Goal: Task Accomplishment & Management: Manage account settings

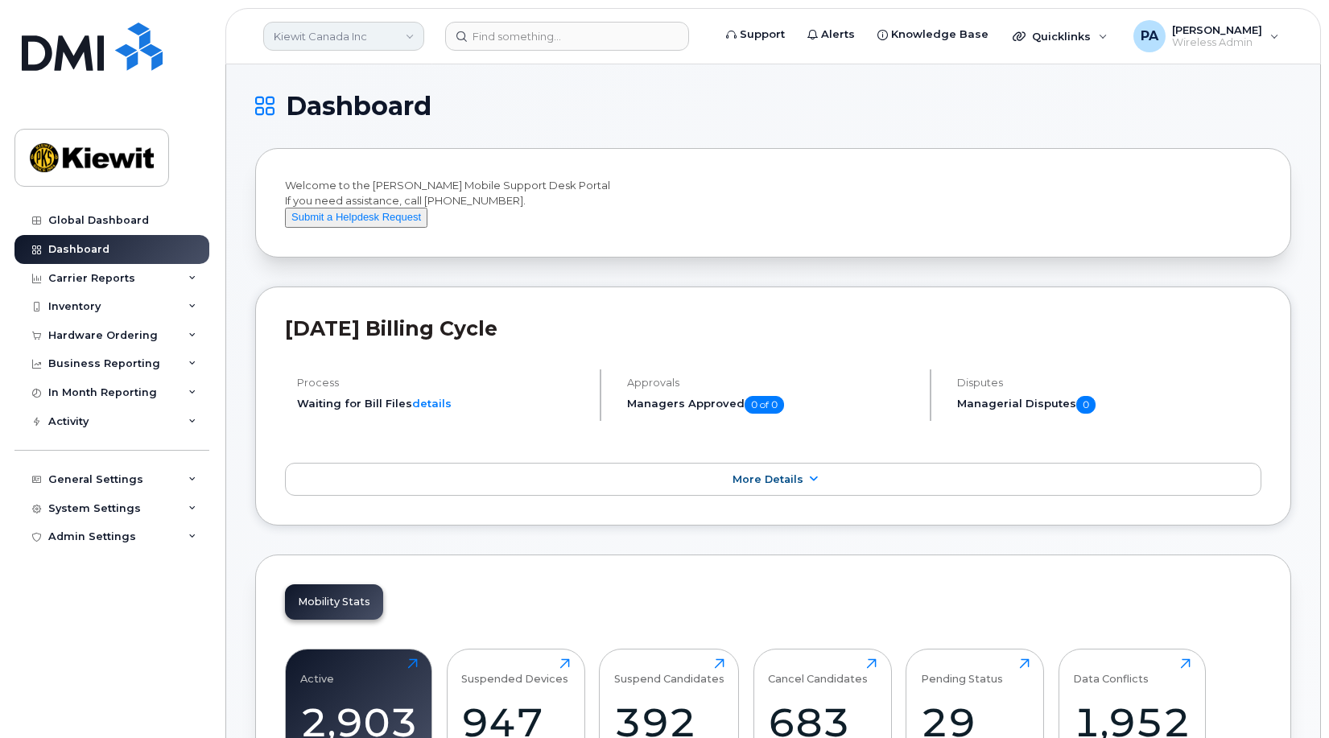
click at [363, 44] on link "Kiewit Canada Inc" at bounding box center [343, 36] width 161 height 29
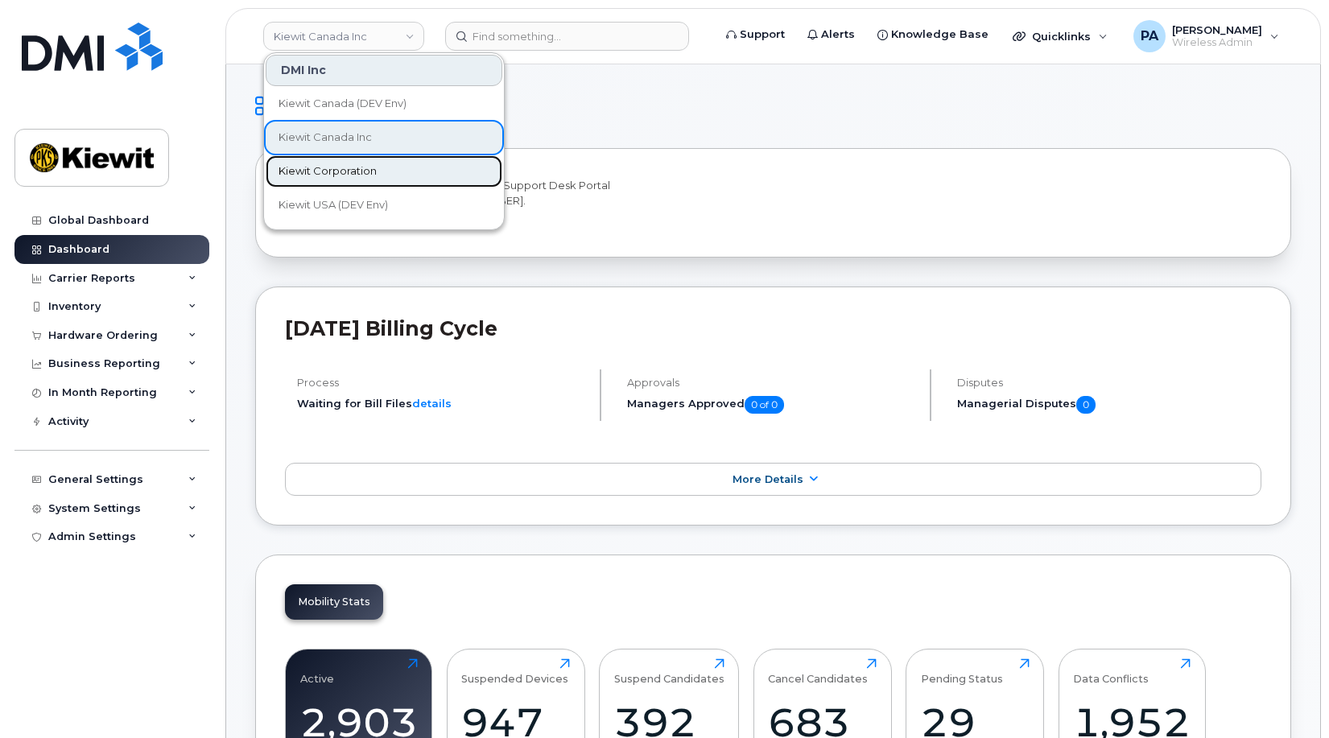
click at [345, 177] on span "Kiewit Corporation" at bounding box center [328, 171] width 98 height 16
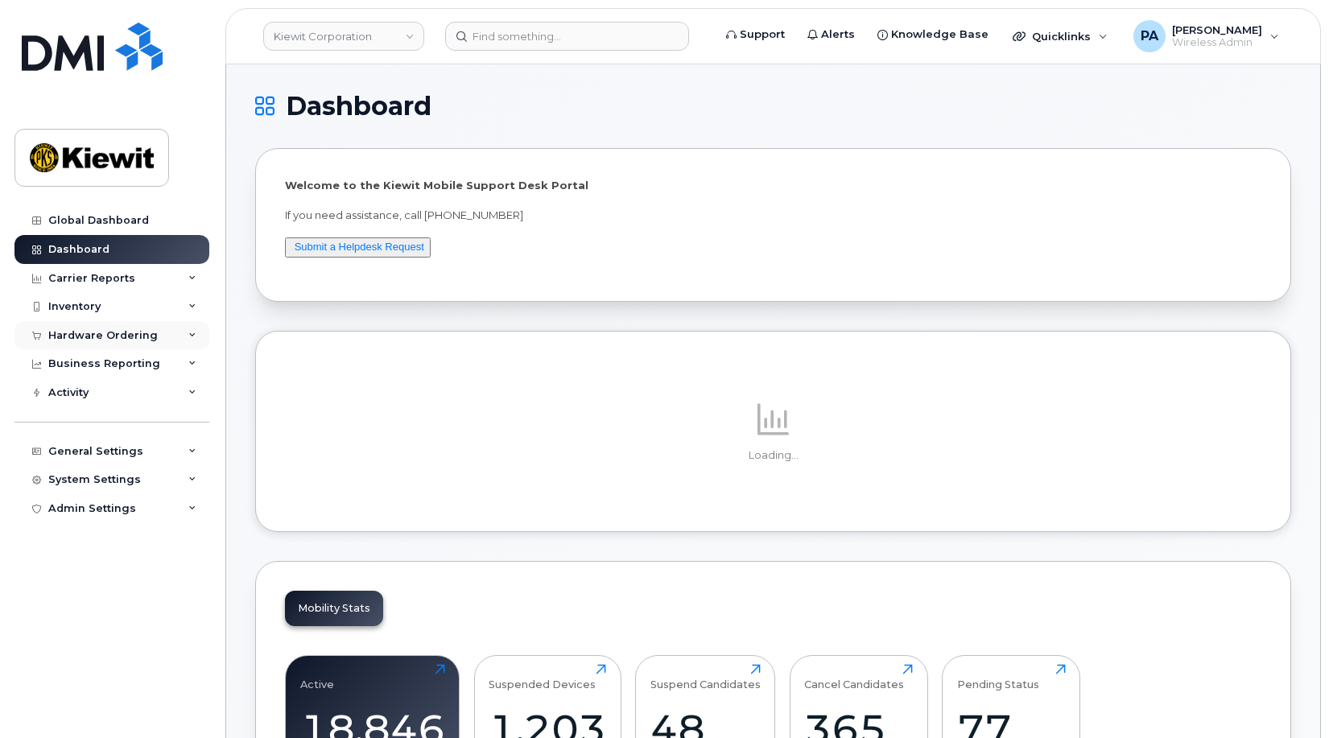
click at [137, 329] on div "Hardware Ordering" at bounding box center [102, 335] width 109 height 13
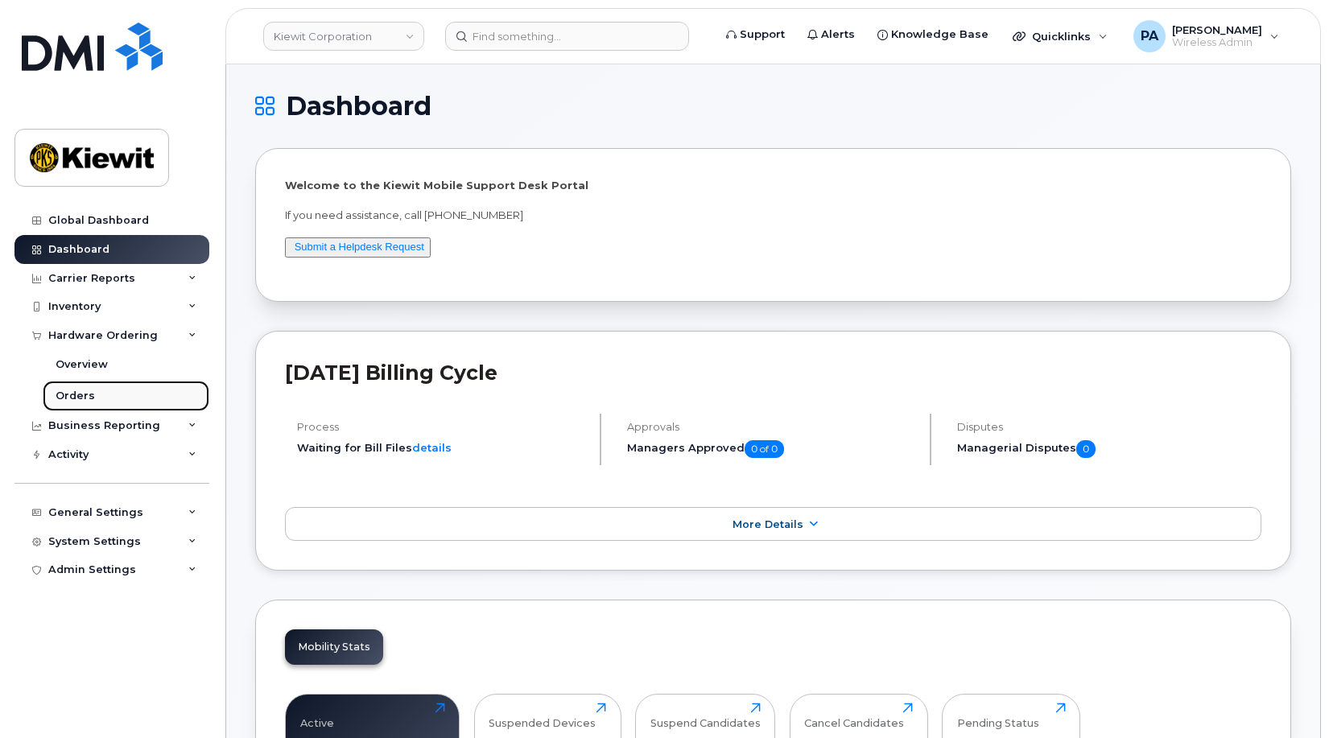
click at [92, 397] on link "Orders" at bounding box center [126, 396] width 167 height 31
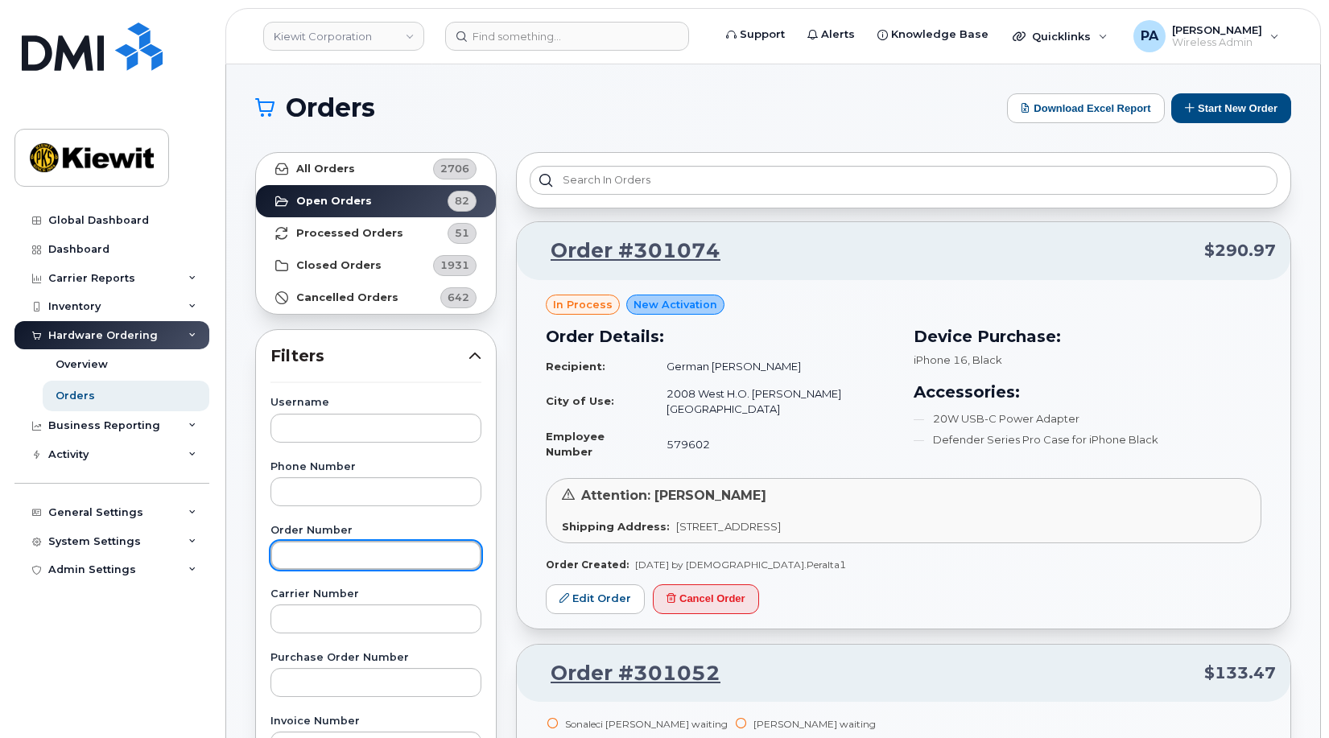
click at [376, 554] on input "text" at bounding box center [375, 555] width 211 height 29
paste input "300982"
type input "300982"
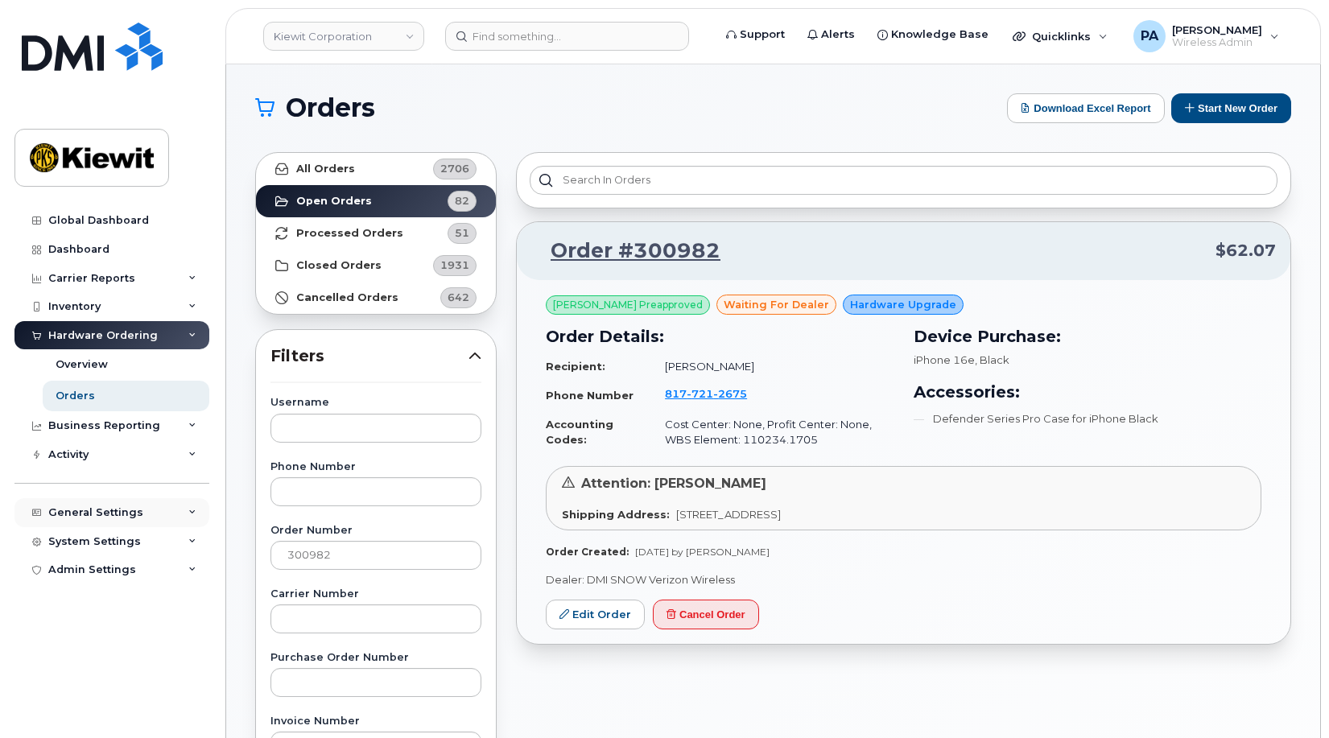
click at [96, 511] on div "General Settings" at bounding box center [95, 512] width 95 height 13
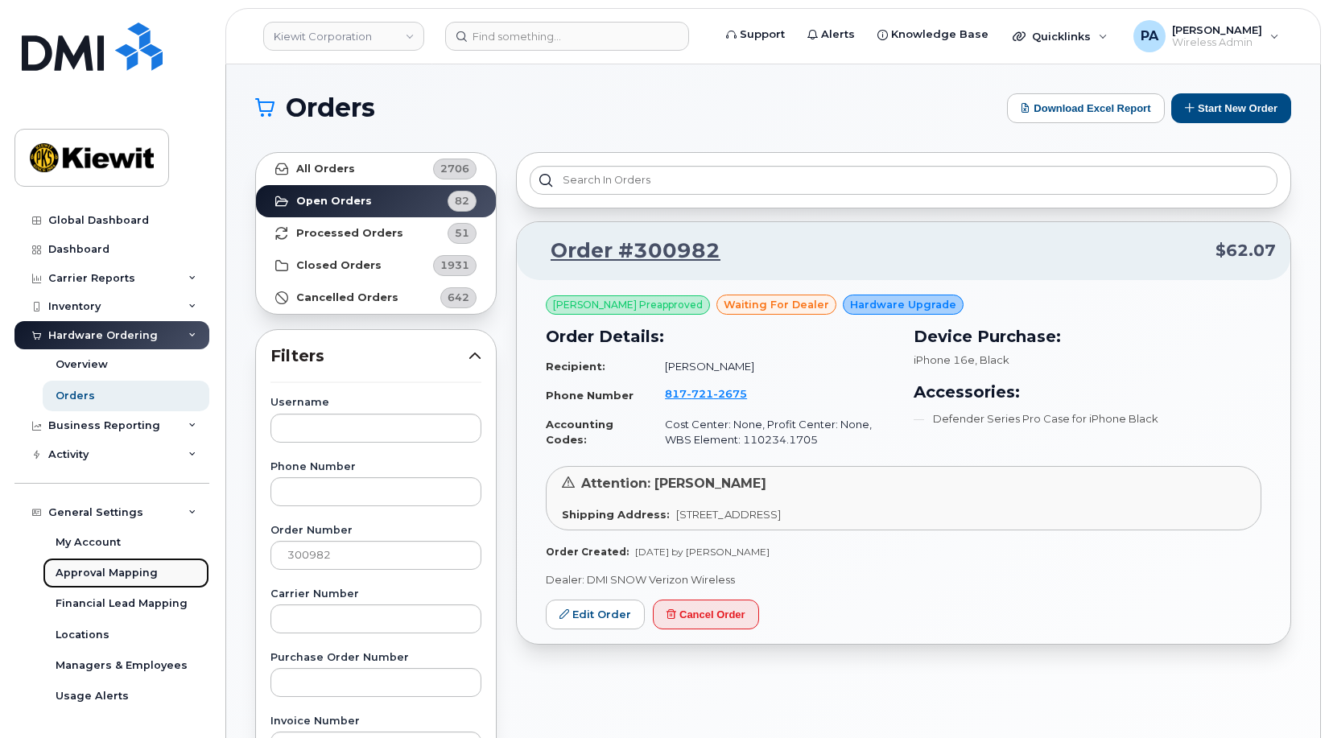
click at [110, 572] on div "Approval Mapping" at bounding box center [107, 573] width 102 height 14
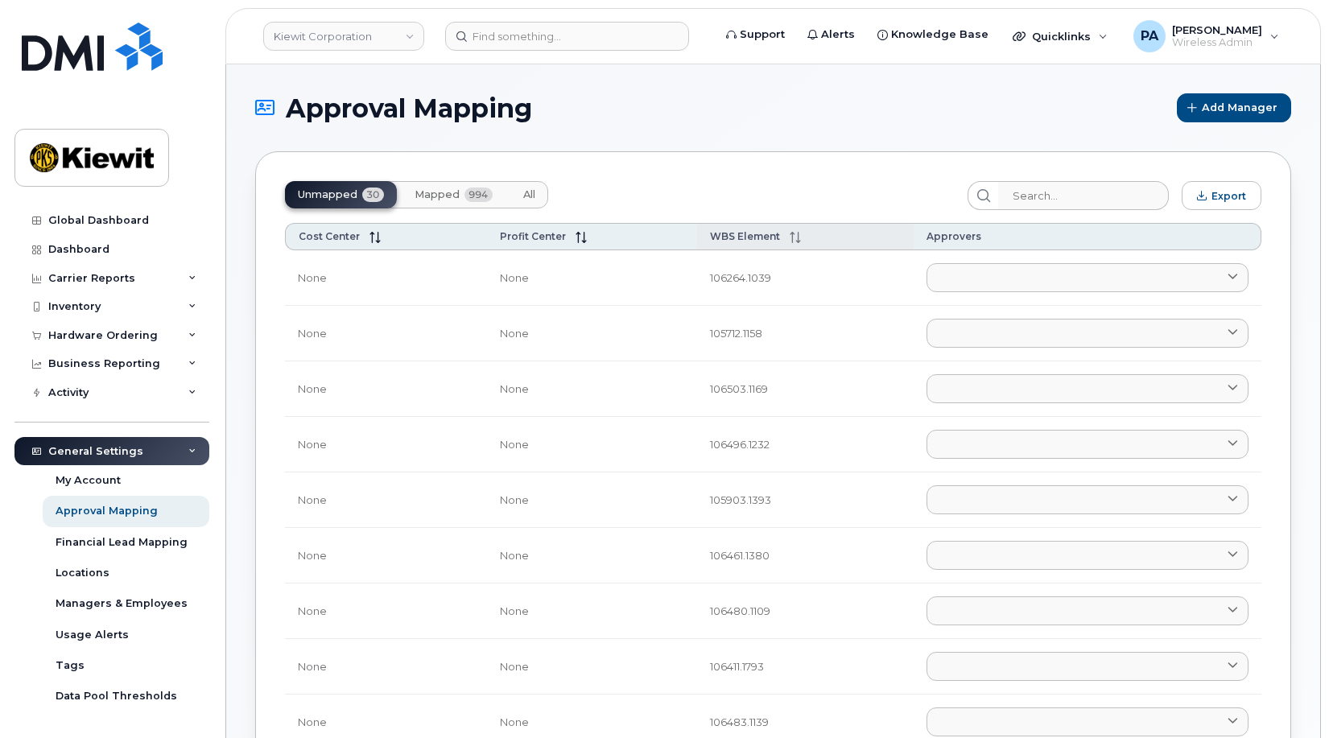
click at [737, 229] on th "WBS Element" at bounding box center [805, 236] width 217 height 27
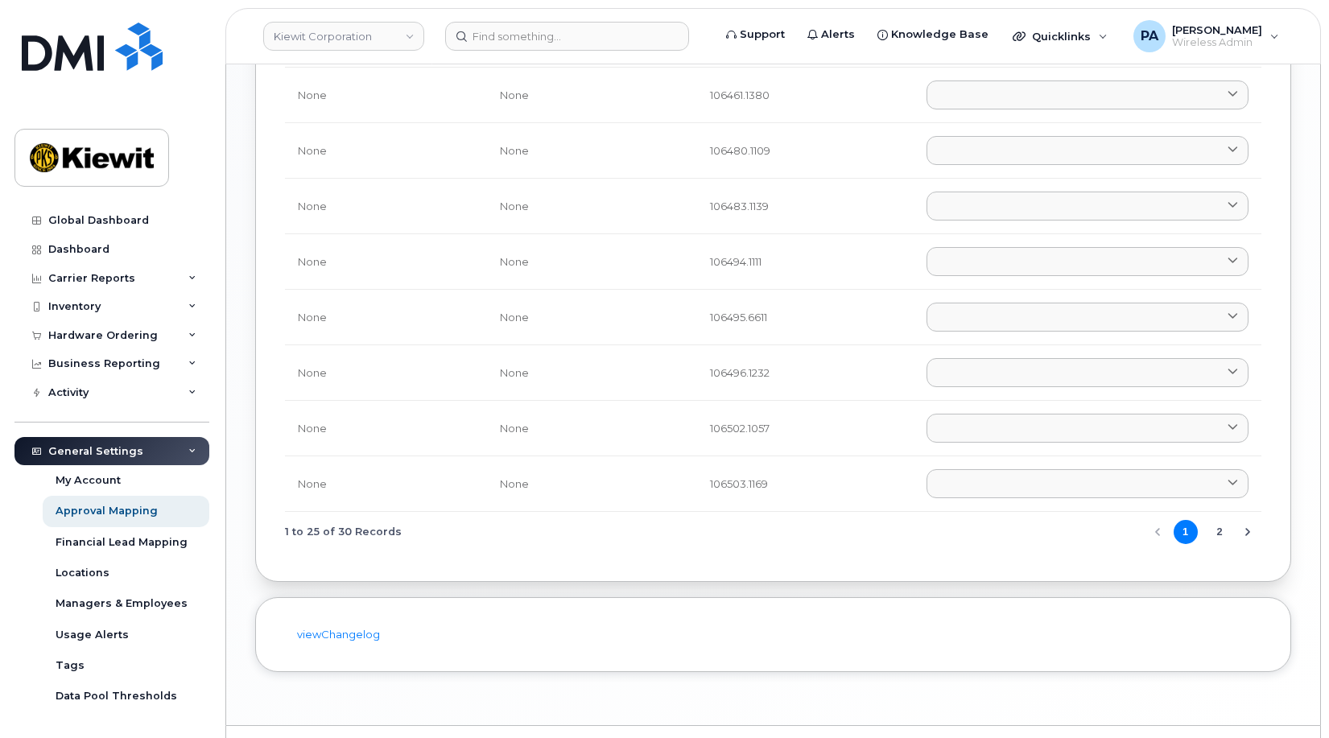
scroll to position [1166, 0]
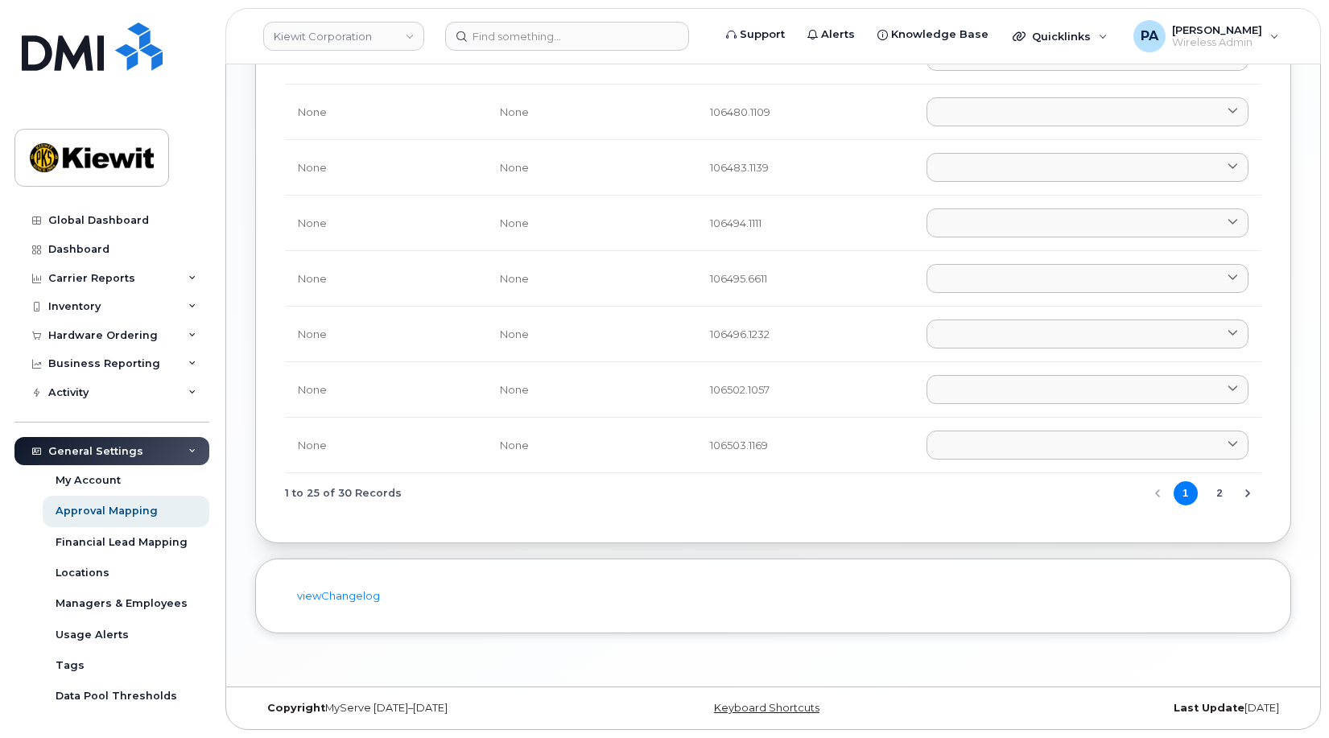
click at [1225, 488] on button "2" at bounding box center [1220, 493] width 24 height 24
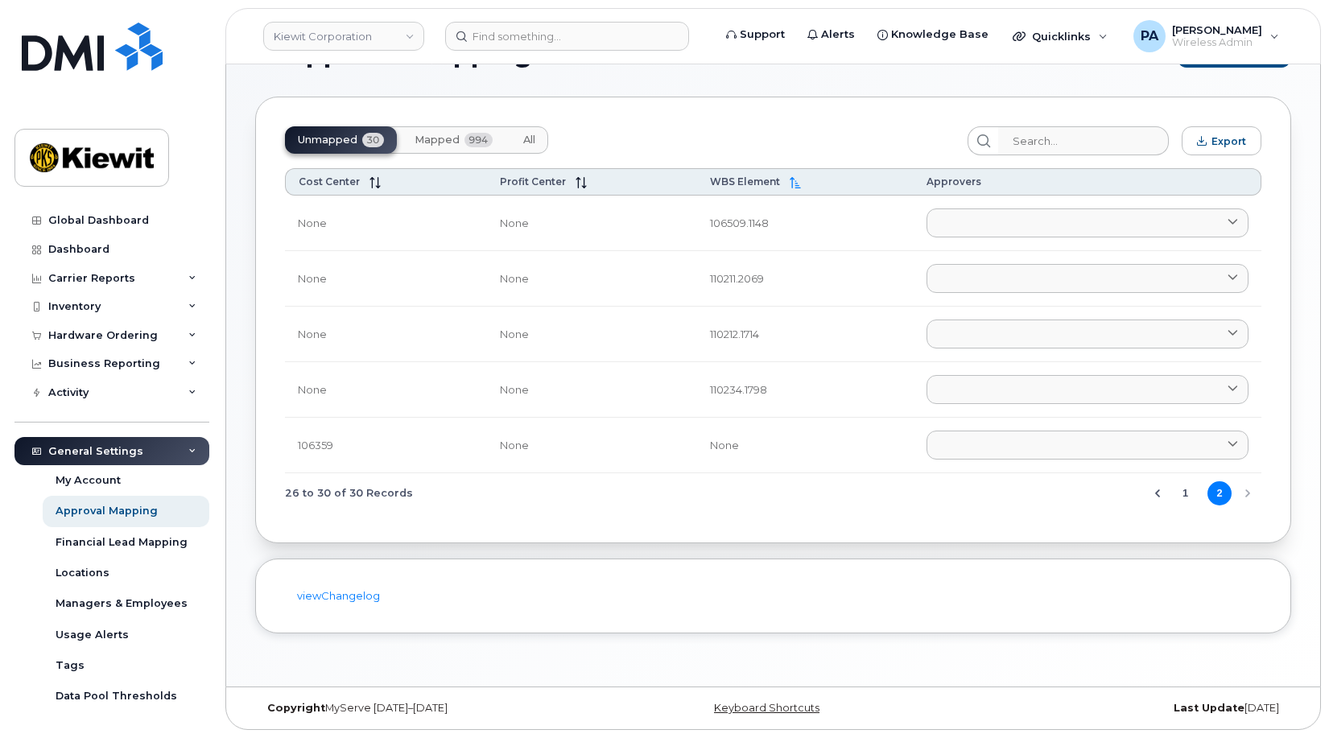
click at [1190, 498] on button "1" at bounding box center [1186, 493] width 24 height 24
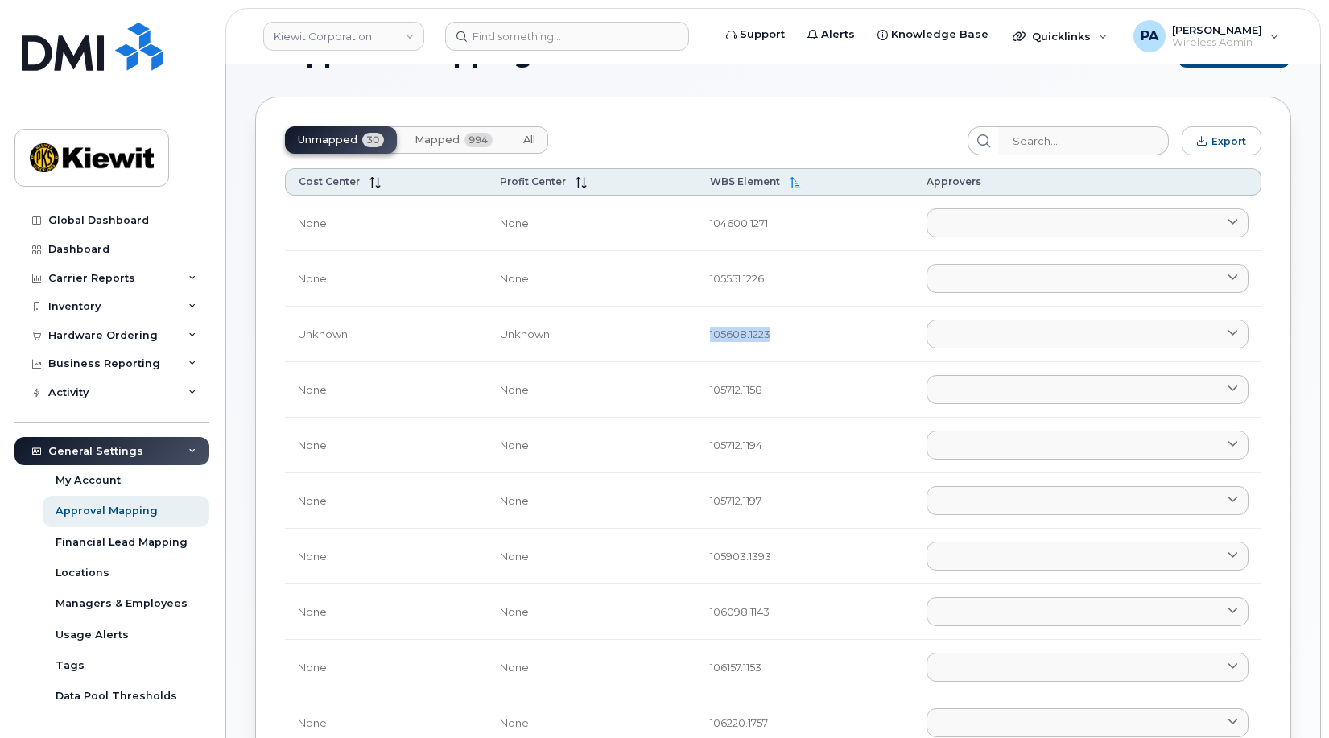
drag, startPoint x: 780, startPoint y: 337, endPoint x: 696, endPoint y: 336, distance: 84.5
click at [698, 336] on td "105608.1223" at bounding box center [805, 335] width 217 height 56
copy td "105608.1223"
drag, startPoint x: 712, startPoint y: 103, endPoint x: 675, endPoint y: 103, distance: 37.0
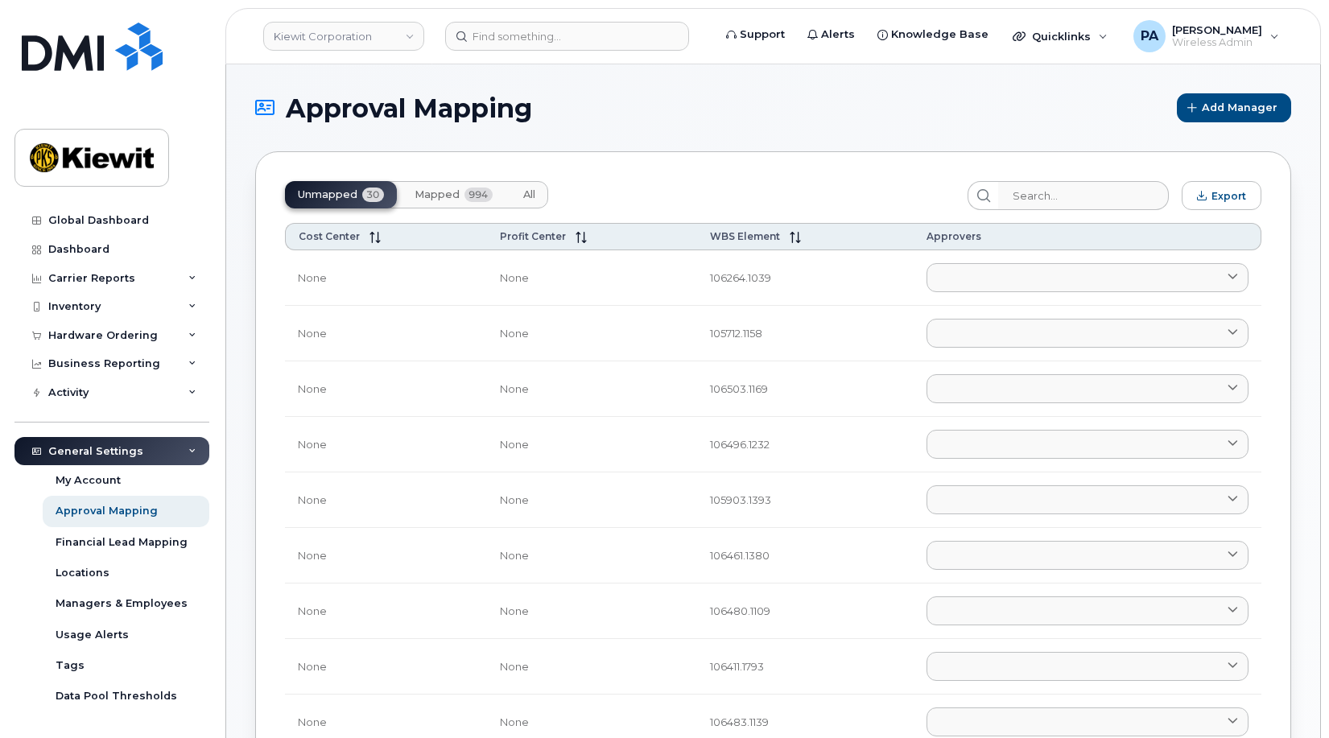
click at [530, 198] on span "All" at bounding box center [529, 194] width 12 height 13
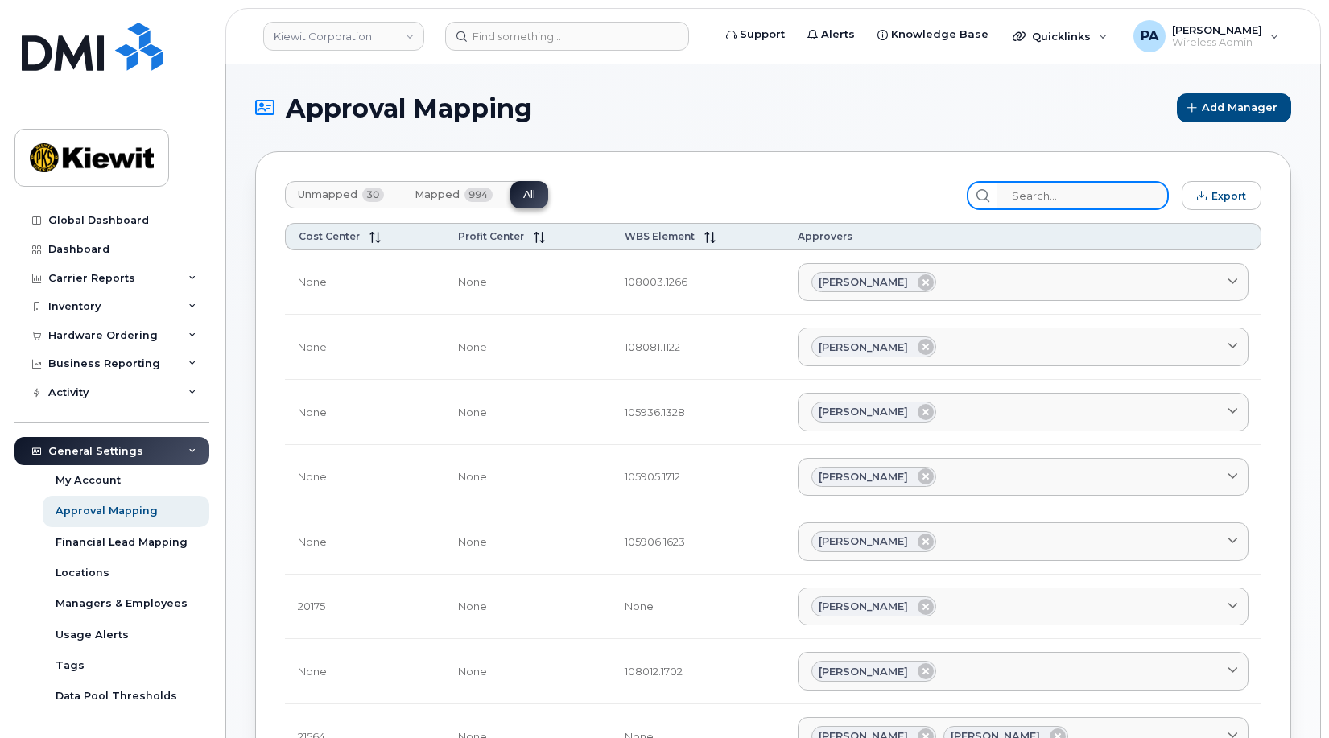
click at [1049, 193] on input "search" at bounding box center [1082, 195] width 171 height 29
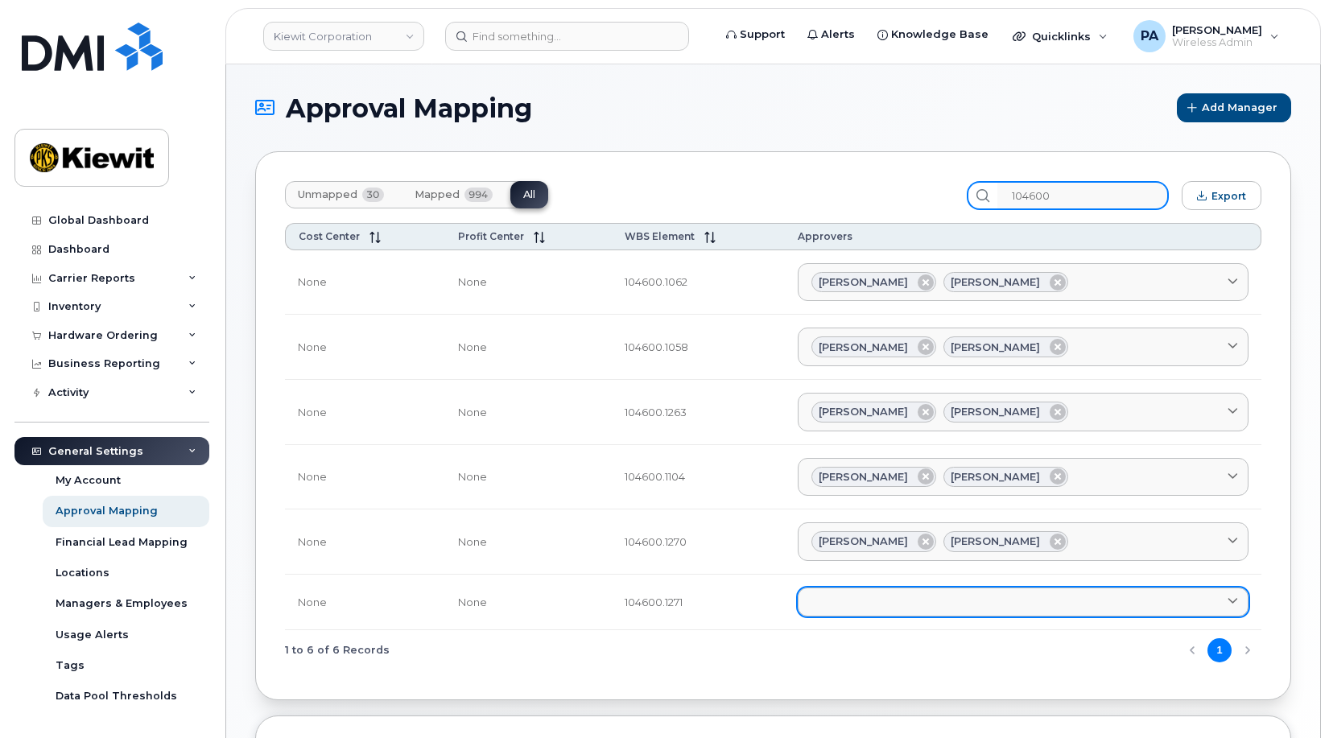
type input "104600"
click at [879, 594] on link at bounding box center [1023, 602] width 451 height 29
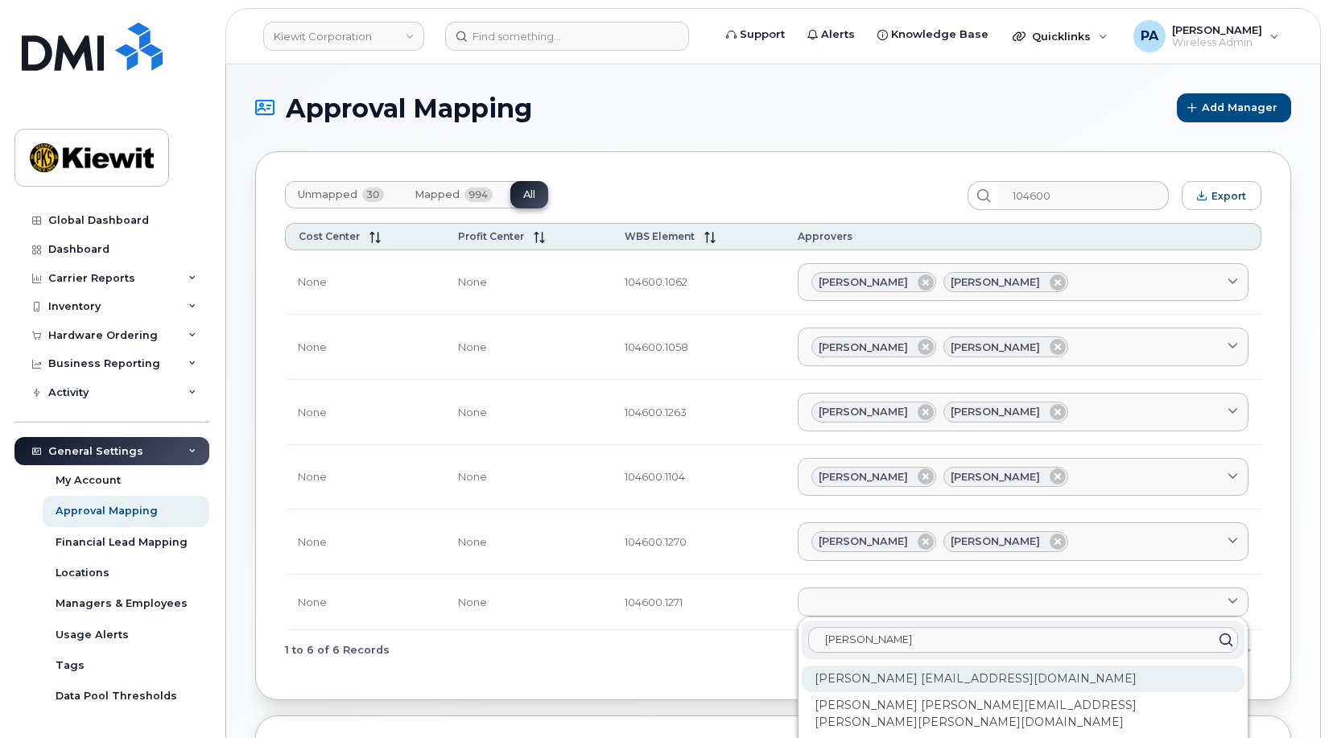
type input "jacob"
click at [837, 687] on div "Jacob Chadwick JCHADWICK@MASSELEC.COM" at bounding box center [1023, 679] width 443 height 27
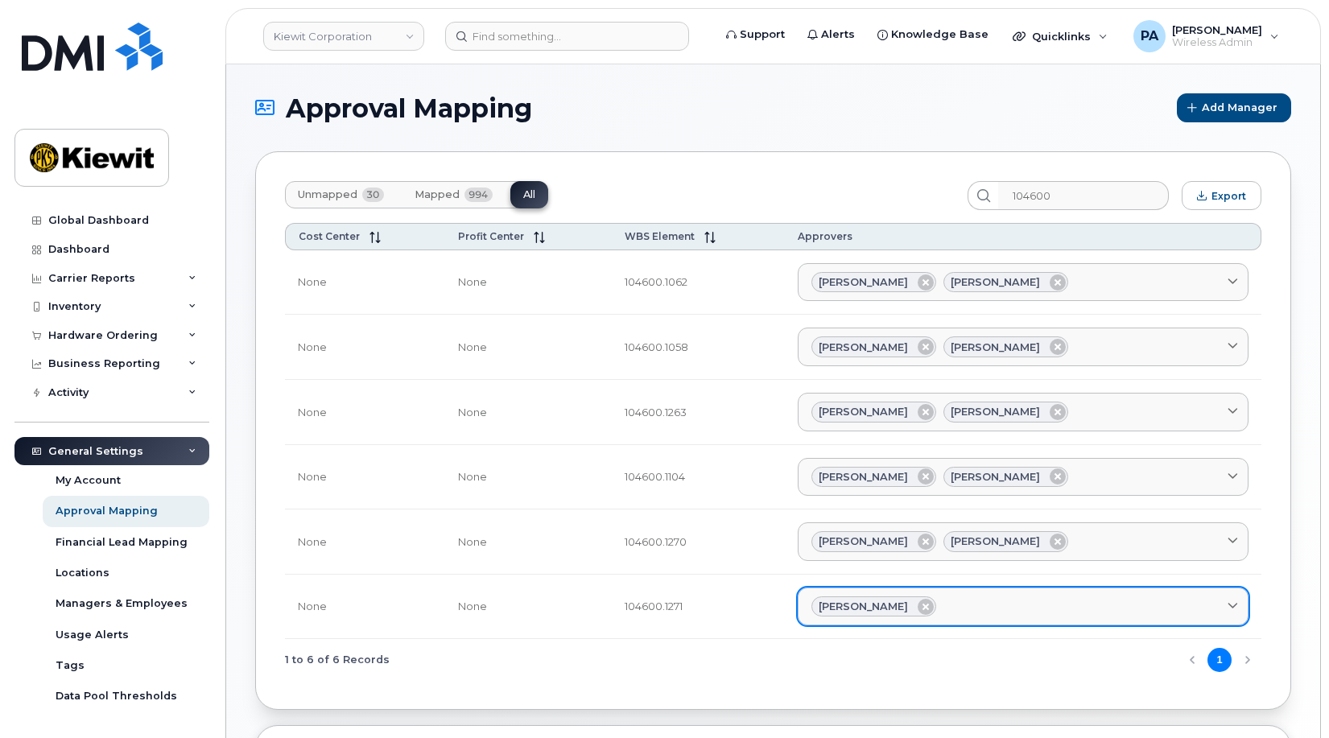
click at [989, 602] on div "Jacob Chadwick" at bounding box center [1022, 607] width 423 height 21
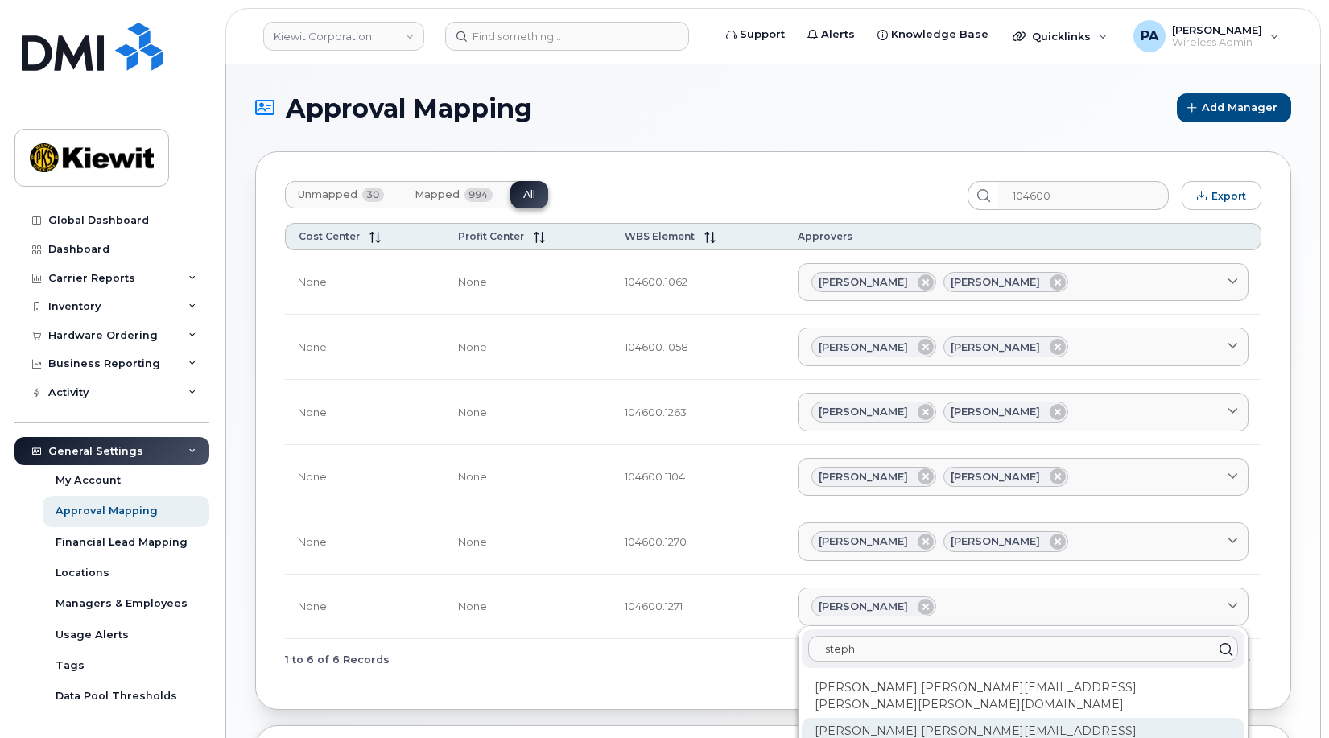
scroll to position [81, 0]
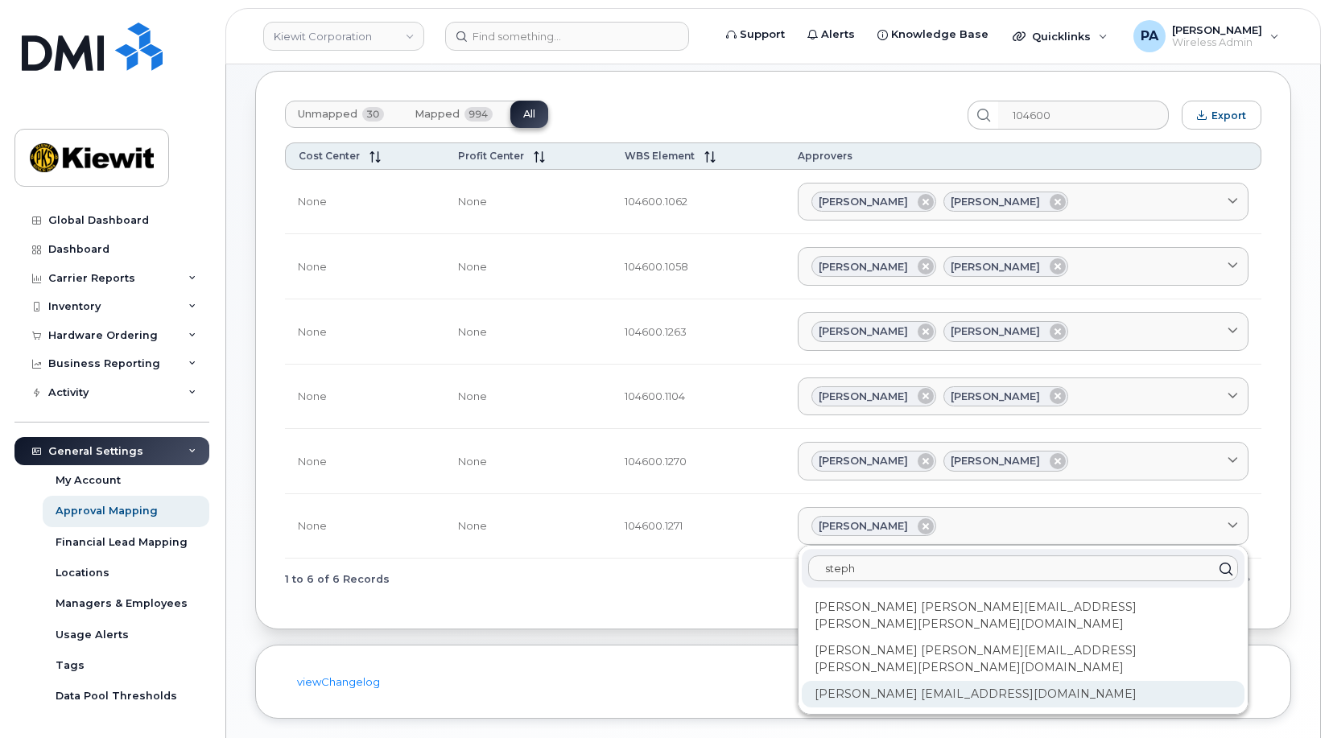
type input "steph"
click at [919, 681] on div "Stephen Marshall SMARSHALL@MASSELEC.COM" at bounding box center [1023, 694] width 443 height 27
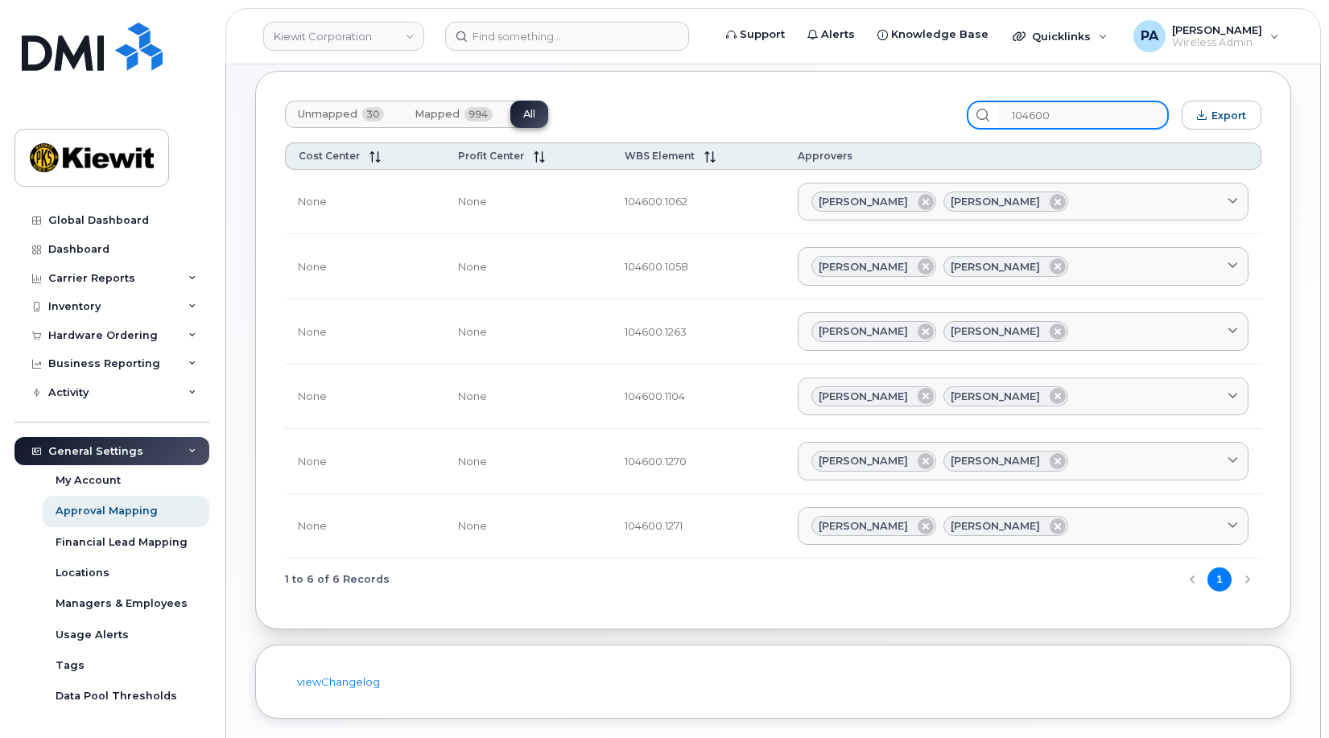
drag, startPoint x: 1075, startPoint y: 114, endPoint x: 952, endPoint y: 114, distance: 122.4
click at [952, 114] on div "Unmapped 30 Mapped 994 All 104600 Export" at bounding box center [773, 115] width 976 height 29
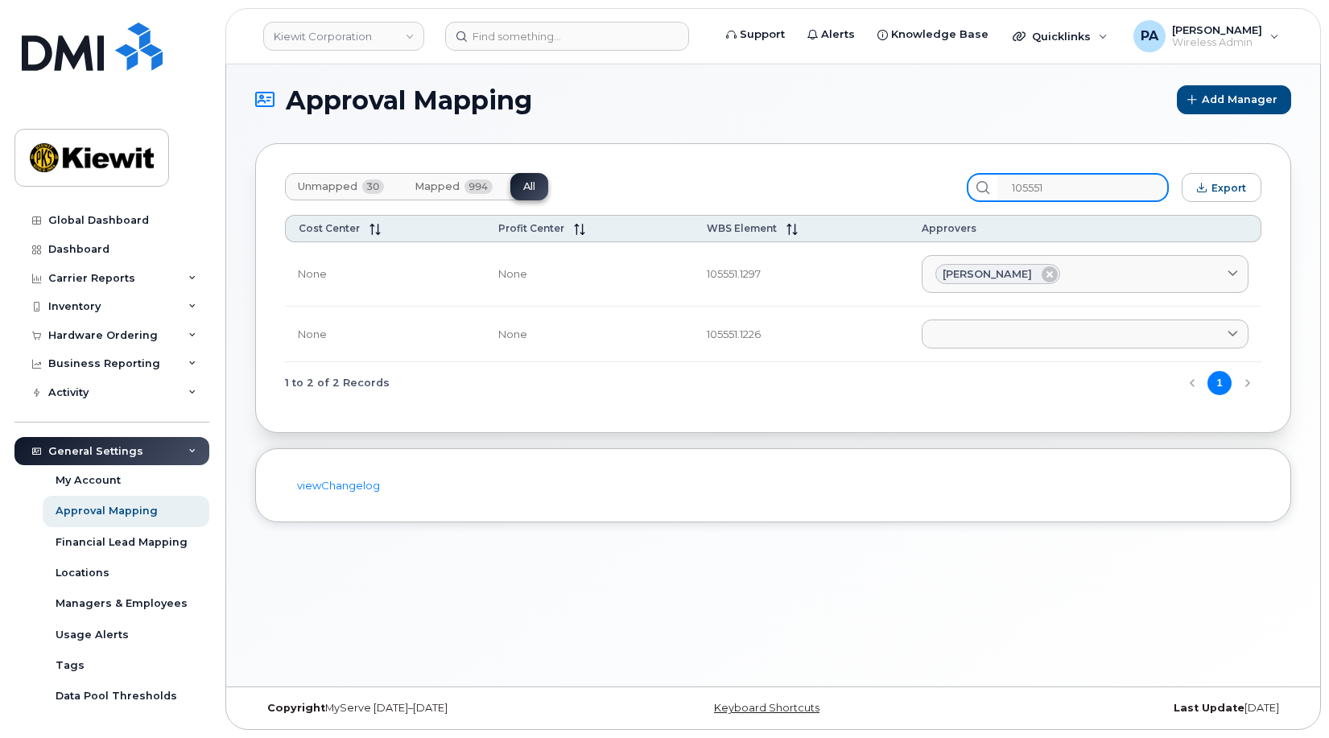
scroll to position [8, 0]
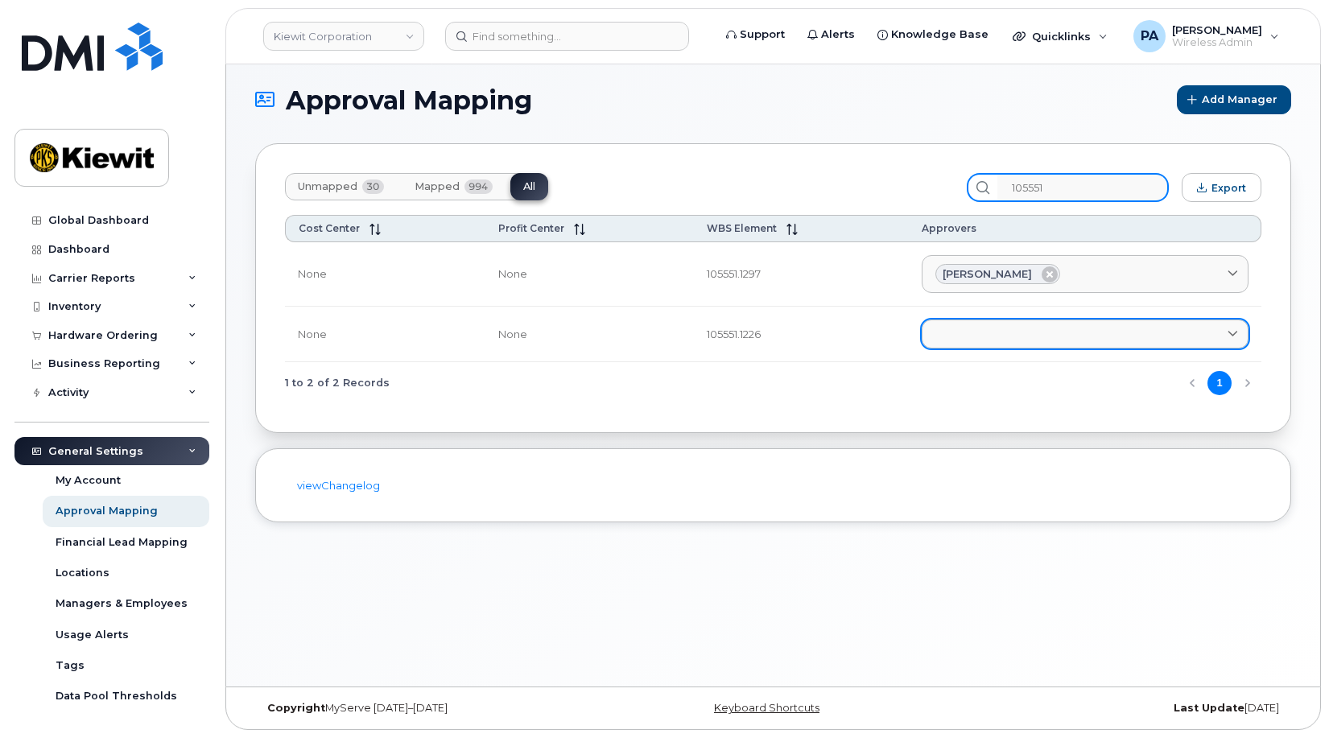
type input "105551"
click at [983, 337] on link at bounding box center [1085, 334] width 327 height 29
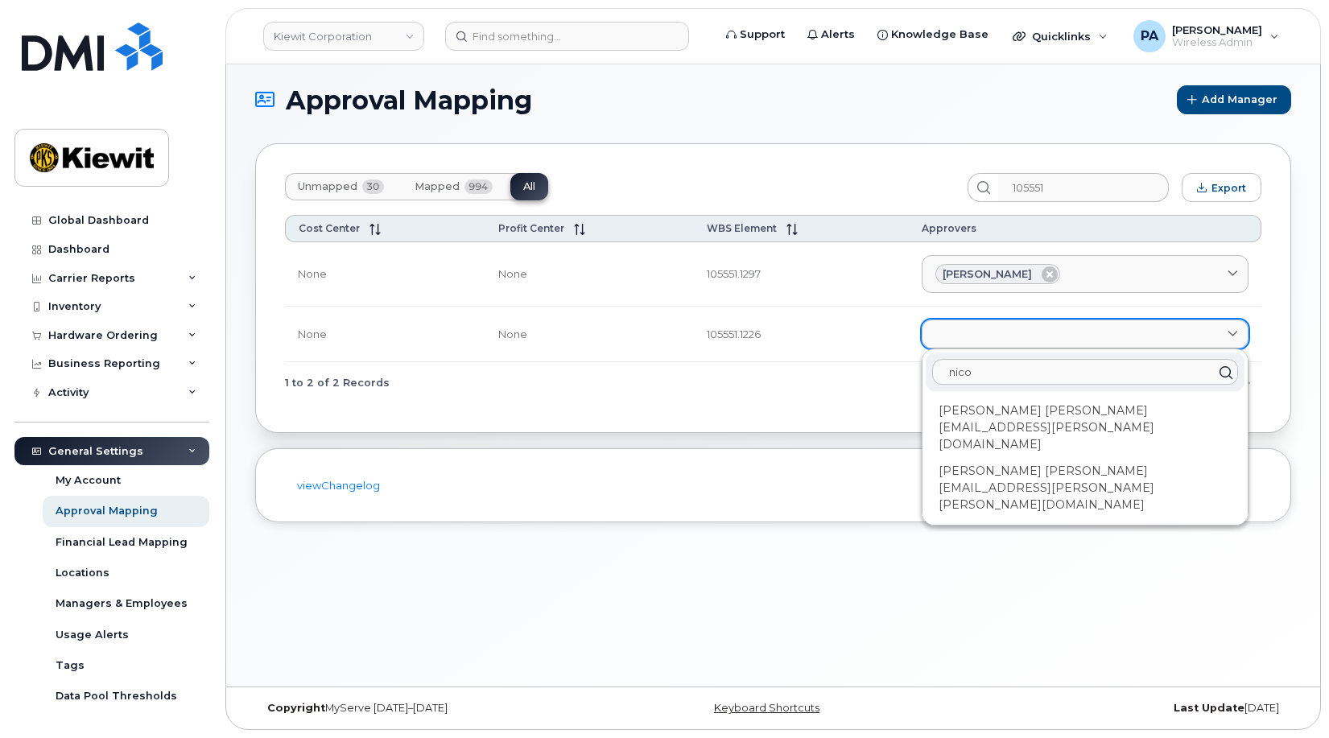
type input "nic"
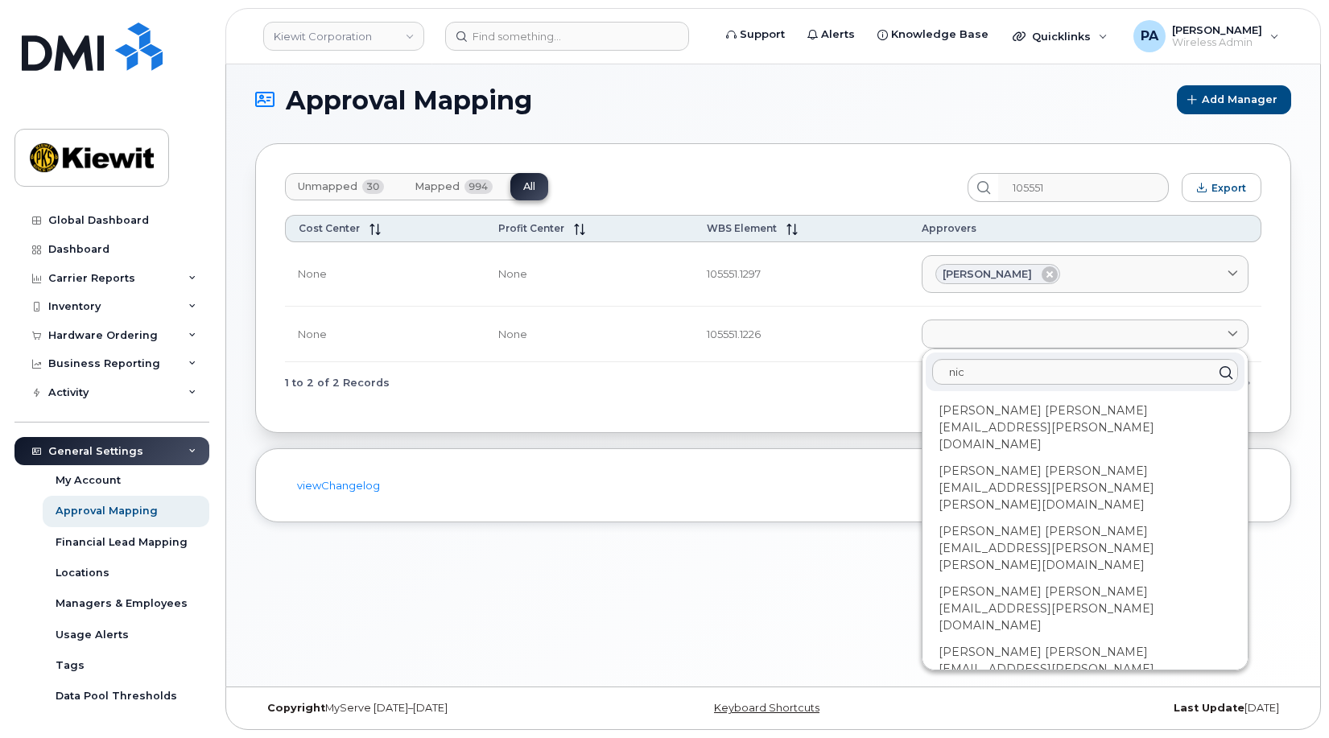
drag, startPoint x: 1019, startPoint y: 473, endPoint x: 1022, endPoint y: 431, distance: 41.9
click at [1019, 518] on div "Nicholas Lamme NICHOLAS.LAMME@KIEWIT.COM" at bounding box center [1085, 548] width 319 height 60
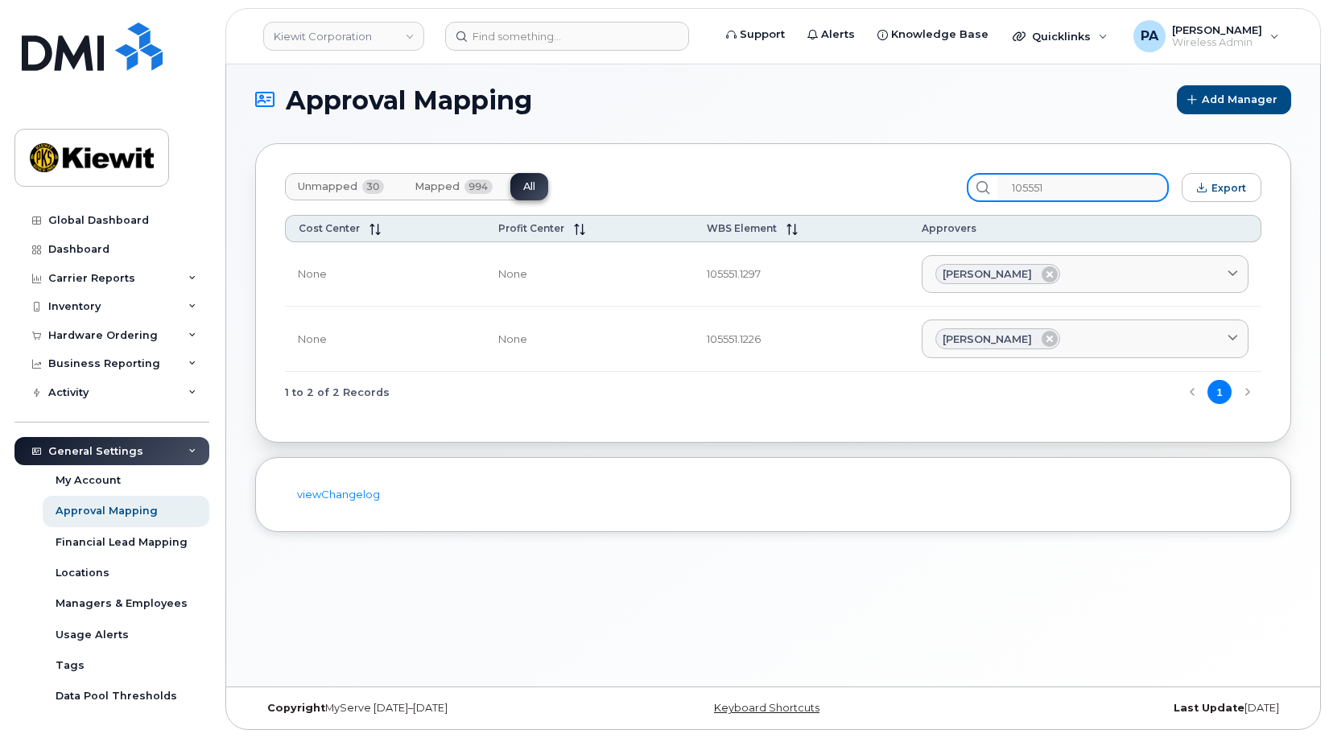
drag, startPoint x: 1084, startPoint y: 188, endPoint x: 939, endPoint y: 169, distance: 146.1
click at [939, 169] on div "Unmapped 30 Mapped 994 All 105551 Export Cost Center Profit Center WBS Element …" at bounding box center [773, 292] width 1036 height 299
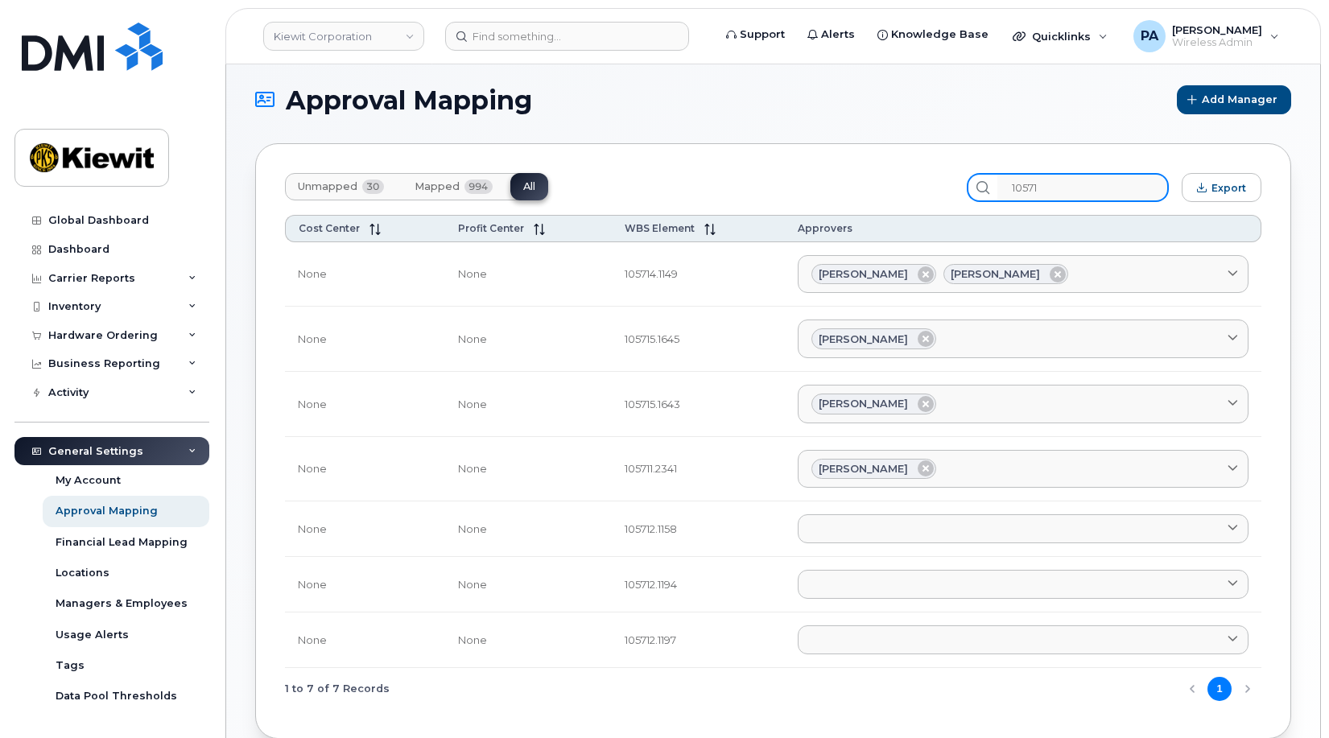
type input "105712"
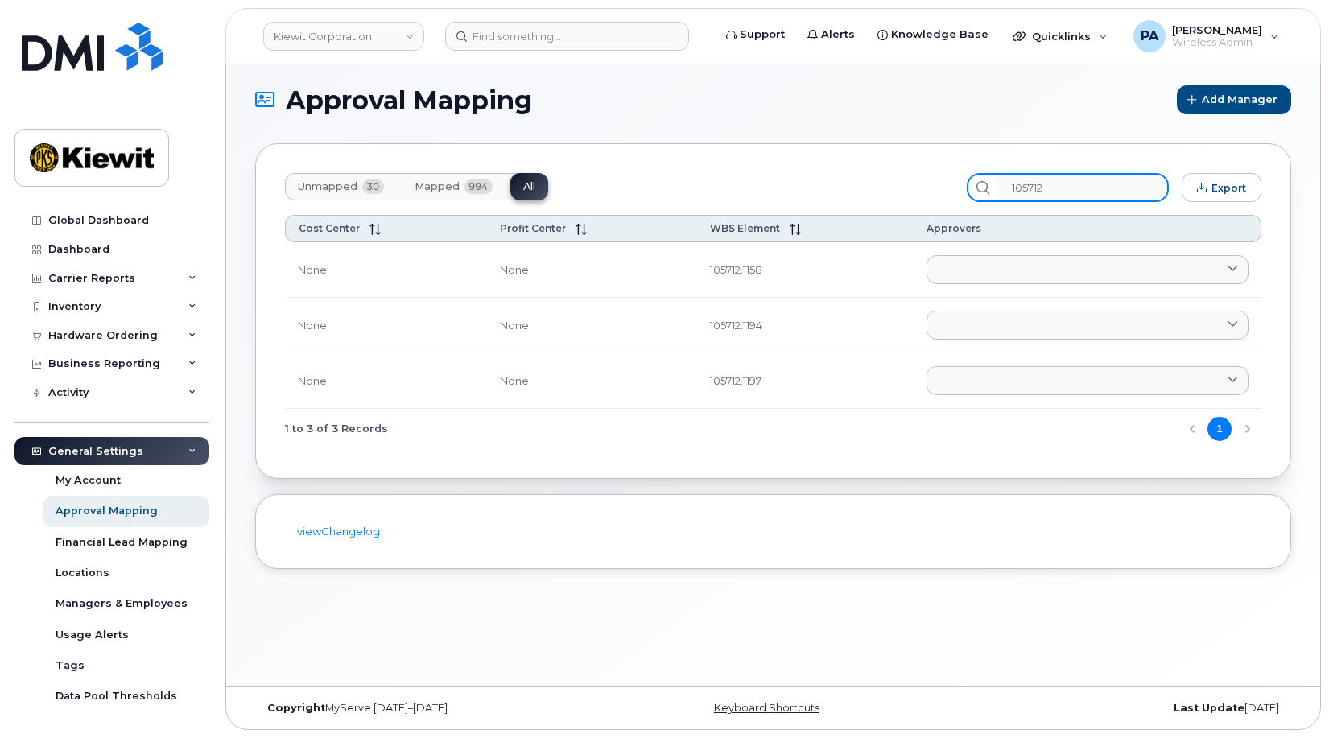
drag, startPoint x: 1043, startPoint y: 188, endPoint x: 906, endPoint y: 165, distance: 138.7
click at [906, 165] on div "Unmapped 30 Mapped 994 All 105712 Export Cost Center Profit Center WBS Element …" at bounding box center [773, 311] width 1036 height 336
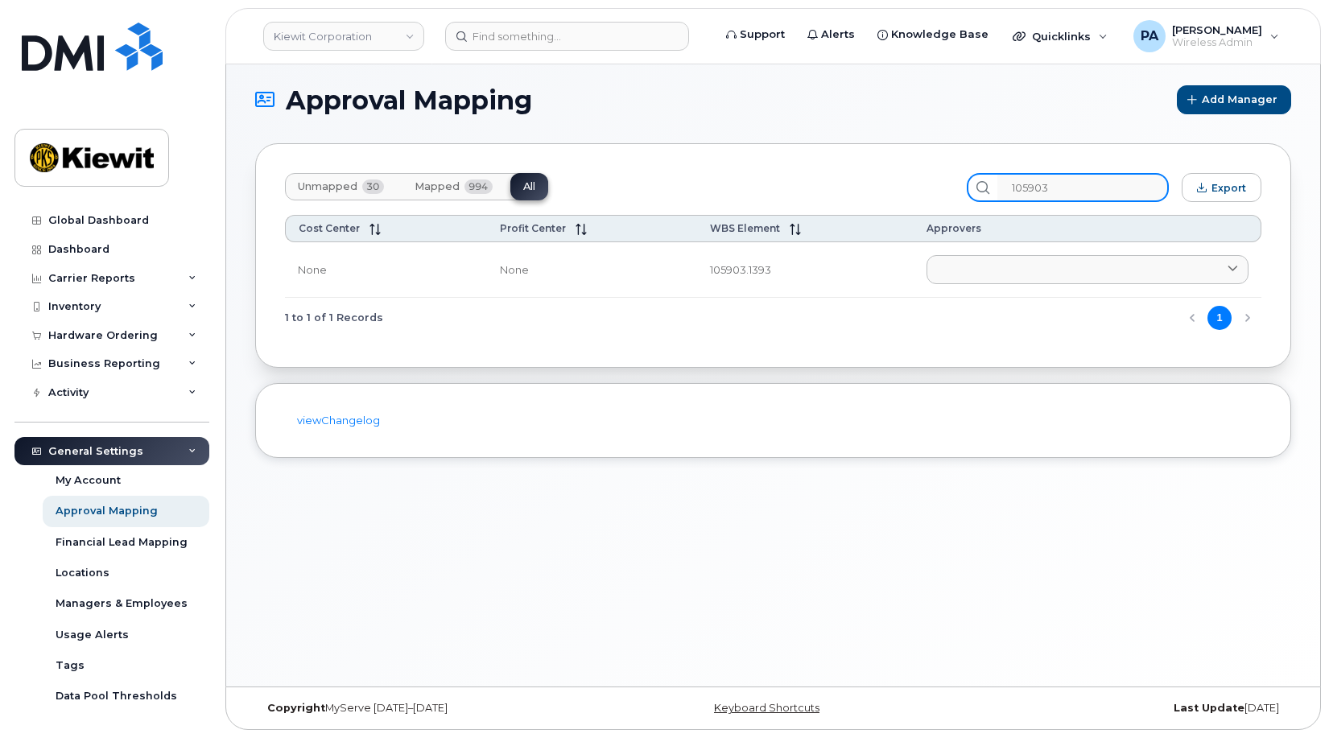
drag, startPoint x: 1104, startPoint y: 191, endPoint x: 503, endPoint y: 119, distance: 604.8
click at [504, 119] on section "Approval Mapping Add Manager Unmapped 30 Mapped 994 All 105903 Export Cost Cent…" at bounding box center [773, 271] width 1036 height 373
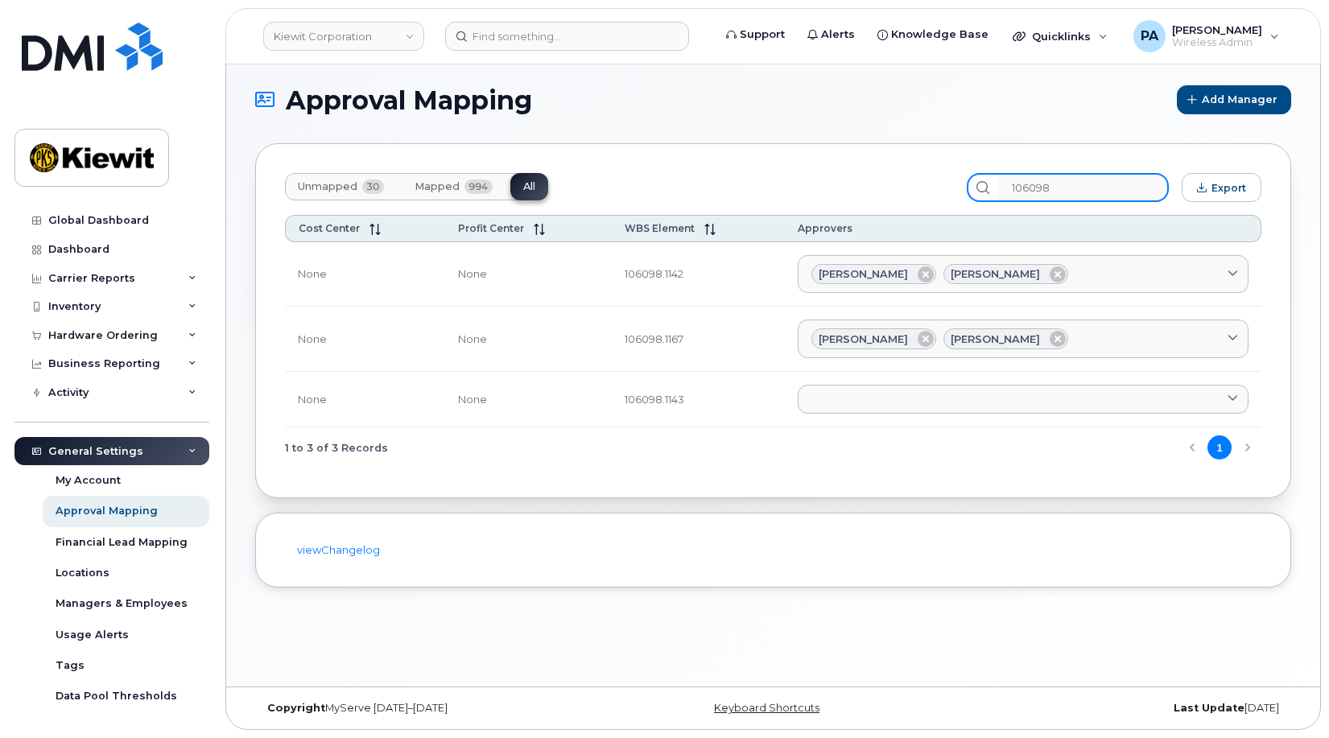
type input "106098"
click at [950, 415] on td "Aaron Seward AARON.SEWARD@KSTCJV.COM Abrianna Garcia ABRIANNA.GARCIA@KIEWIT.COM…" at bounding box center [1023, 400] width 477 height 56
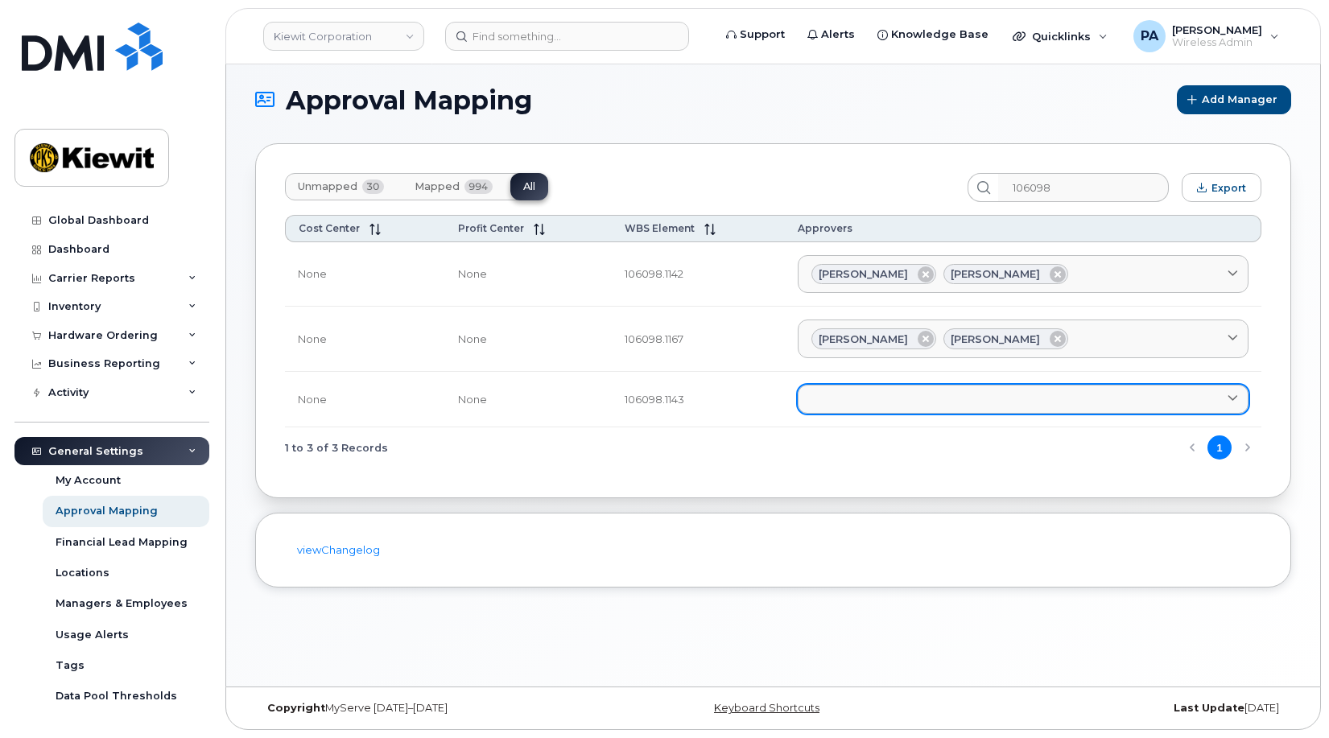
click at [943, 393] on link at bounding box center [1023, 399] width 451 height 29
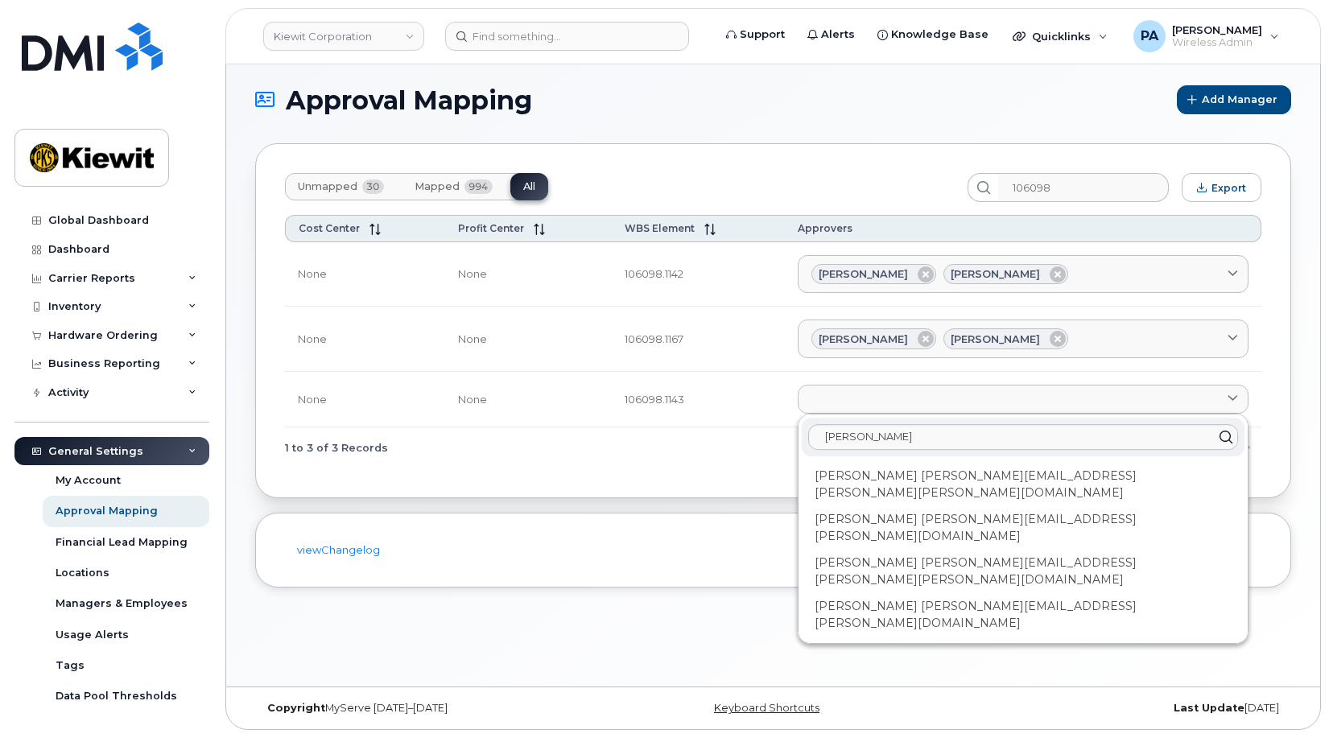
click at [873, 550] on div "[PERSON_NAME] [PERSON_NAME][EMAIL_ADDRESS][PERSON_NAME][PERSON_NAME][DOMAIN_NAM…" at bounding box center [1023, 571] width 443 height 43
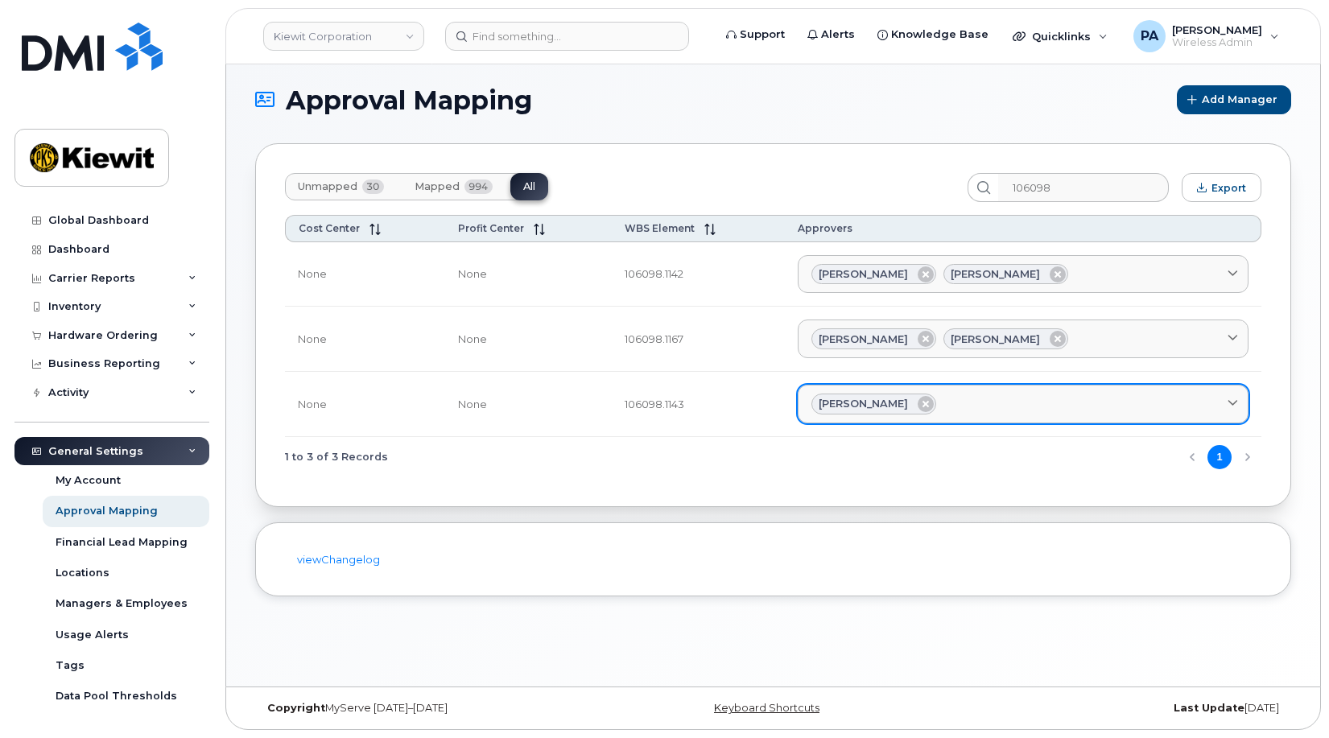
click at [982, 399] on div "Alex Banuelos" at bounding box center [1022, 404] width 423 height 21
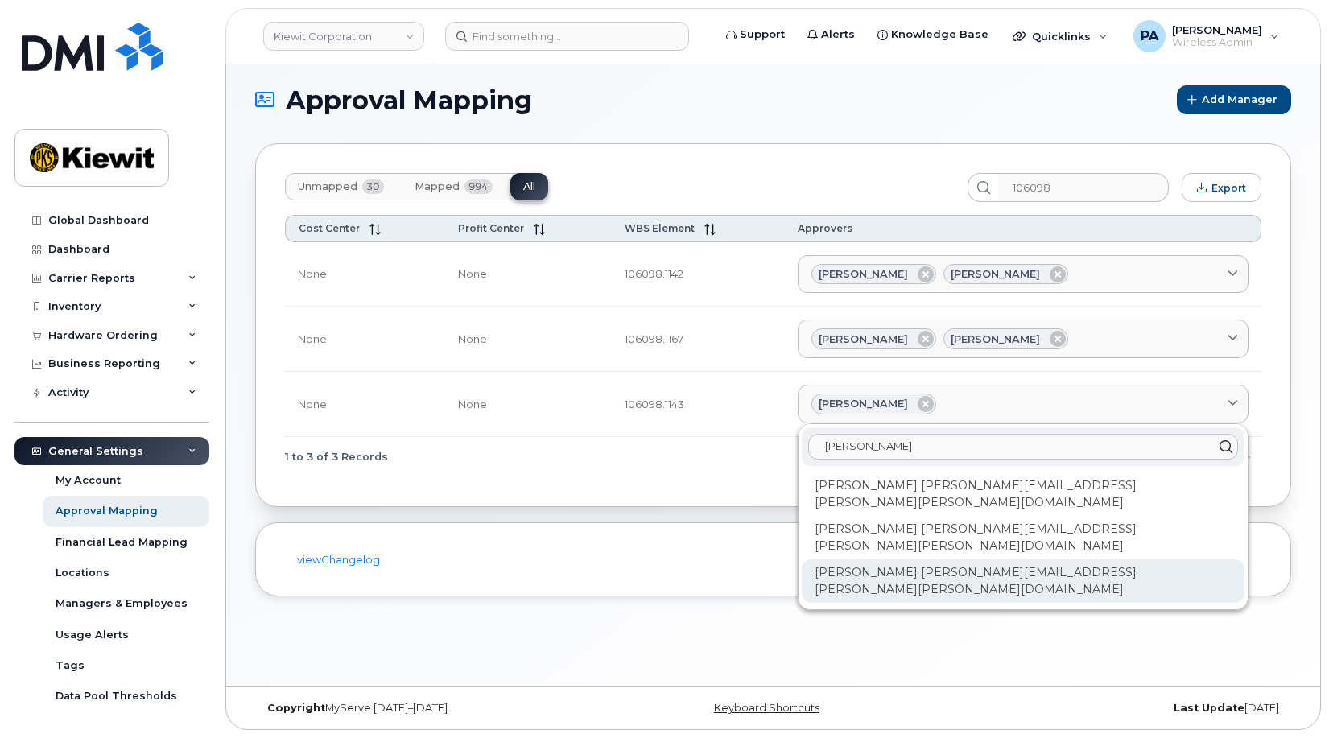
type input "emma"
click at [931, 559] on div "[PERSON_NAME] [PERSON_NAME][EMAIL_ADDRESS][PERSON_NAME][PERSON_NAME][DOMAIN_NAM…" at bounding box center [1023, 580] width 443 height 43
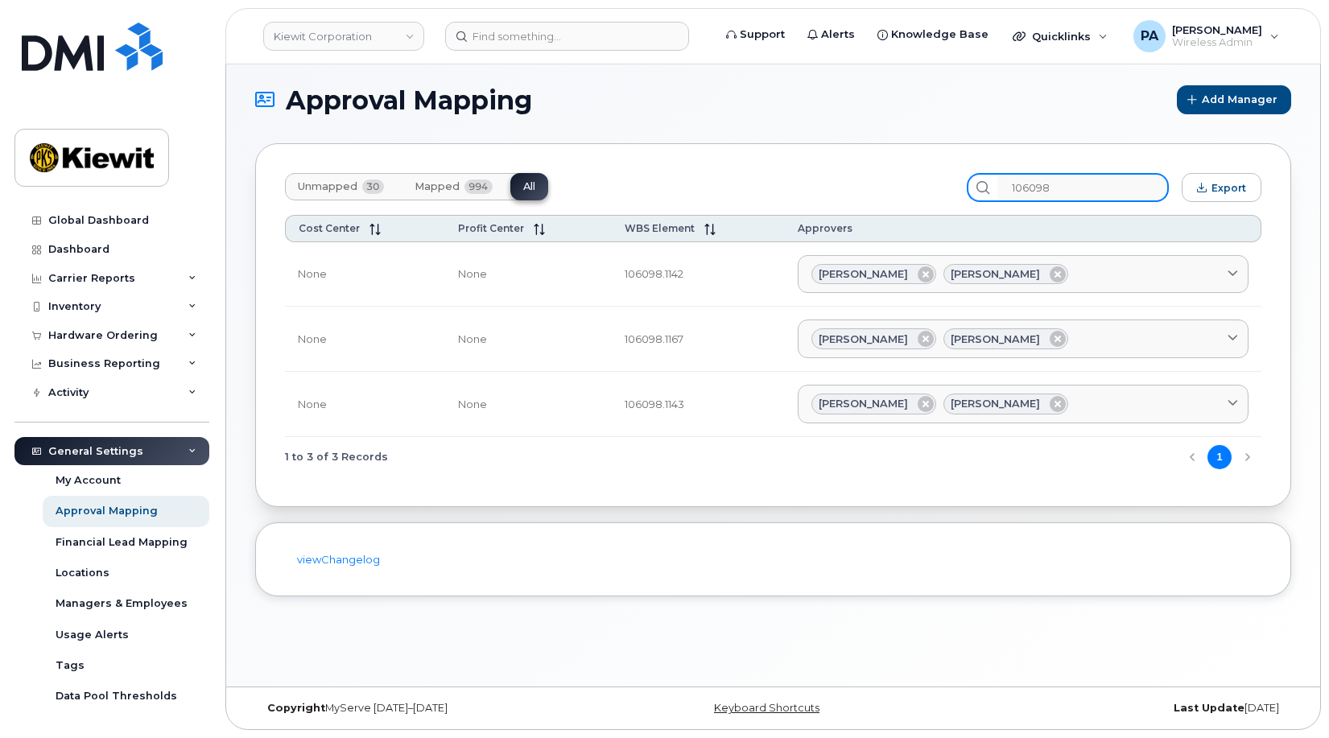
drag, startPoint x: 1105, startPoint y: 186, endPoint x: 723, endPoint y: 119, distance: 388.2
click at [723, 119] on section "Approval Mapping Add Manager Unmapped 30 Mapped 994 All 106098 Export Cost Cent…" at bounding box center [773, 340] width 1036 height 511
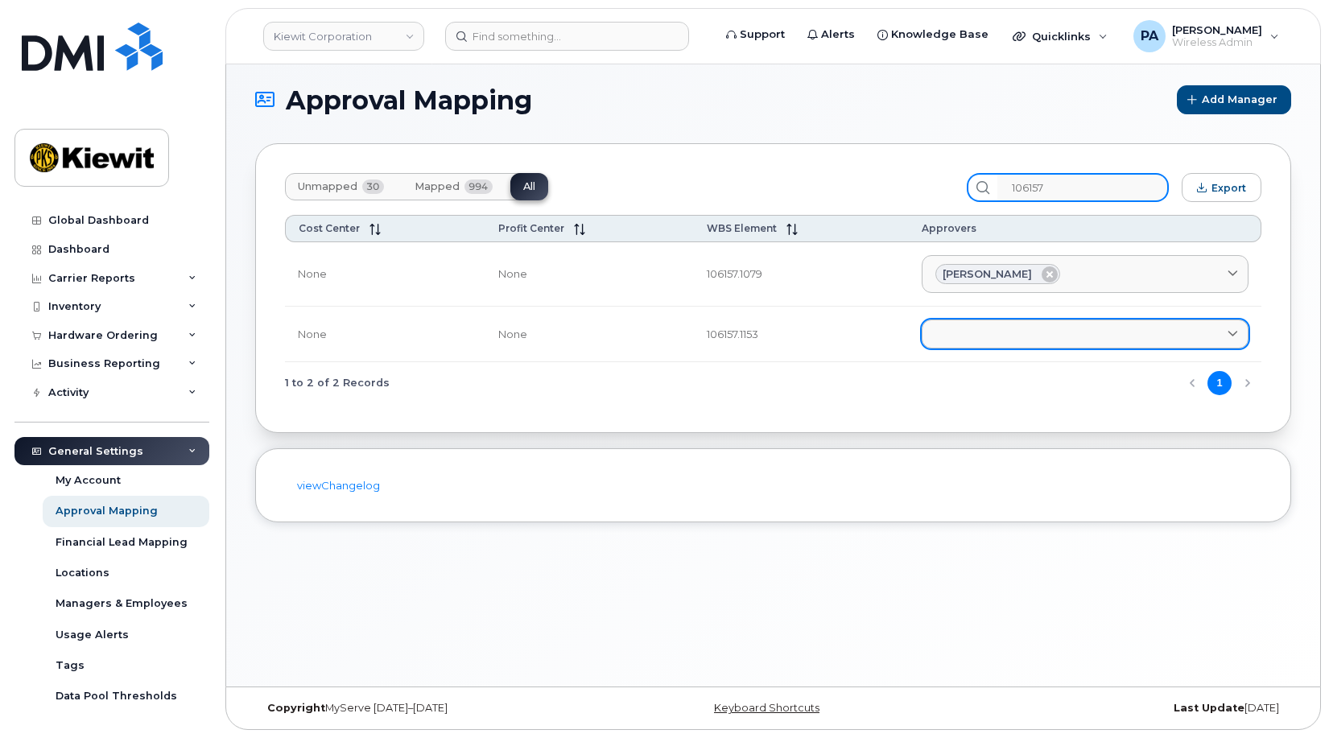
type input "106157"
click at [998, 338] on link at bounding box center [1085, 334] width 327 height 29
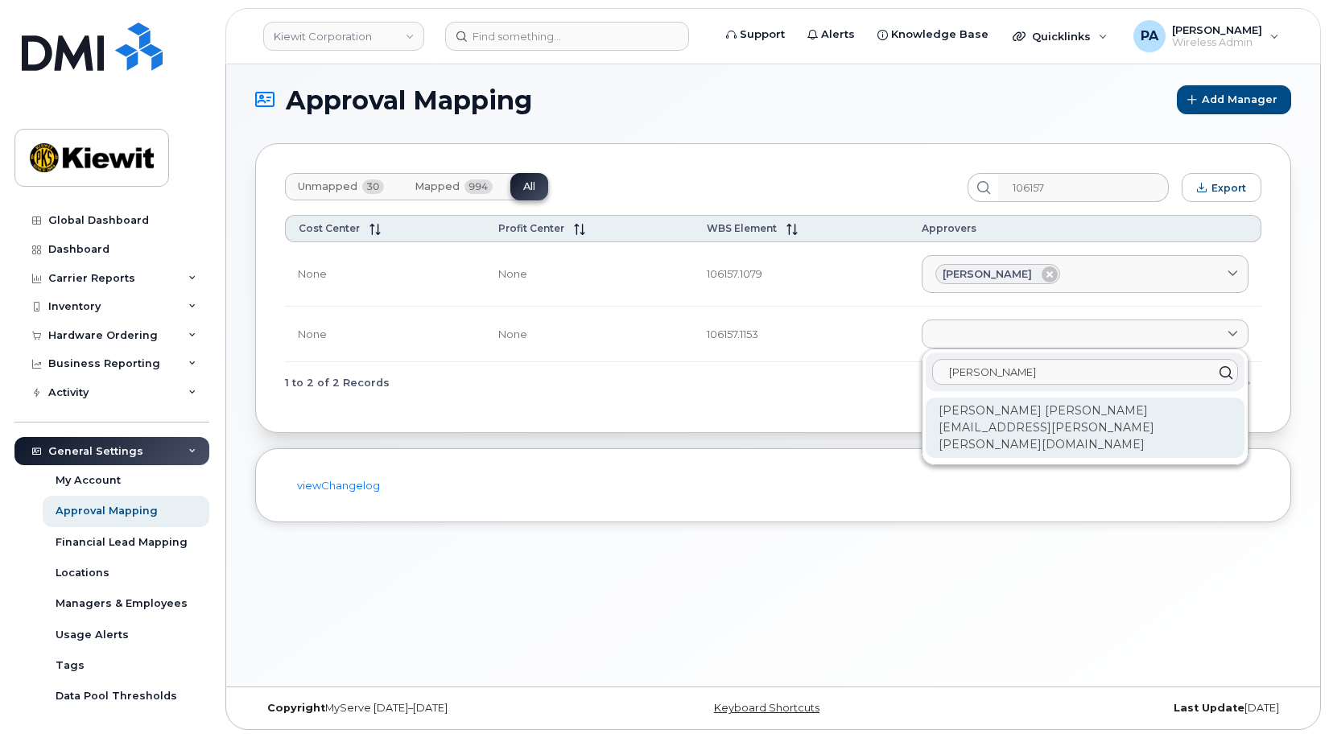
type input "Bryan Mar"
click at [1068, 419] on div "[PERSON_NAME] [PERSON_NAME][EMAIL_ADDRESS][PERSON_NAME][PERSON_NAME][DOMAIN_NAM…" at bounding box center [1085, 428] width 319 height 60
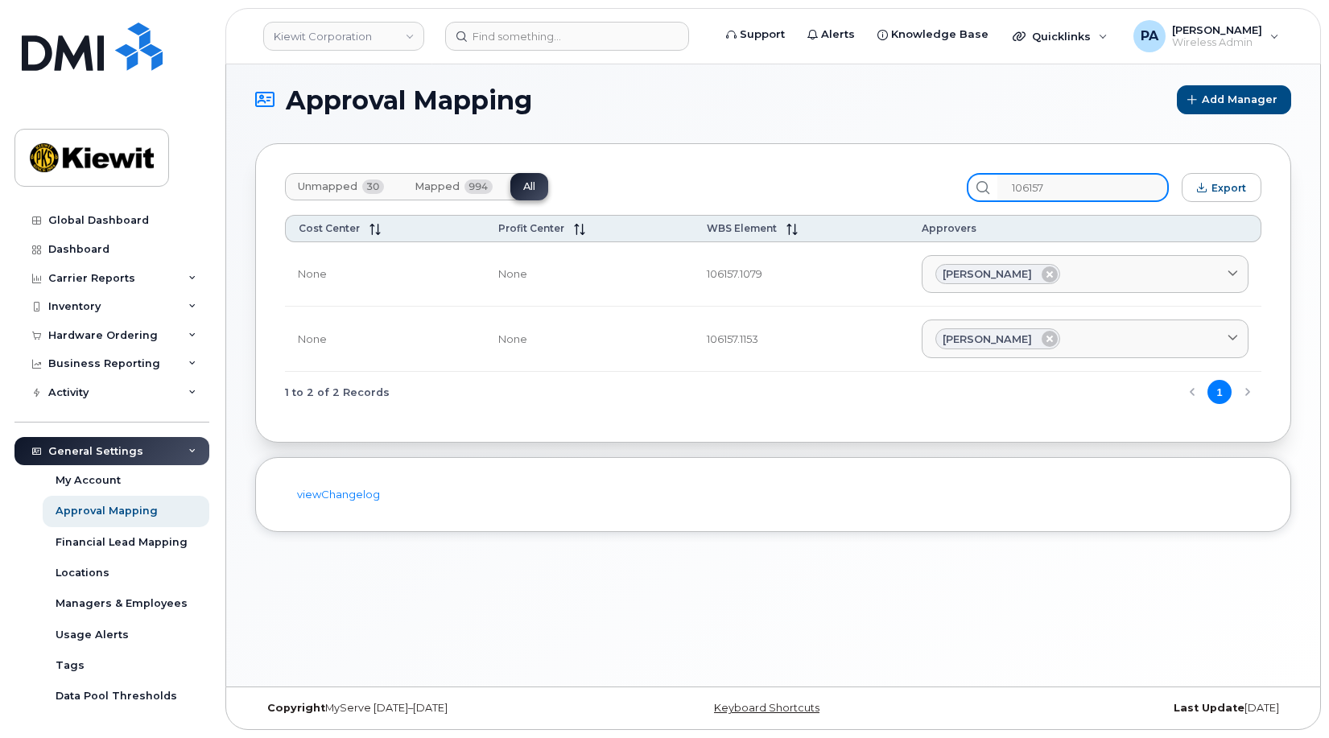
drag, startPoint x: 1099, startPoint y: 182, endPoint x: 642, endPoint y: 149, distance: 458.4
click at [659, 155] on div "Unmapped 30 Mapped 994 All 106157 Export Cost Center Profit Center WBS Element …" at bounding box center [773, 292] width 1036 height 299
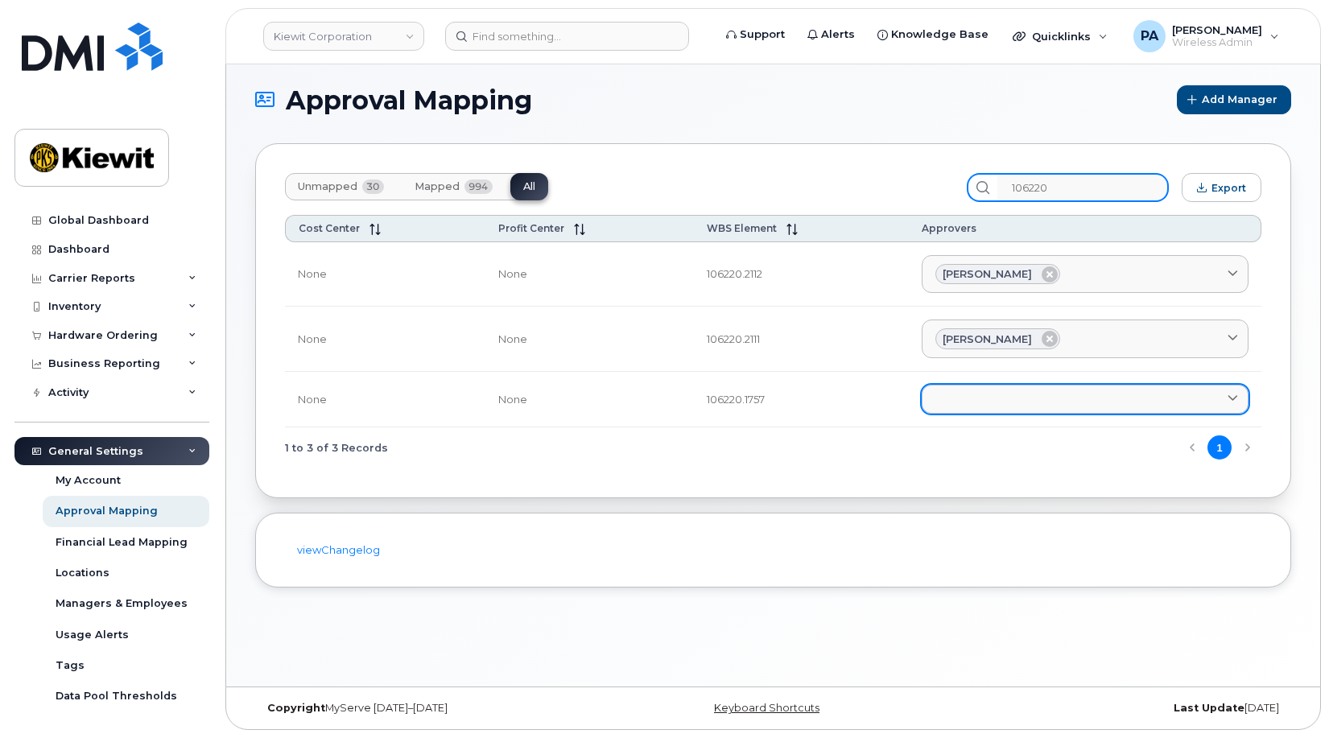
type input "106220"
click at [1017, 398] on link at bounding box center [1085, 399] width 327 height 29
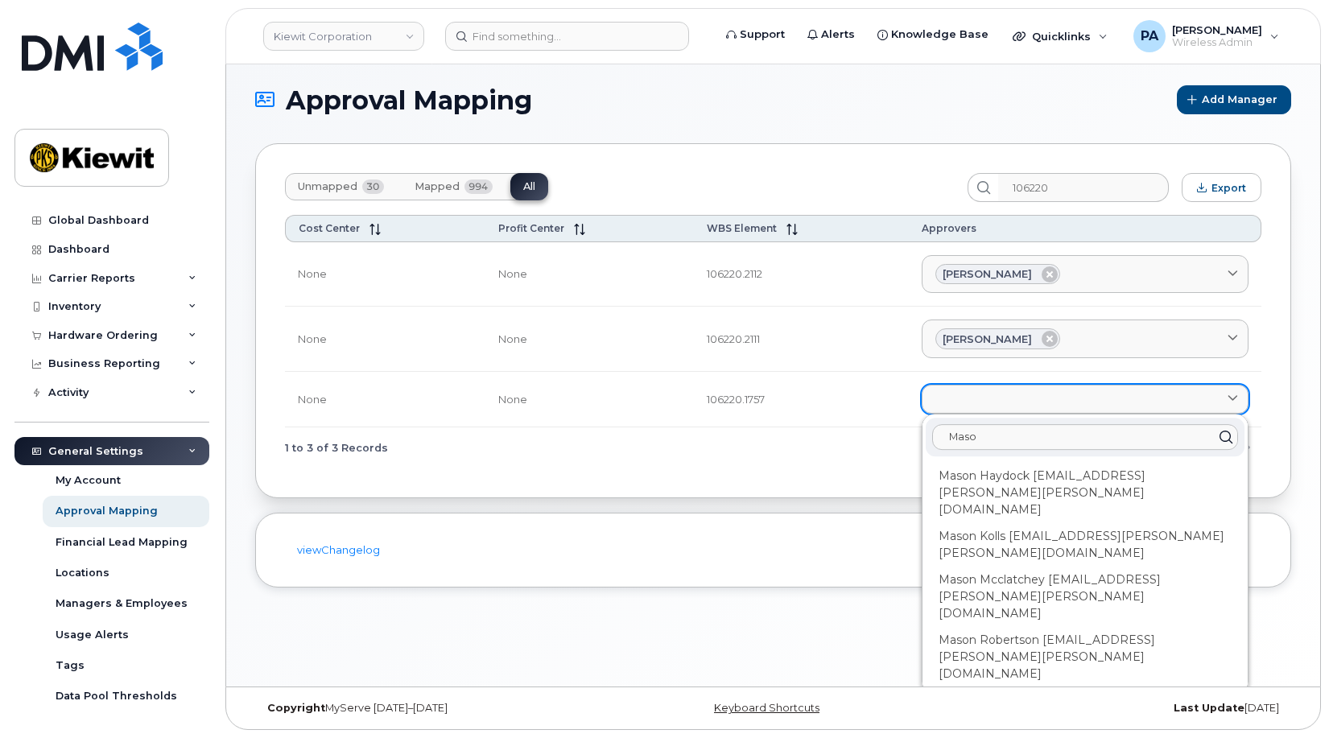
type input "Mason"
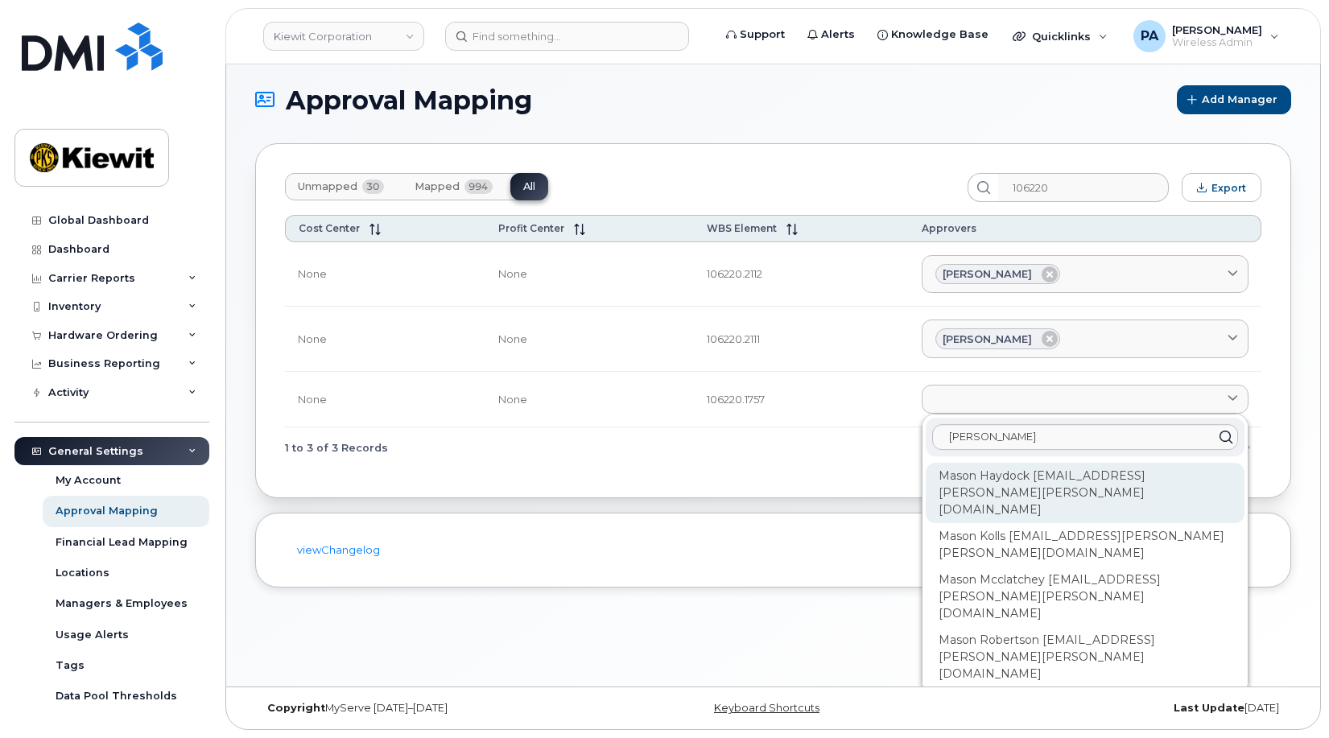
click at [1037, 477] on div "Mason Haydock [EMAIL_ADDRESS][PERSON_NAME][PERSON_NAME][DOMAIN_NAME]" at bounding box center [1085, 493] width 319 height 60
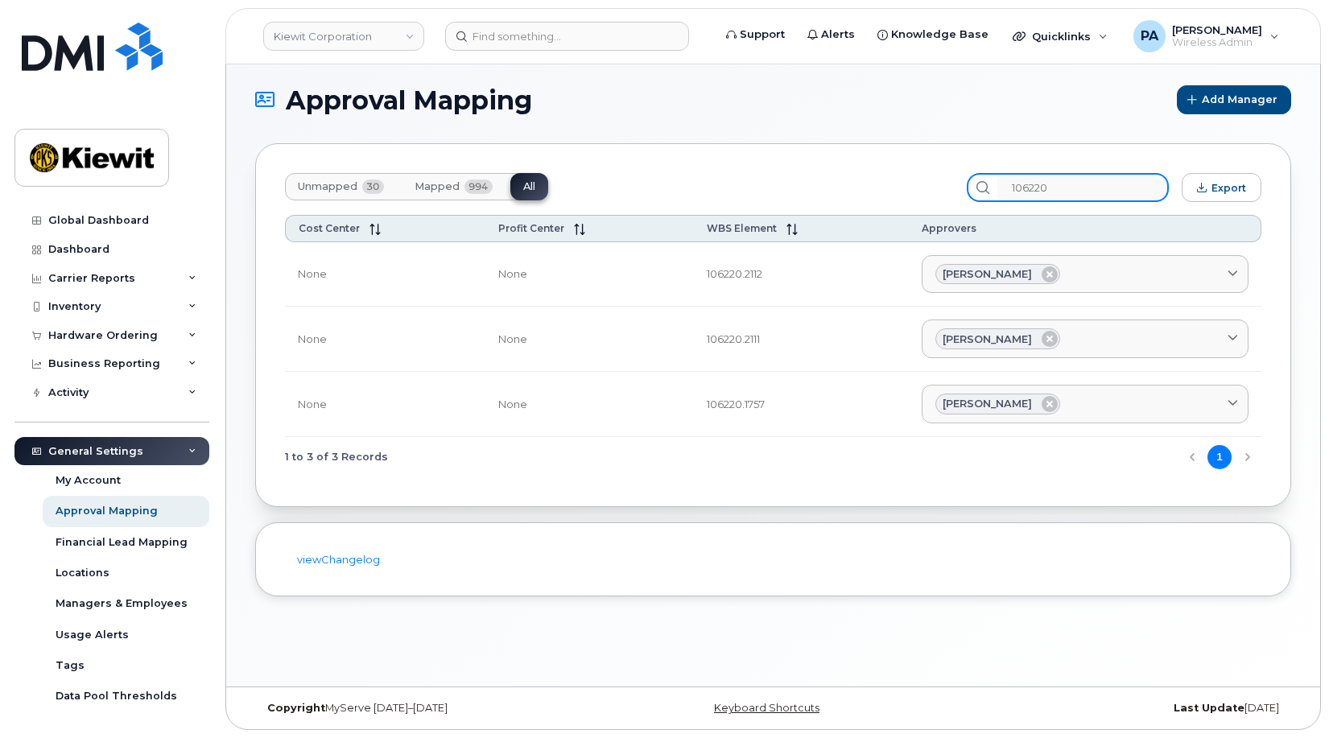
drag, startPoint x: 1112, startPoint y: 194, endPoint x: 868, endPoint y: 188, distance: 244.0
click at [869, 188] on div "Unmapped 30 Mapped 994 All 106220 Export" at bounding box center [773, 187] width 976 height 29
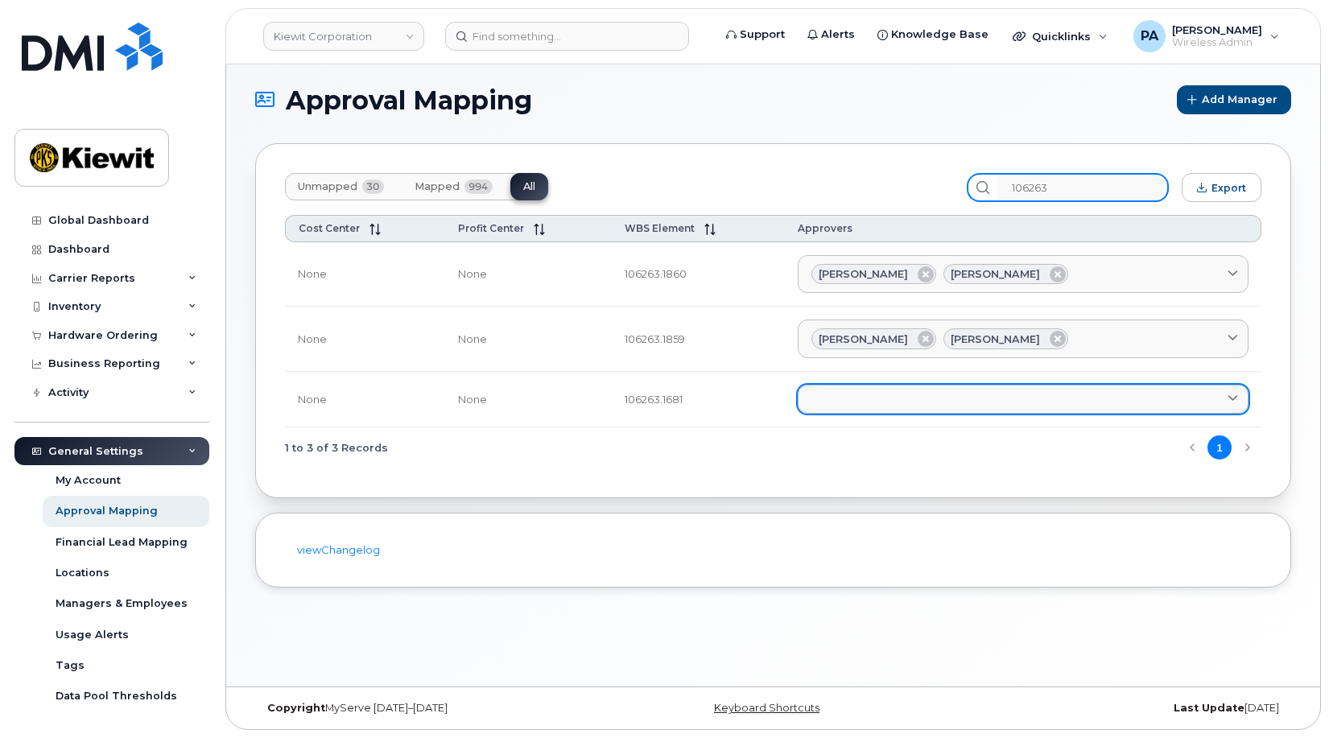
type input "106263"
click at [886, 401] on link at bounding box center [1023, 399] width 451 height 29
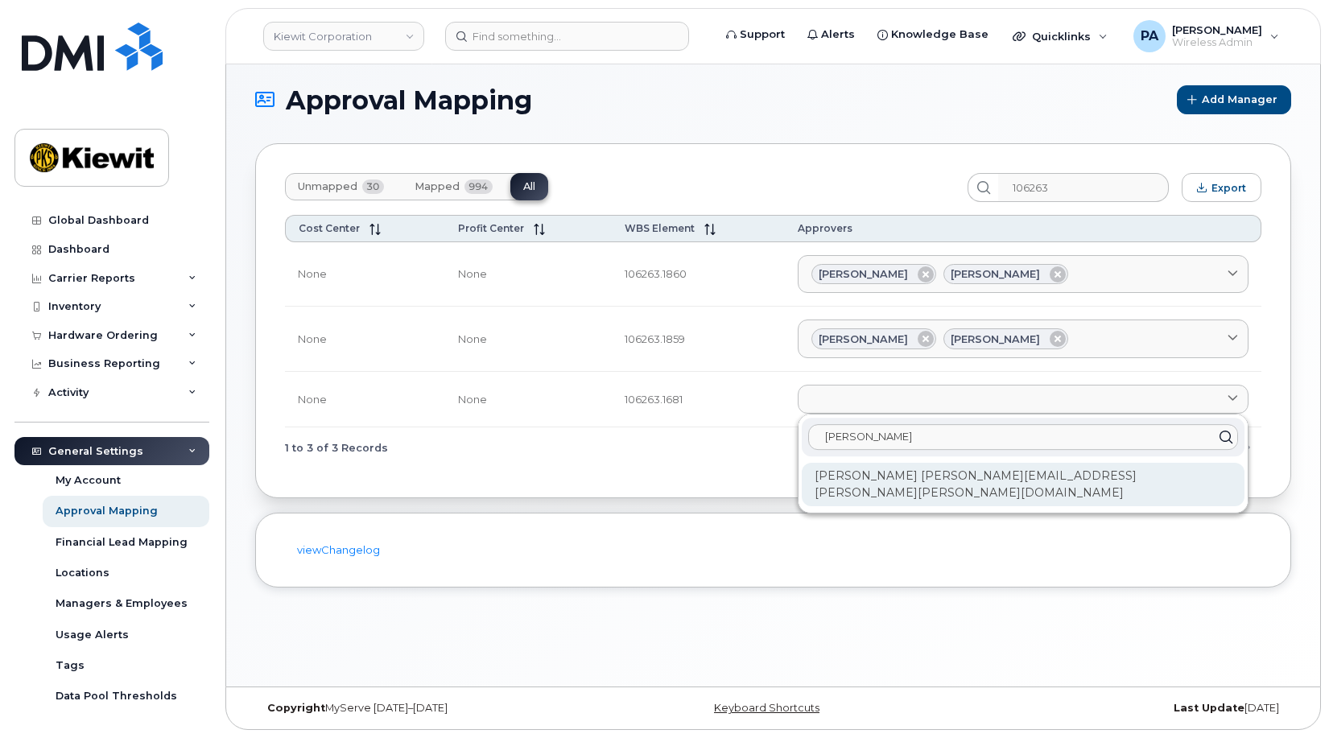
type input "Julie he"
click at [948, 471] on div "[PERSON_NAME] [PERSON_NAME][EMAIL_ADDRESS][PERSON_NAME][PERSON_NAME][DOMAIN_NAM…" at bounding box center [1023, 484] width 443 height 43
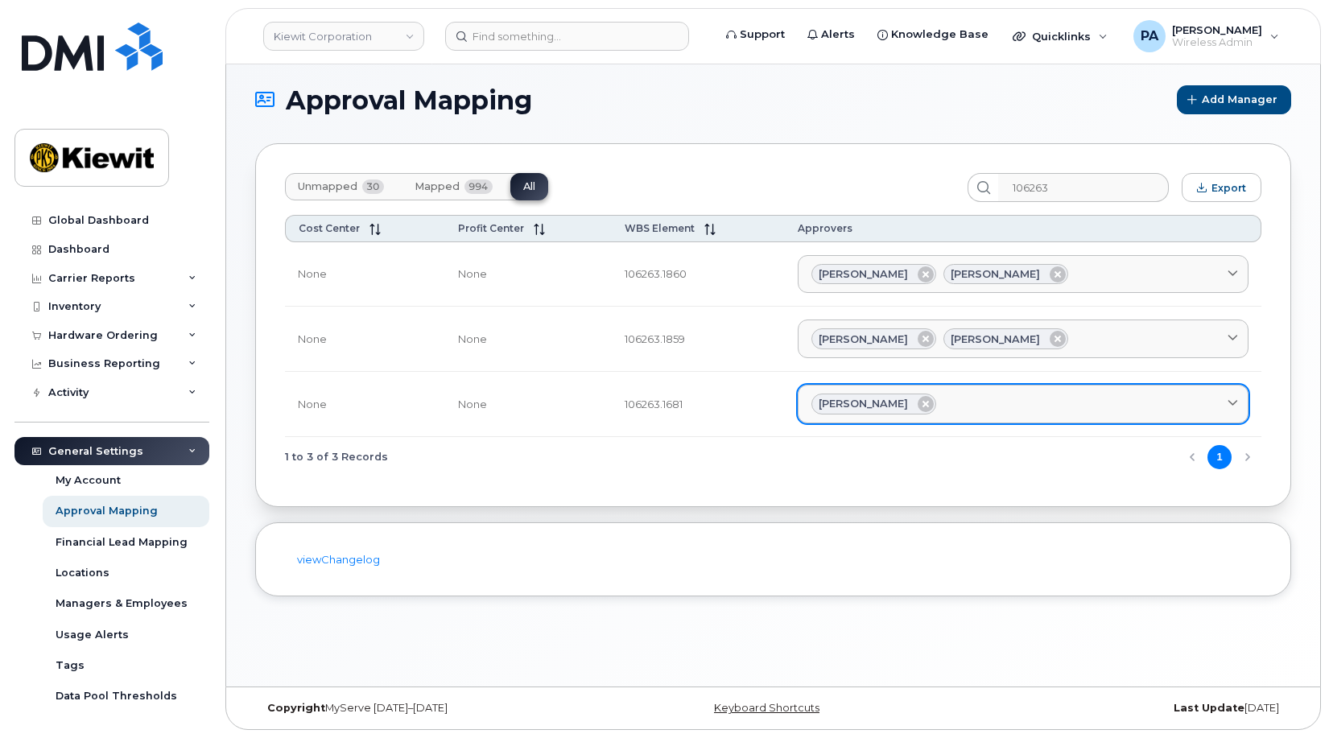
click at [998, 393] on link "Julie Heinrichs" at bounding box center [1023, 404] width 451 height 39
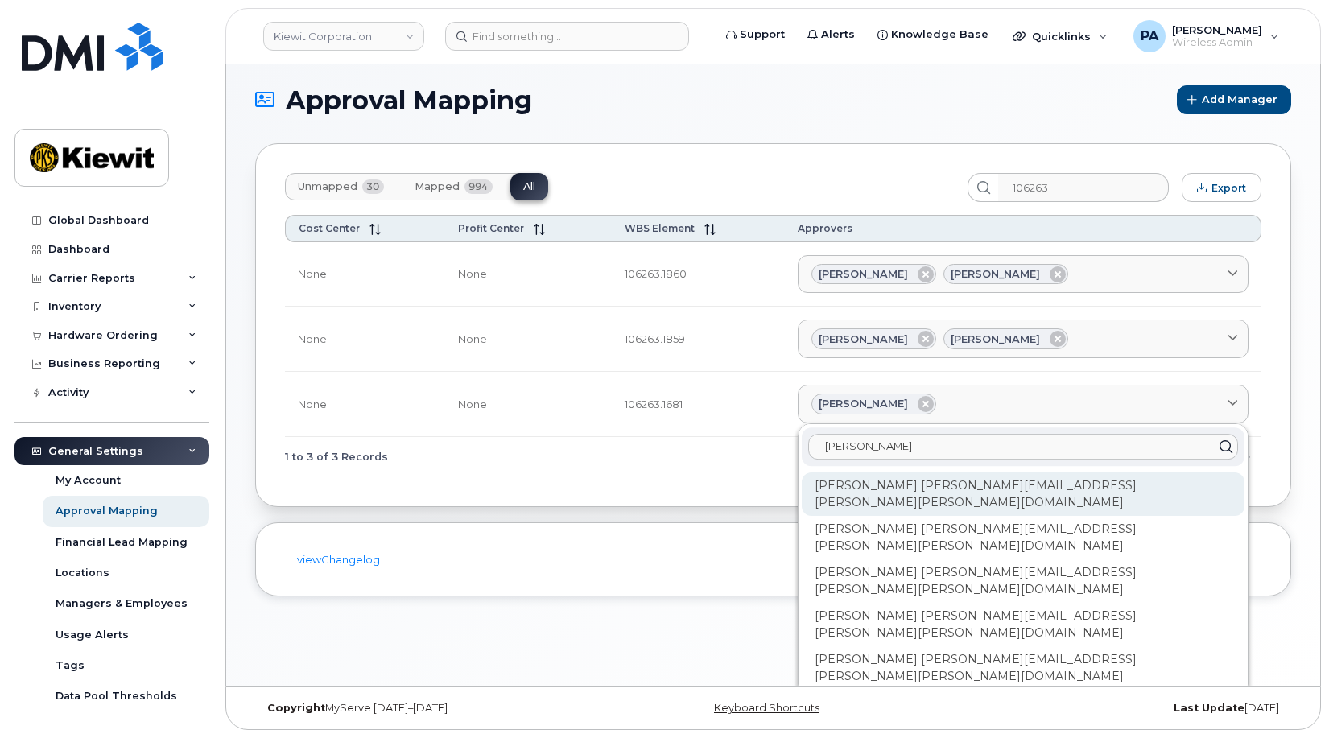
type input "kyle"
click at [962, 477] on div "[PERSON_NAME] [PERSON_NAME][EMAIL_ADDRESS][PERSON_NAME][PERSON_NAME][DOMAIN_NAM…" at bounding box center [1023, 494] width 443 height 43
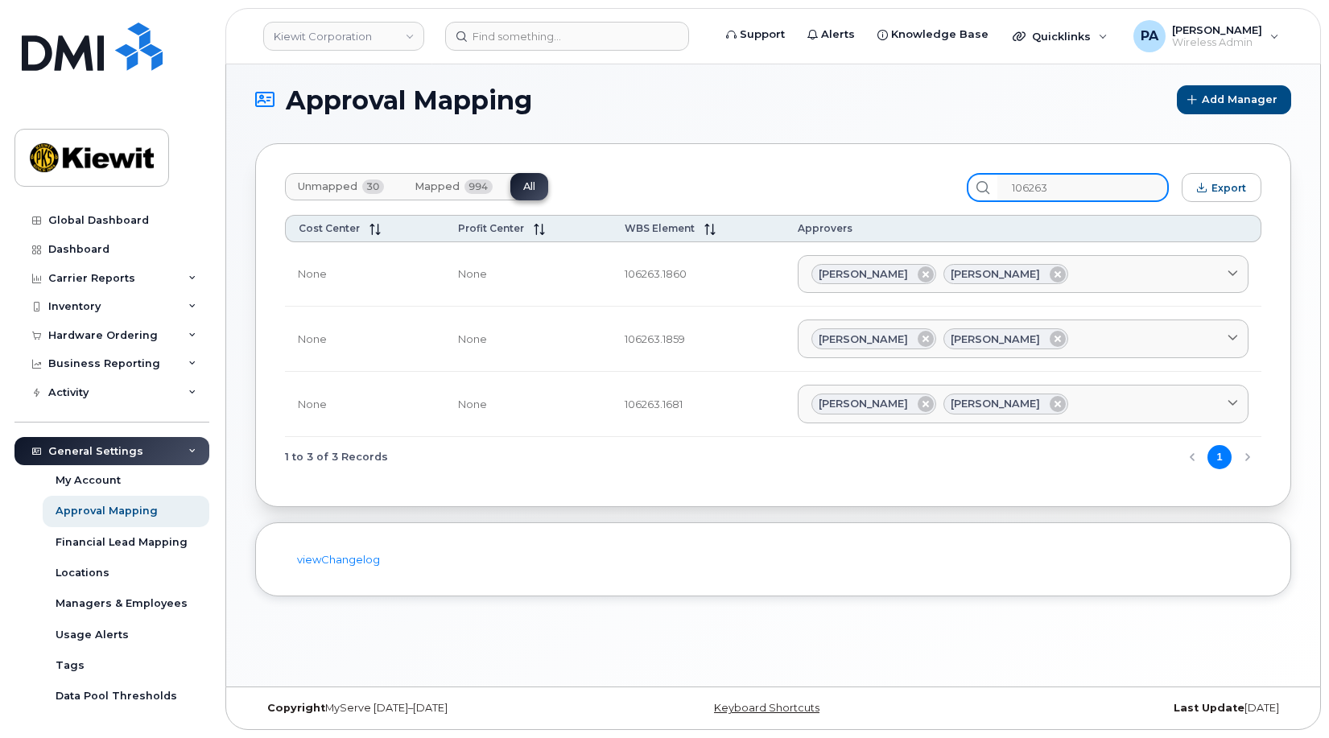
drag, startPoint x: 1085, startPoint y: 192, endPoint x: 787, endPoint y: 153, distance: 301.2
click at [796, 155] on div "Unmapped 30 Mapped 994 All 106263 Export Cost Center Profit Center WBS Element …" at bounding box center [773, 325] width 1036 height 364
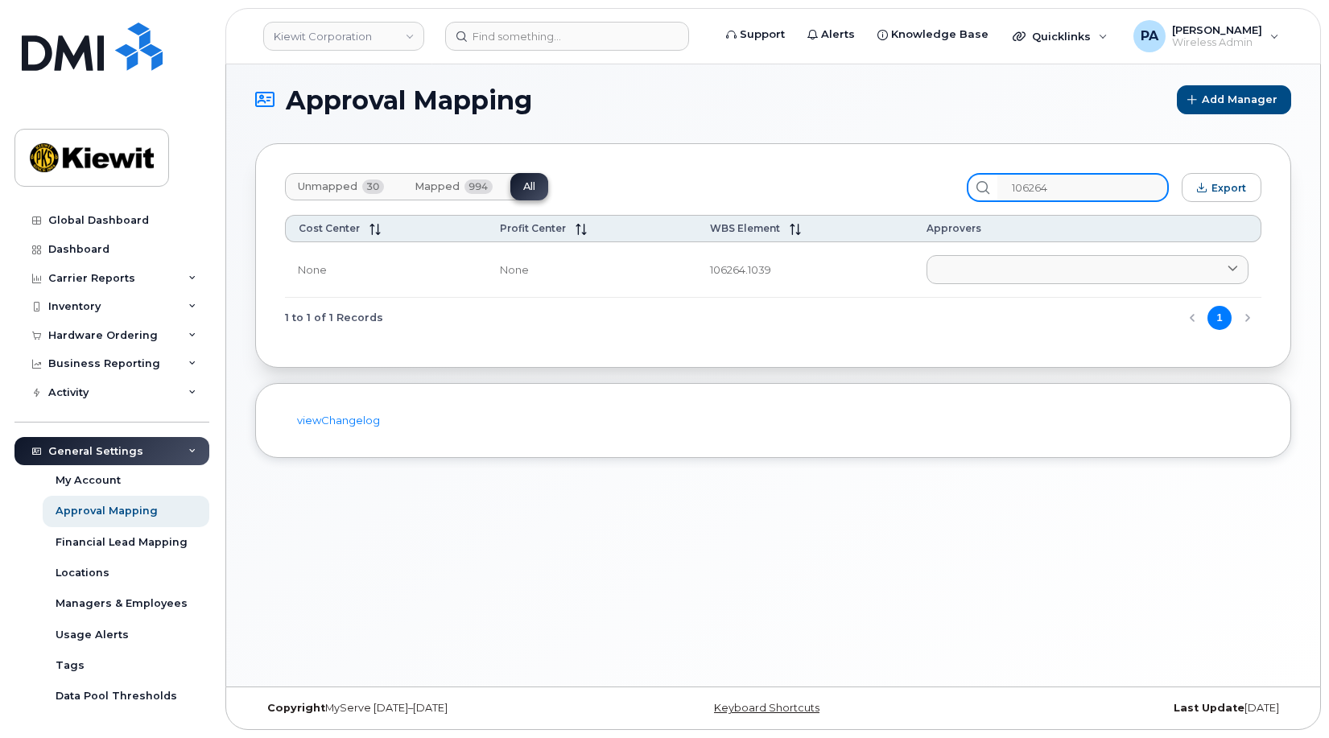
drag, startPoint x: 1100, startPoint y: 190, endPoint x: 719, endPoint y: 156, distance: 382.3
click at [733, 158] on div "Unmapped 30 Mapped 994 All 106264 Export Cost Center Profit Center WBS Element …" at bounding box center [773, 255] width 1036 height 225
click at [1096, 173] on input "106305" at bounding box center [1082, 187] width 171 height 29
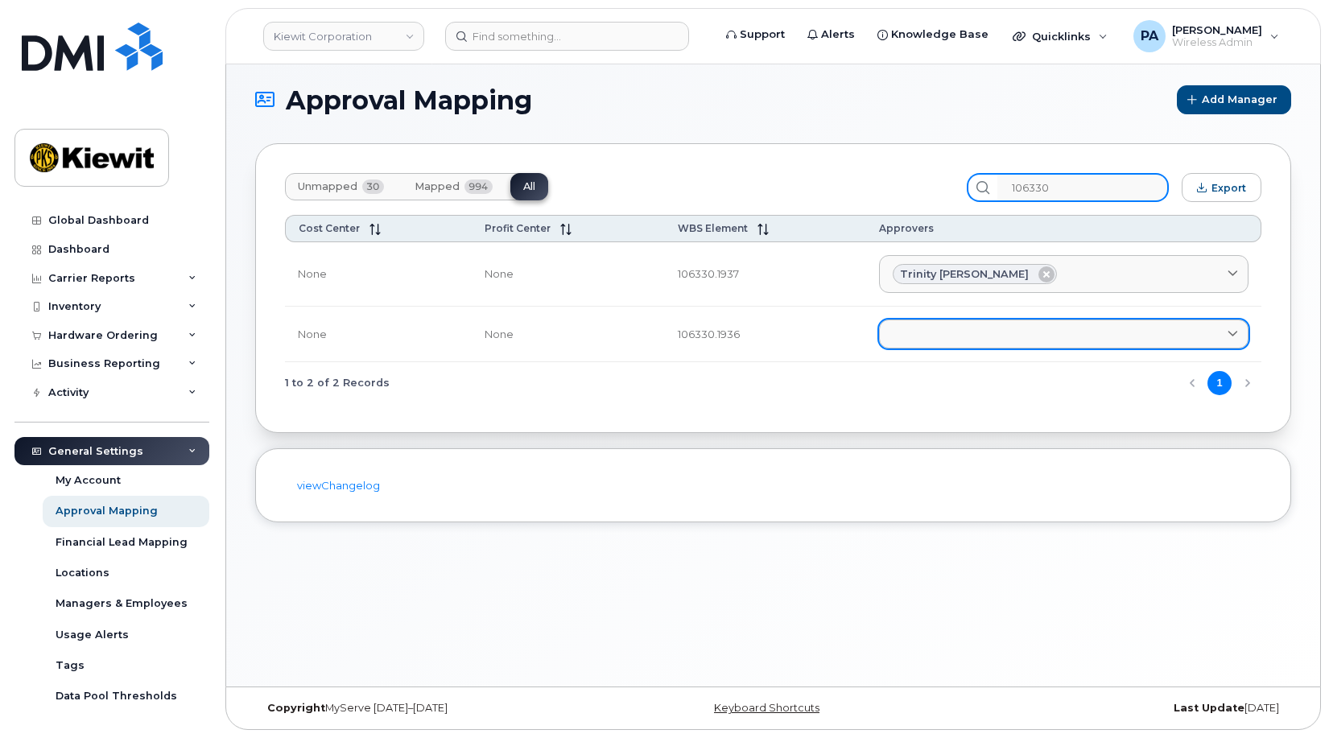
type input "106330"
click at [1000, 339] on link at bounding box center [1064, 334] width 370 height 29
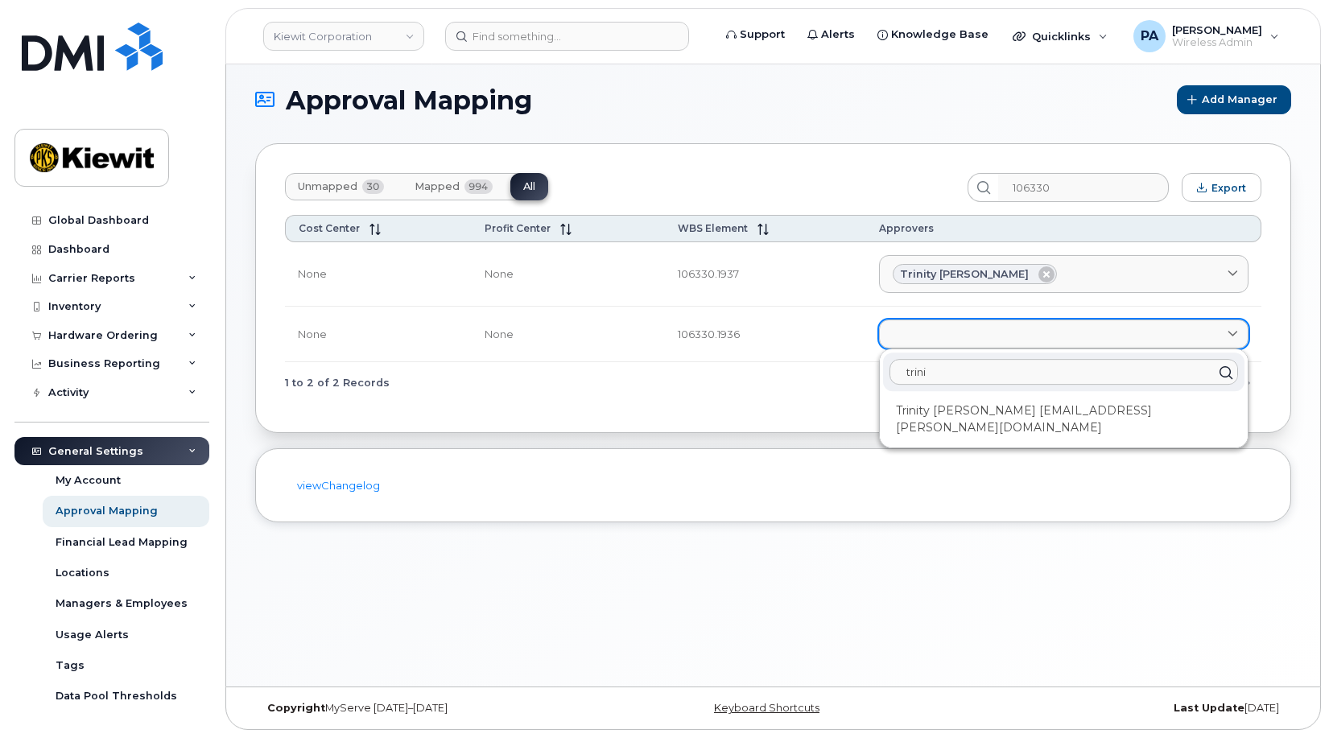
type input "trinit"
drag, startPoint x: 953, startPoint y: 436, endPoint x: 964, endPoint y: 416, distance: 22.4
click at [953, 436] on div "Trinity [PERSON_NAME] [EMAIL_ADDRESS][PERSON_NAME][DOMAIN_NAME]" at bounding box center [1063, 419] width 361 height 43
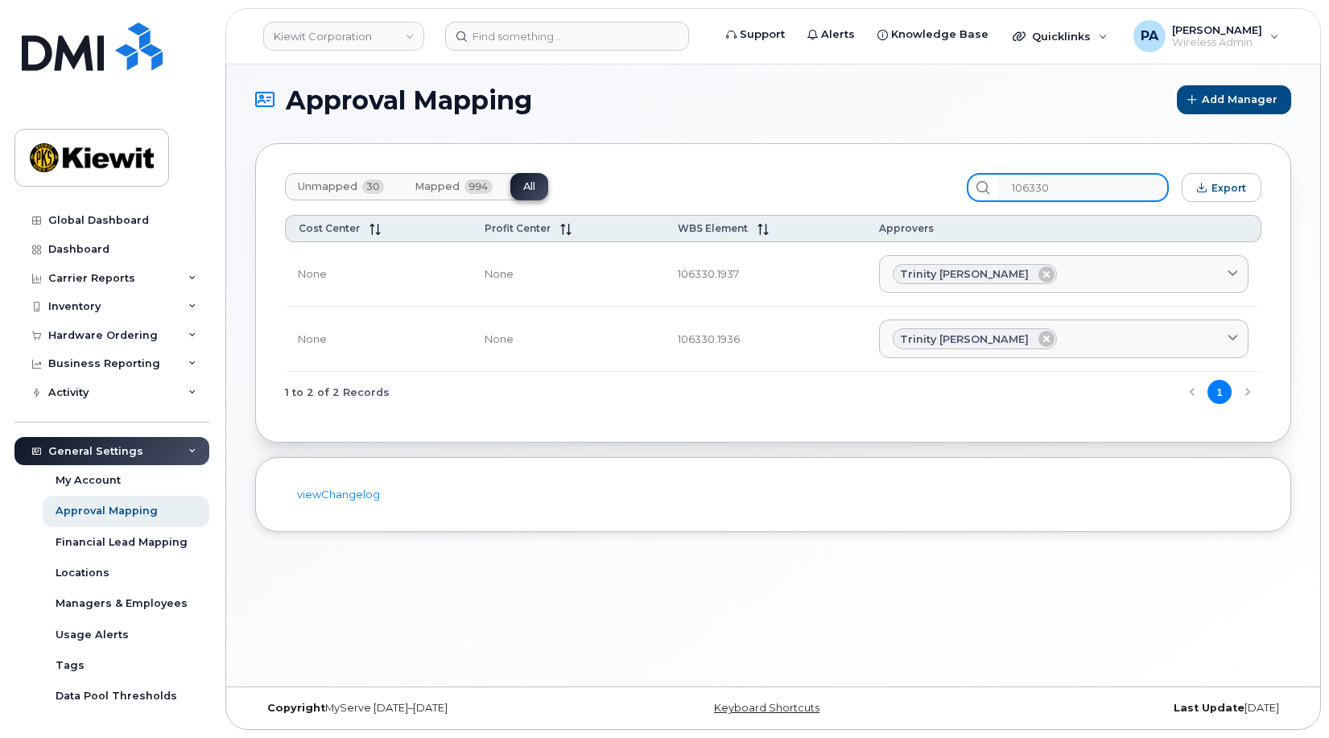
drag, startPoint x: 1090, startPoint y: 198, endPoint x: 866, endPoint y: 166, distance: 226.1
click at [895, 174] on div "Unmapped 30 Mapped 994 All 106330 Export" at bounding box center [773, 187] width 976 height 29
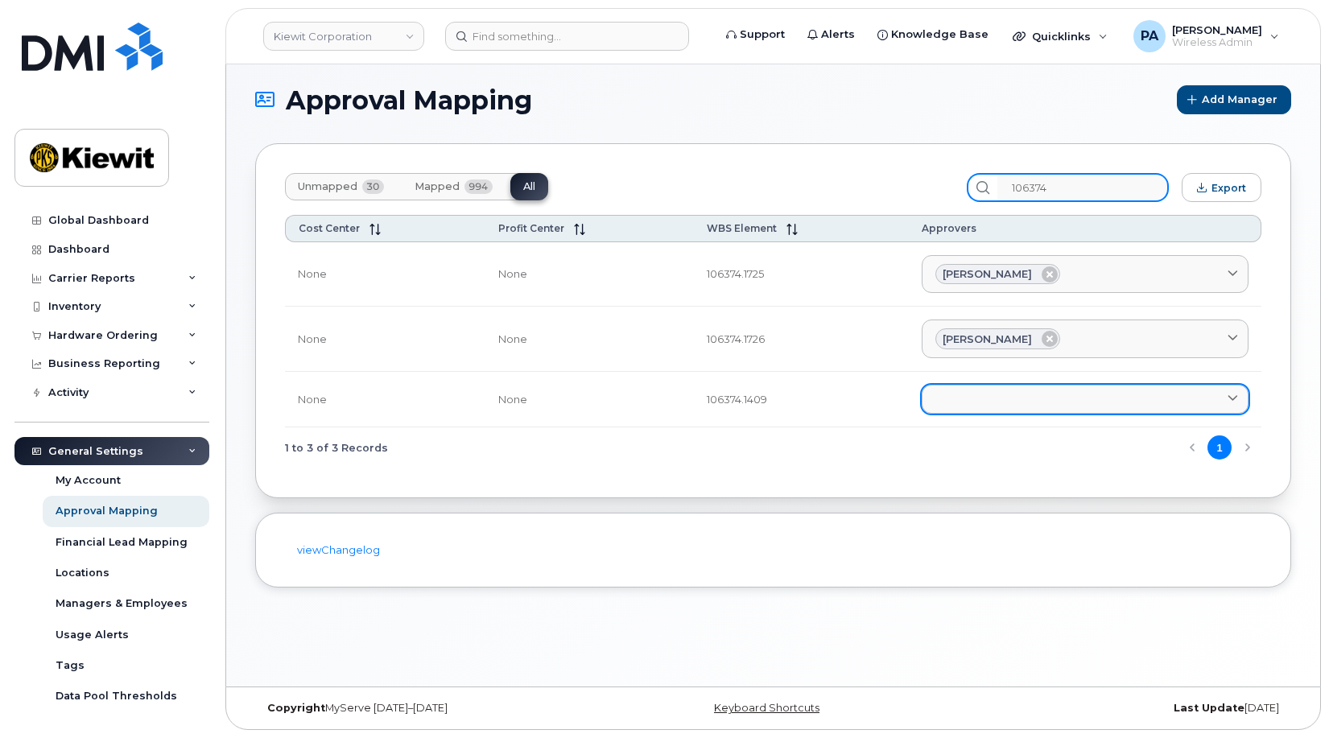
type input "106374"
click at [1013, 394] on link at bounding box center [1085, 399] width 327 height 29
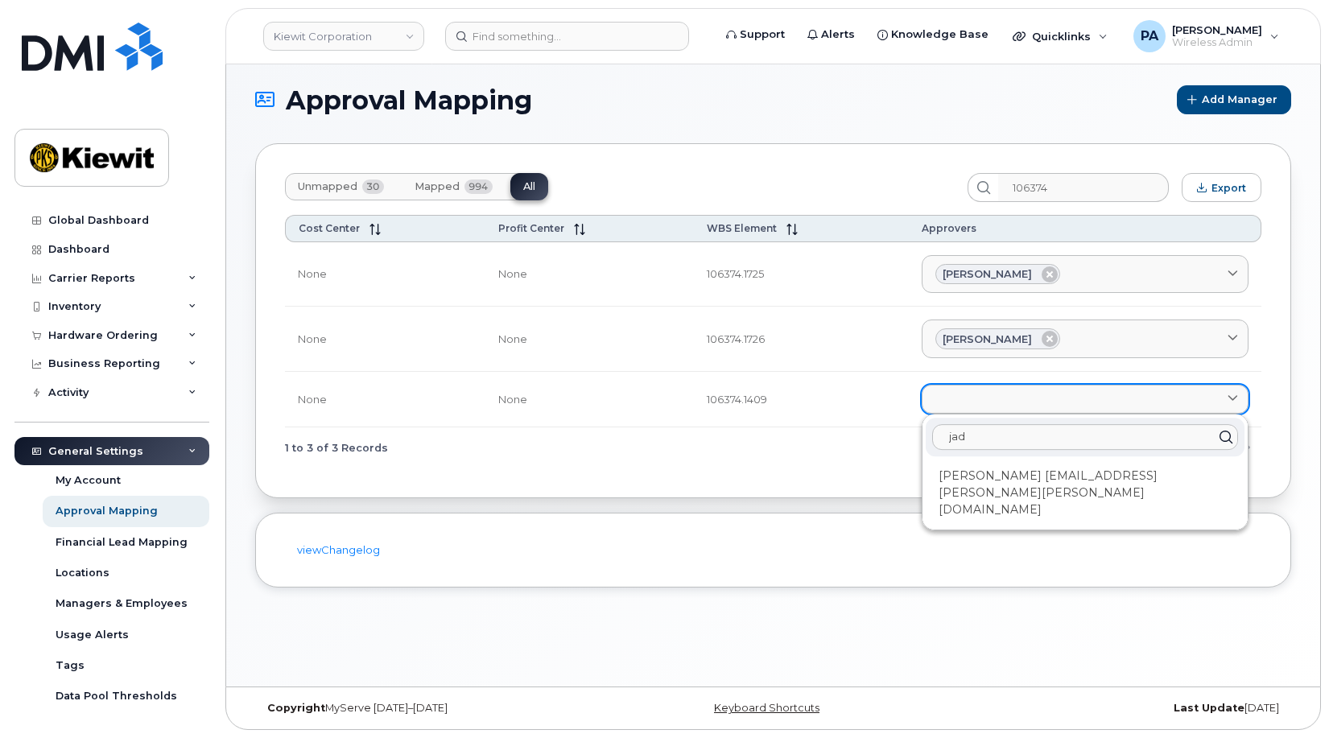
type input "jad w"
click at [1005, 483] on div "[PERSON_NAME] [EMAIL_ADDRESS][PERSON_NAME][PERSON_NAME][DOMAIN_NAME]" at bounding box center [1085, 493] width 319 height 60
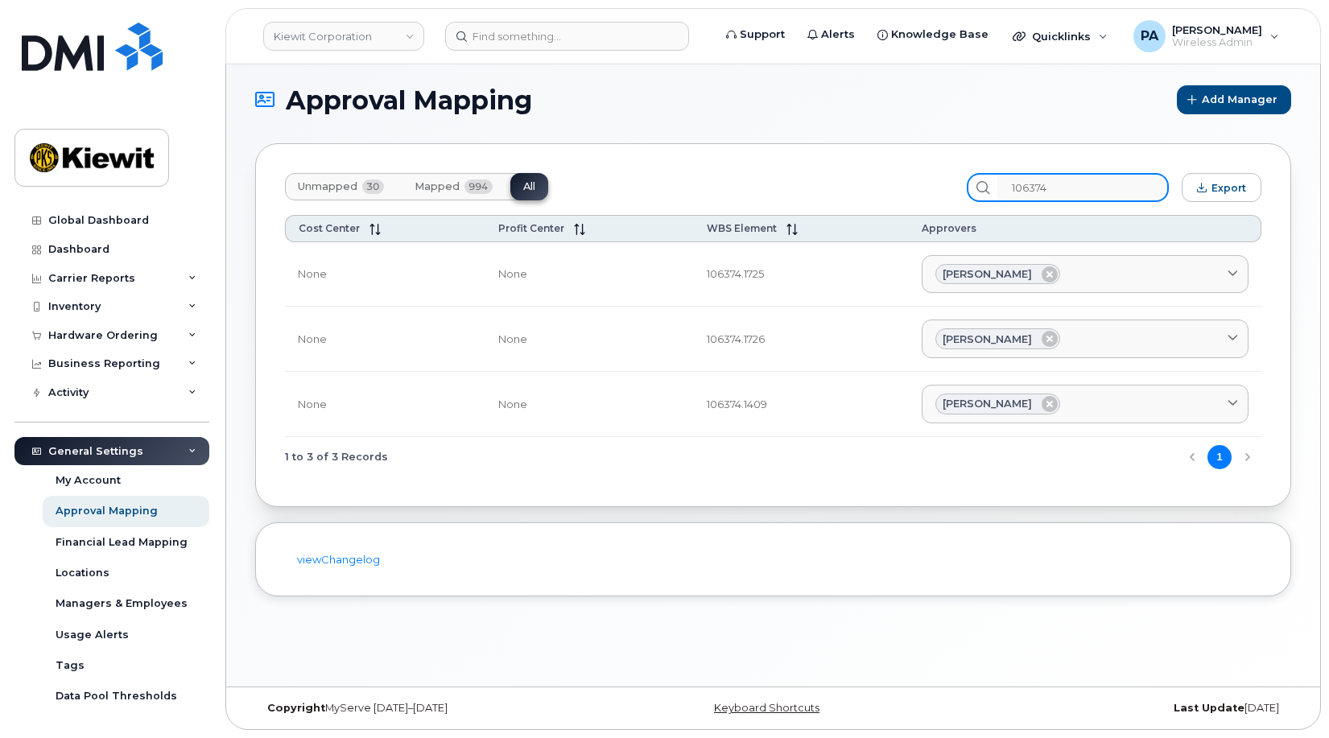
drag, startPoint x: 1043, startPoint y: 183, endPoint x: 817, endPoint y: 181, distance: 226.2
click at [820, 182] on div "Unmapped 30 Mapped 994 All 106374 Export" at bounding box center [773, 187] width 976 height 29
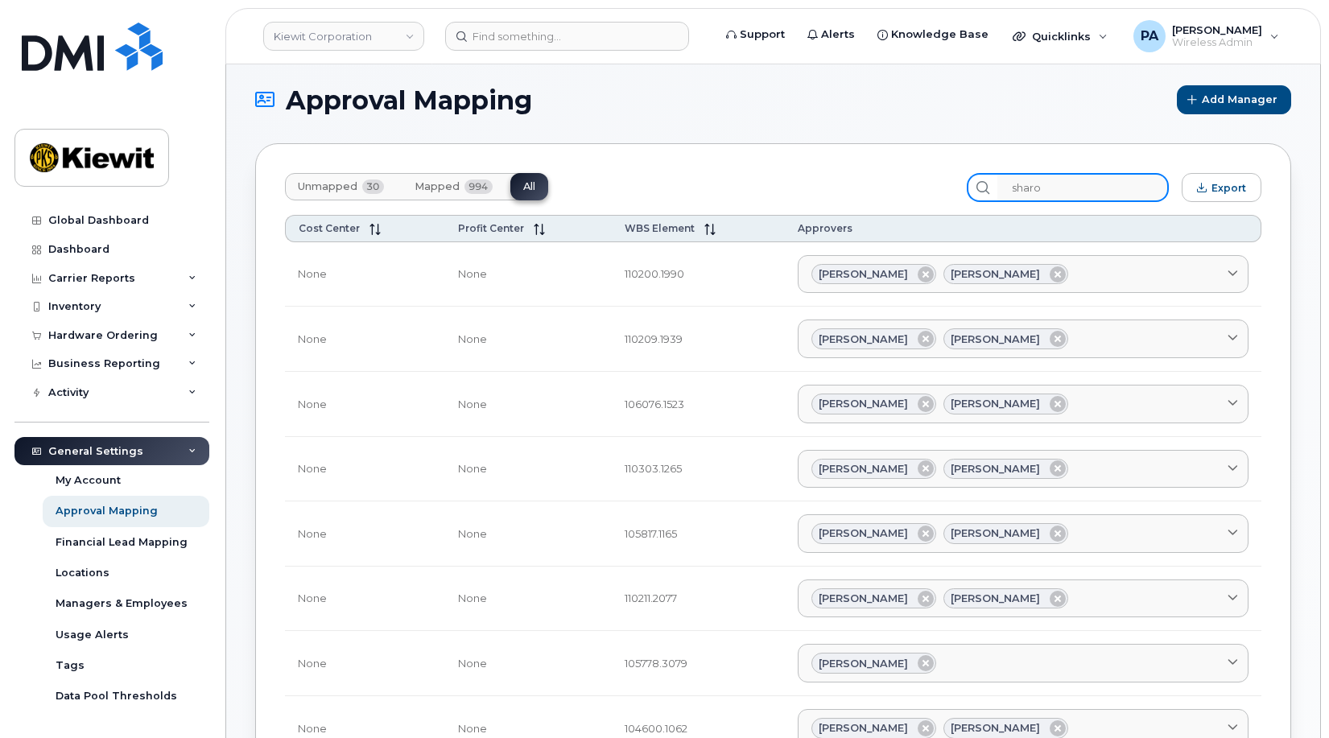
type input "sharon"
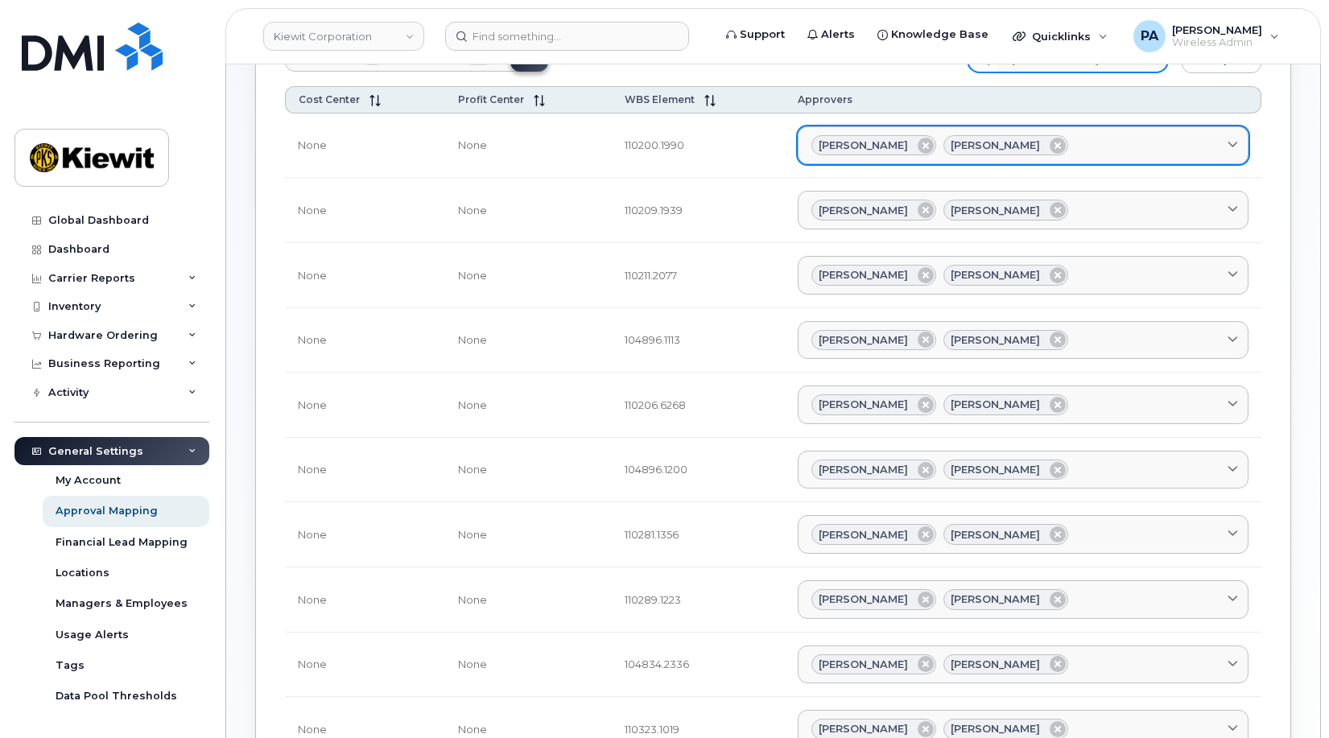
scroll to position [56, 0]
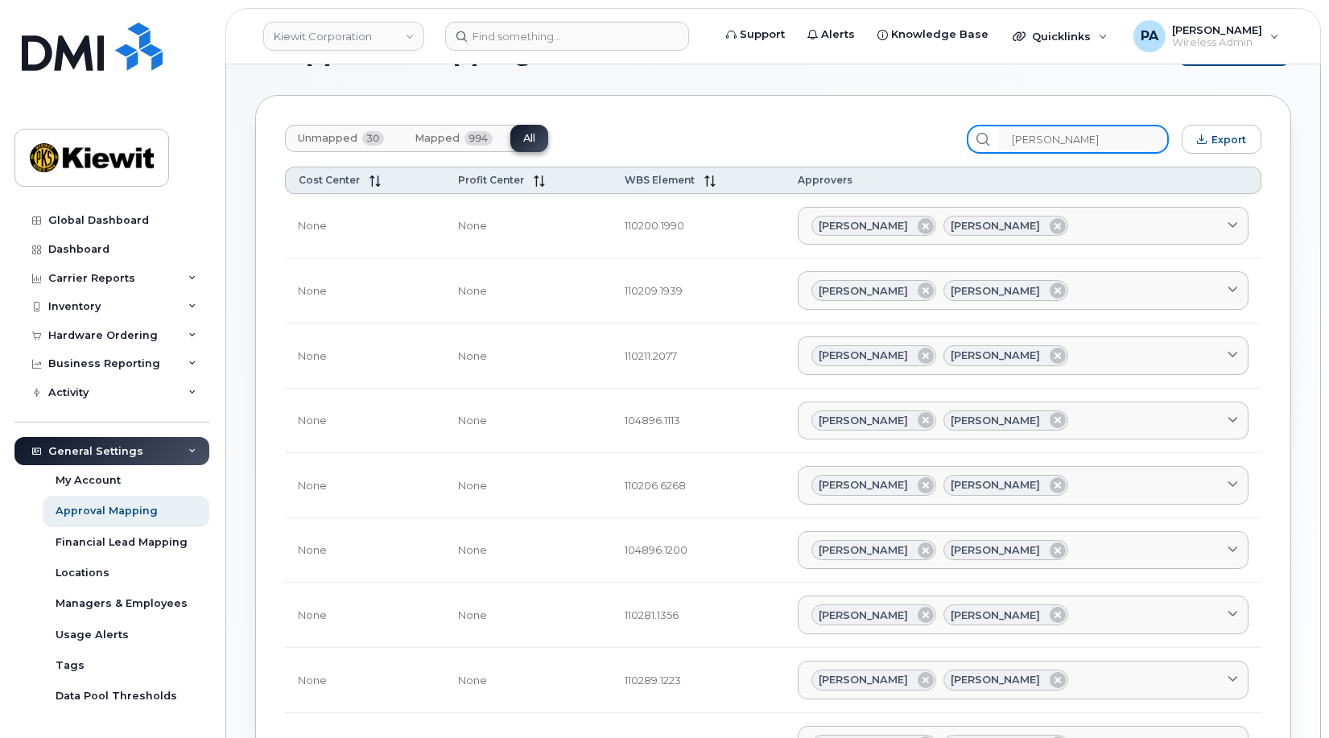
drag, startPoint x: 968, startPoint y: 129, endPoint x: 820, endPoint y: 112, distance: 149.1
click at [841, 114] on div "Unmapped 30 Mapped 994 All sharon Export Cost Center Profit Center WBS Element …" at bounding box center [773, 601] width 1036 height 1013
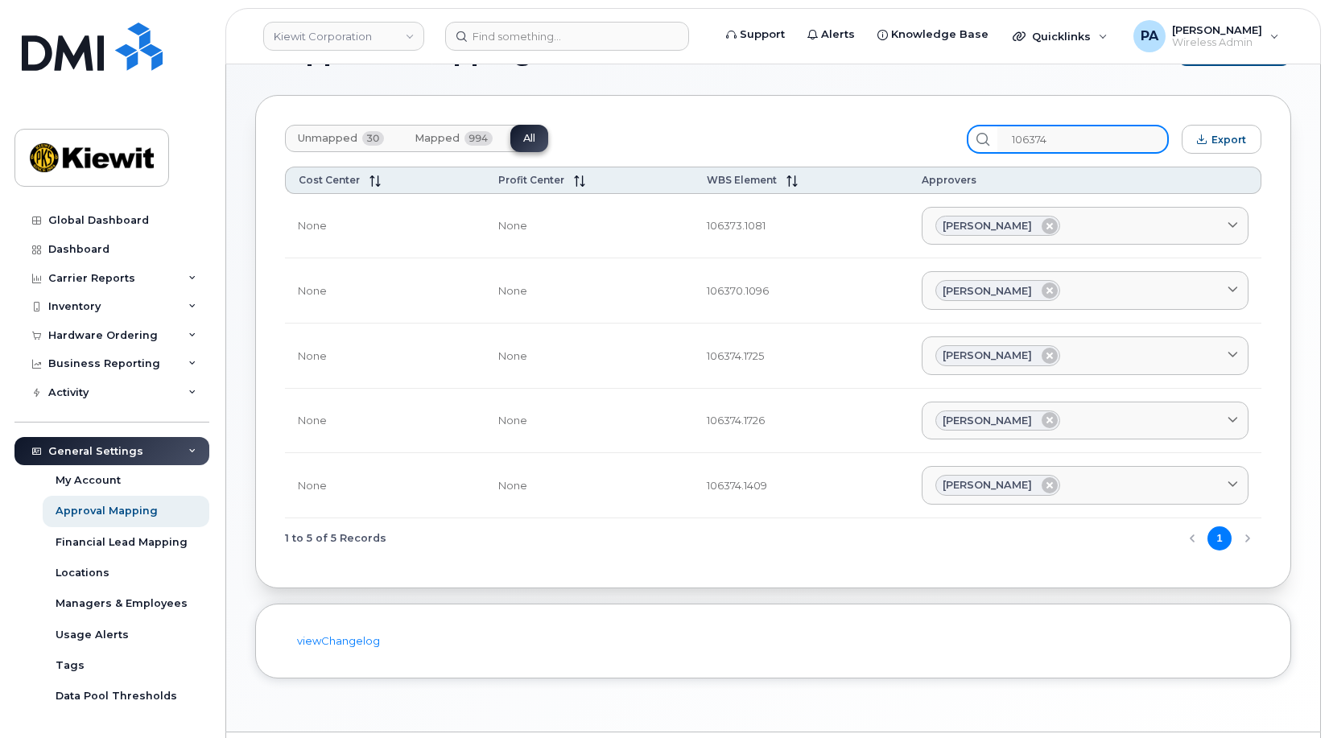
scroll to position [8, 0]
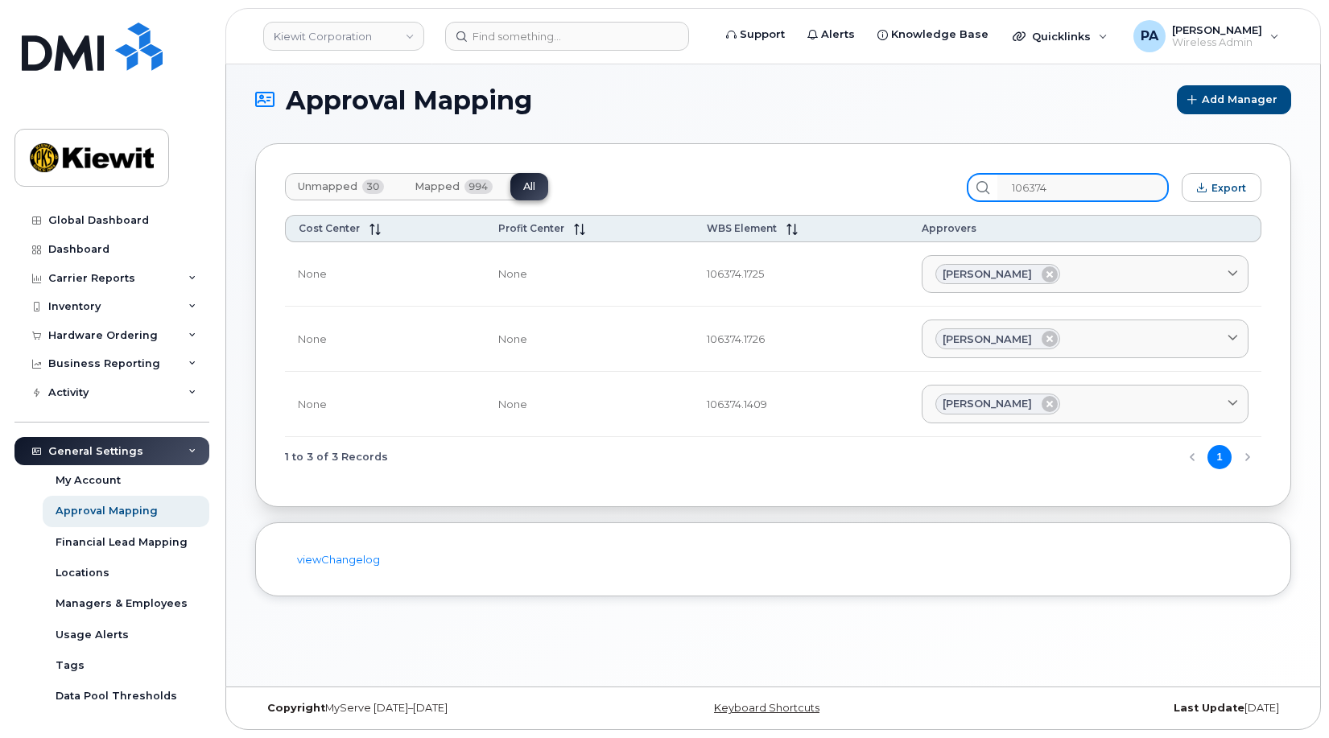
drag, startPoint x: 1101, startPoint y: 188, endPoint x: 457, endPoint y: 134, distance: 646.2
click at [459, 134] on section "Approval Mapping Add Manager Unmapped 30 Mapped 994 All 106374 Export Cost Cent…" at bounding box center [773, 340] width 1036 height 511
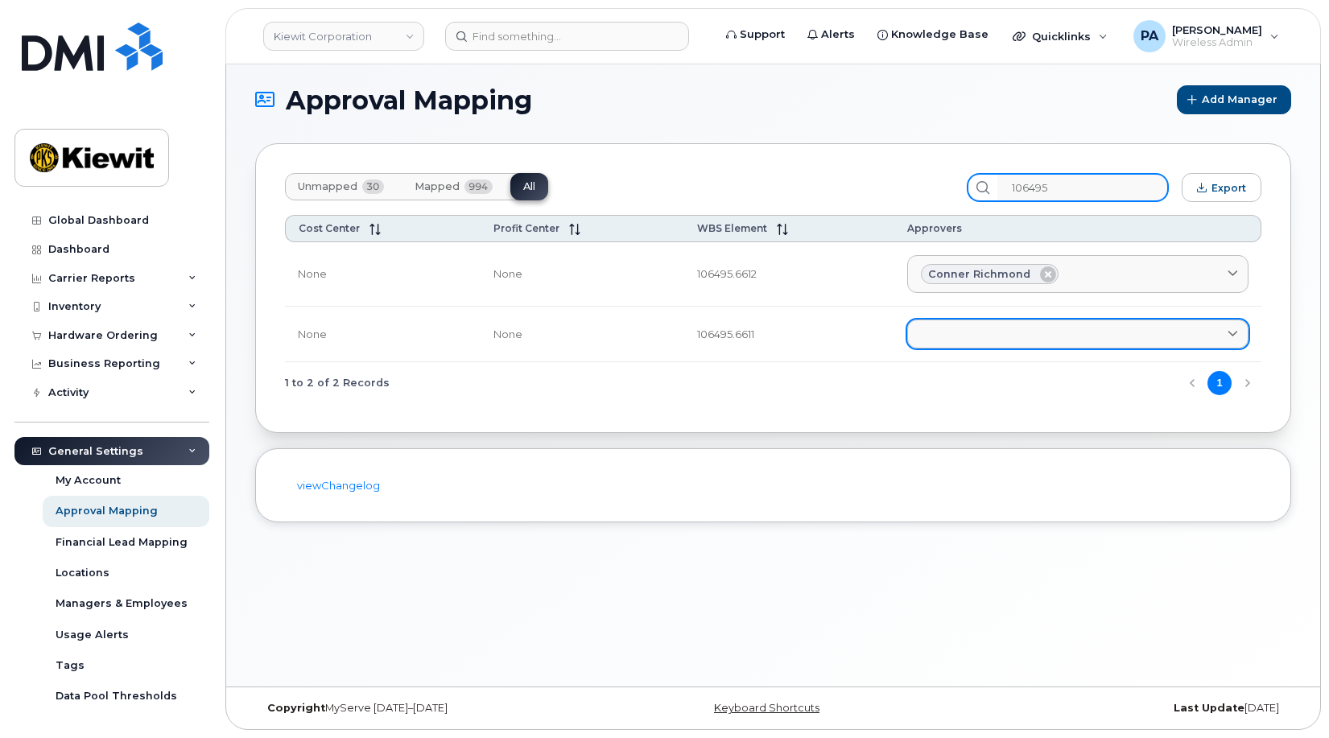
type input "106495"
click at [1032, 334] on link at bounding box center [1077, 334] width 341 height 29
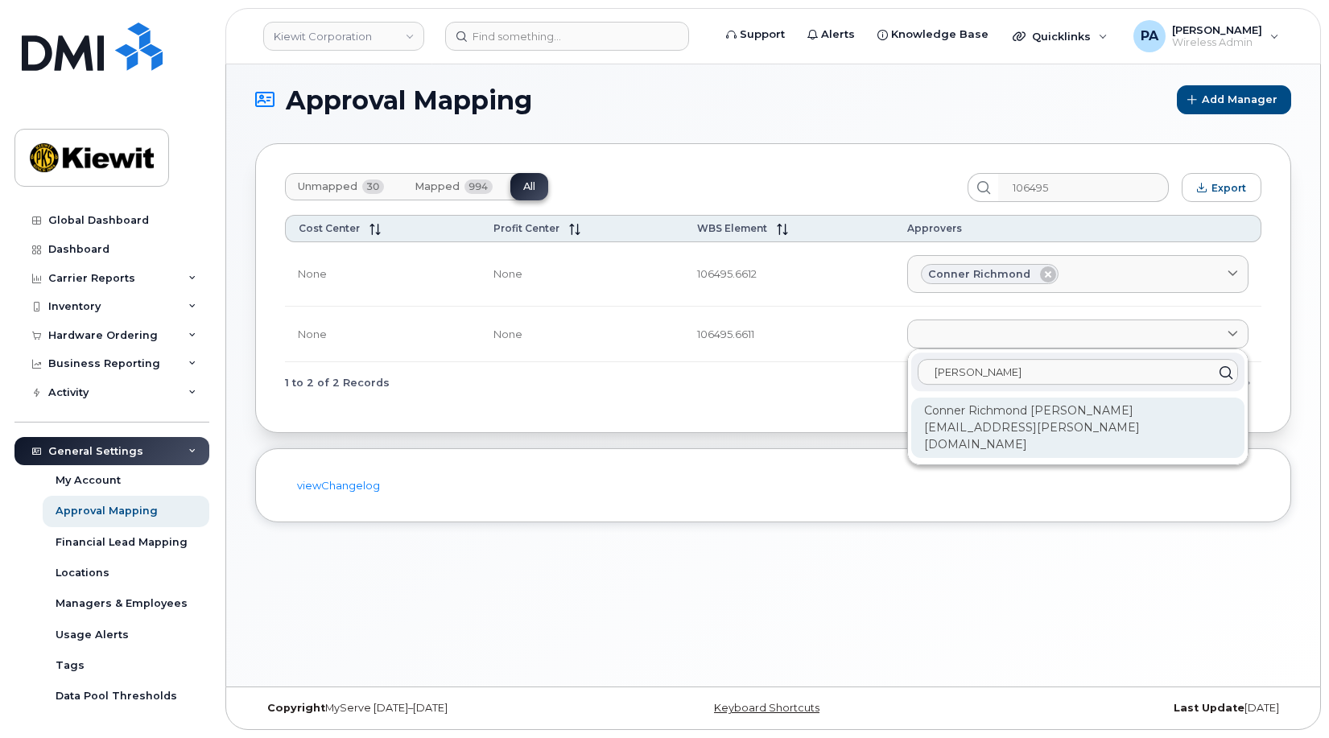
type input "conner"
click at [978, 411] on div "Conner Richmond [PERSON_NAME][EMAIL_ADDRESS][PERSON_NAME][DOMAIN_NAME]" at bounding box center [1077, 428] width 333 height 60
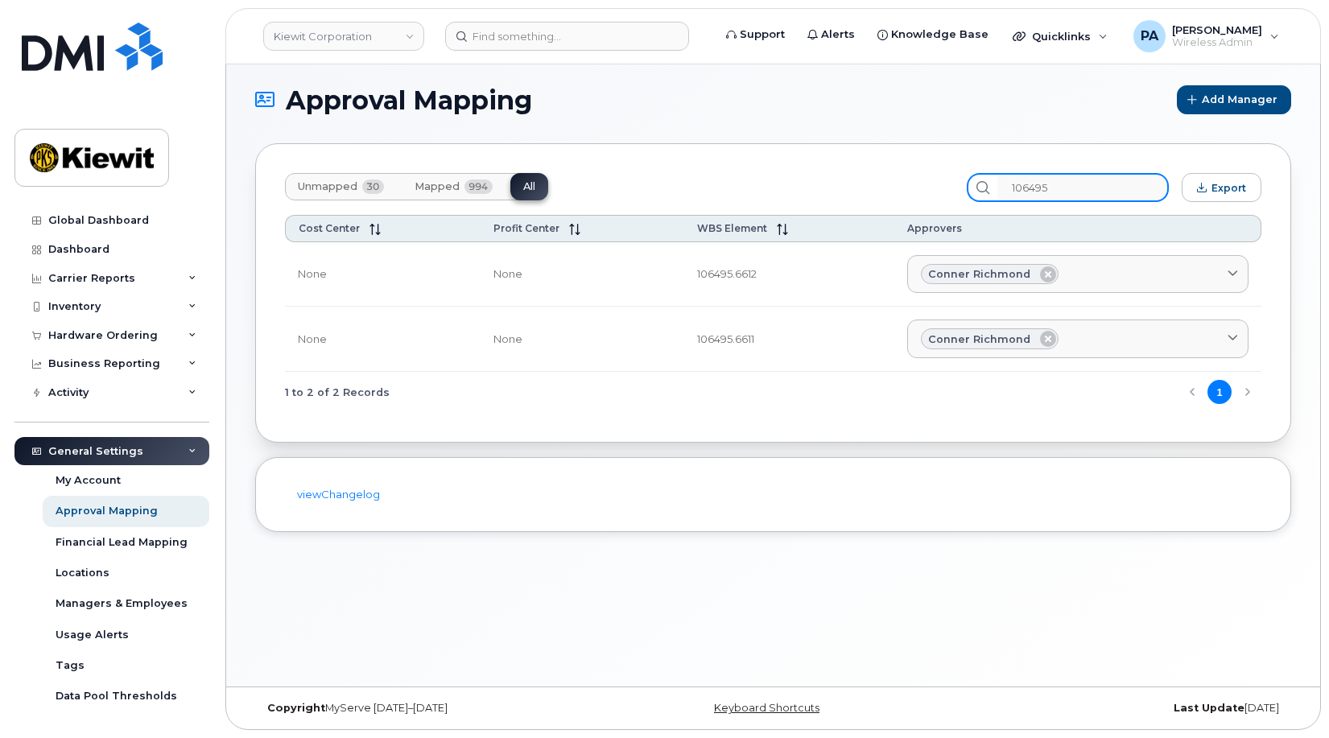
drag, startPoint x: 1102, startPoint y: 185, endPoint x: 735, endPoint y: 184, distance: 367.1
click at [735, 184] on div "Unmapped 30 Mapped 994 All 106495 Export" at bounding box center [773, 187] width 976 height 29
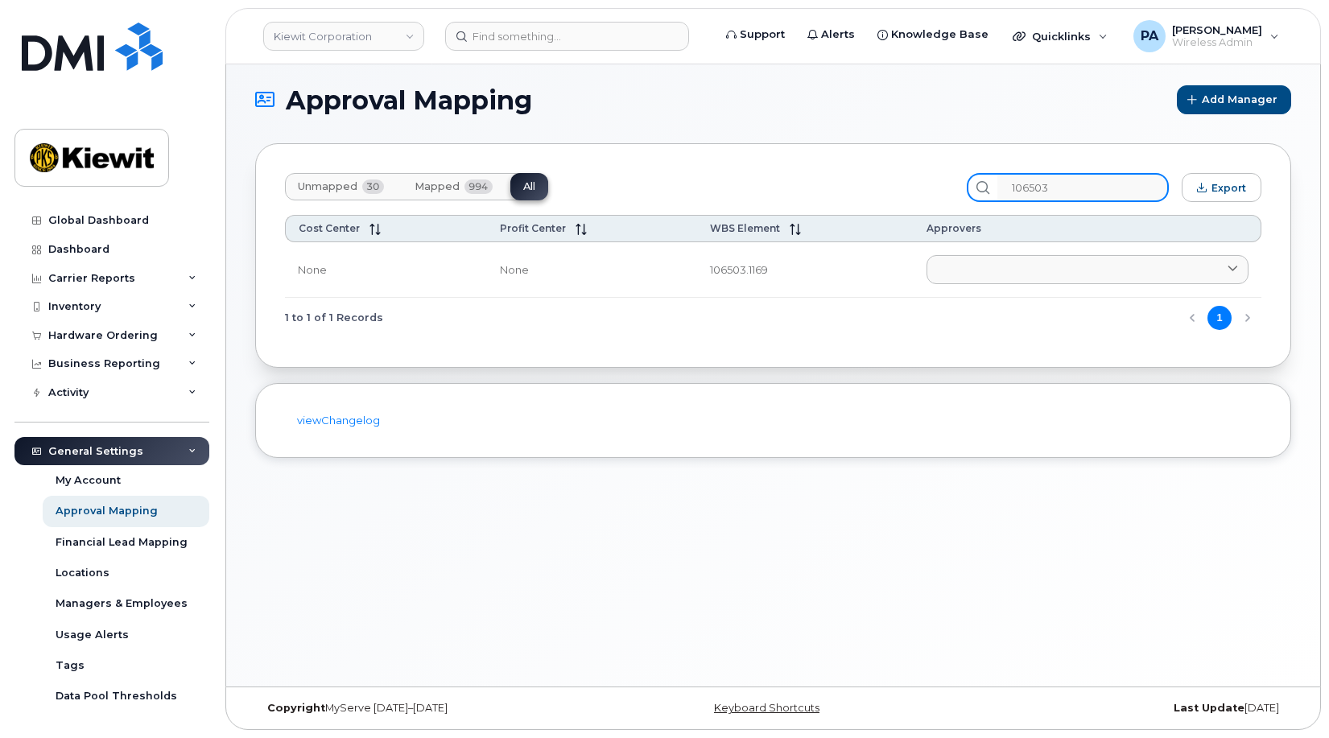
click at [1087, 188] on input "106503" at bounding box center [1082, 187] width 171 height 29
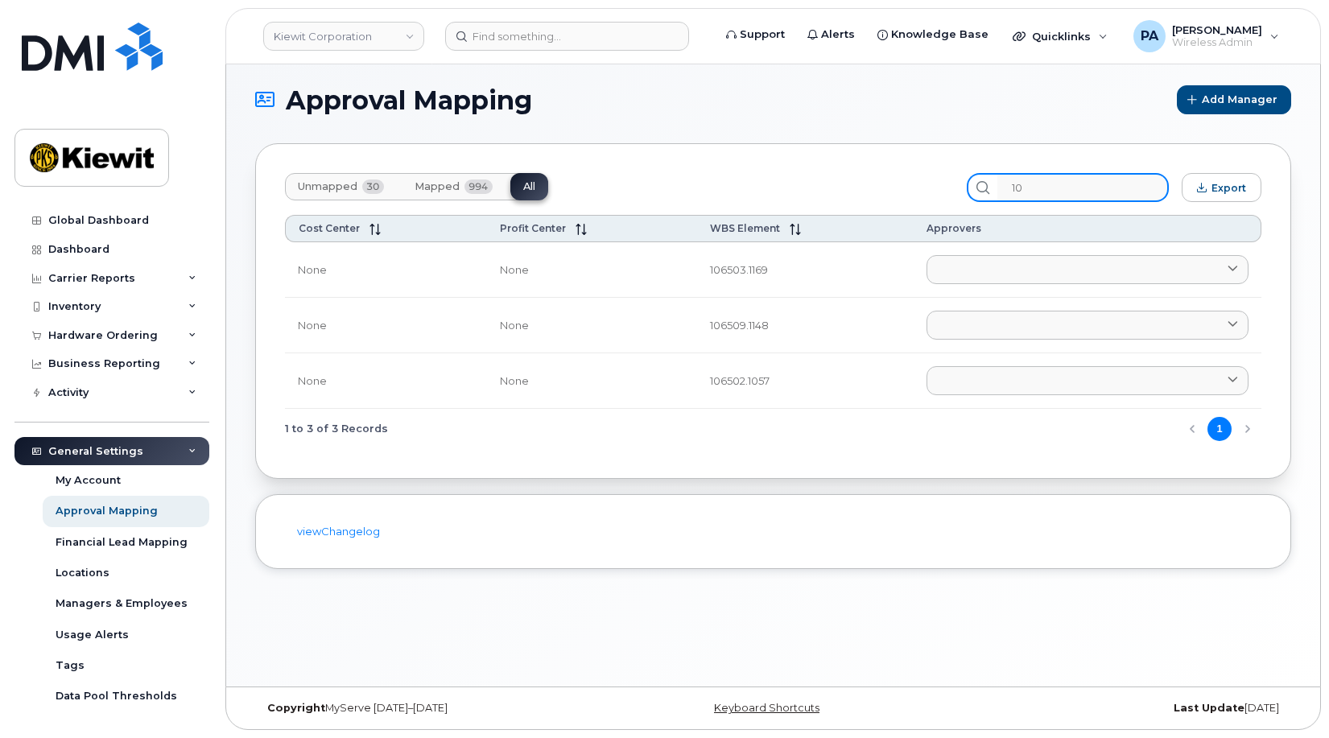
type input "1"
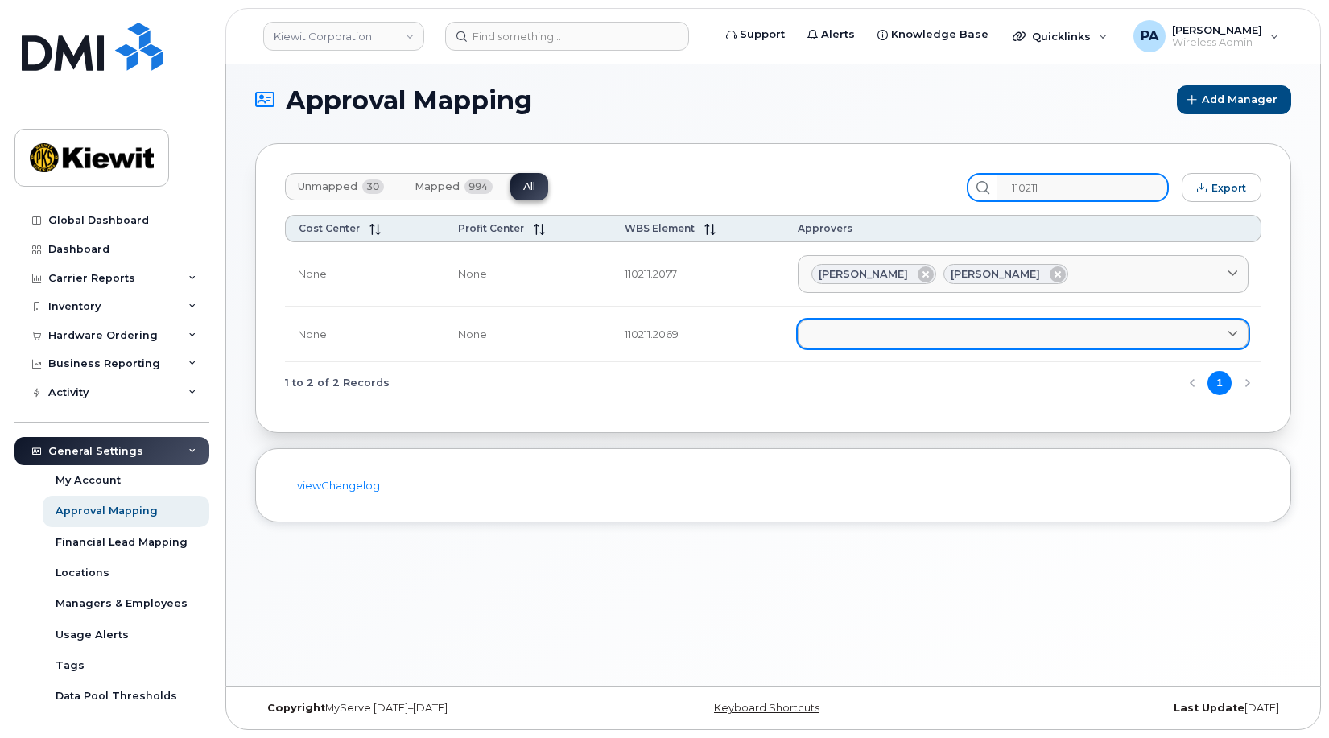
type input "110211"
click at [899, 330] on link at bounding box center [1023, 334] width 451 height 29
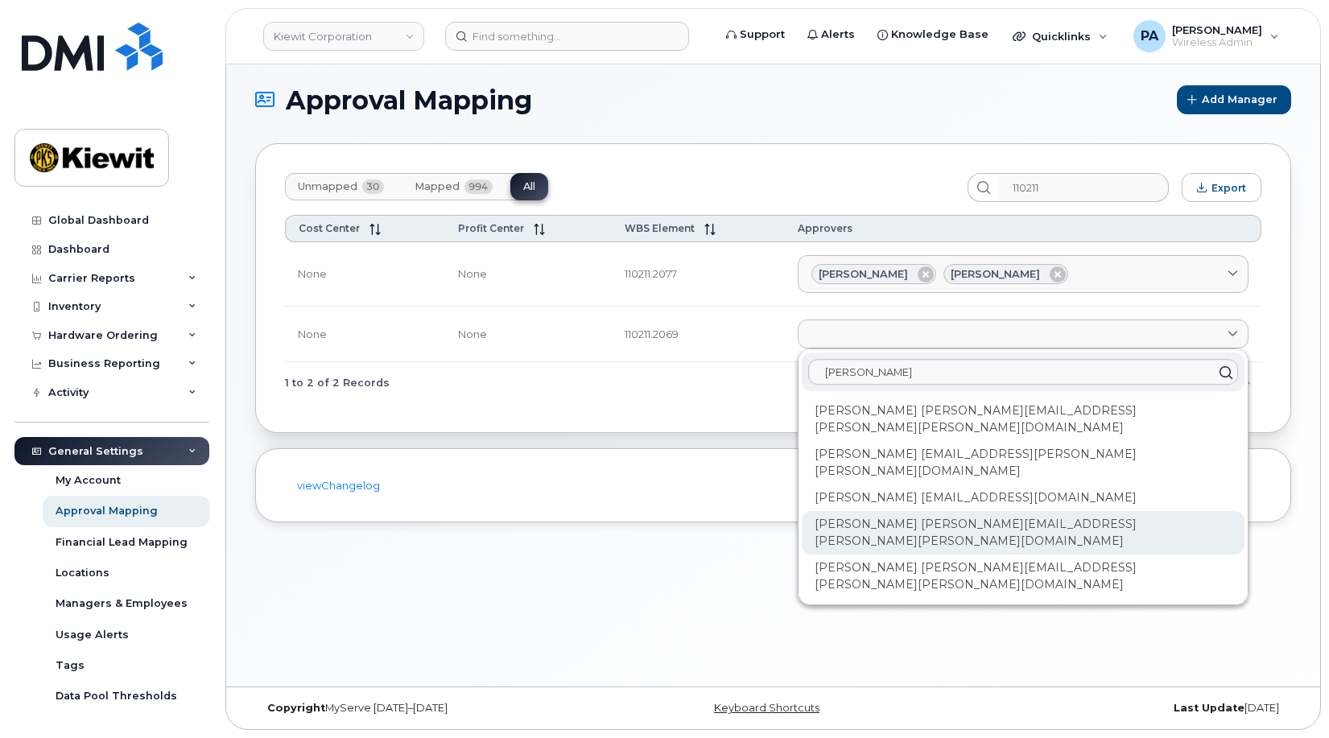
click at [909, 511] on div "Jennifer Krussel JAMIE.KRUSSEL@KIEWIT.COM" at bounding box center [1023, 532] width 443 height 43
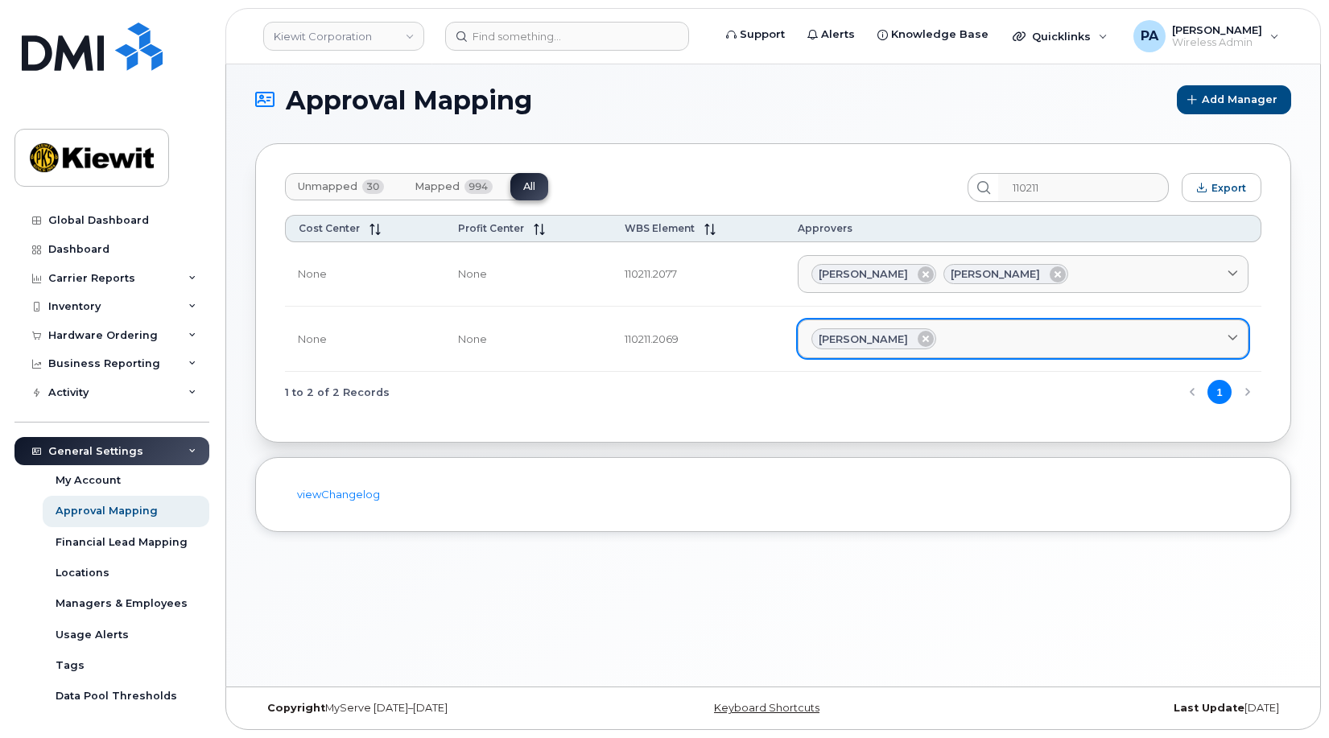
click at [1017, 334] on div "Jennifer Krussel" at bounding box center [1022, 338] width 423 height 21
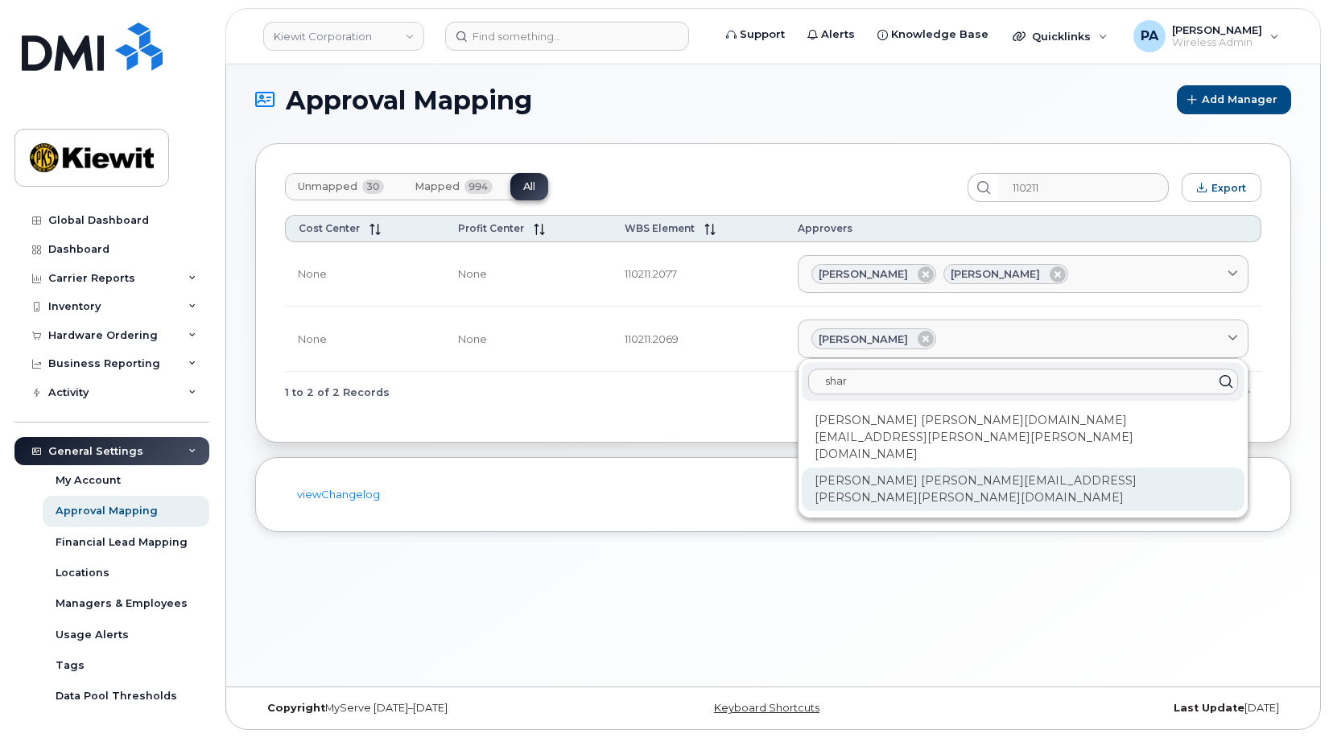
type input "shar"
click at [1050, 468] on div "[PERSON_NAME] [PERSON_NAME][EMAIL_ADDRESS][PERSON_NAME][PERSON_NAME][DOMAIN_NAM…" at bounding box center [1023, 489] width 443 height 43
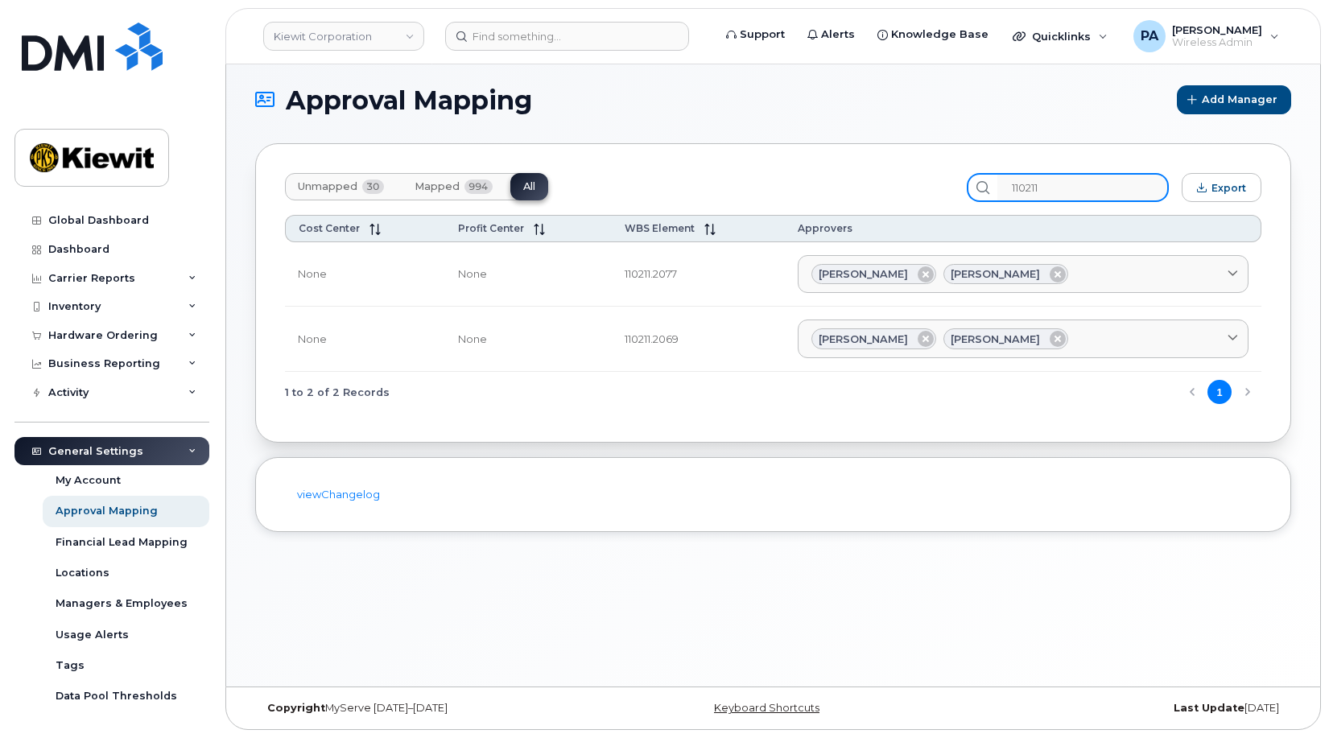
drag, startPoint x: 1084, startPoint y: 184, endPoint x: 877, endPoint y: 164, distance: 207.9
click at [877, 164] on div "Unmapped 30 Mapped 994 All 110211 Export Cost Center Profit Center WBS Element …" at bounding box center [773, 292] width 1036 height 299
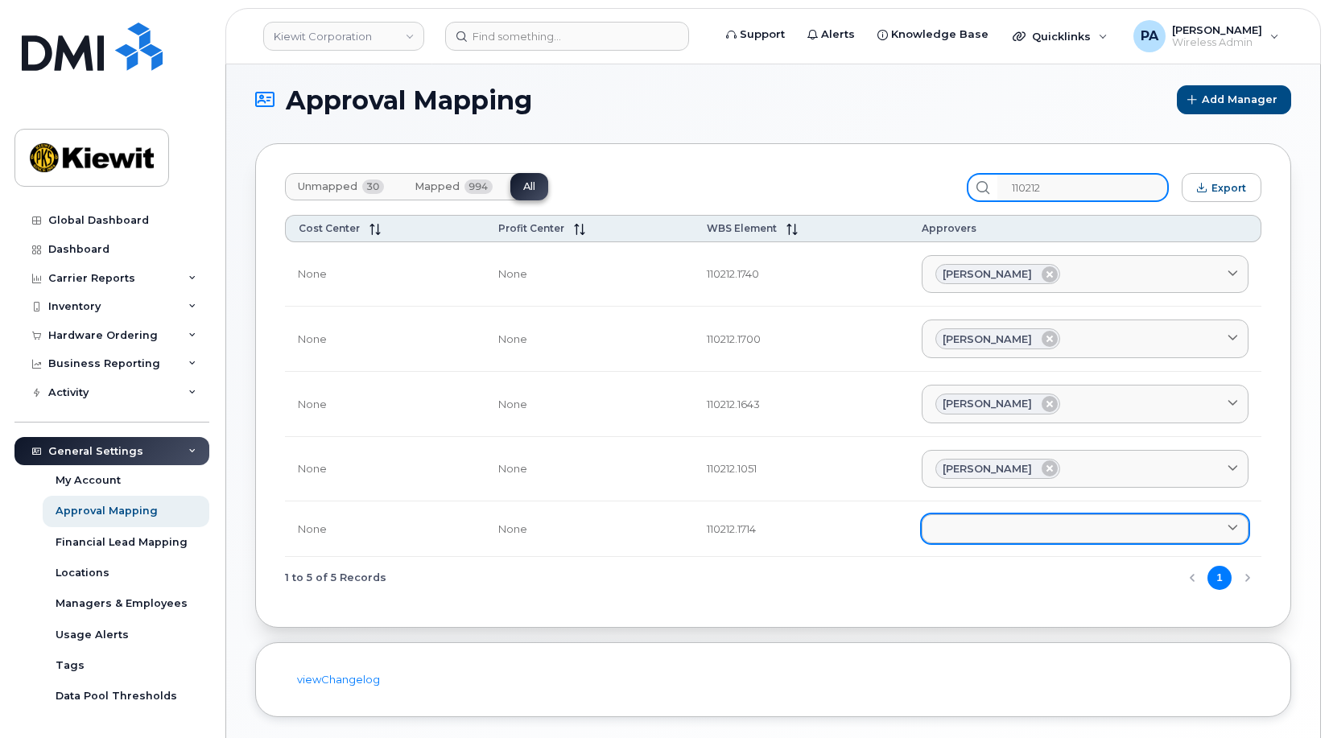
type input "110212"
click at [1014, 535] on link at bounding box center [1085, 528] width 327 height 29
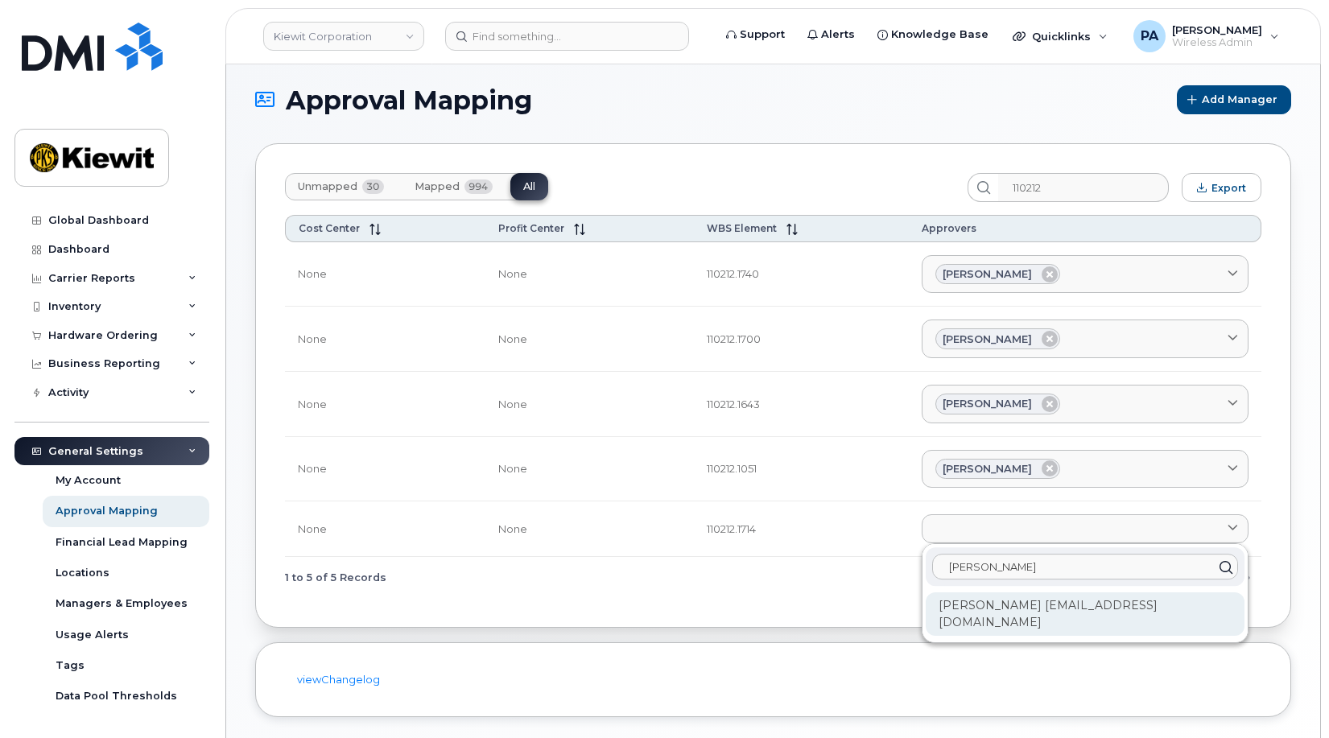
type input "Stephen"
click at [1021, 613] on div "[PERSON_NAME] [EMAIL_ADDRESS][DOMAIN_NAME]" at bounding box center [1085, 613] width 319 height 43
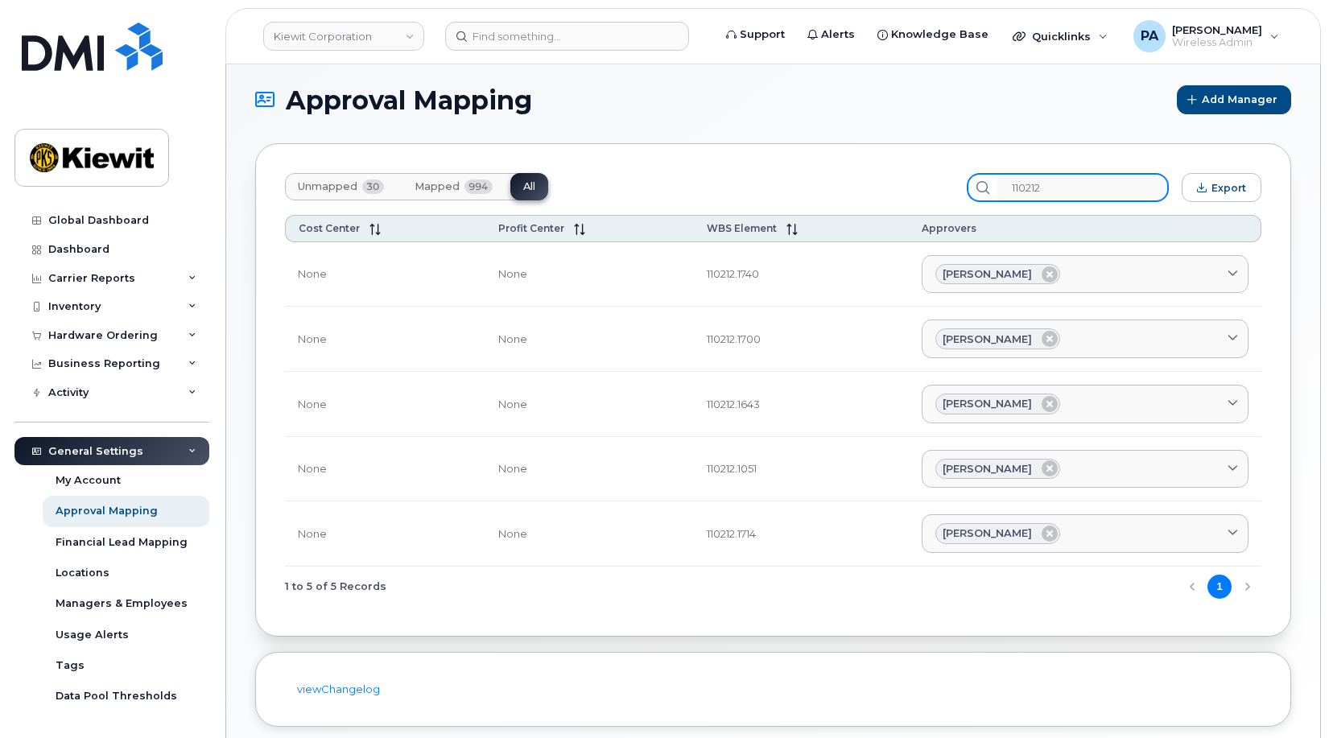
click at [1109, 182] on input "110212" at bounding box center [1082, 187] width 171 height 29
drag, startPoint x: 1109, startPoint y: 183, endPoint x: 445, endPoint y: 62, distance: 675.0
click at [445, 63] on div "Kiewit Corporation Support Alerts Knowledge Base Quicklinks Suspend / Cancel De…" at bounding box center [773, 418] width 1094 height 724
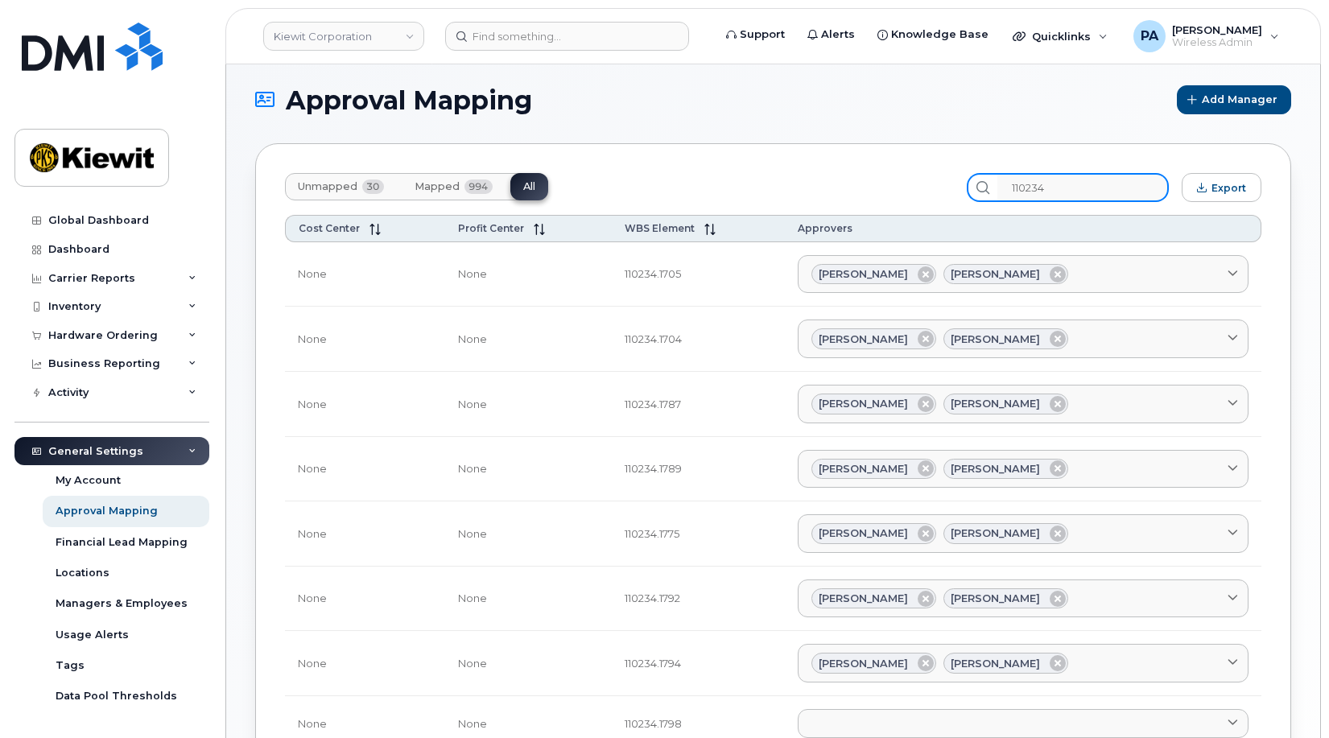
scroll to position [169, 0]
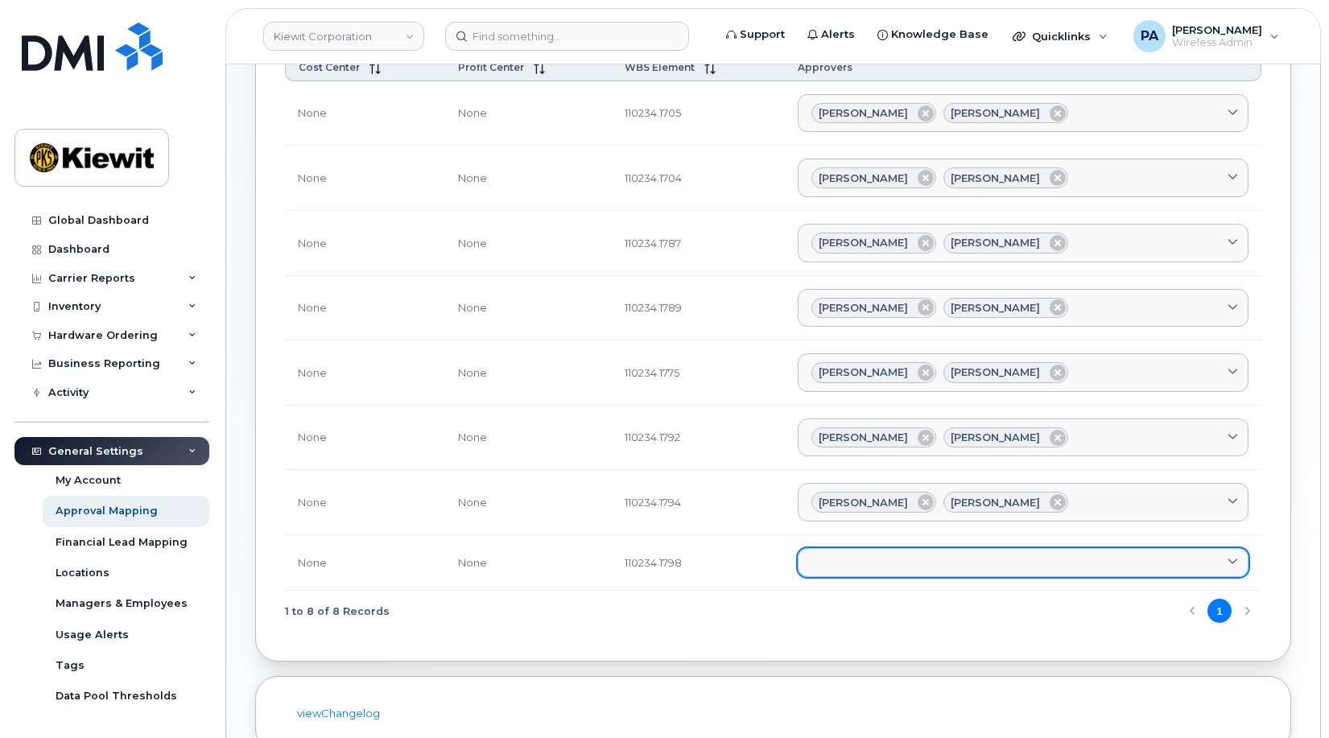
type input "110234"
click at [875, 552] on link at bounding box center [1023, 562] width 451 height 29
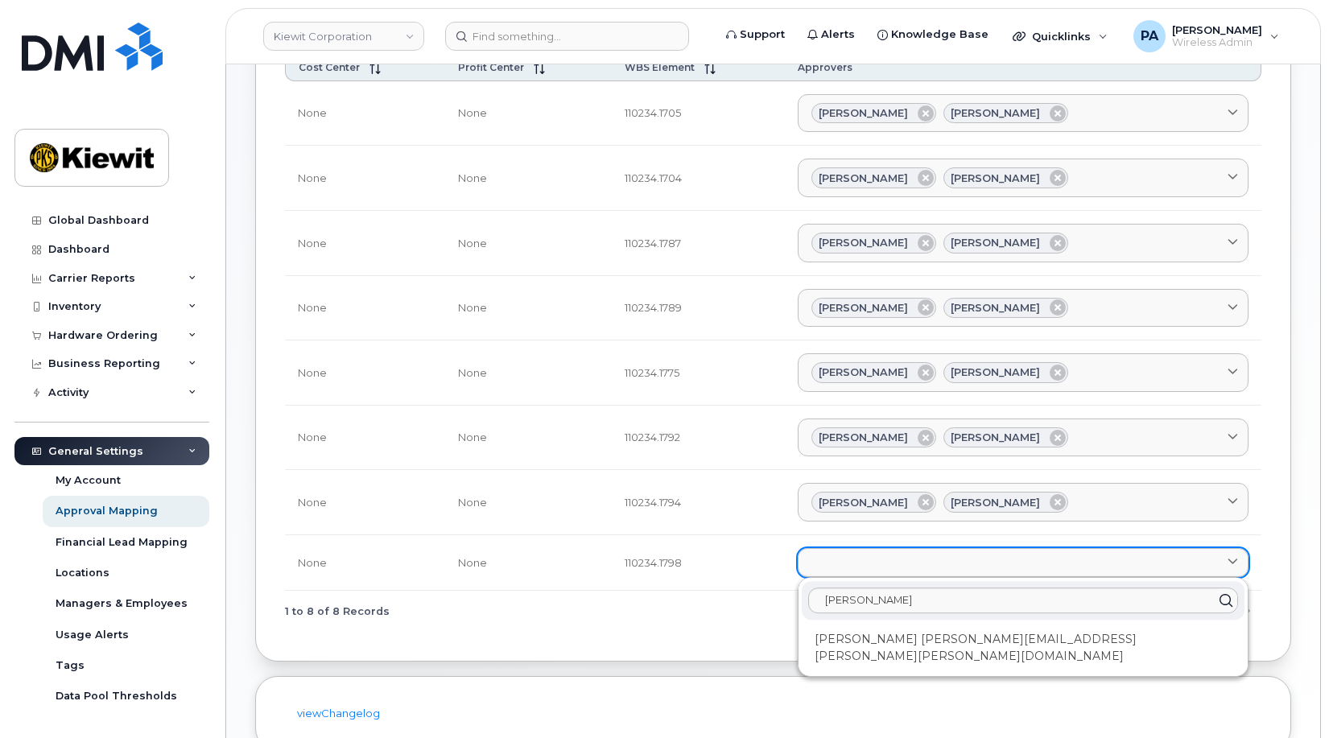
click at [939, 638] on div "[PERSON_NAME] [PERSON_NAME][EMAIL_ADDRESS][PERSON_NAME][PERSON_NAME][DOMAIN_NAM…" at bounding box center [1023, 647] width 443 height 43
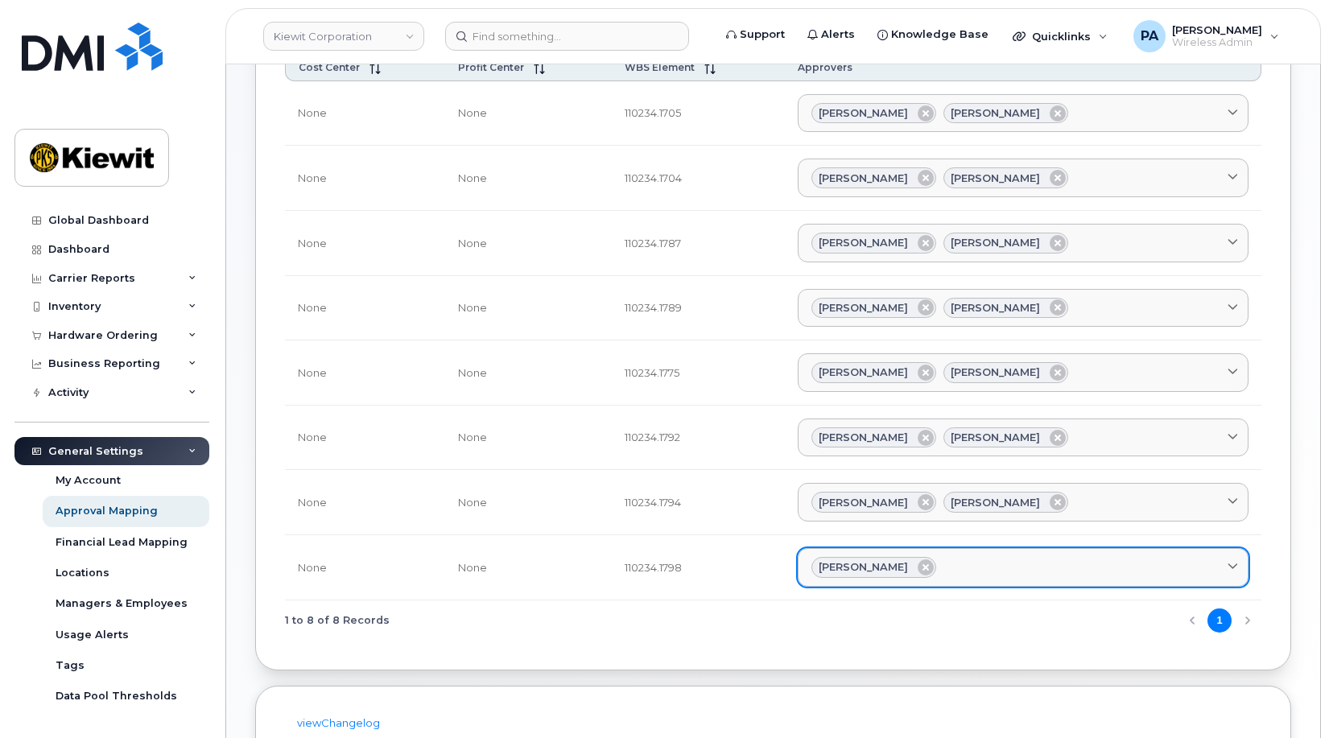
click at [970, 564] on div "Brandi Andre" at bounding box center [1022, 567] width 423 height 21
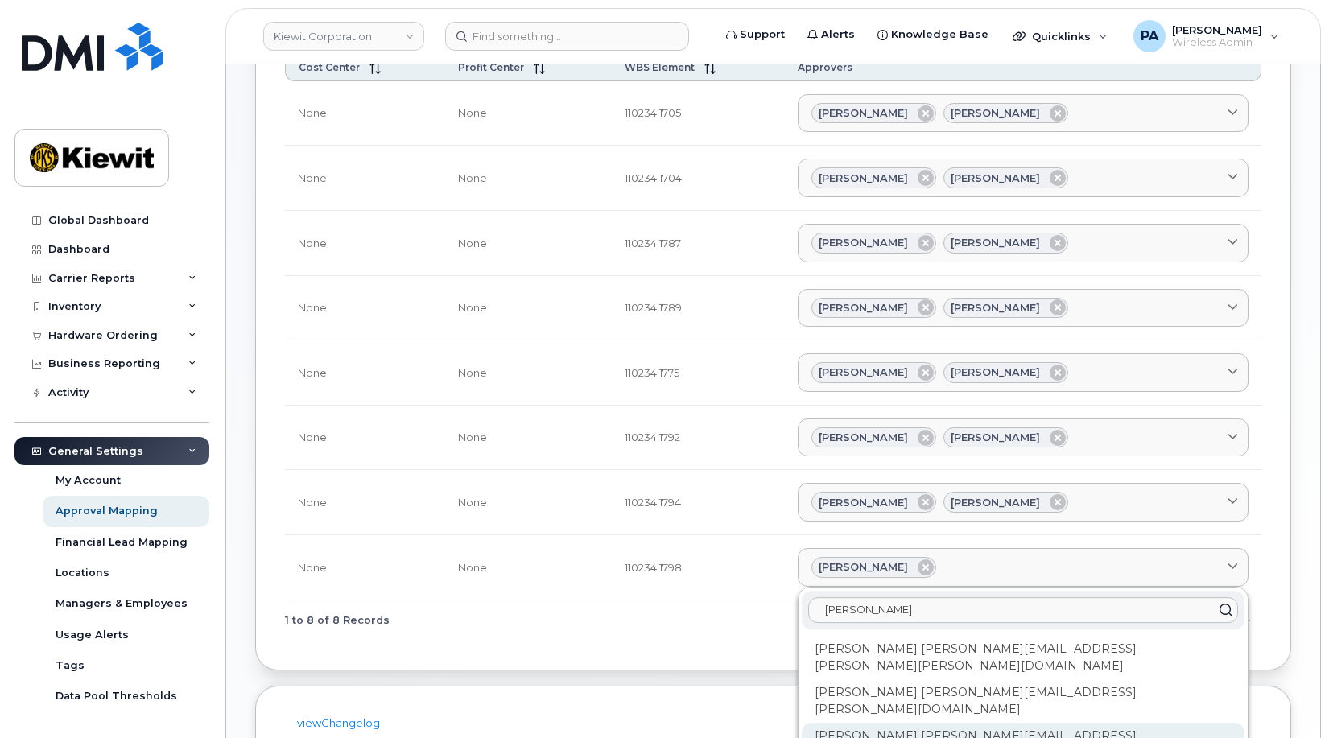
type input "Scott"
click at [989, 723] on div "Scott Patterson SCOTT.PATTERSON@KIEWIT.COM" at bounding box center [1023, 744] width 443 height 43
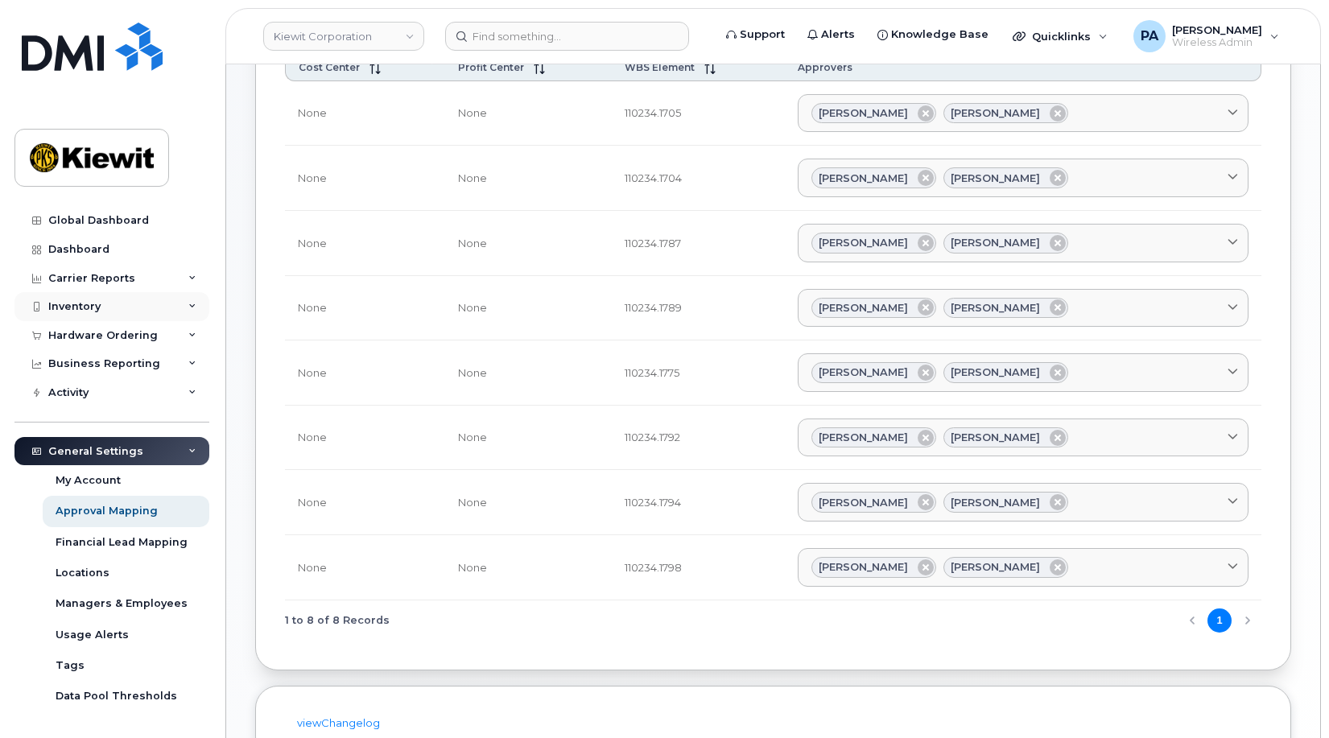
click at [116, 311] on div "Inventory" at bounding box center [111, 306] width 195 height 29
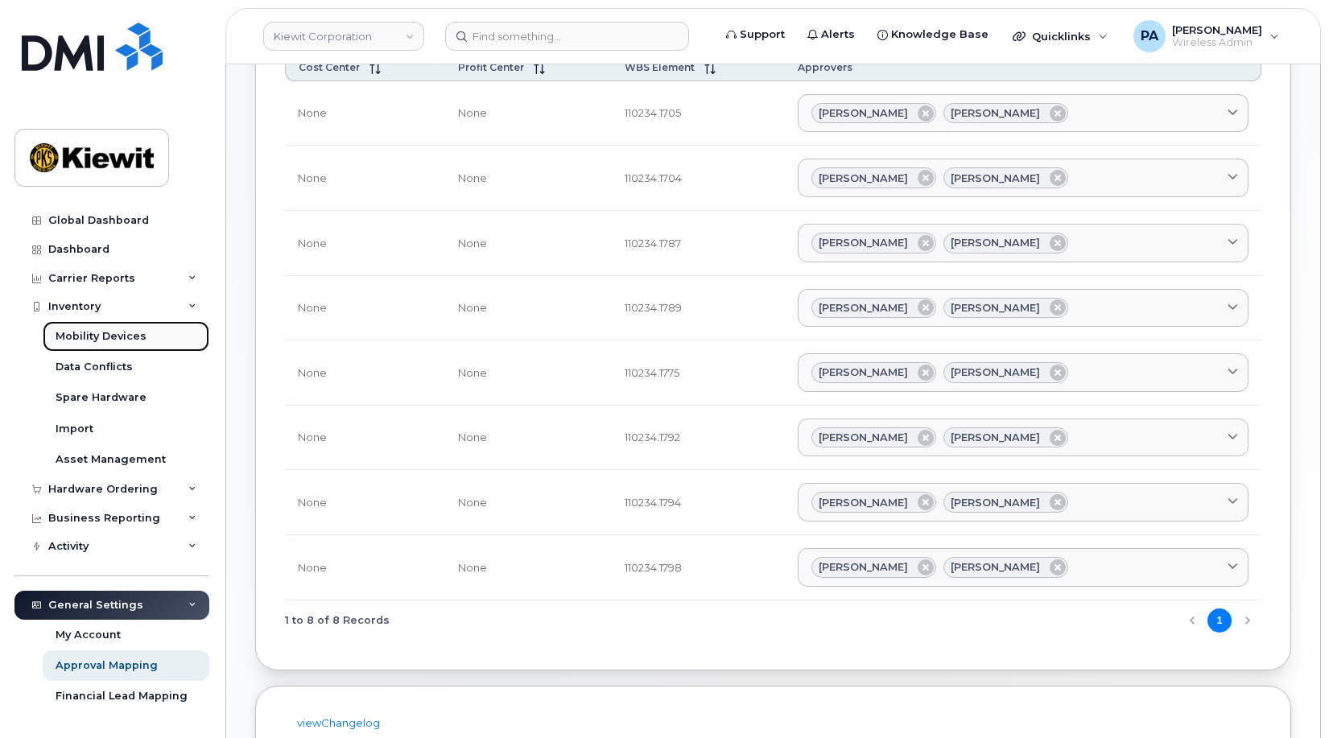
click at [85, 329] on div "Mobility Devices" at bounding box center [101, 336] width 91 height 14
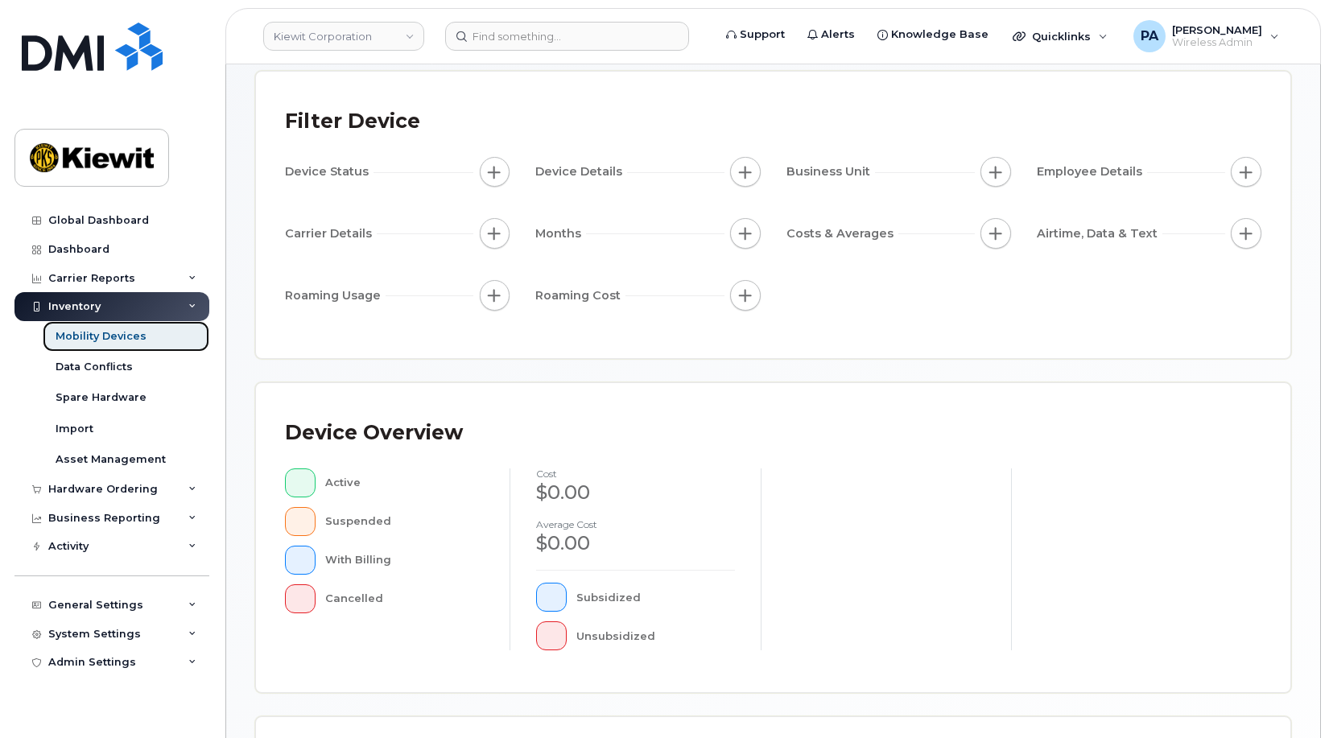
scroll to position [403, 0]
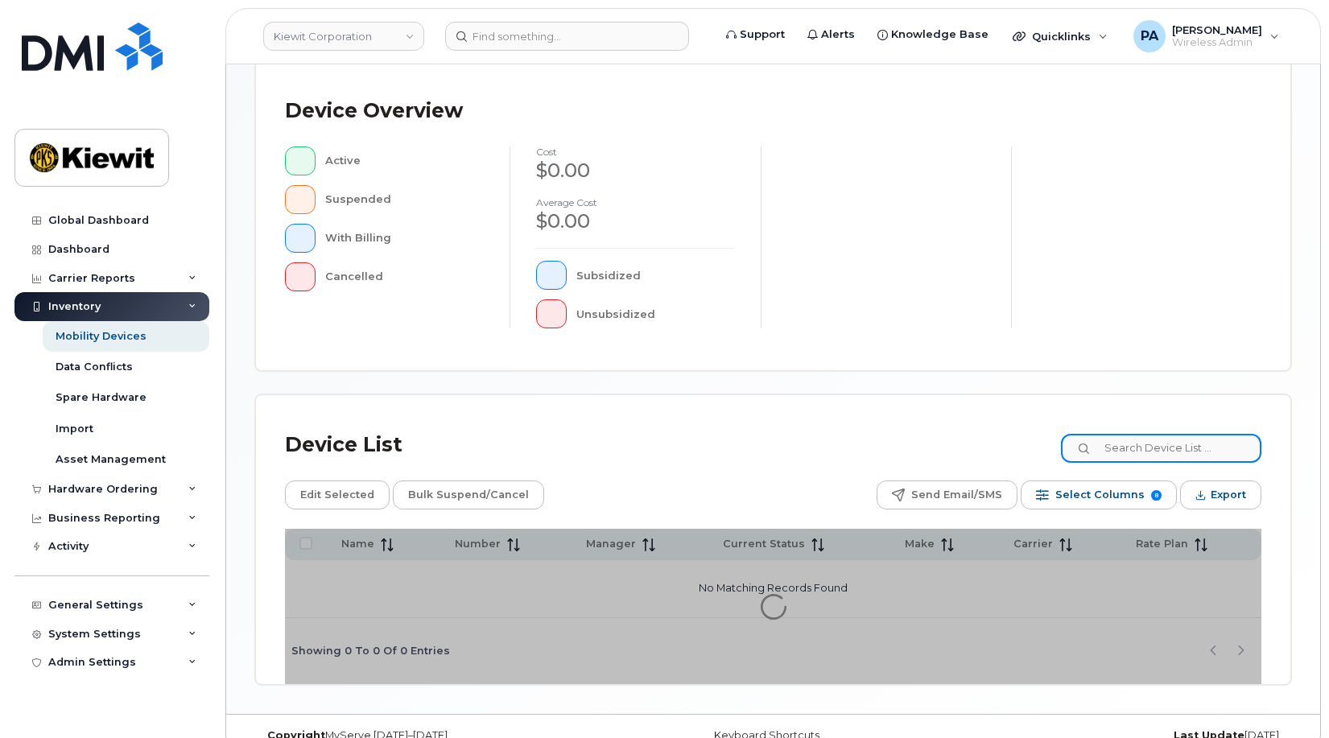
click at [1180, 438] on input at bounding box center [1161, 448] width 200 height 29
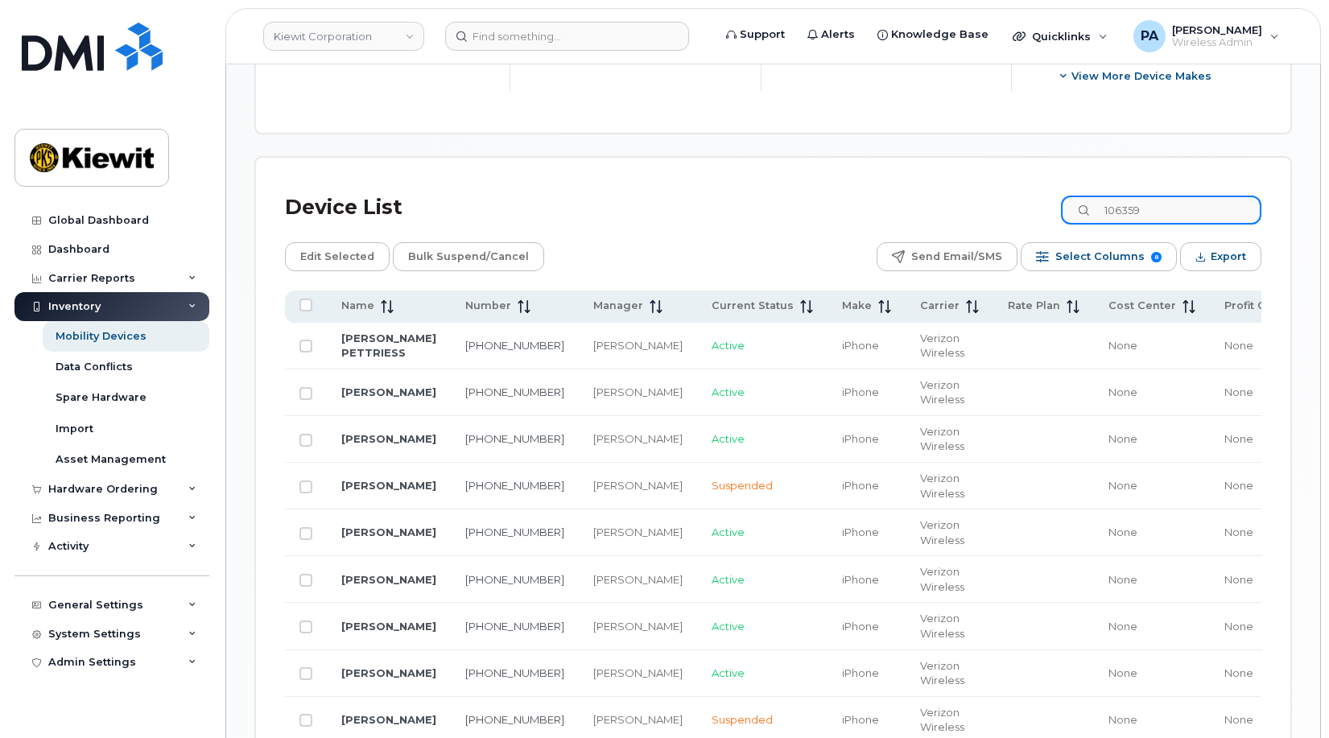
scroll to position [805, 0]
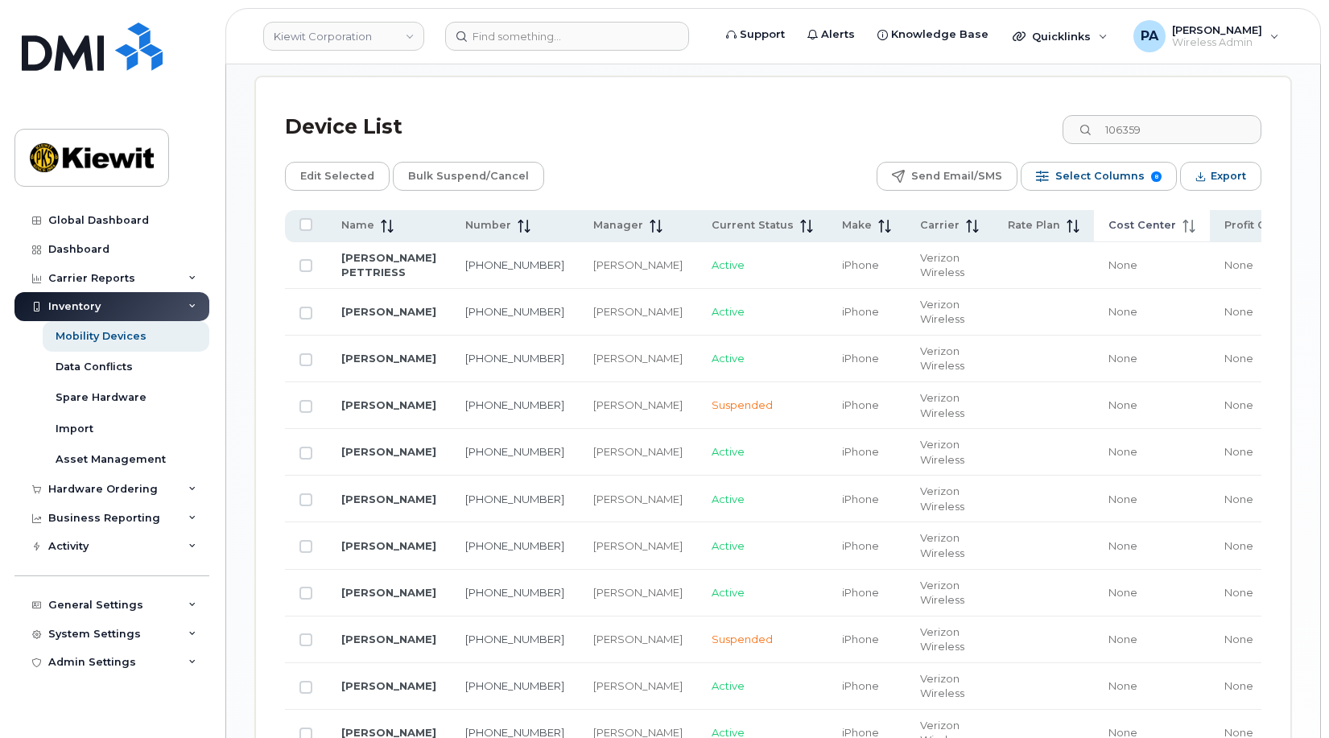
click at [1109, 225] on span "Cost Center" at bounding box center [1143, 225] width 68 height 14
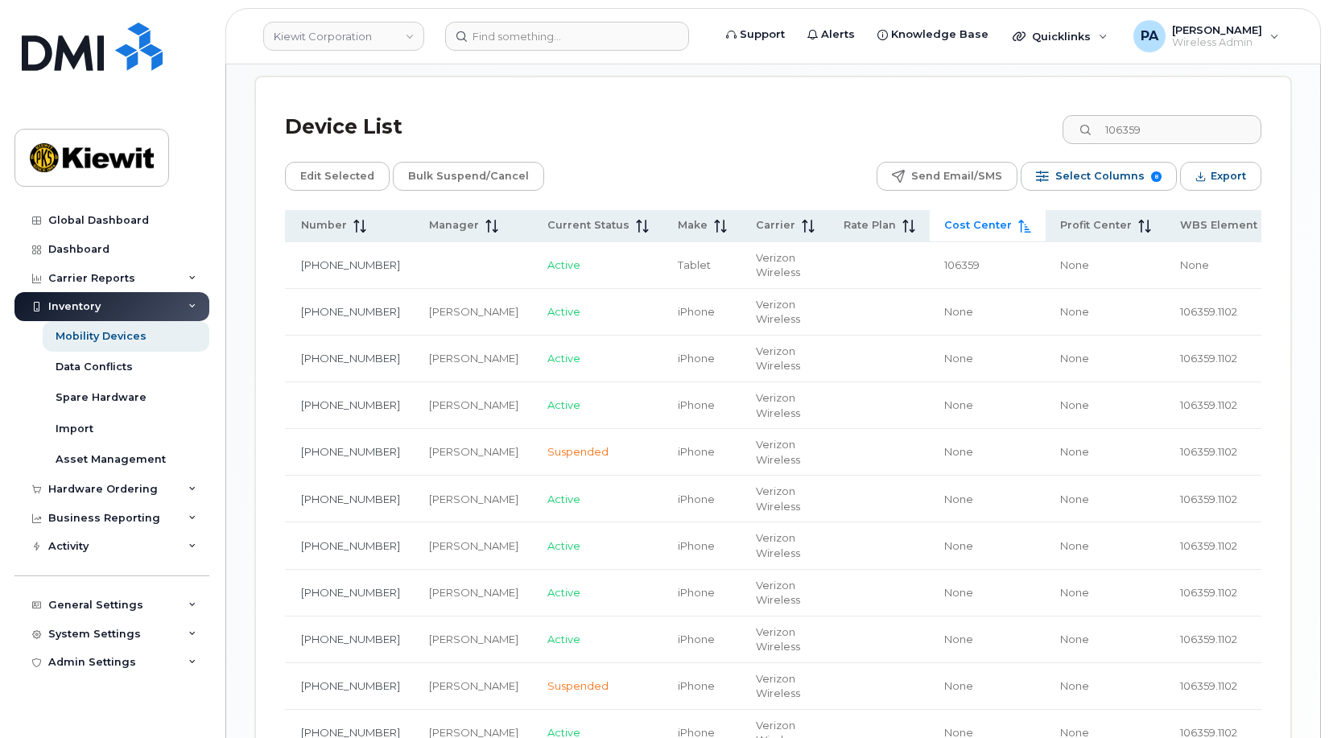
scroll to position [0, 219]
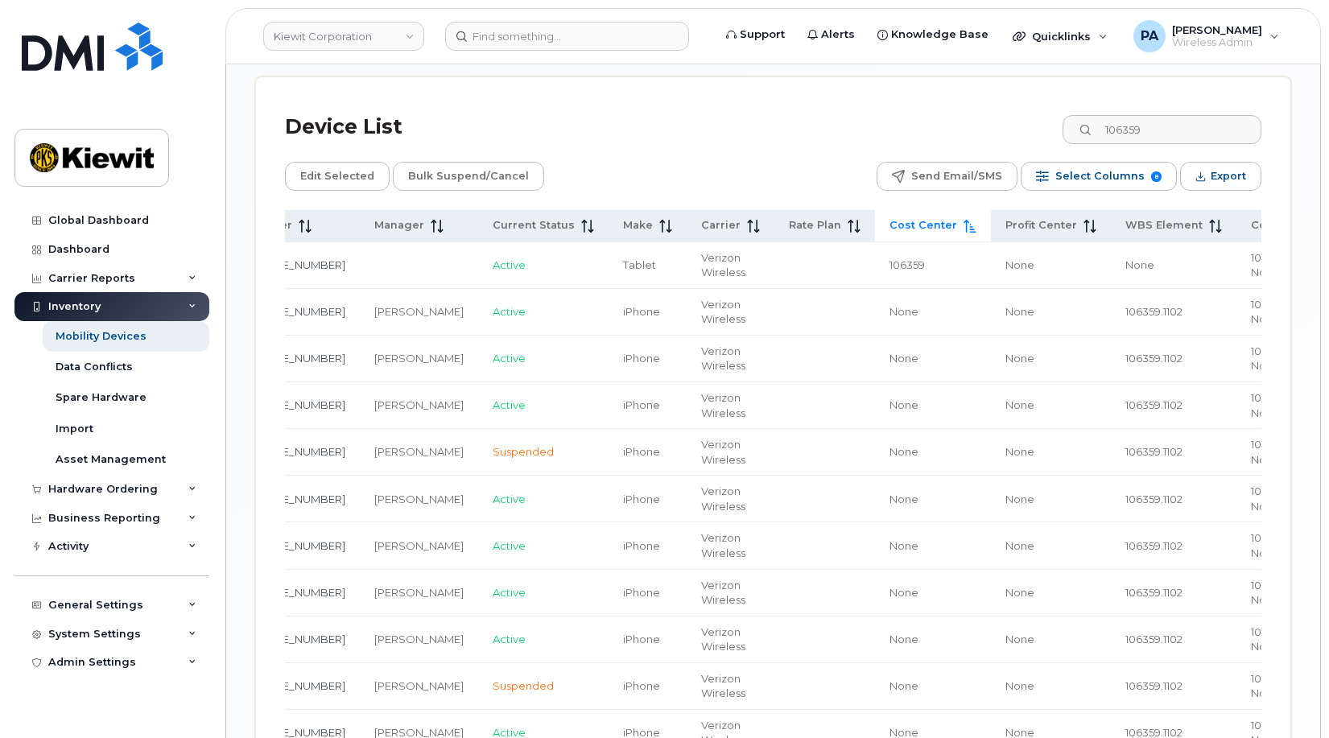
drag, startPoint x: 1043, startPoint y: 565, endPoint x: 1282, endPoint y: 565, distance: 239.1
click at [1282, 565] on div "Device List 106359 Edit Selected Bulk Suspend/Cancel Send Email/SMS Select Colu…" at bounding box center [773, 637] width 1034 height 1121
drag, startPoint x: 1061, startPoint y: 501, endPoint x: 1023, endPoint y: 500, distance: 37.8
click at [1111, 500] on td "106359.1102" at bounding box center [1174, 499] width 126 height 47
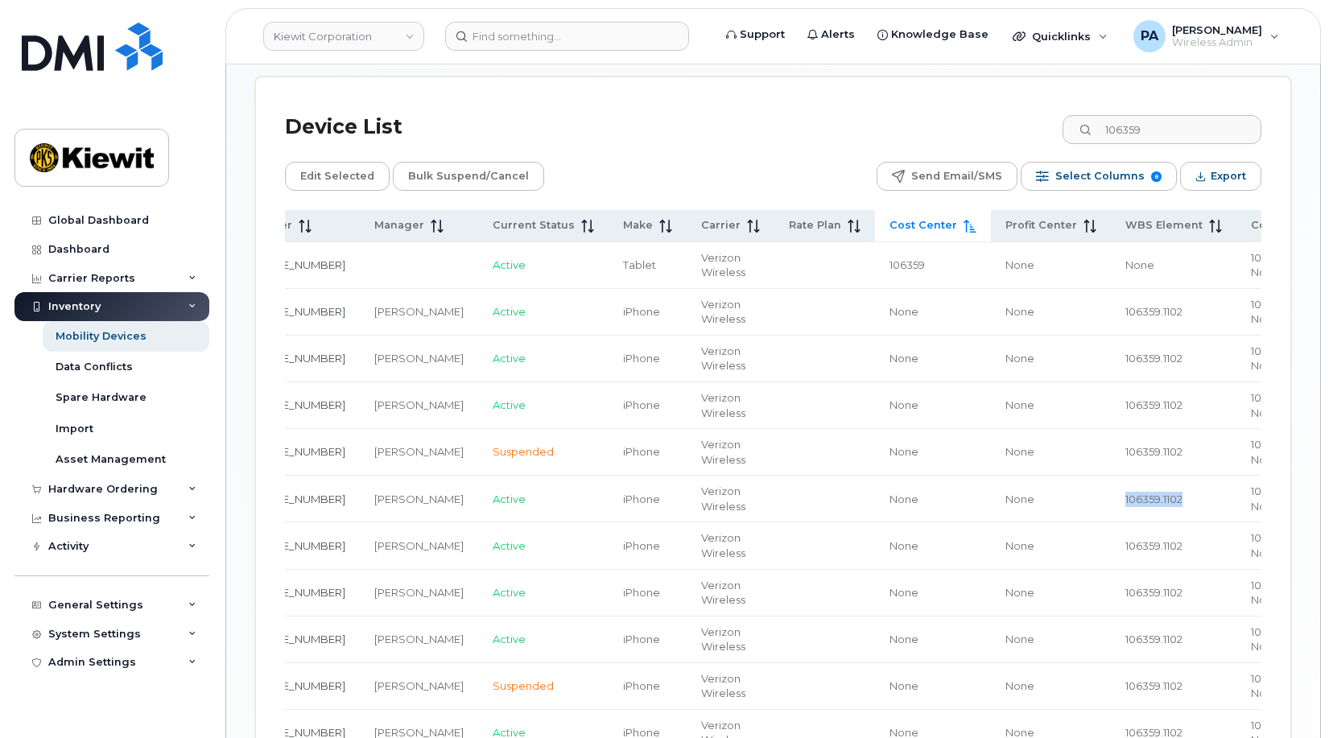
copy span "106359.1102"
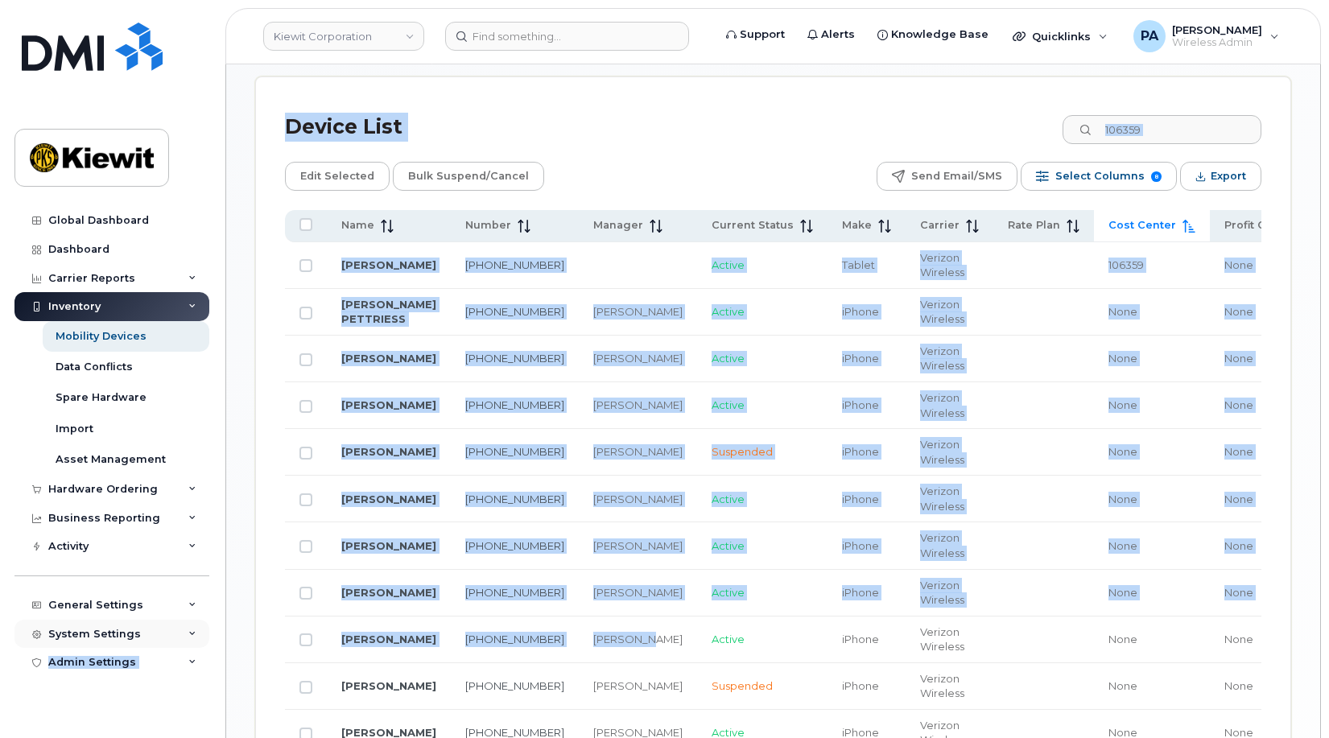
drag, startPoint x: 365, startPoint y: 646, endPoint x: 151, endPoint y: 633, distance: 213.8
click at [226, 633] on div "Kiewit Corporation Support Alerts Knowledge Base Quicklinks Suspend / Cancel De…" at bounding box center [773, 243] width 1094 height 1968
click at [1188, 134] on input "106359" at bounding box center [1161, 129] width 200 height 29
click at [1195, 130] on input "106359" at bounding box center [1161, 129] width 200 height 29
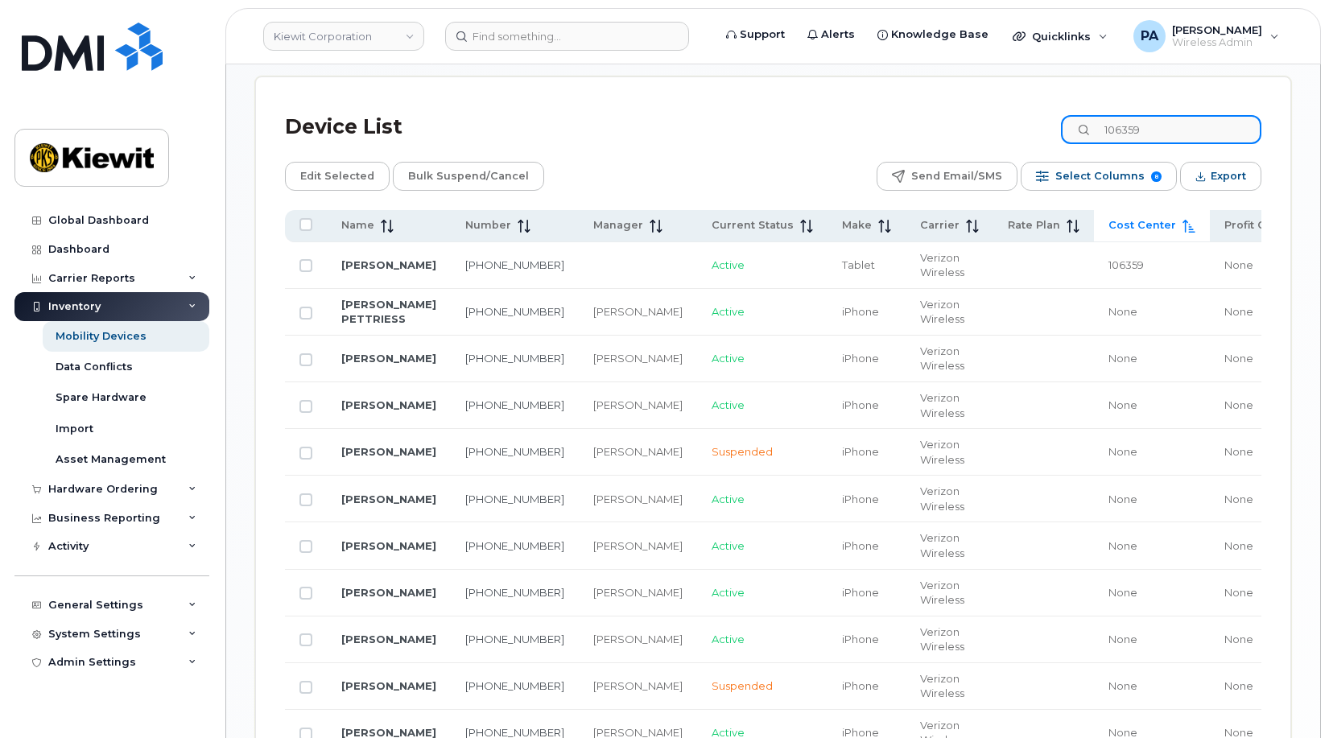
drag, startPoint x: 1184, startPoint y: 130, endPoint x: 1088, endPoint y: 130, distance: 95.8
click at [1088, 130] on input "106359" at bounding box center [1161, 129] width 200 height 29
paste input "5608.1223"
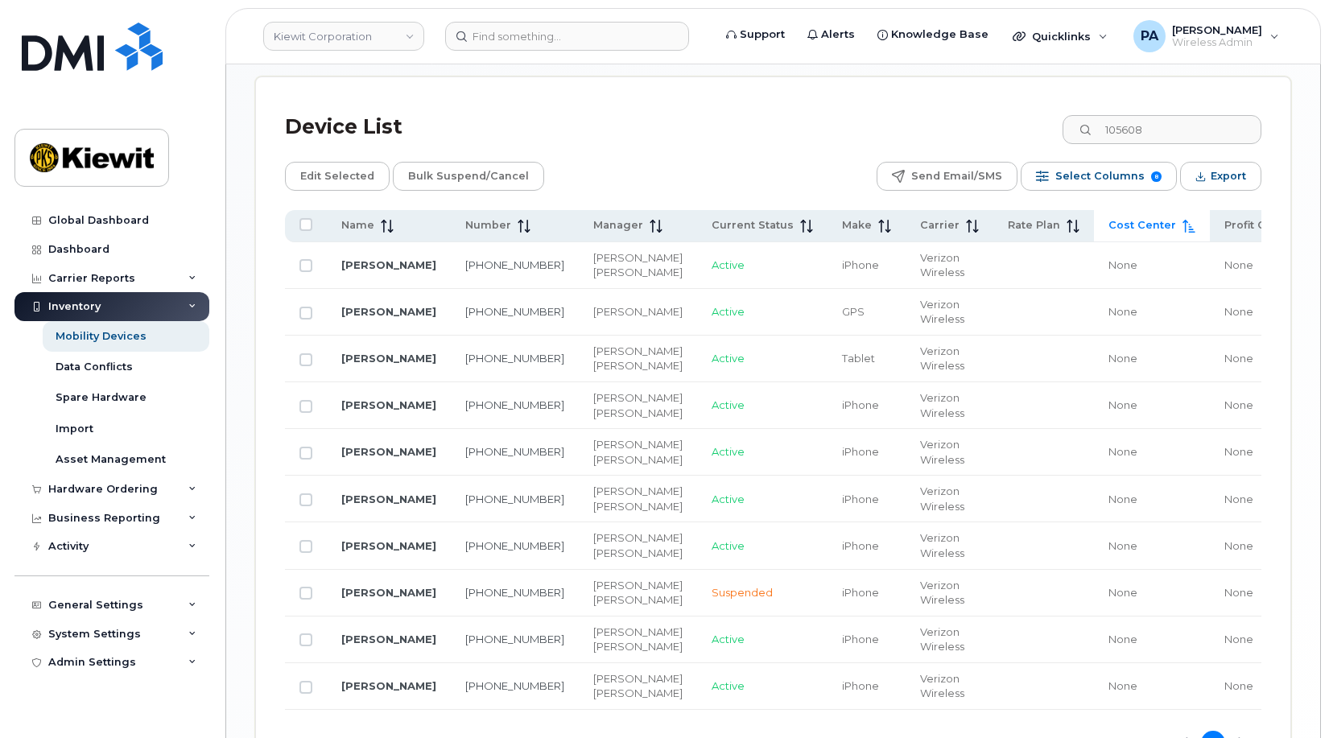
scroll to position [0, 223]
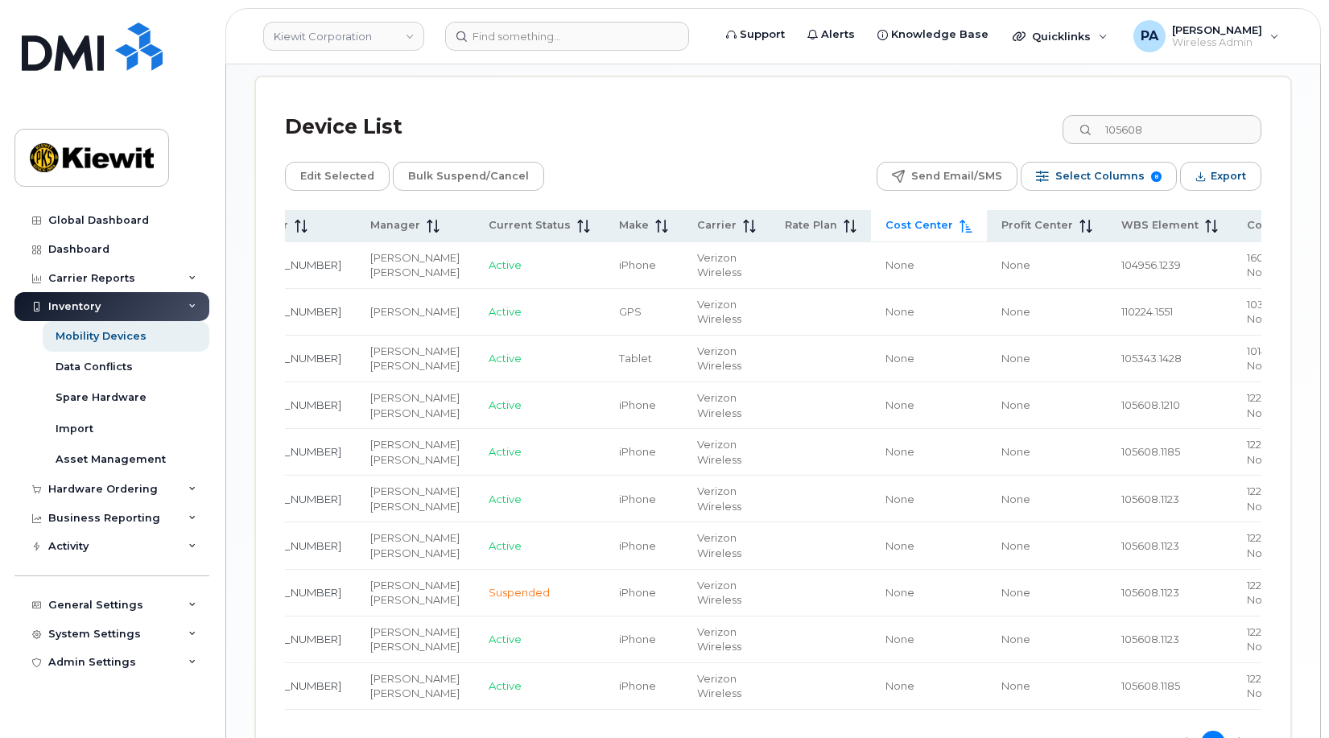
drag, startPoint x: 1062, startPoint y: 662, endPoint x: 1360, endPoint y: 642, distance: 298.5
click at [1328, 642] on html "Kiewit Corporation Support Alerts Knowledge Base Quicklinks Suspend / Cancel De…" at bounding box center [664, 26] width 1329 height 1662
click at [1182, 124] on input "105608" at bounding box center [1161, 129] width 200 height 29
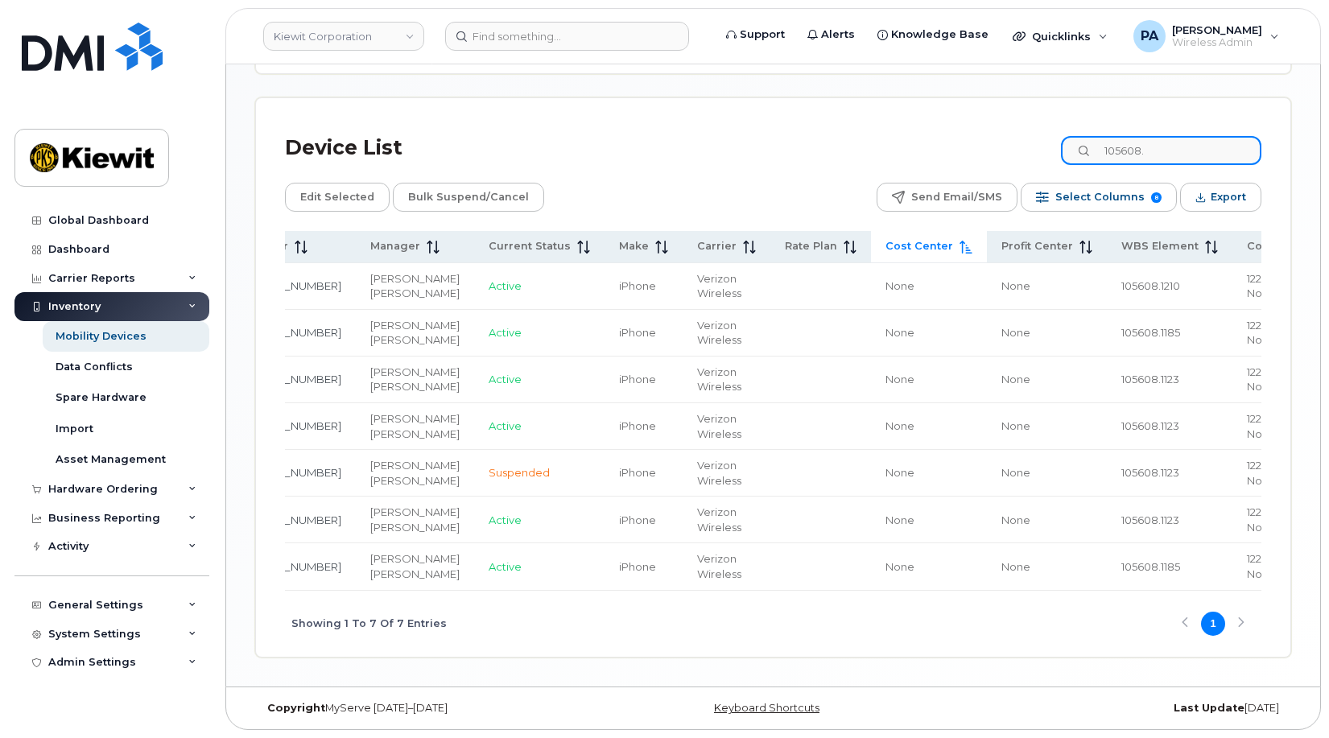
scroll to position [0, 211]
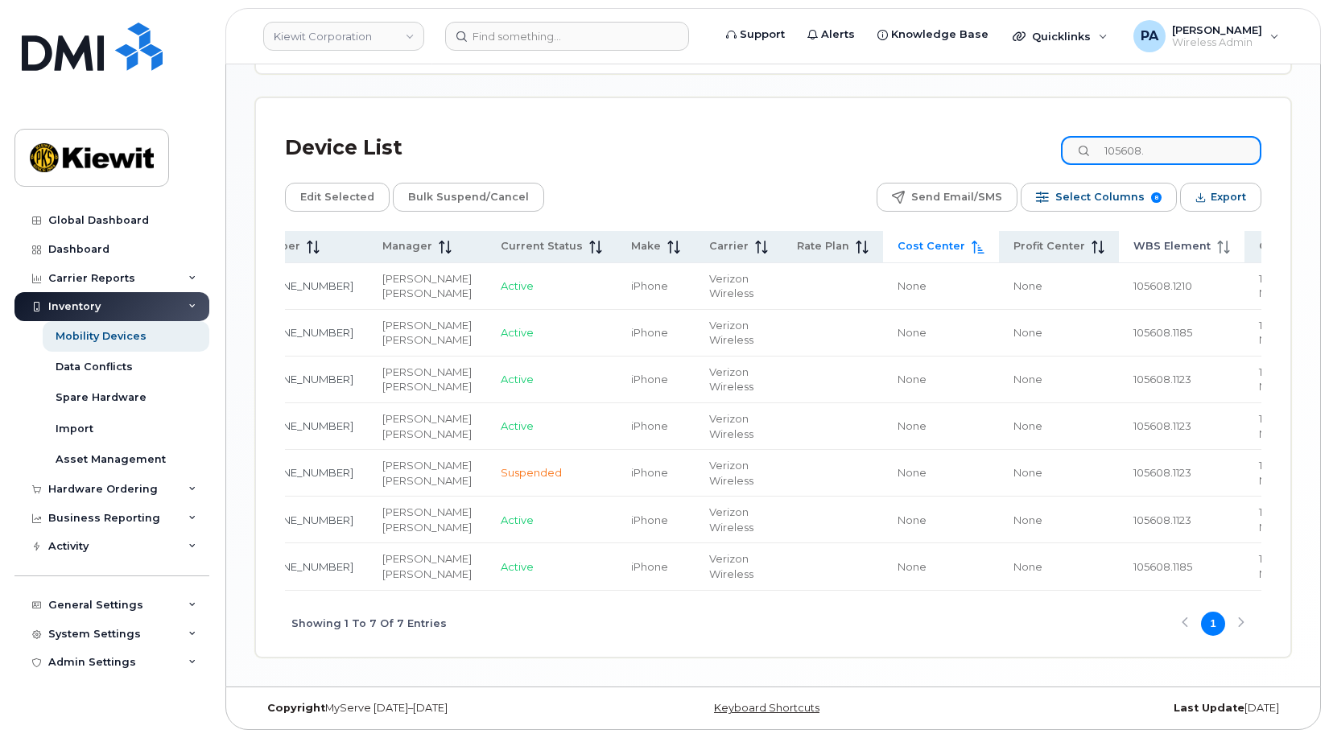
type input "105608."
click at [1133, 239] on span "WBS Element" at bounding box center [1171, 246] width 77 height 14
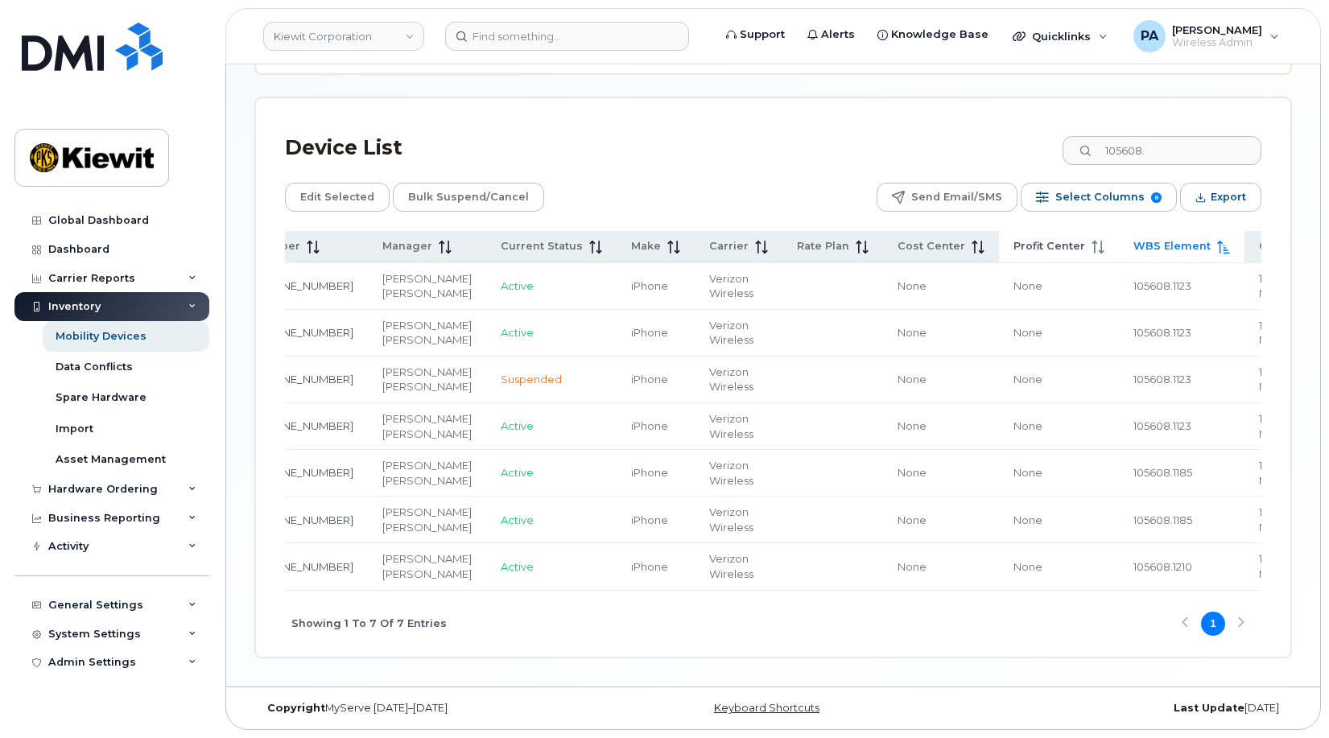
click at [1014, 239] on span "Profit Center" at bounding box center [1050, 246] width 72 height 14
click at [898, 239] on span "Cost Center" at bounding box center [932, 246] width 68 height 14
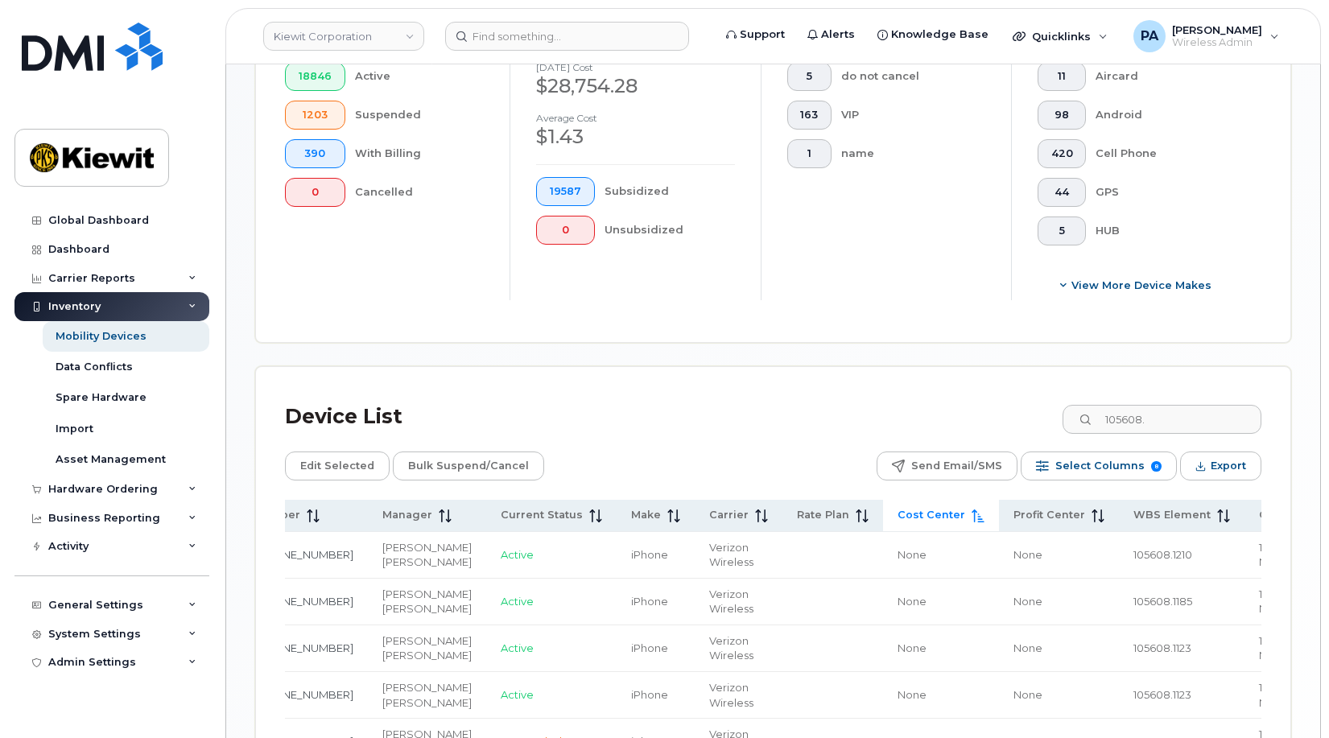
scroll to position [998, 0]
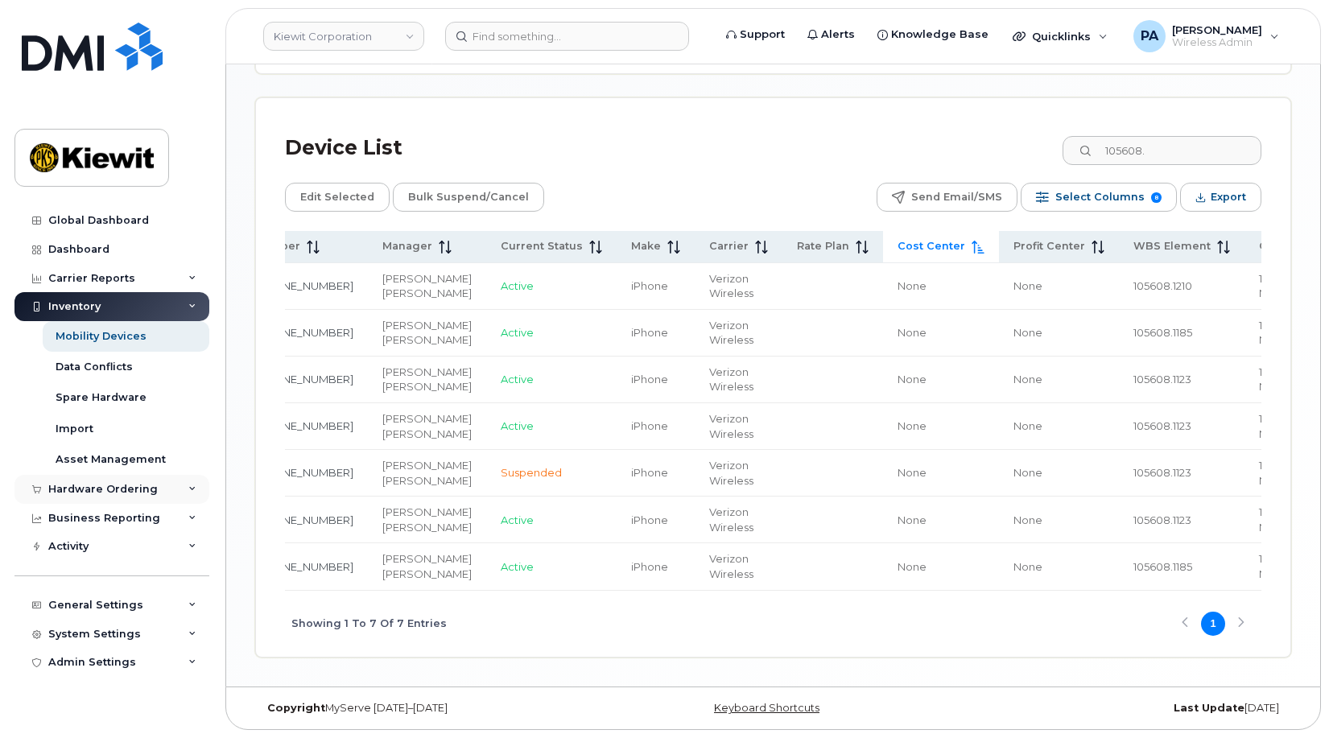
click at [76, 488] on div "Hardware Ordering" at bounding box center [102, 489] width 109 height 13
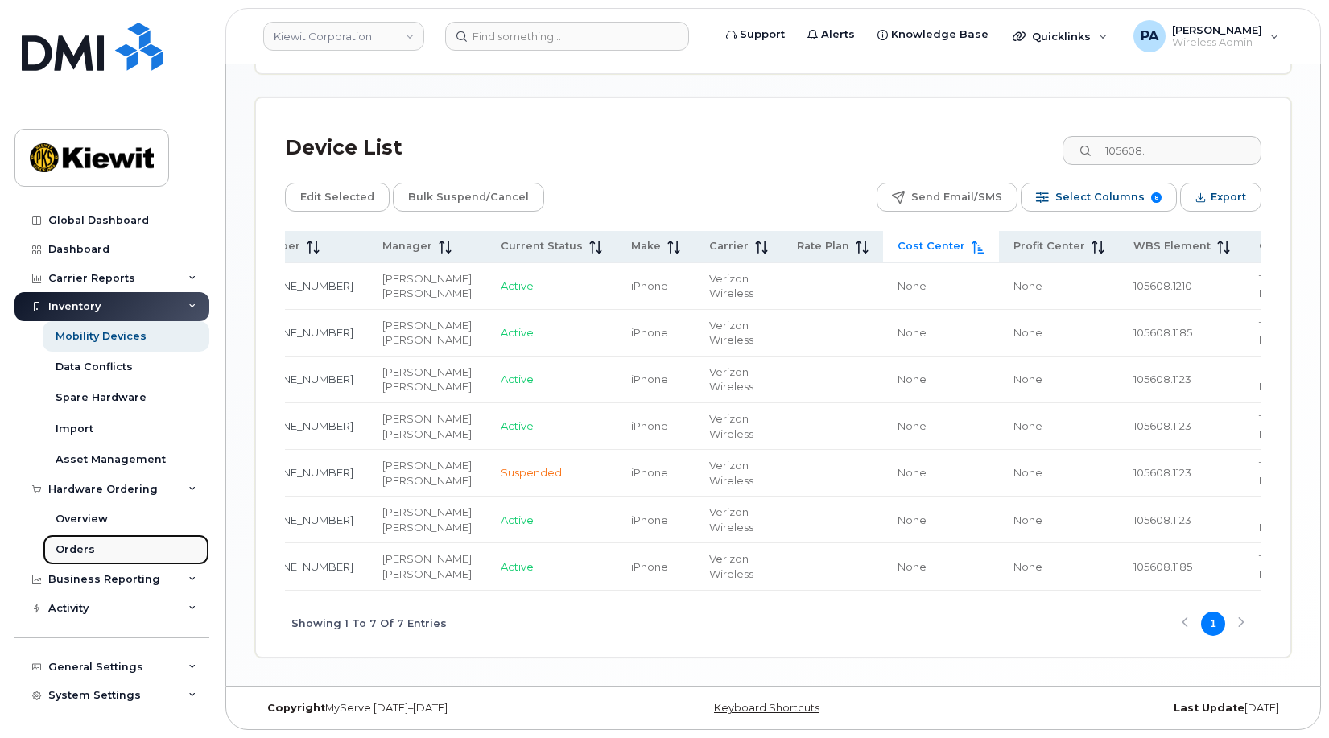
click at [75, 544] on div "Orders" at bounding box center [75, 550] width 39 height 14
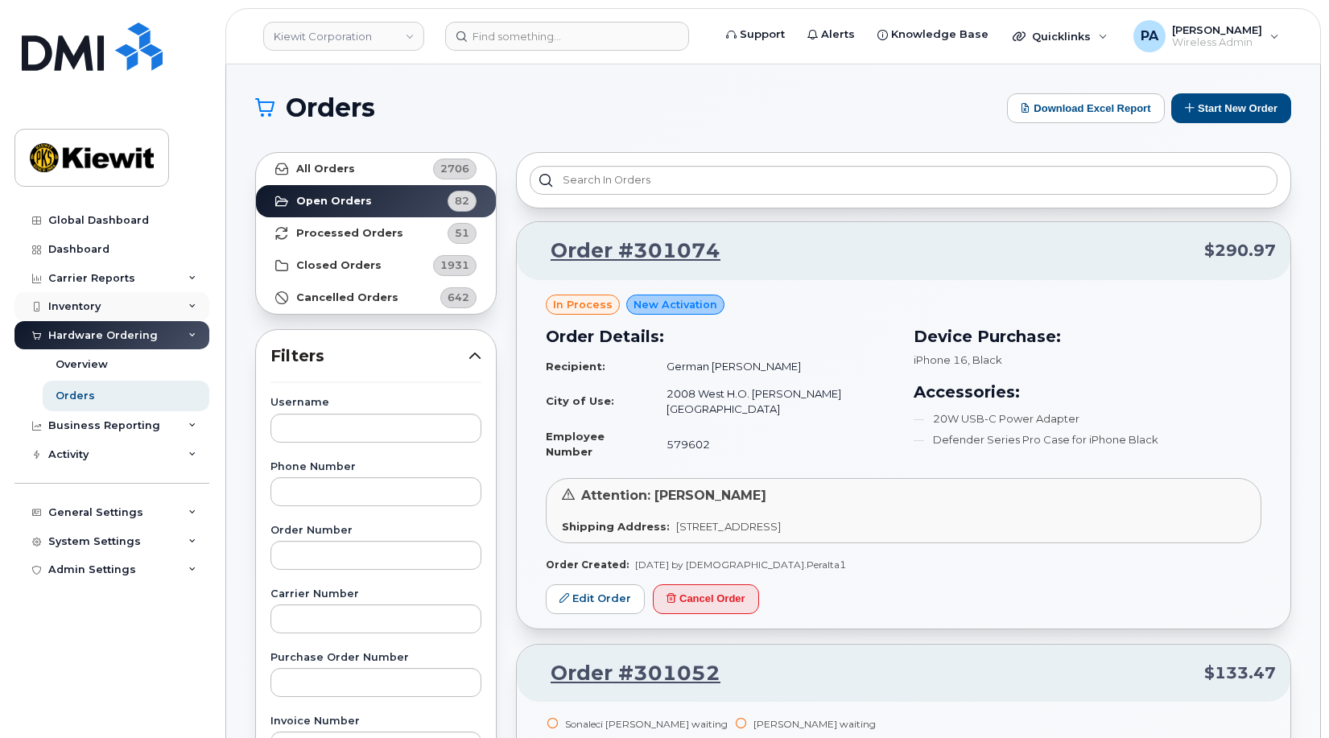
click at [88, 300] on div "Inventory" at bounding box center [74, 306] width 52 height 13
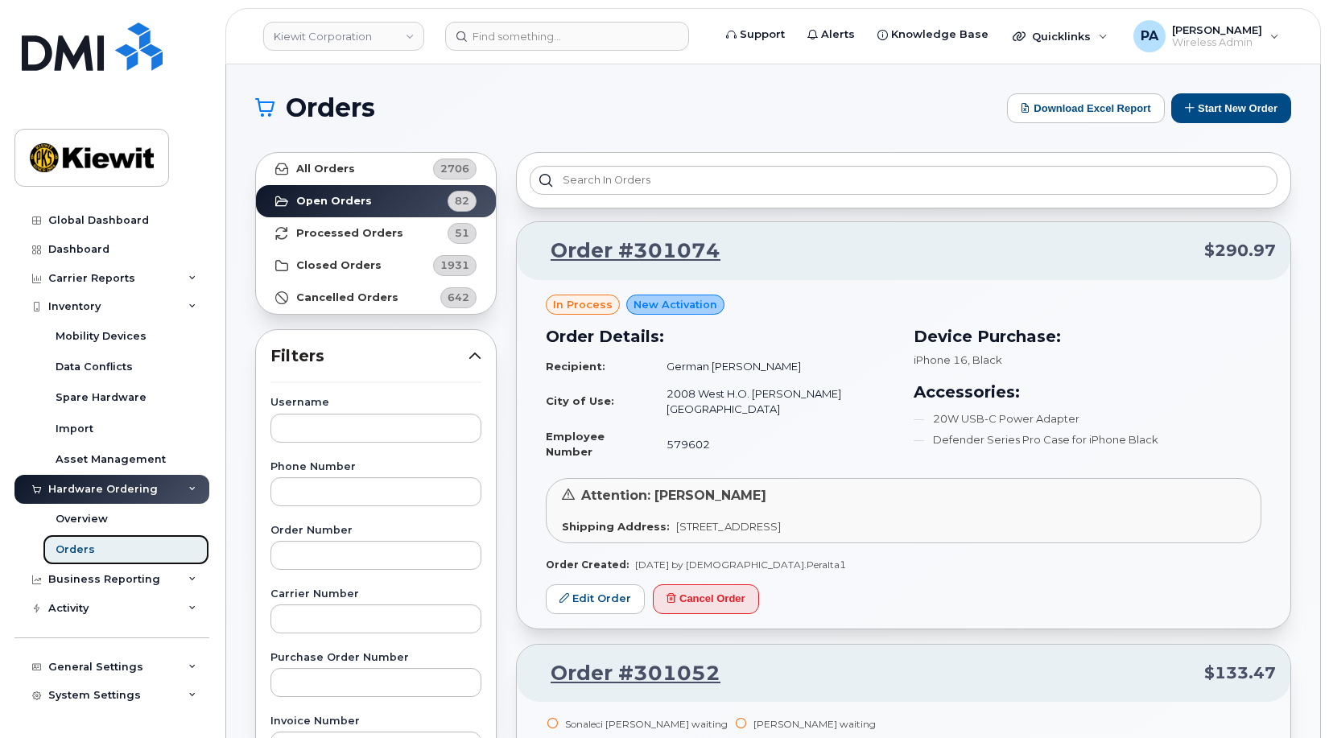
click at [68, 551] on div "Orders" at bounding box center [75, 550] width 39 height 14
click at [81, 339] on div "Mobility Devices" at bounding box center [101, 336] width 91 height 14
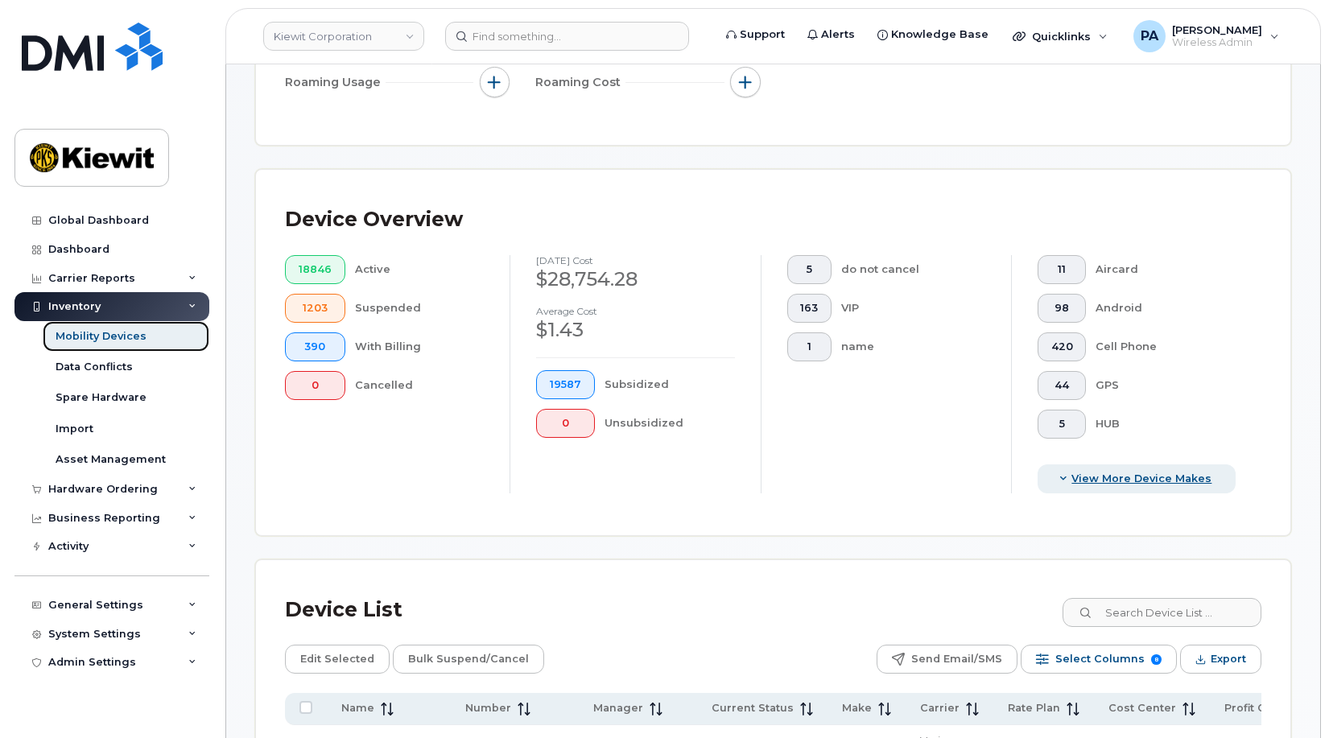
scroll to position [644, 0]
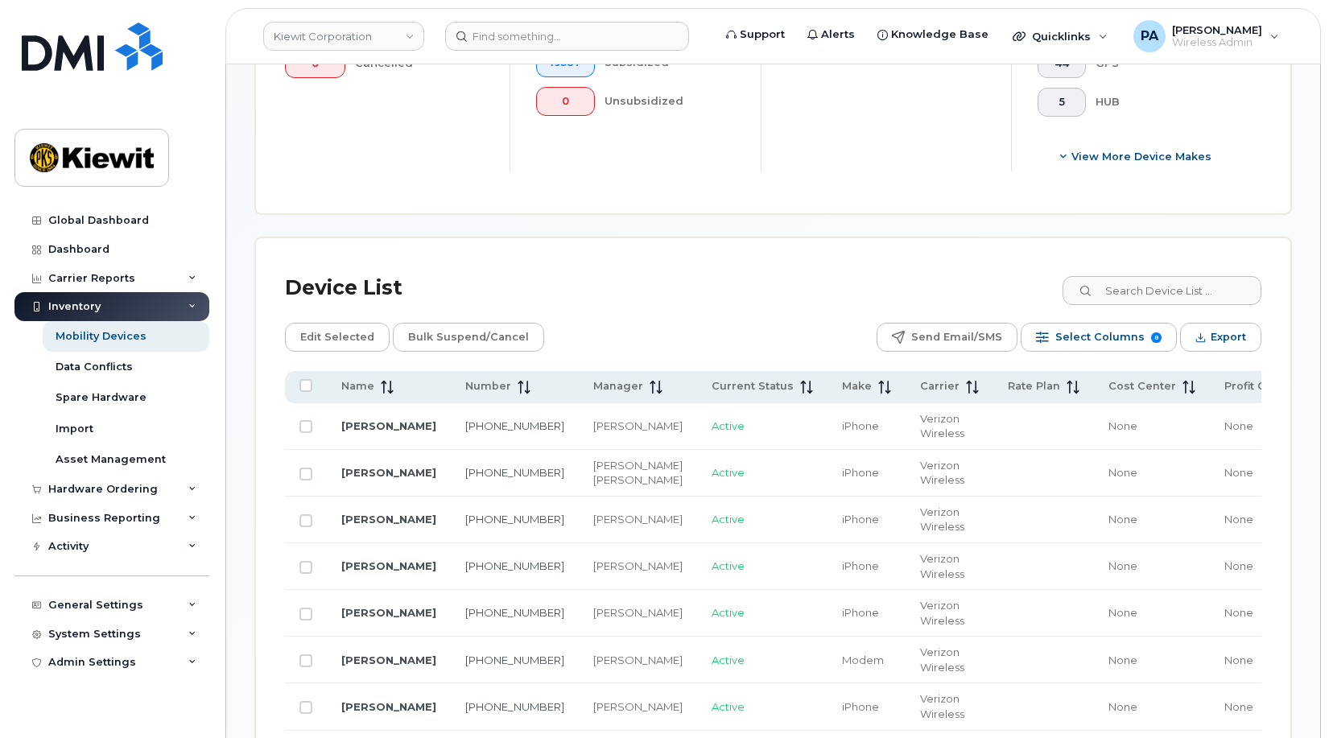
click at [1195, 274] on div "Device List" at bounding box center [773, 288] width 976 height 42
click at [1195, 289] on input at bounding box center [1161, 290] width 200 height 29
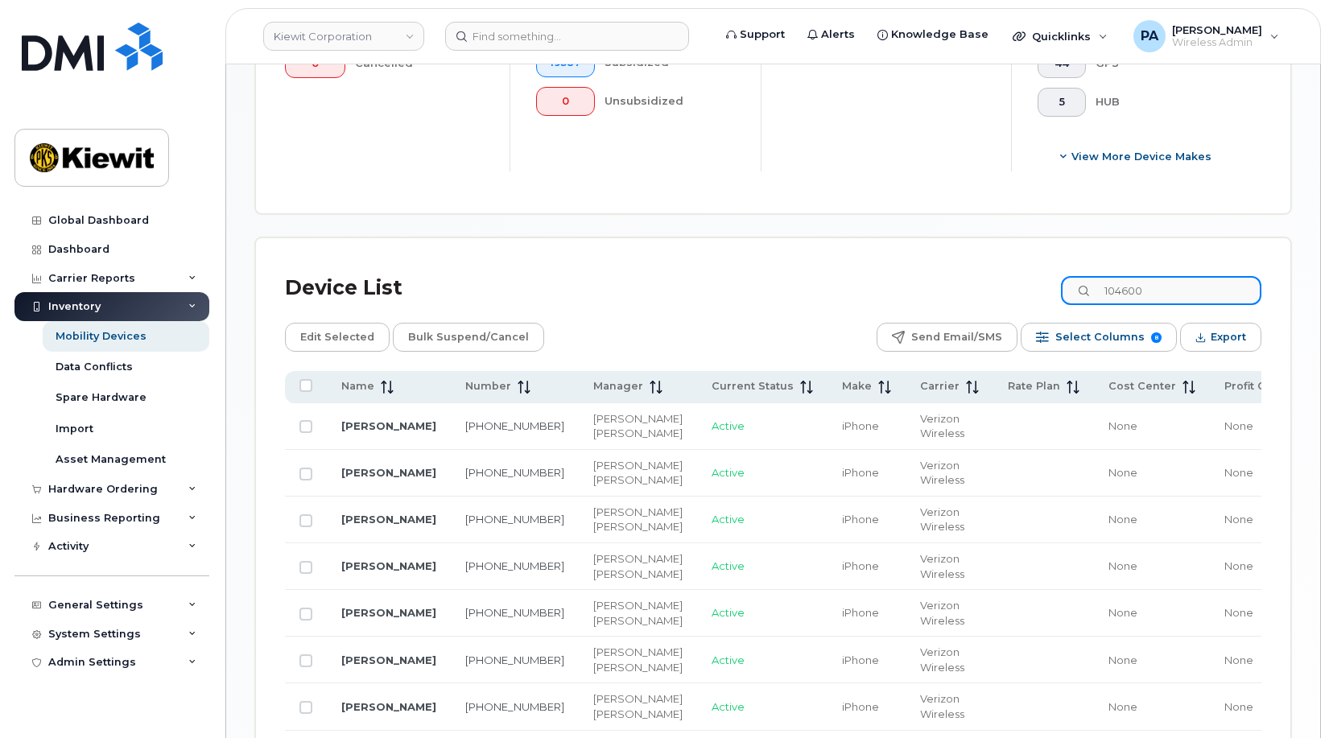
drag, startPoint x: 1176, startPoint y: 295, endPoint x: 957, endPoint y: 263, distance: 221.2
click at [957, 263] on div "Device List 104600 Edit Selected Bulk Suspend/Cancel Send Email/SMS Select Colu…" at bounding box center [773, 658] width 1034 height 840
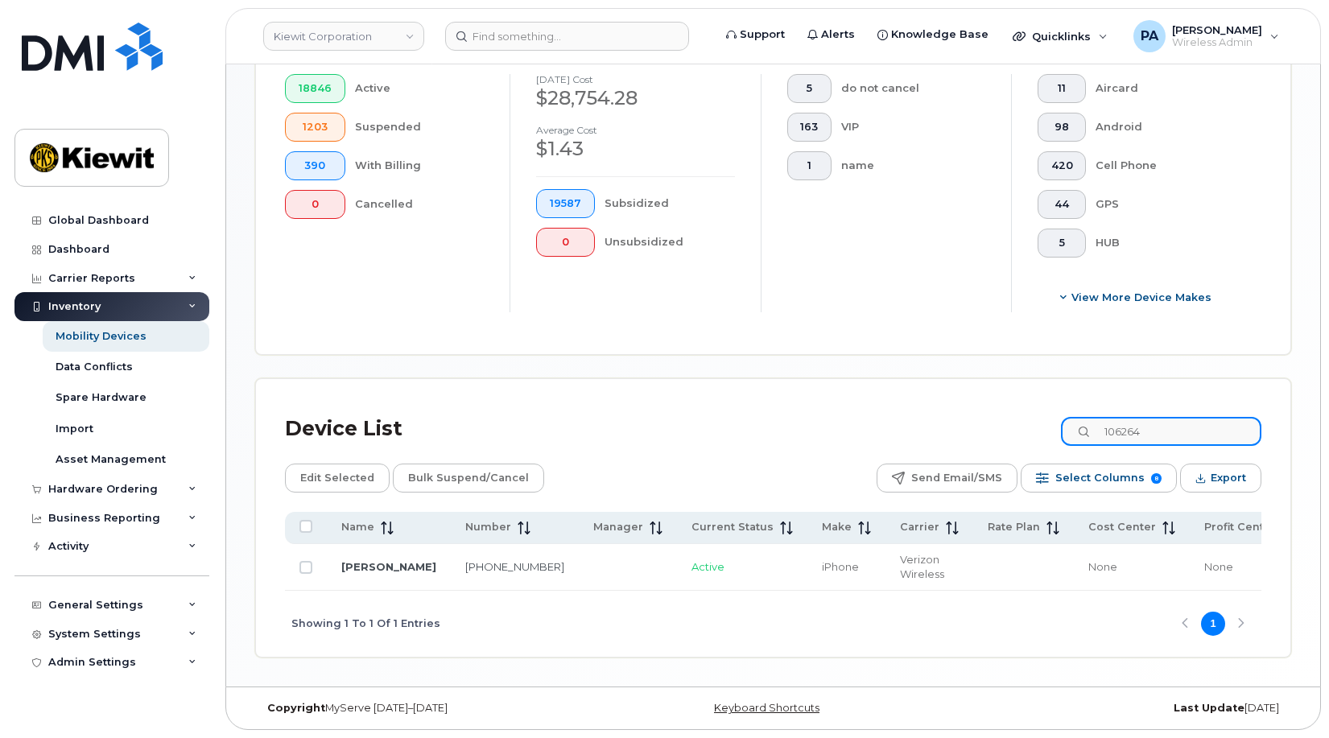
scroll to position [508, 0]
type input "106264"
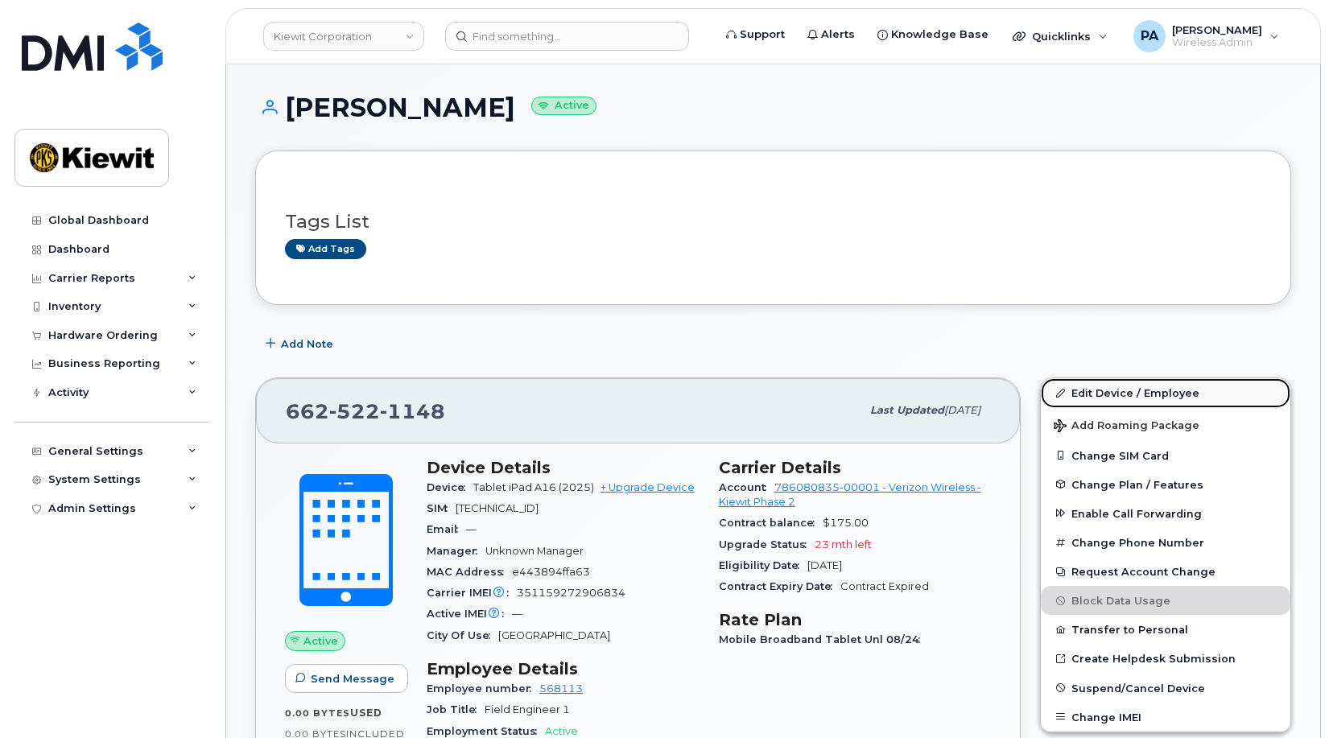
click at [1121, 390] on link "Edit Device / Employee" at bounding box center [1166, 392] width 250 height 29
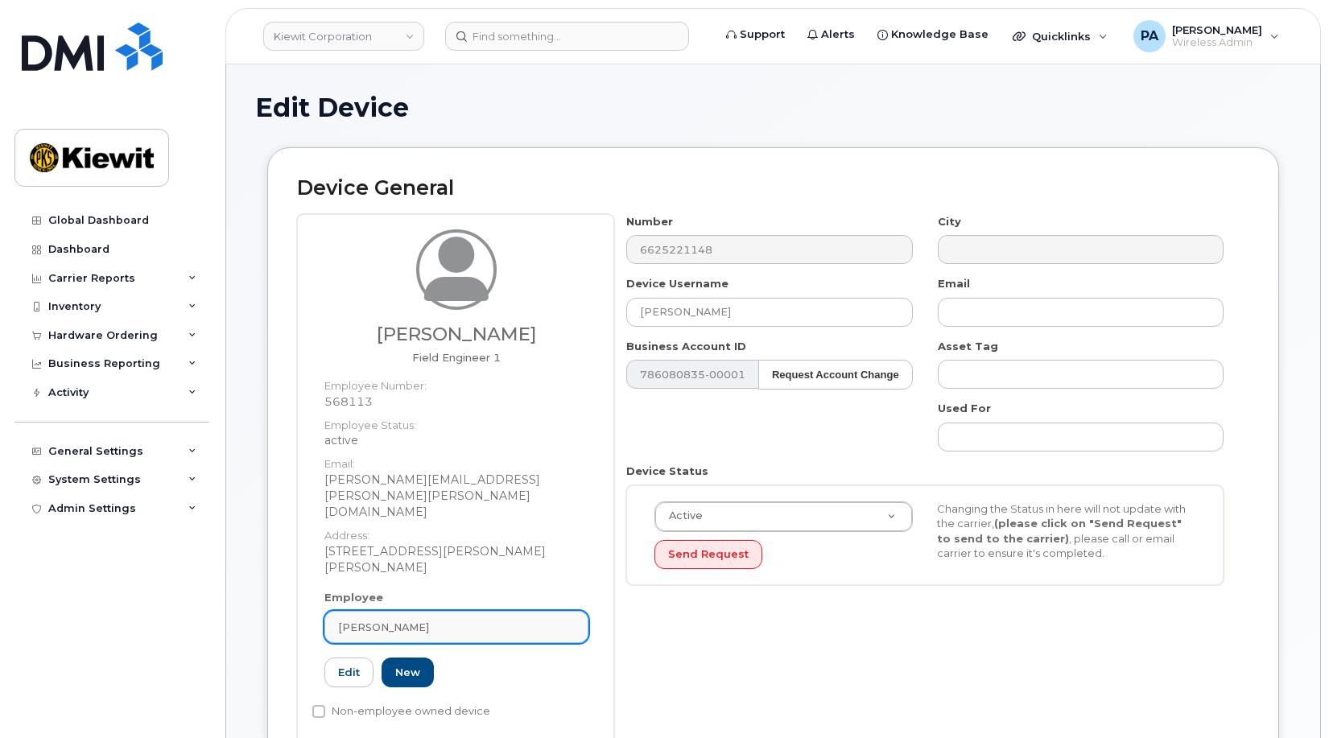
click at [442, 620] on div "[PERSON_NAME]" at bounding box center [456, 627] width 237 height 15
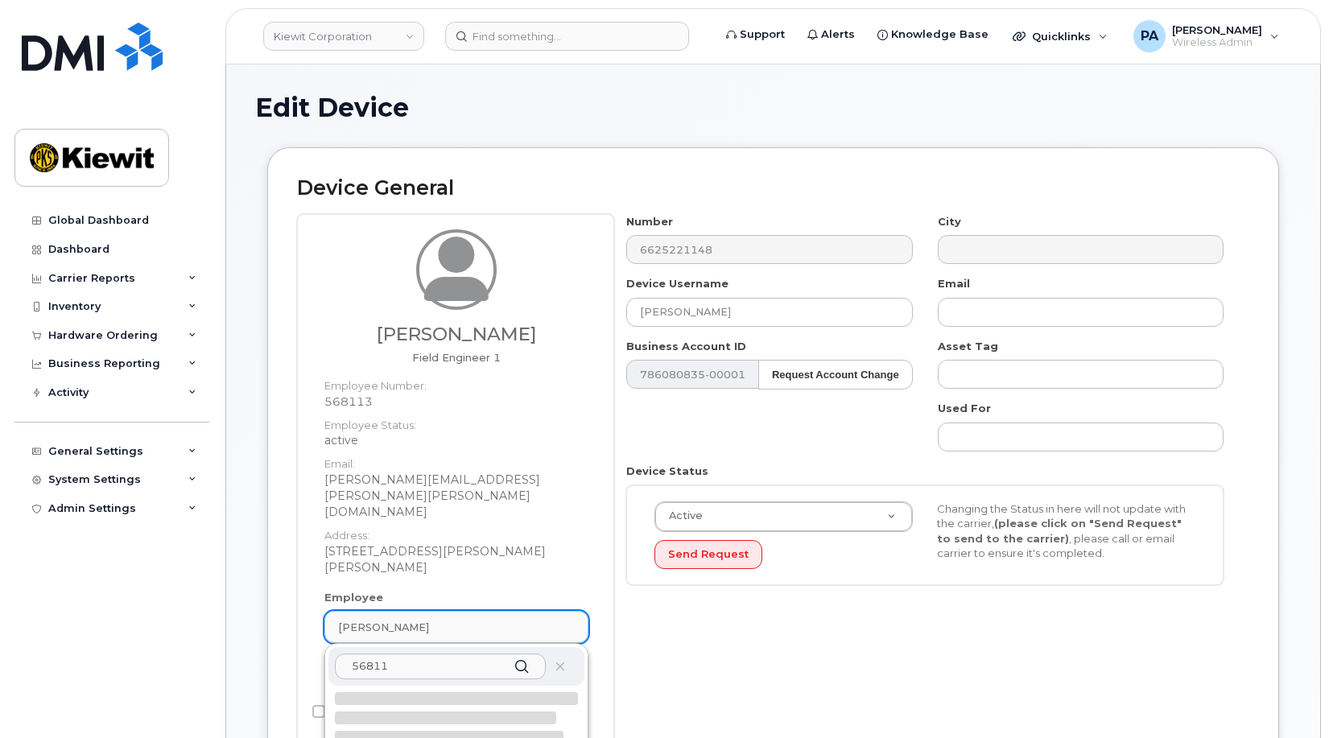
type input "568113"
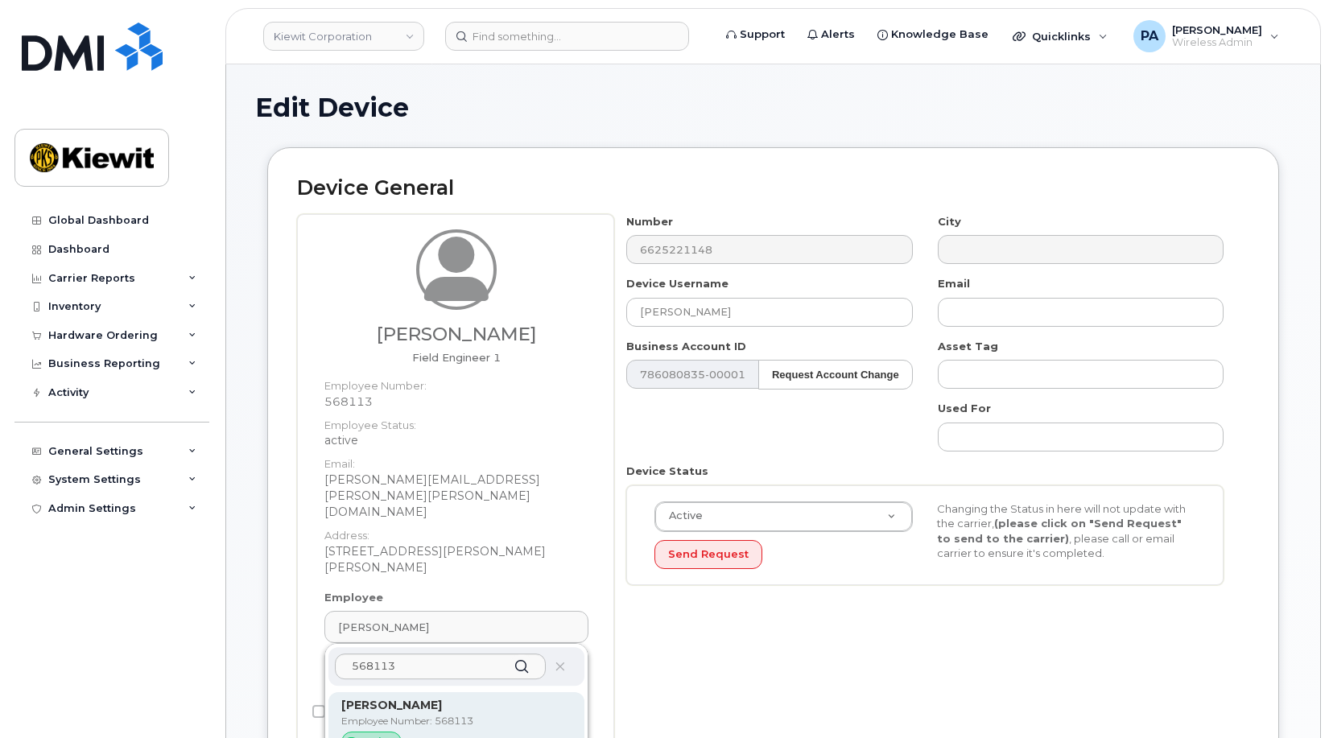
click at [433, 698] on strong "Nelson Akindele" at bounding box center [391, 705] width 101 height 14
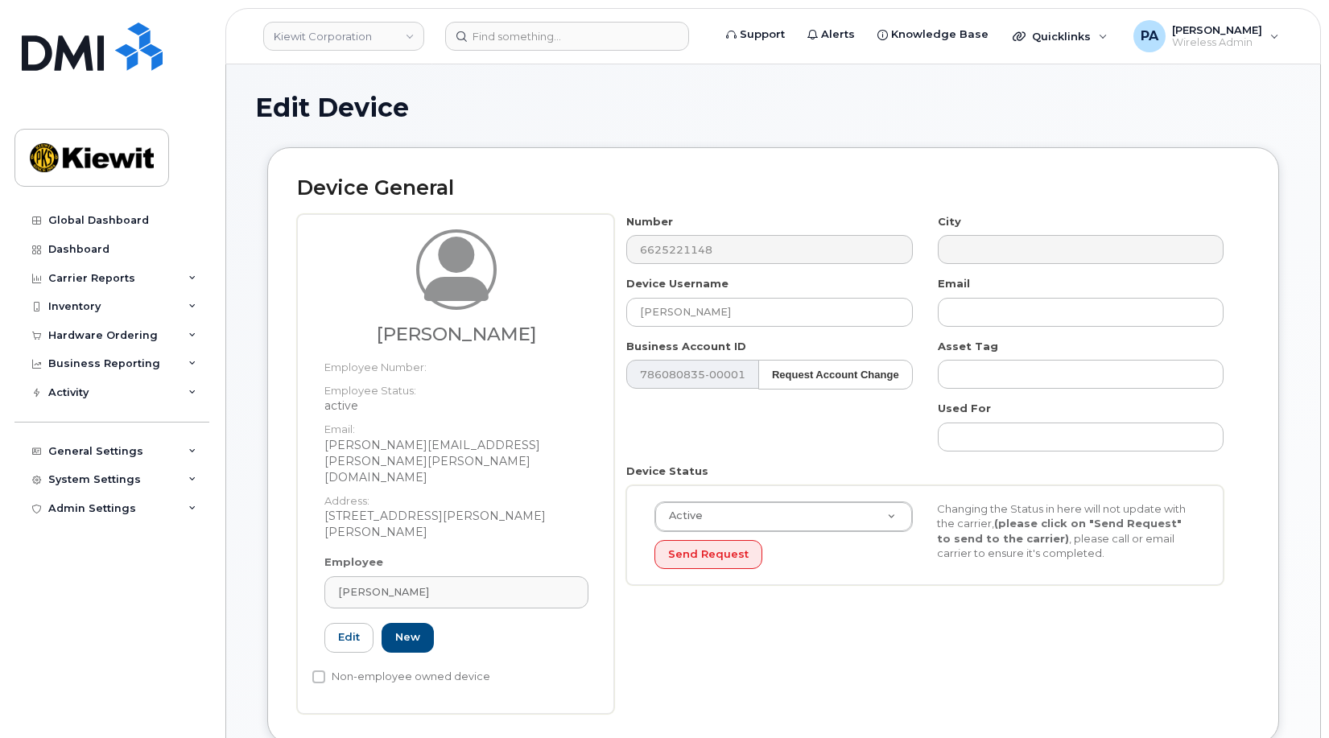
type input "Nelson Akindele"
type input "nelson.akindele@kiewit.com"
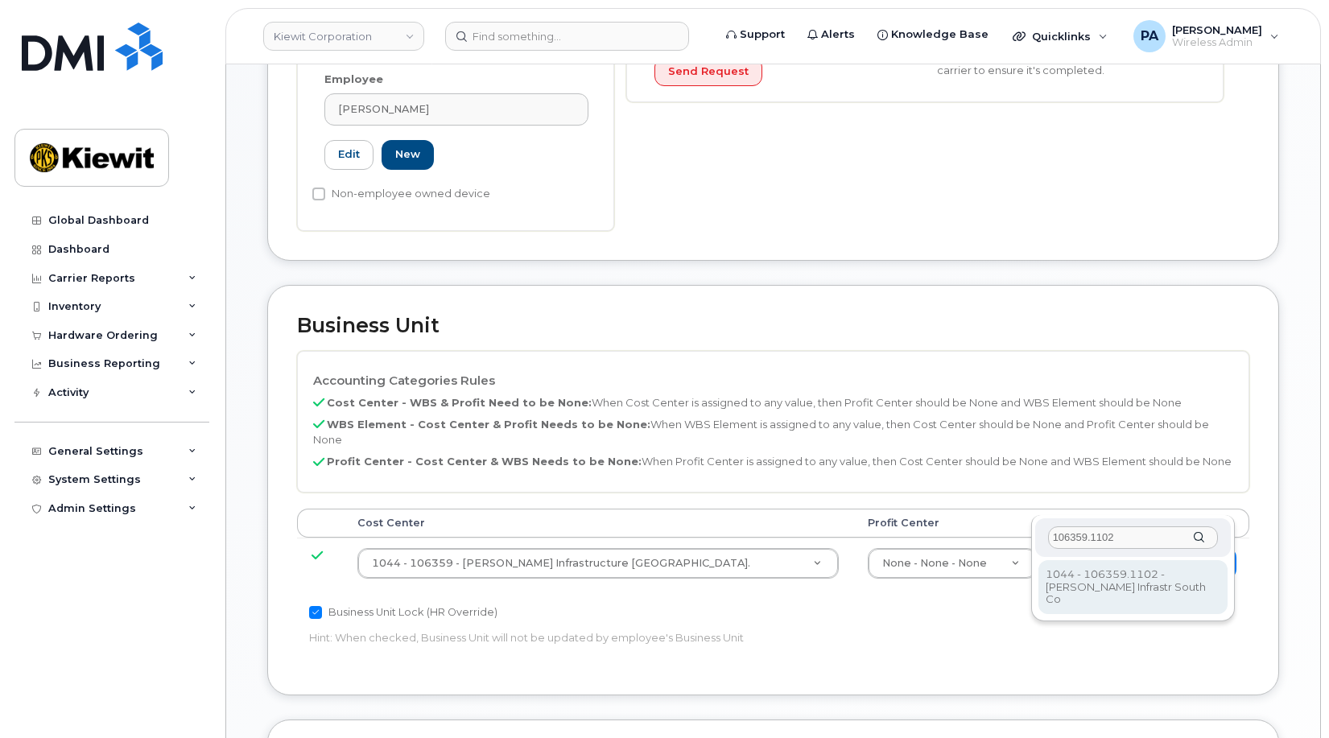
type input "106359.1102"
type input "34885362"
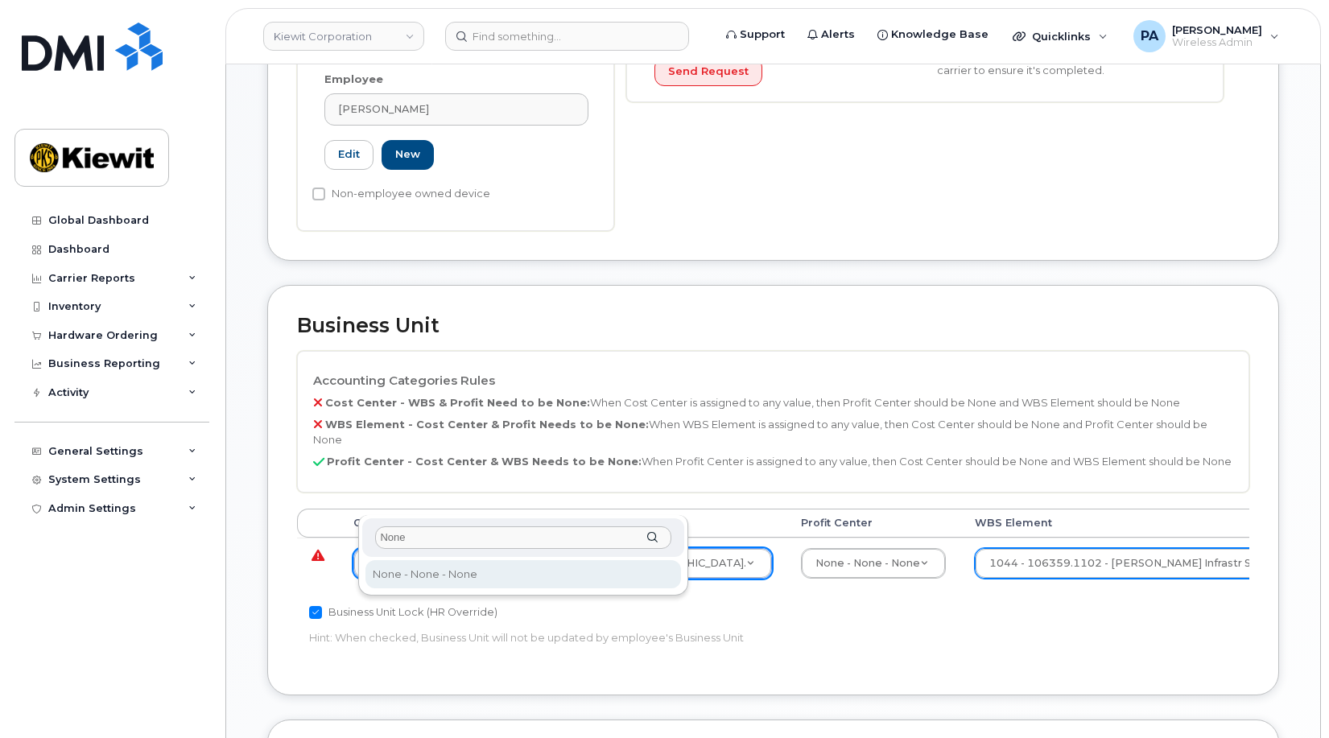
type input "None"
type input "29629358"
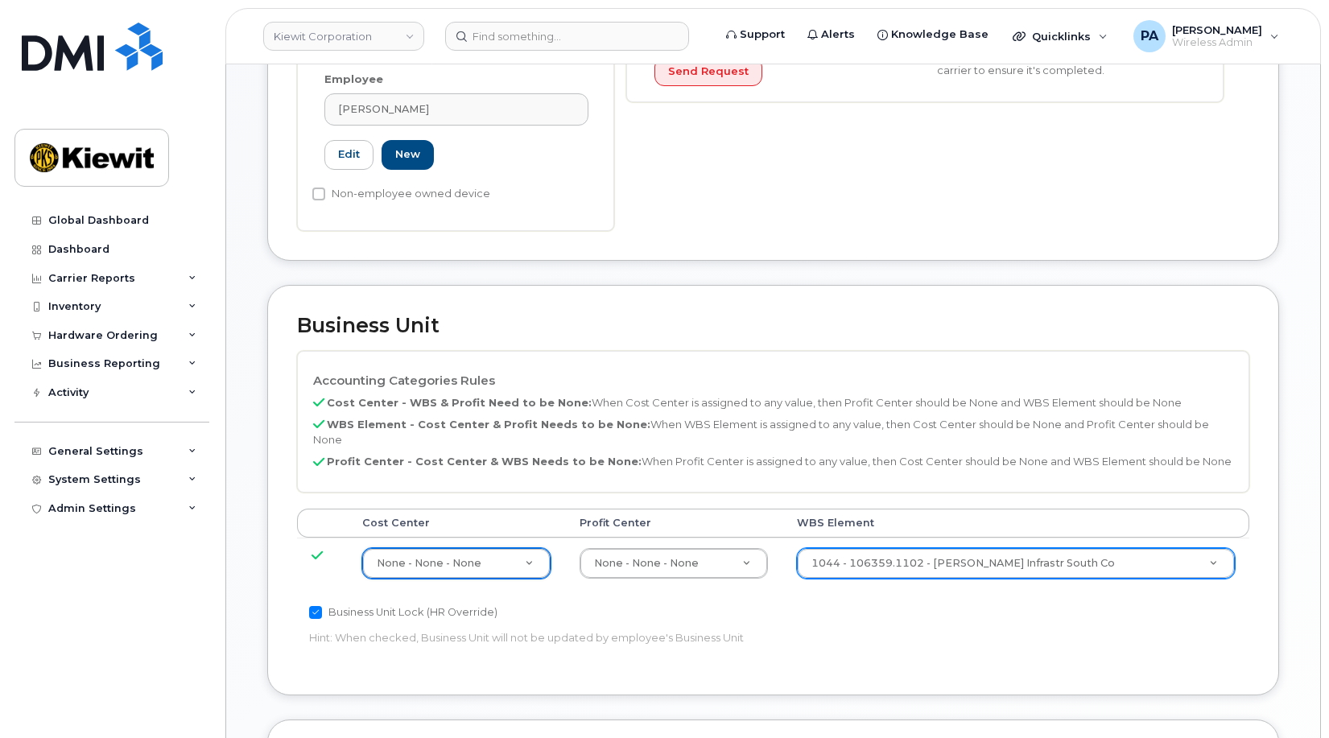
scroll to position [882, 0]
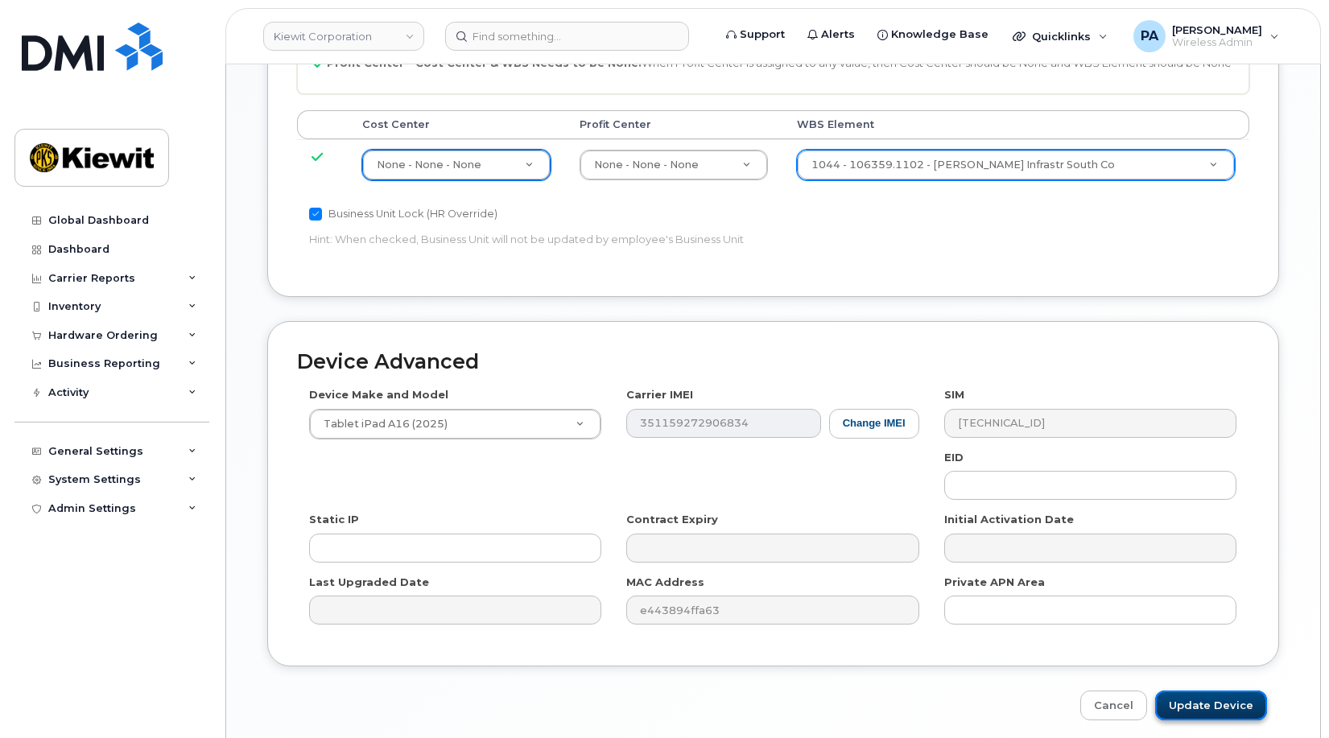
click at [1187, 691] on input "Update Device" at bounding box center [1211, 706] width 112 height 30
type input "Saving..."
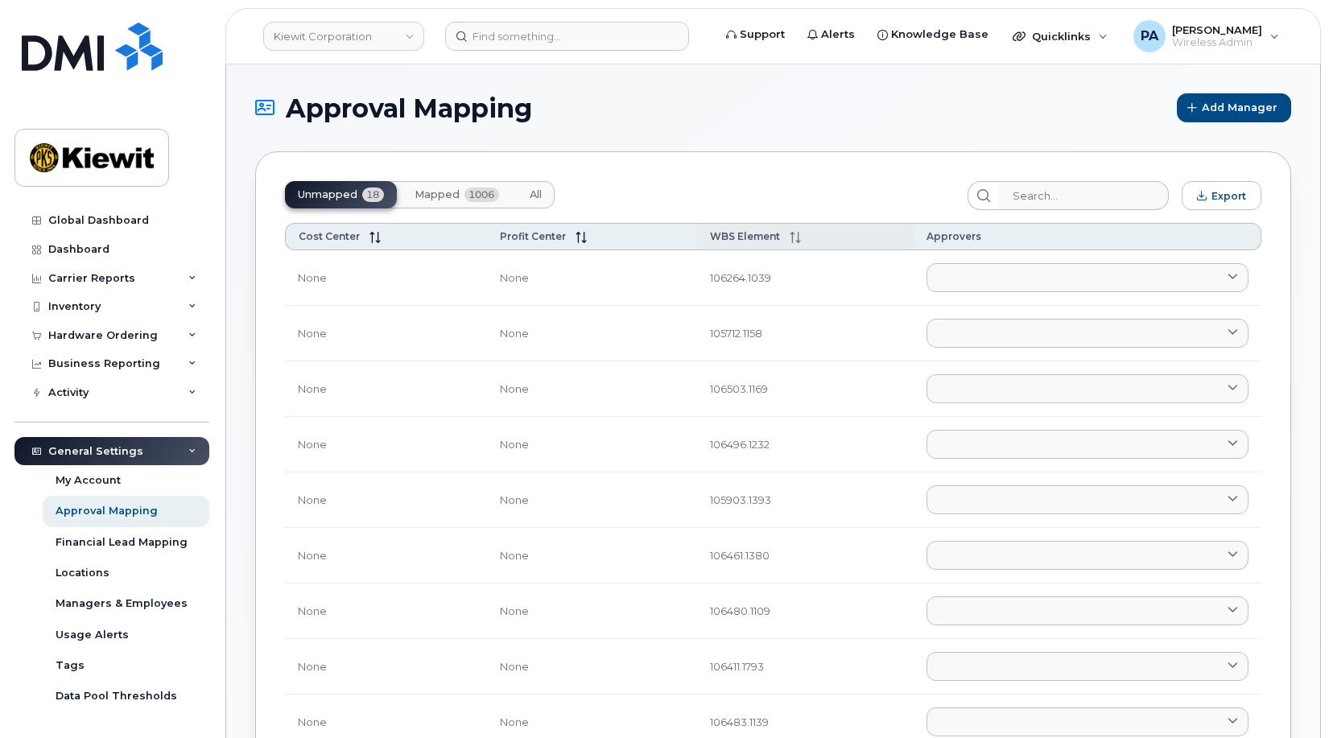
drag, startPoint x: 755, startPoint y: 232, endPoint x: 708, endPoint y: 246, distance: 49.4
click at [755, 231] on span "WBS Element" at bounding box center [745, 236] width 70 height 12
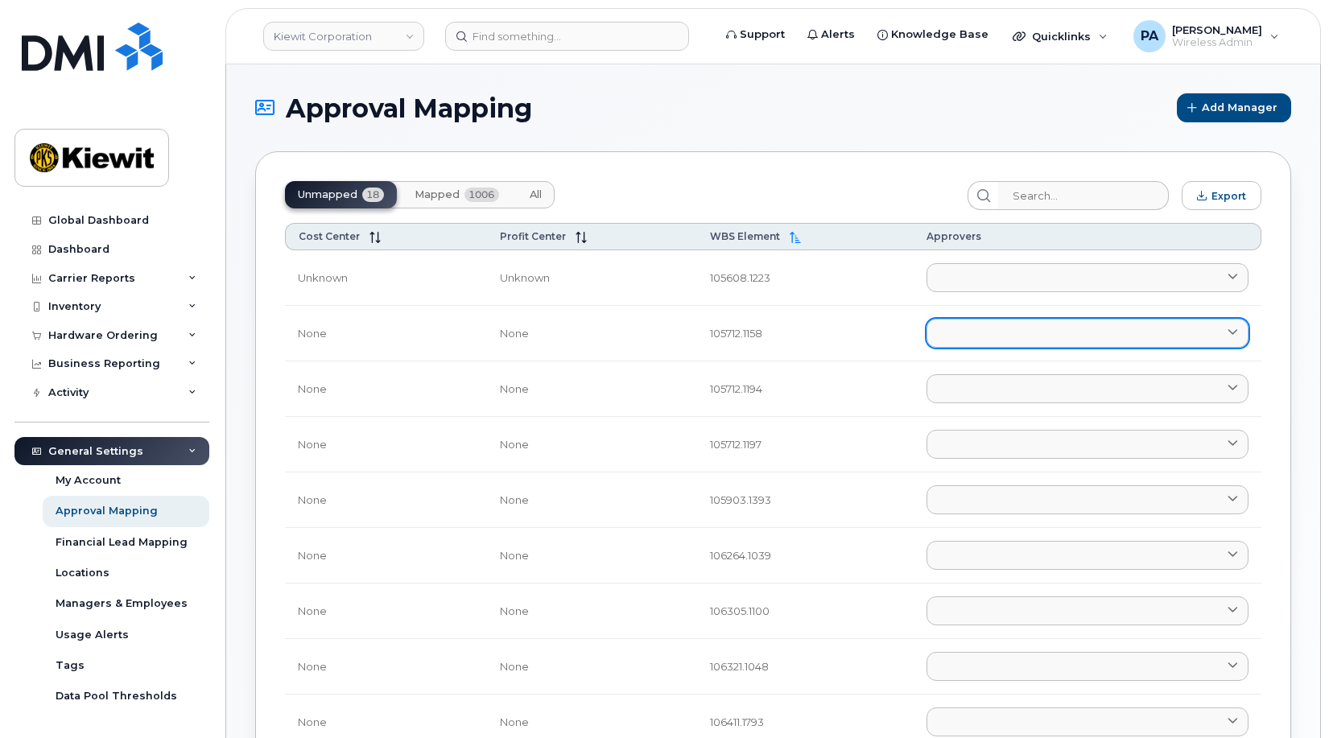
click at [991, 327] on link at bounding box center [1088, 333] width 322 height 29
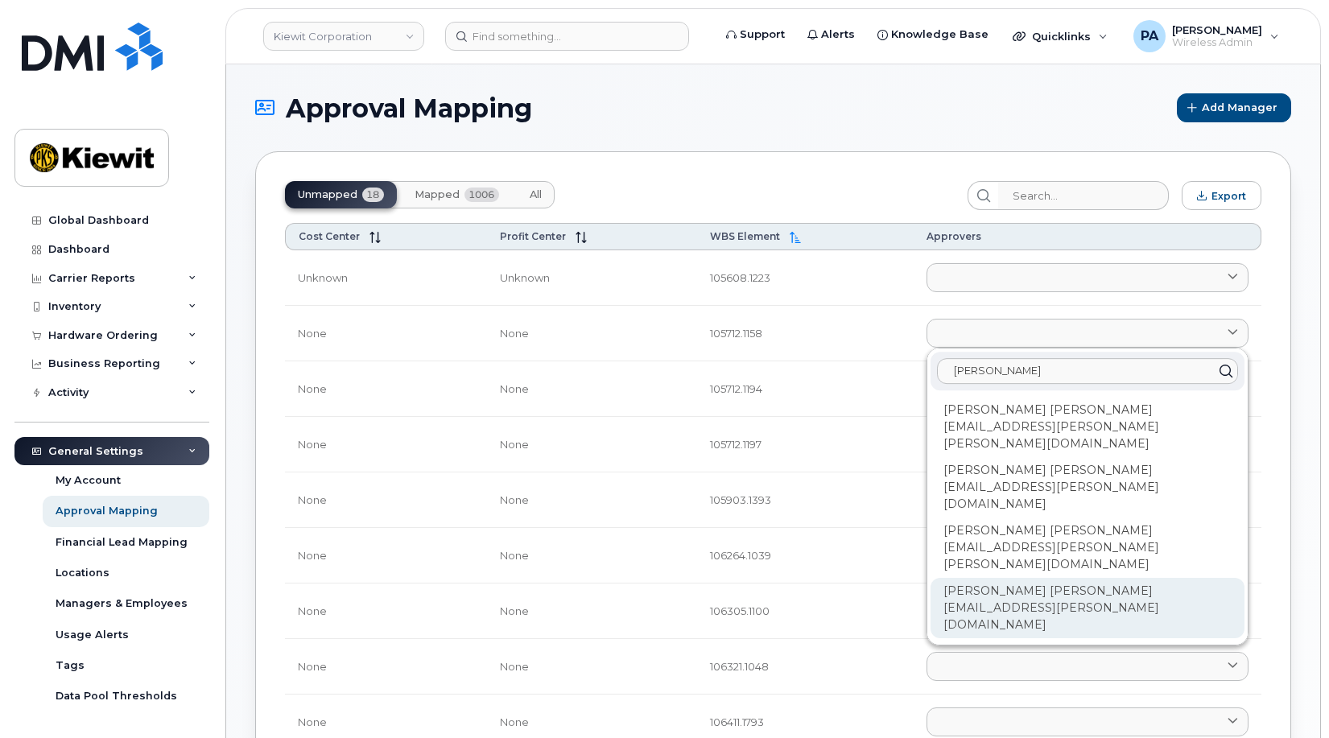
type input "ale"
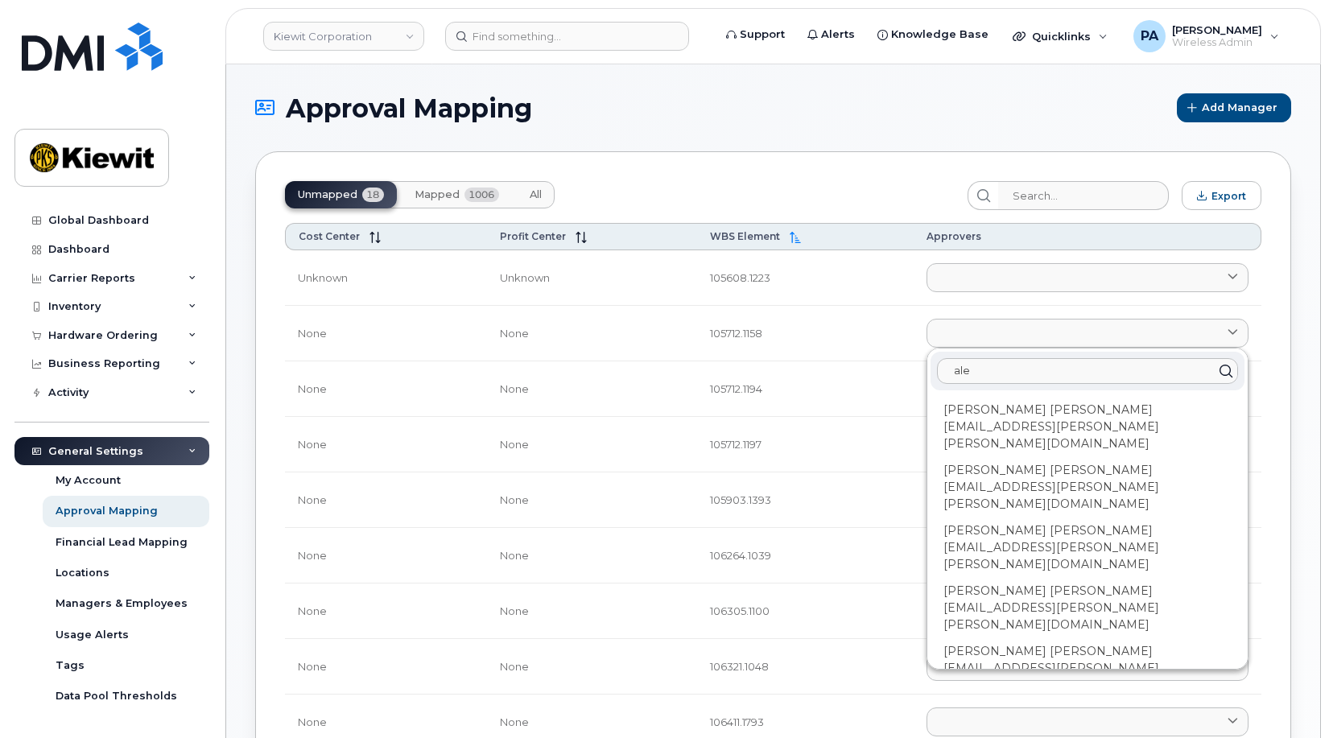
type input "al"
type input "aly"
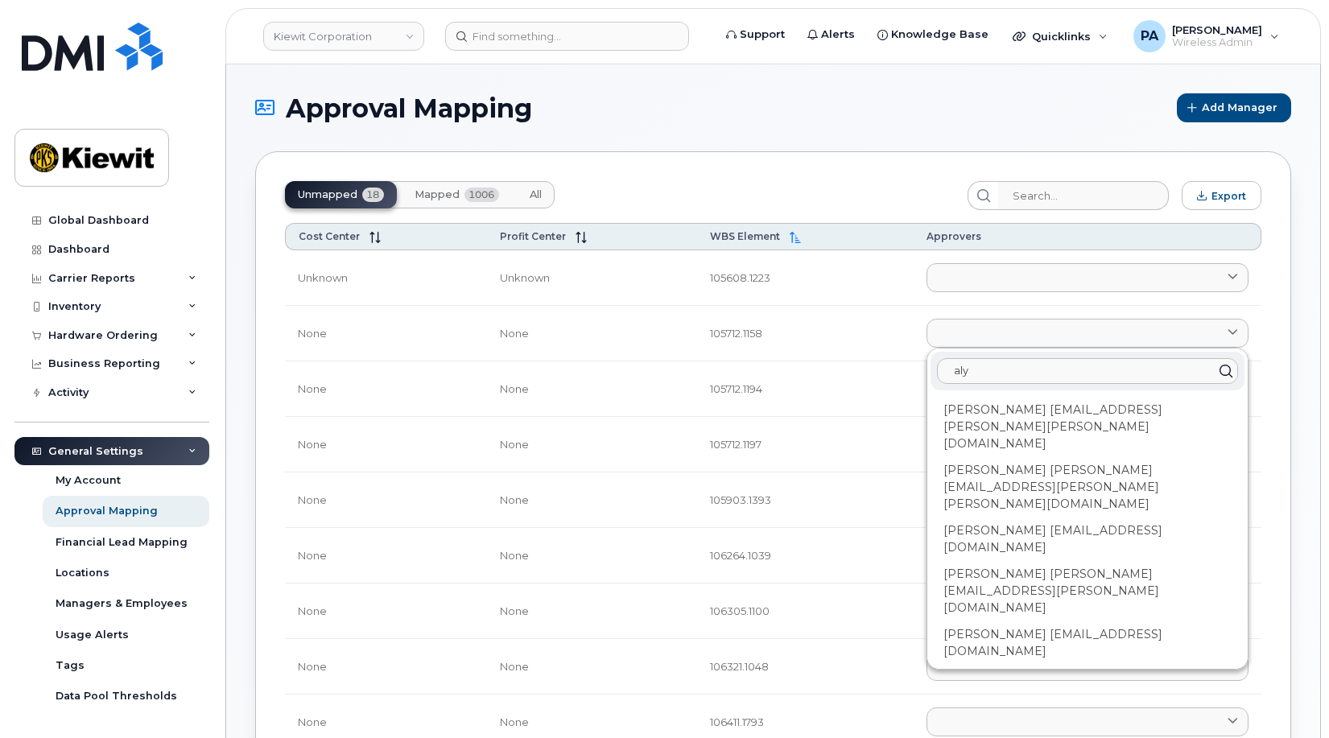
type input "alyx"
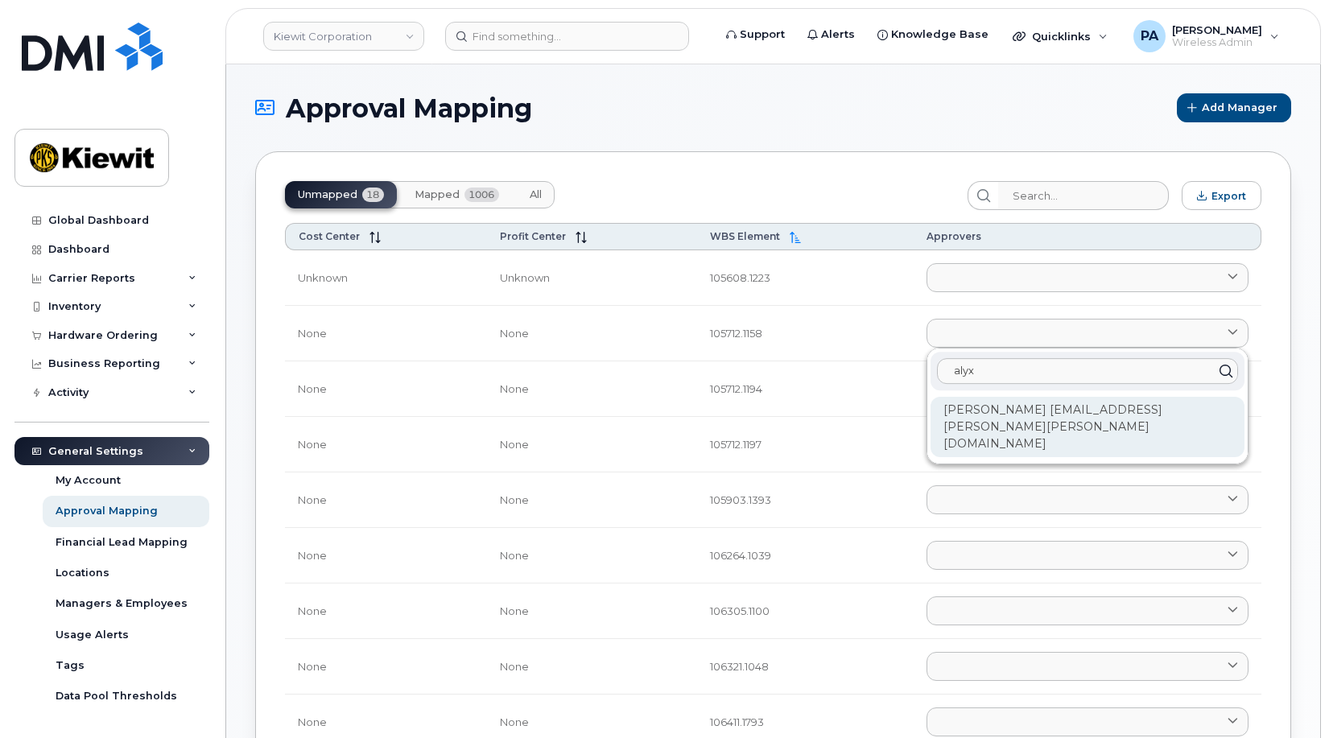
type input "alyx"
click at [1038, 409] on div "[PERSON_NAME] [EMAIL_ADDRESS][PERSON_NAME][PERSON_NAME][DOMAIN_NAME]" at bounding box center [1088, 427] width 314 height 60
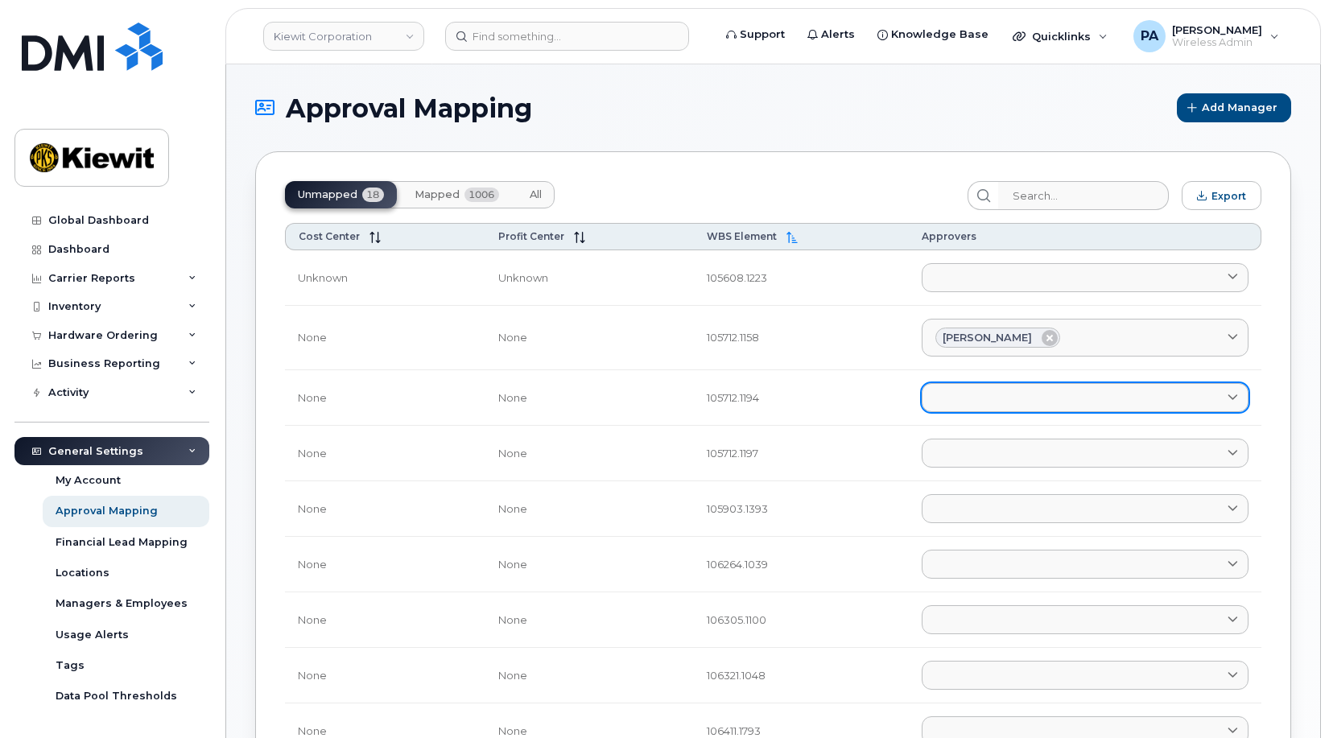
click at [984, 406] on link at bounding box center [1085, 397] width 327 height 29
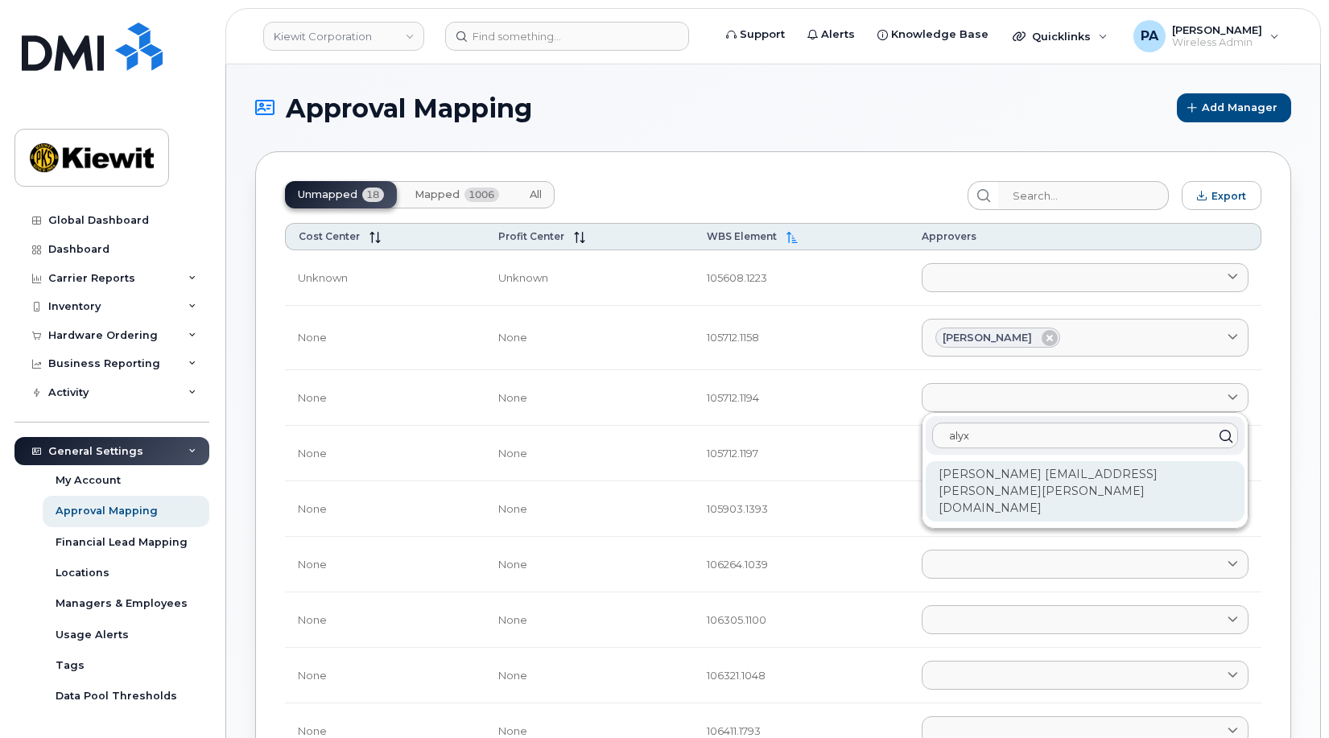
type input "alyx"
click at [1034, 481] on div "[PERSON_NAME] [EMAIL_ADDRESS][PERSON_NAME][PERSON_NAME][DOMAIN_NAME]" at bounding box center [1085, 491] width 319 height 60
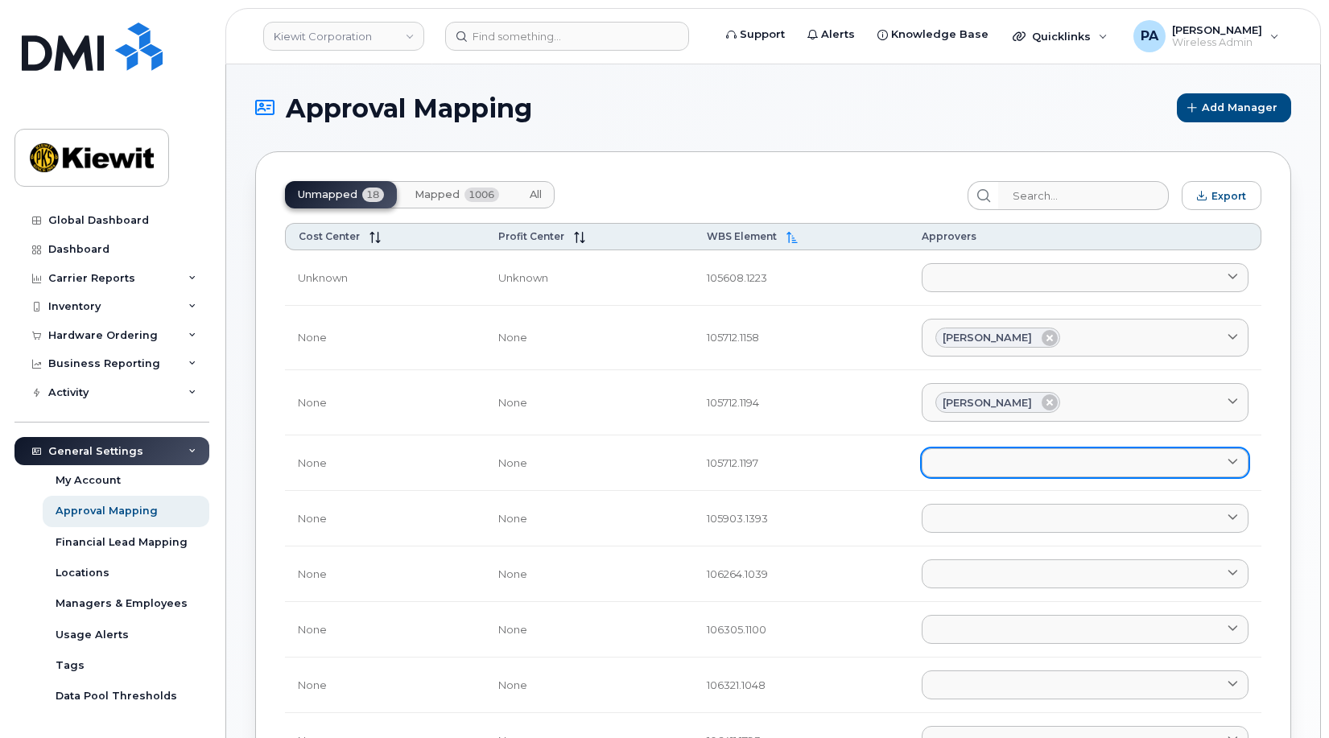
click at [965, 462] on link at bounding box center [1085, 462] width 327 height 29
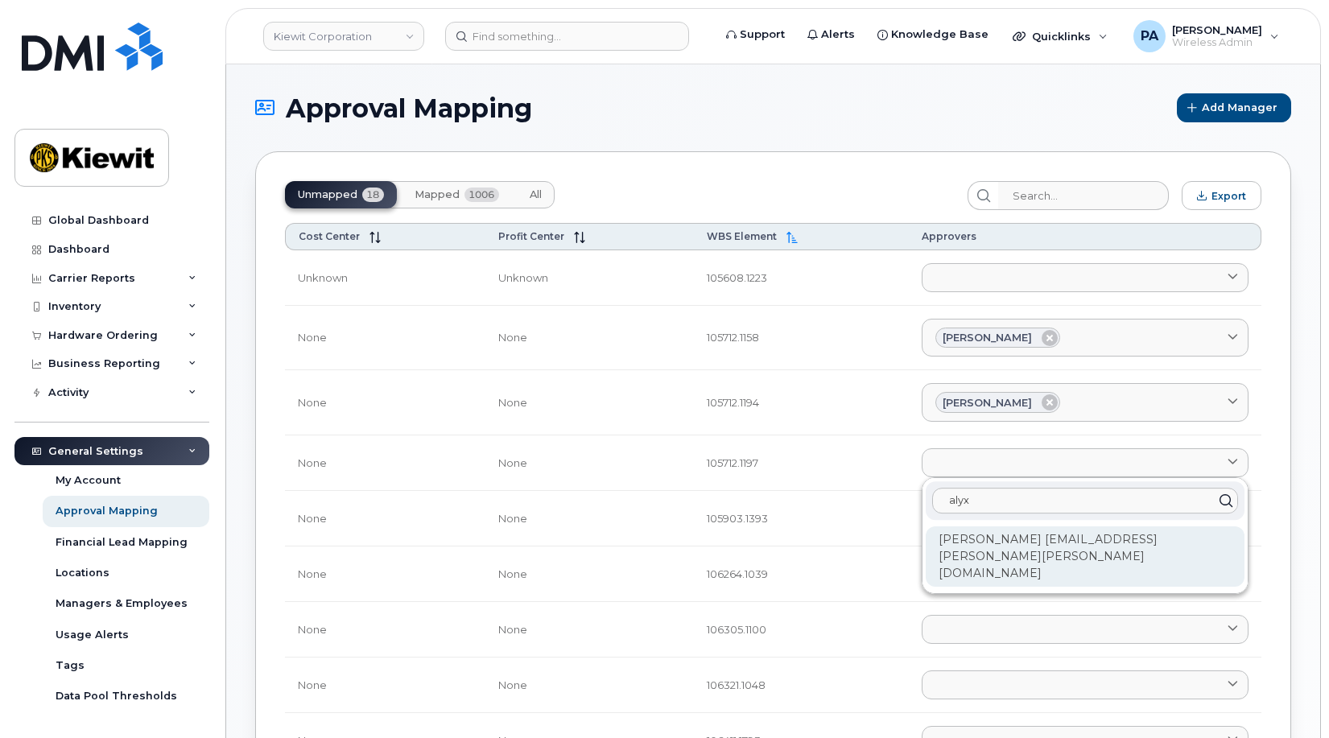
type input "alyx"
drag, startPoint x: 1007, startPoint y: 547, endPoint x: 452, endPoint y: 146, distance: 685.0
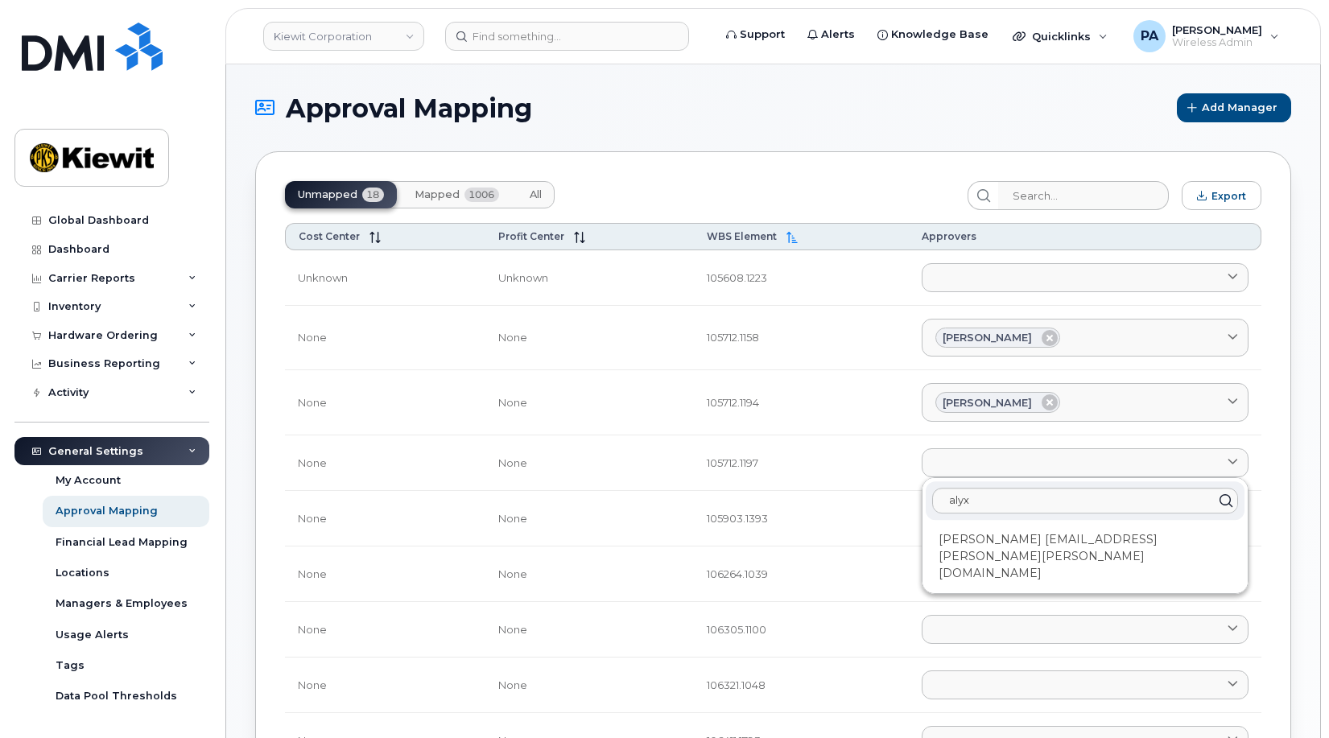
click at [1008, 547] on div "[PERSON_NAME] [EMAIL_ADDRESS][PERSON_NAME][PERSON_NAME][DOMAIN_NAME]" at bounding box center [1085, 556] width 319 height 60
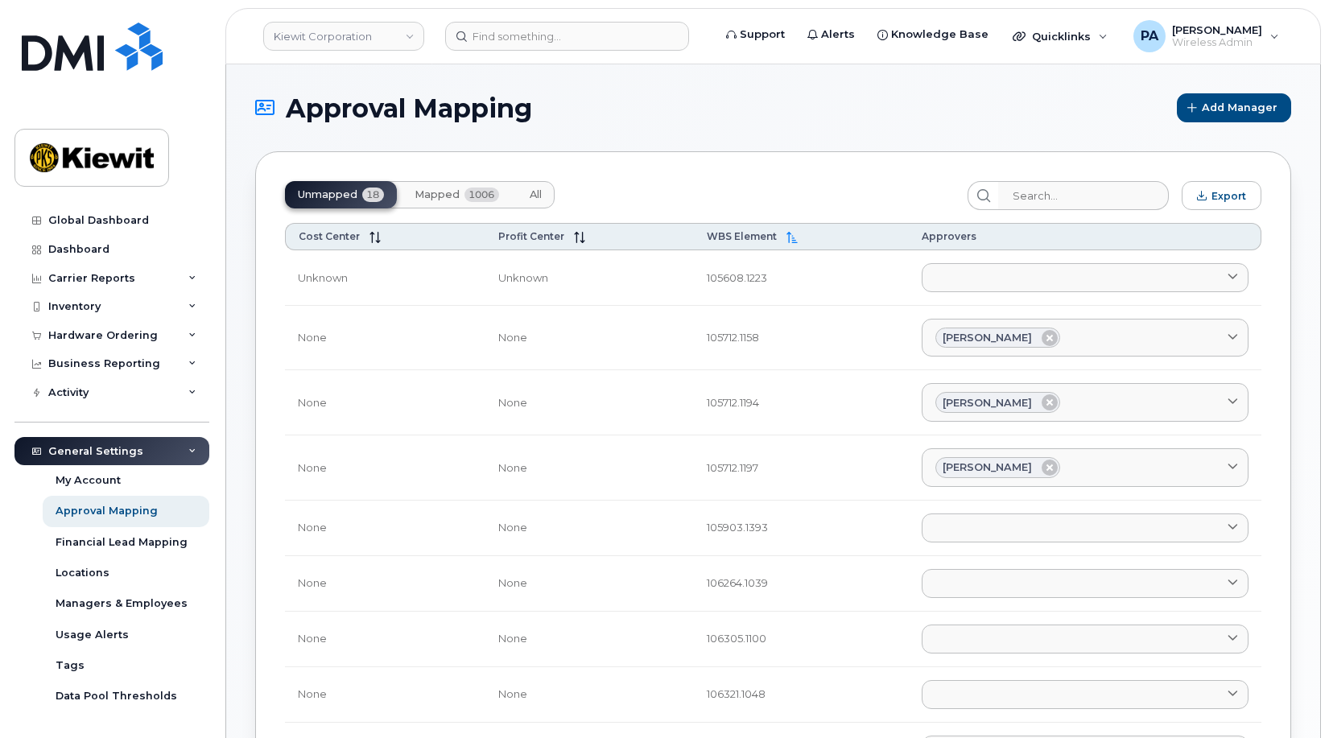
click at [540, 193] on span "All" at bounding box center [536, 194] width 12 height 13
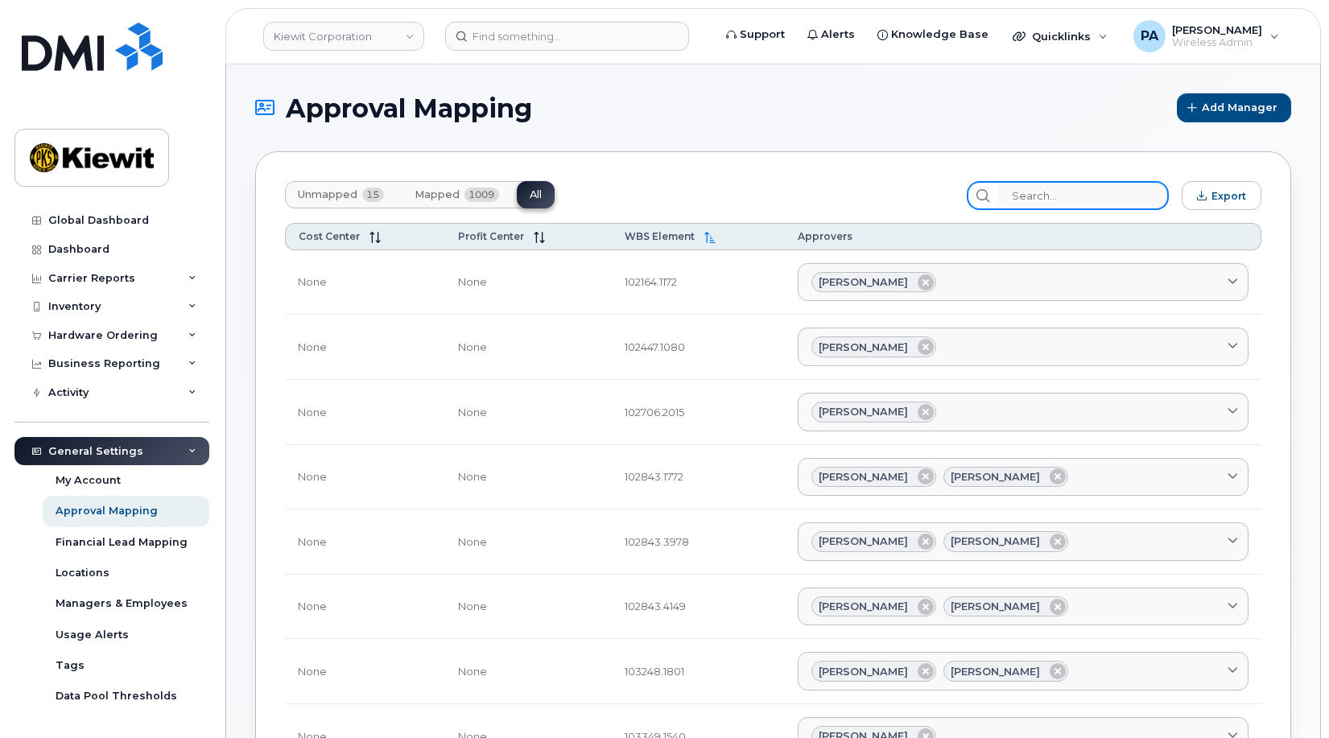
click at [1081, 196] on input "search" at bounding box center [1082, 195] width 171 height 29
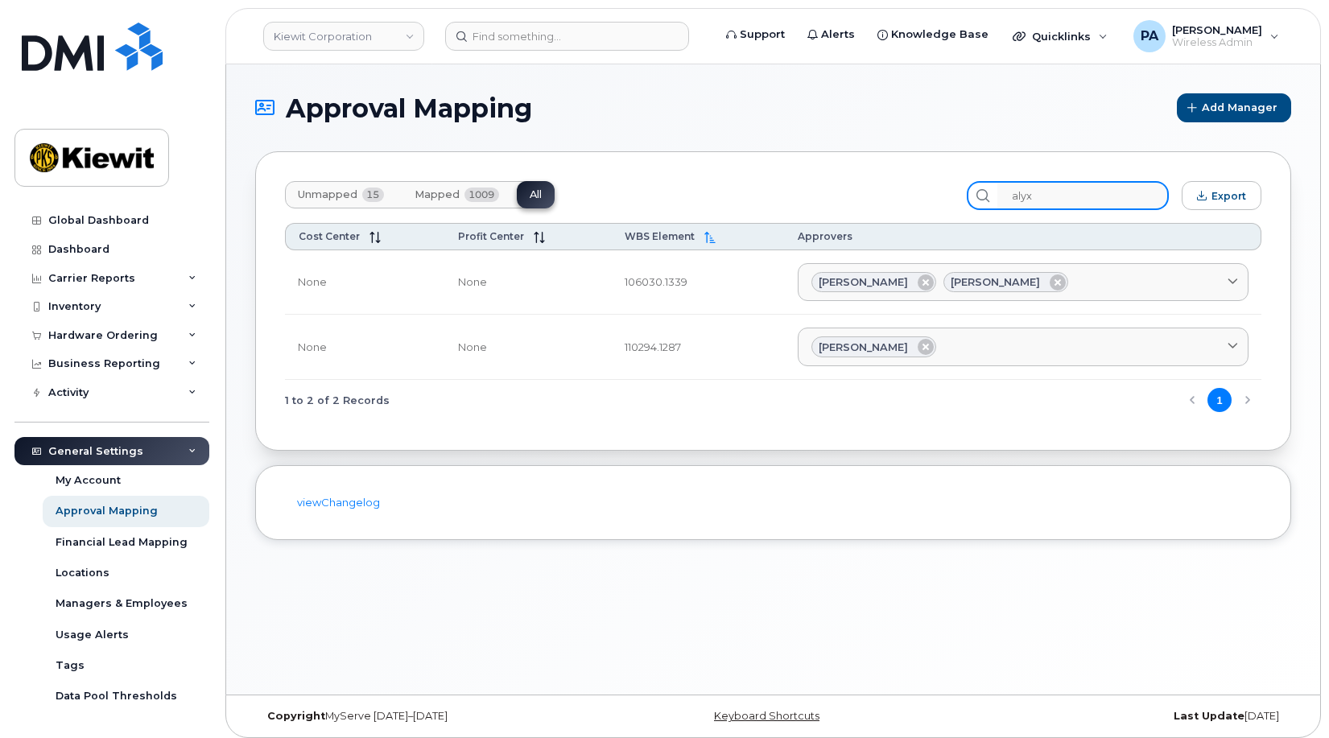
type input "alyx"
click at [331, 196] on span "Unmapped" at bounding box center [328, 194] width 60 height 13
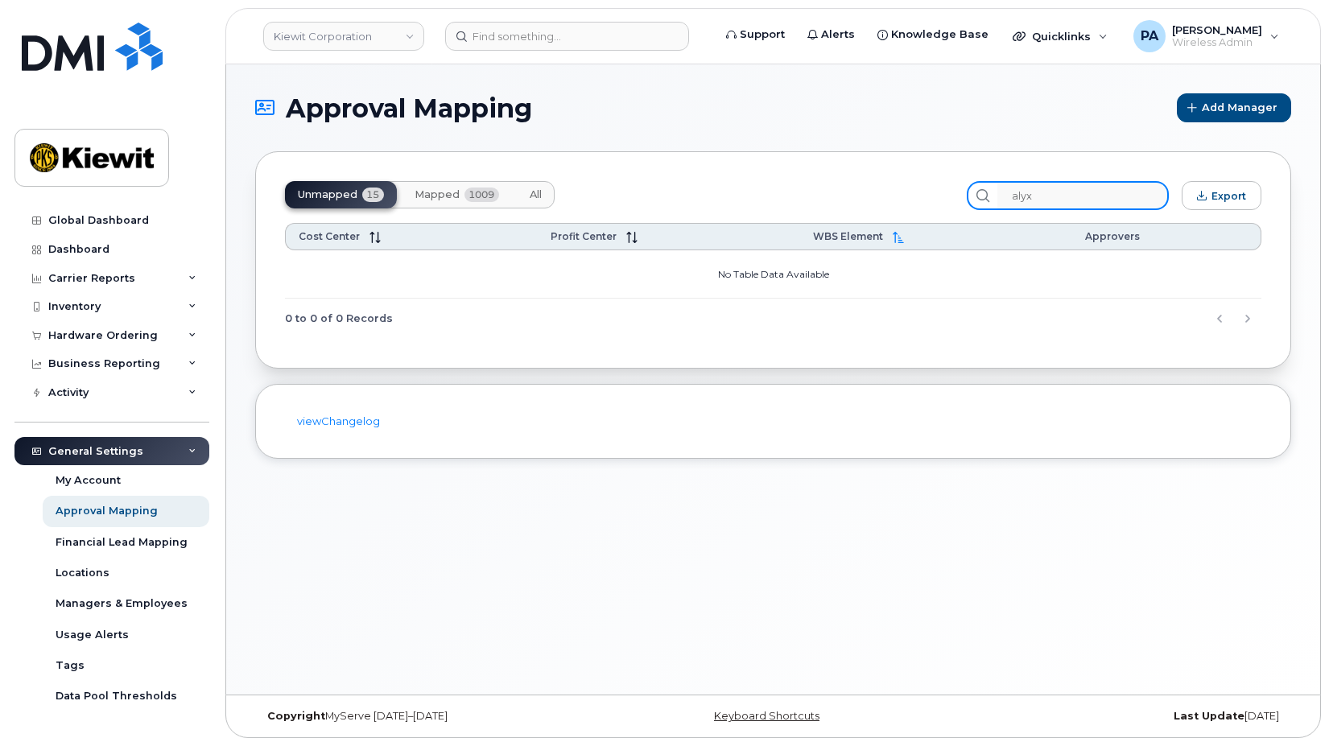
drag, startPoint x: 1080, startPoint y: 203, endPoint x: 858, endPoint y: 205, distance: 222.2
click at [858, 205] on div "Unmapped 15 Mapped 1009 All alyx Export" at bounding box center [773, 195] width 976 height 29
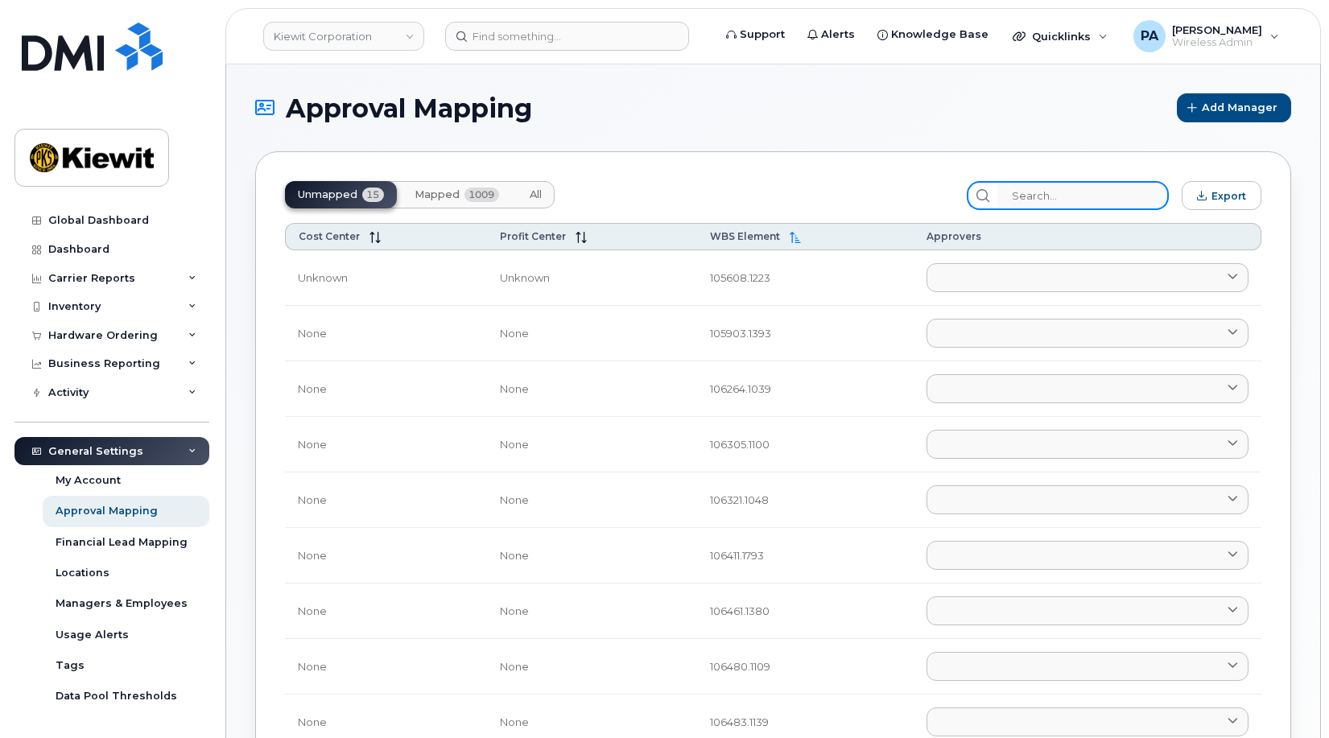
click at [1056, 196] on input "search" at bounding box center [1082, 195] width 171 height 29
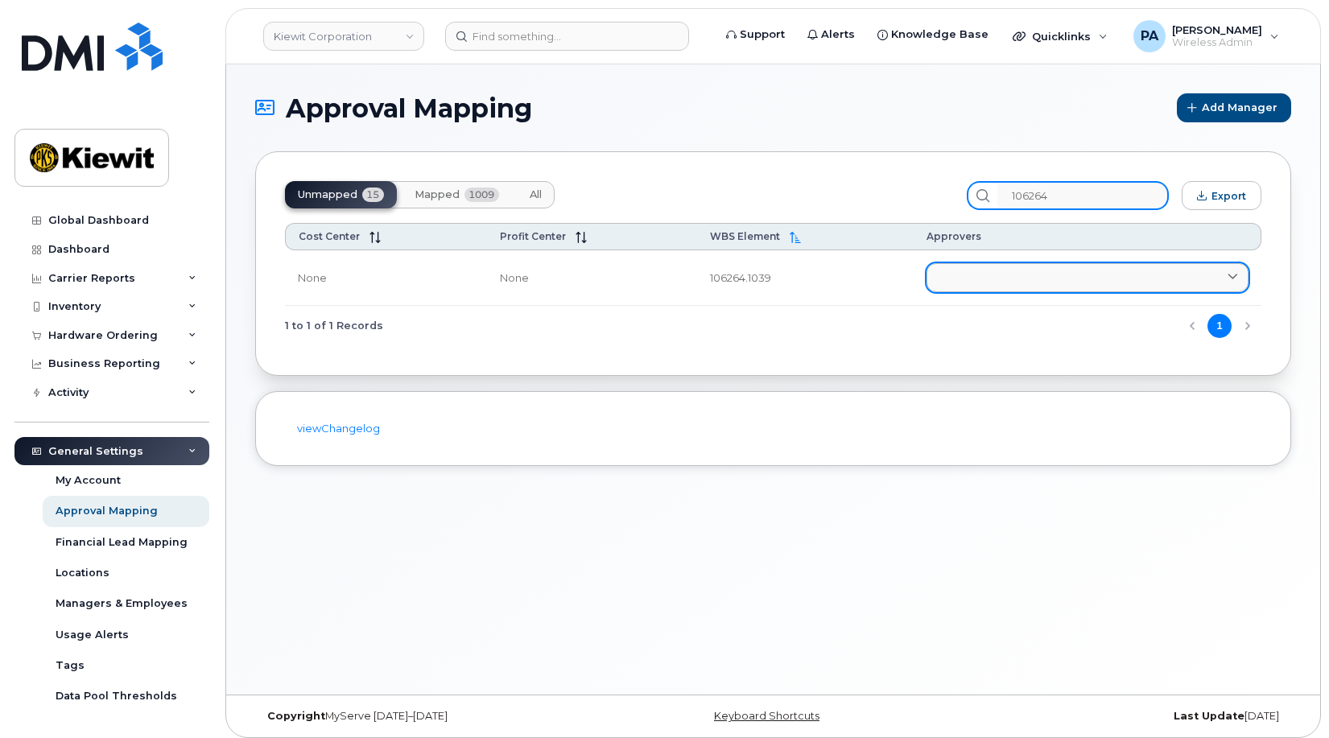
type input "106264"
click at [1043, 276] on link at bounding box center [1088, 277] width 322 height 29
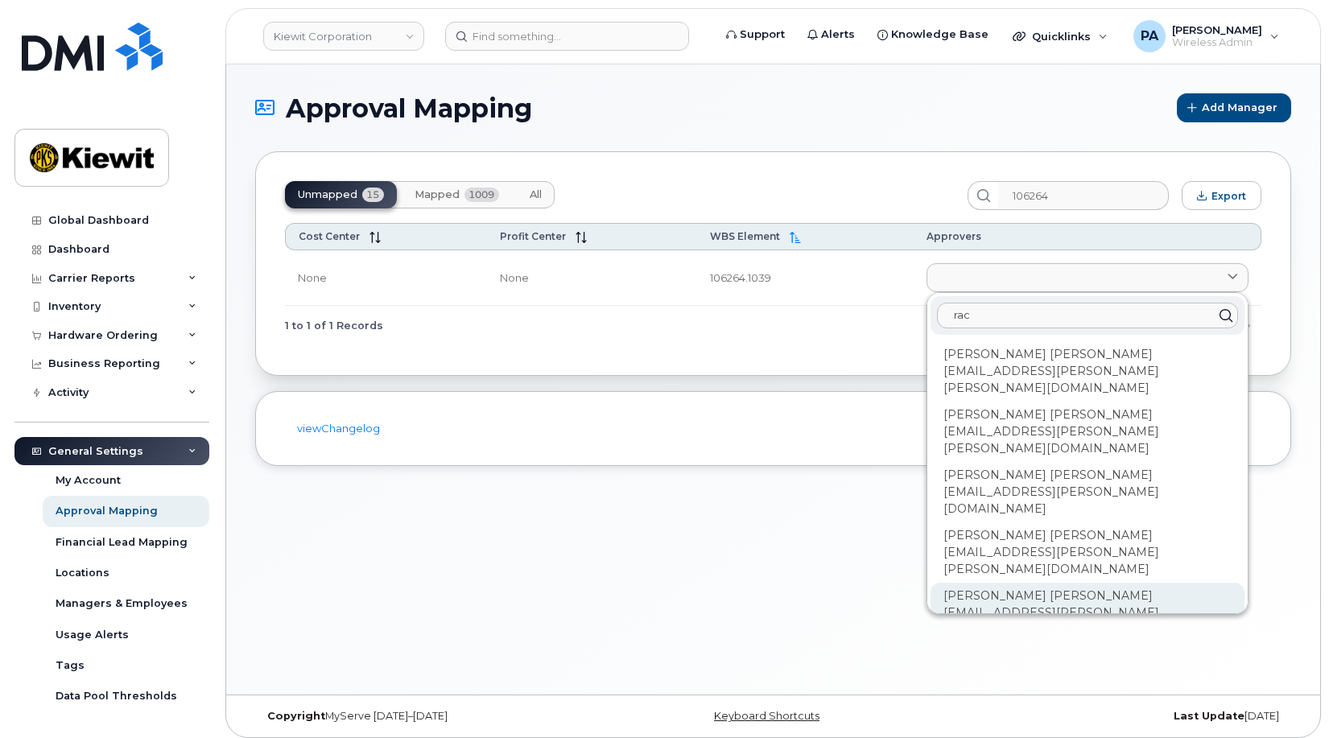
type input "rac"
click at [998, 583] on div "[PERSON_NAME] [PERSON_NAME][EMAIL_ADDRESS][PERSON_NAME][PERSON_NAME][DOMAIN_NAM…" at bounding box center [1088, 613] width 314 height 60
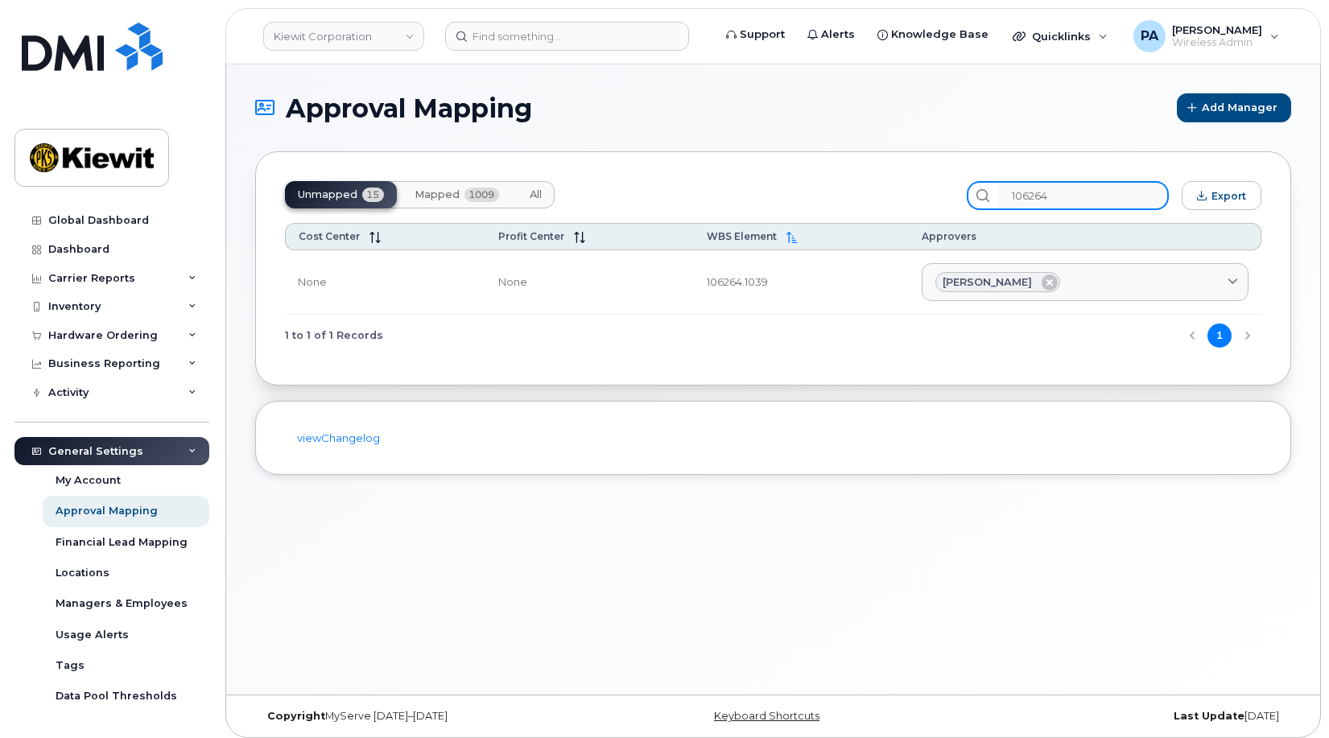
click at [1082, 191] on input "106264" at bounding box center [1082, 195] width 171 height 29
drag, startPoint x: 1081, startPoint y: 191, endPoint x: 752, endPoint y: 163, distance: 330.4
click at [752, 163] on div "Unmapped 15 Mapped 1009 All 106264 Export Cost Center Profit Center WBS Element…" at bounding box center [773, 268] width 1036 height 234
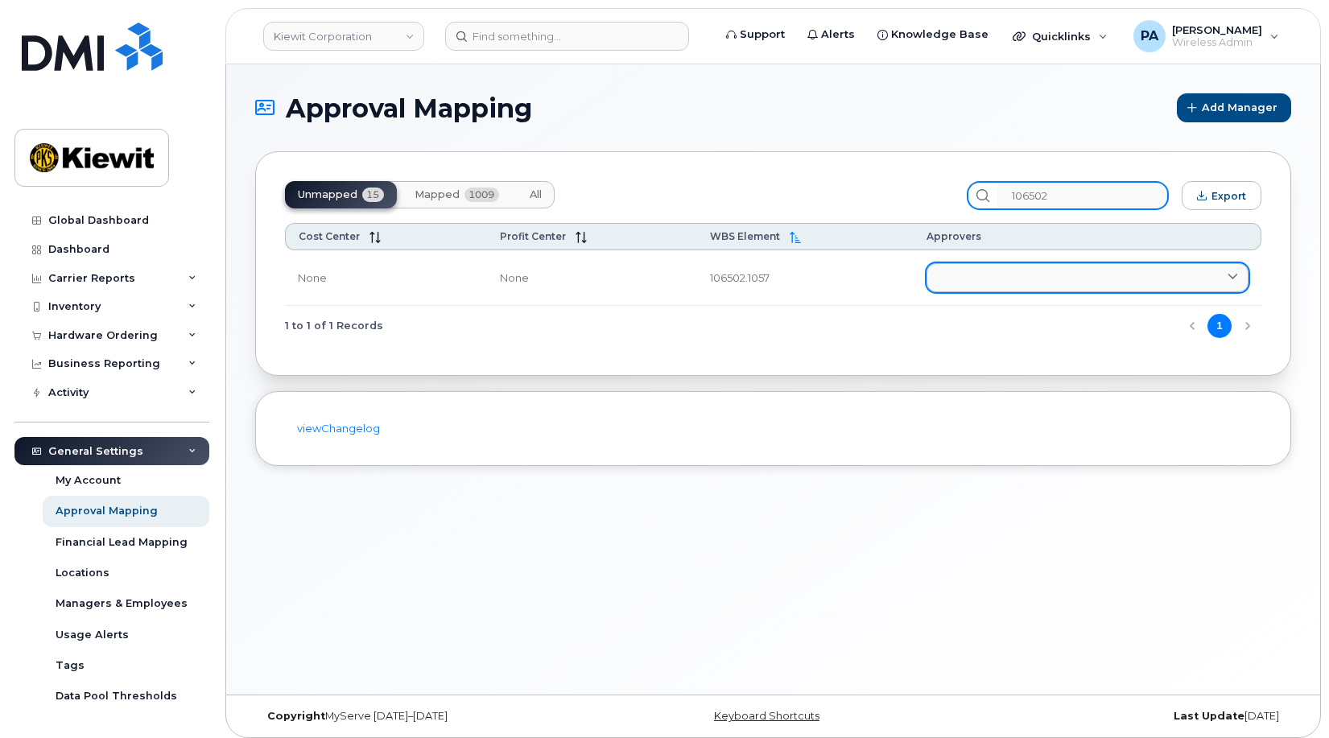
type input "106502"
click at [1017, 274] on link at bounding box center [1088, 277] width 322 height 29
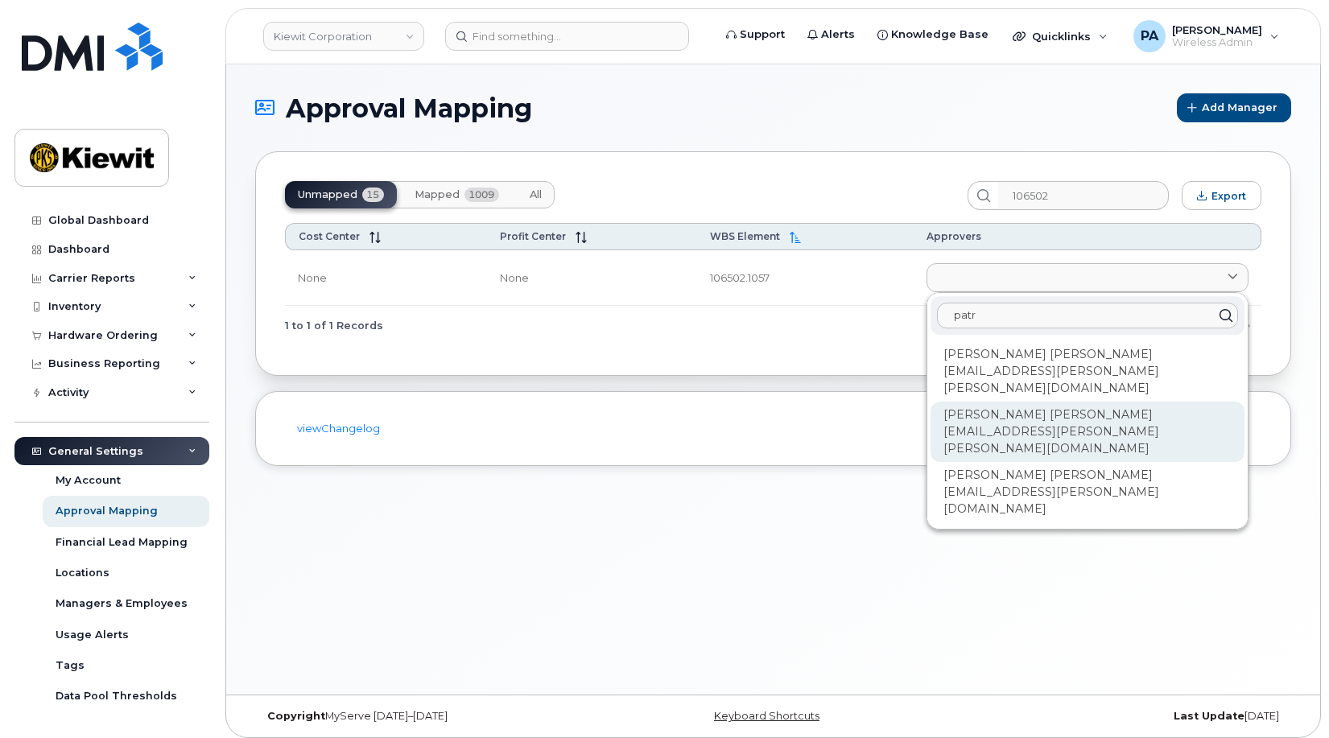
type input "patr"
click at [1064, 402] on div "[PERSON_NAME] [PERSON_NAME][EMAIL_ADDRESS][PERSON_NAME][PERSON_NAME][DOMAIN_NAM…" at bounding box center [1088, 432] width 314 height 60
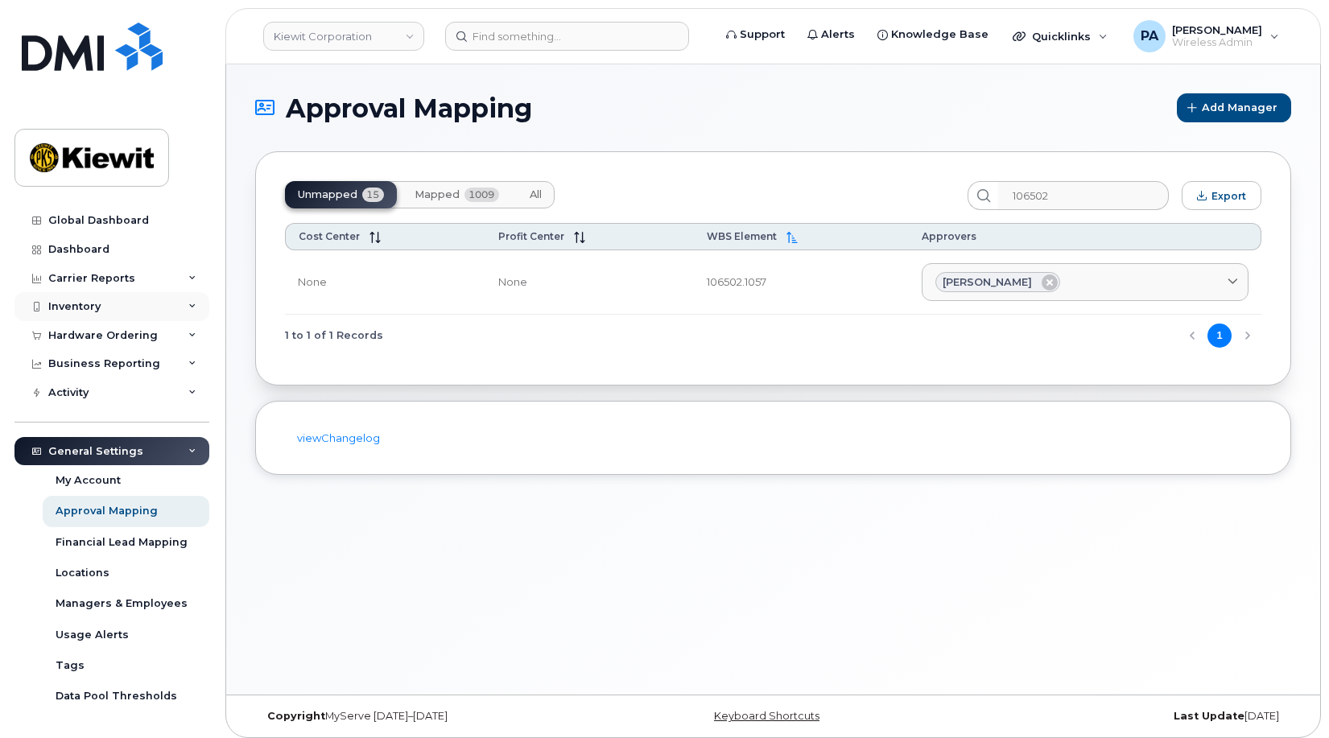
click at [89, 312] on div "Inventory" at bounding box center [74, 306] width 52 height 13
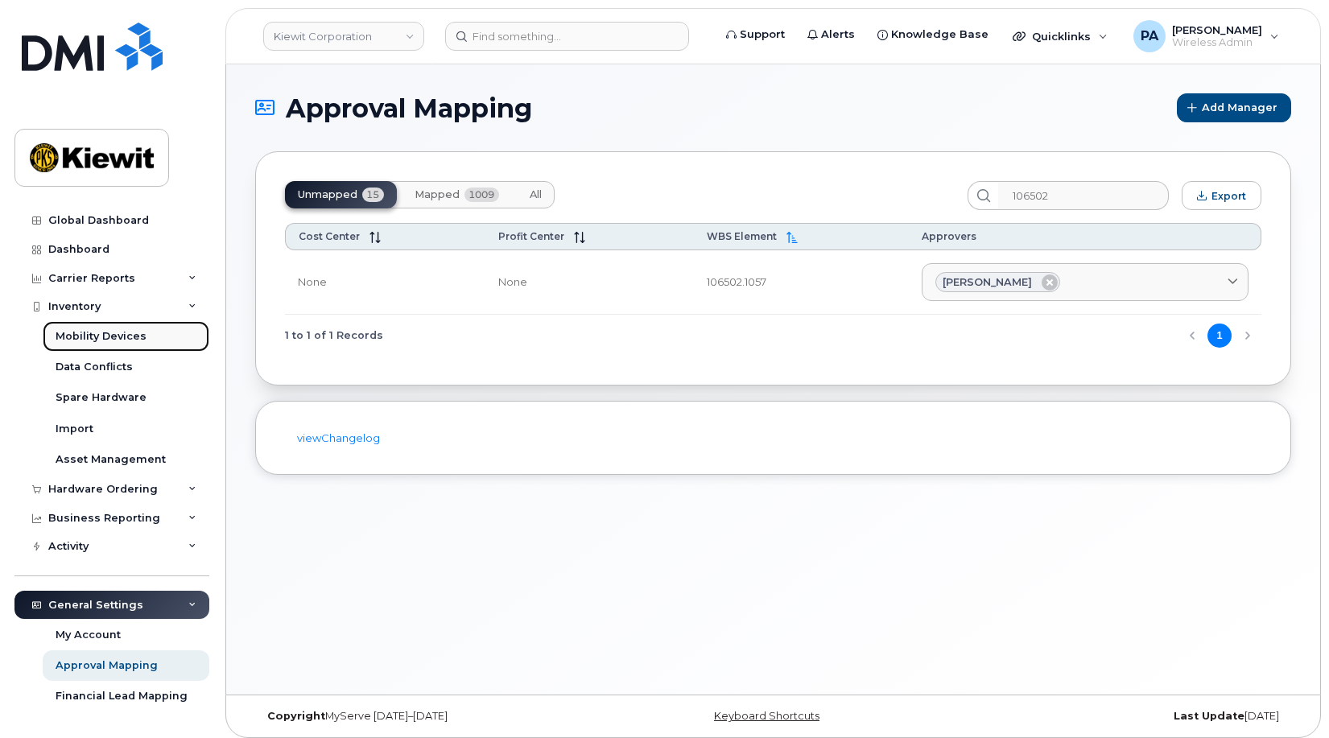
click at [109, 337] on div "Mobility Devices" at bounding box center [101, 336] width 91 height 14
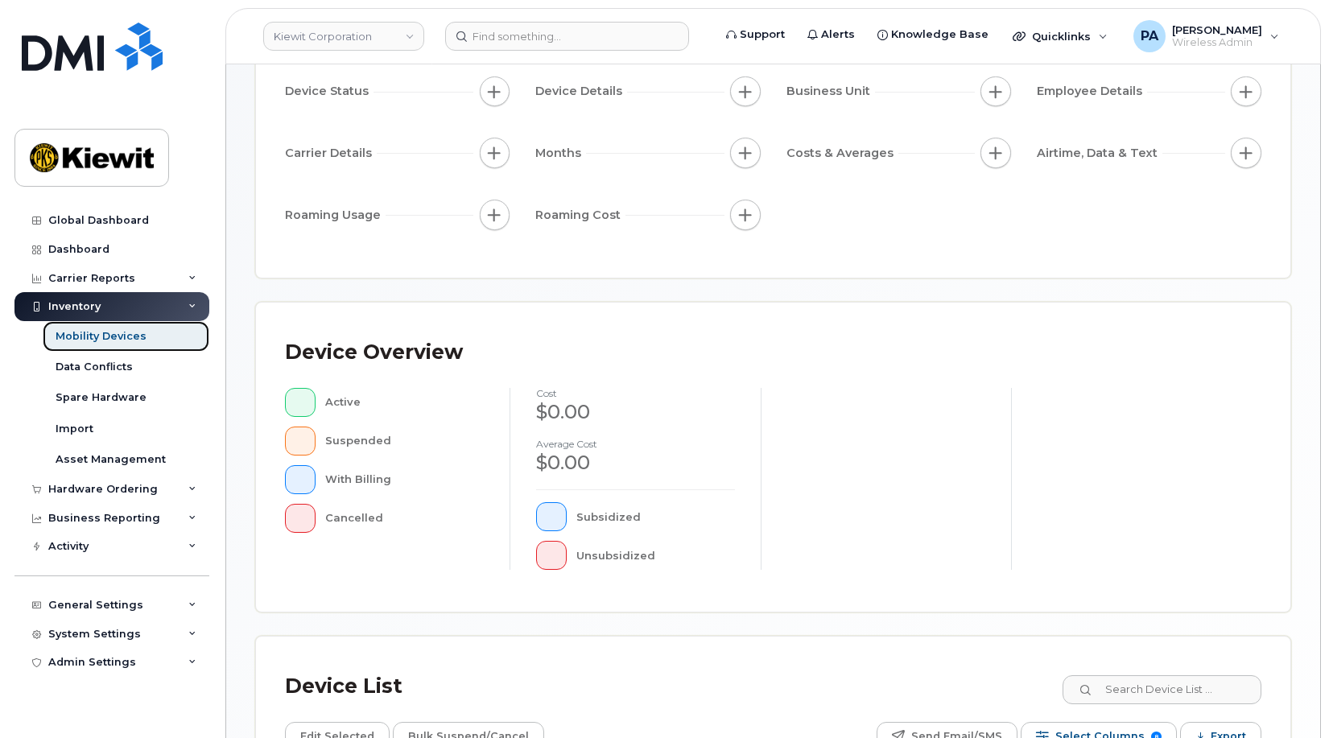
scroll to position [403, 0]
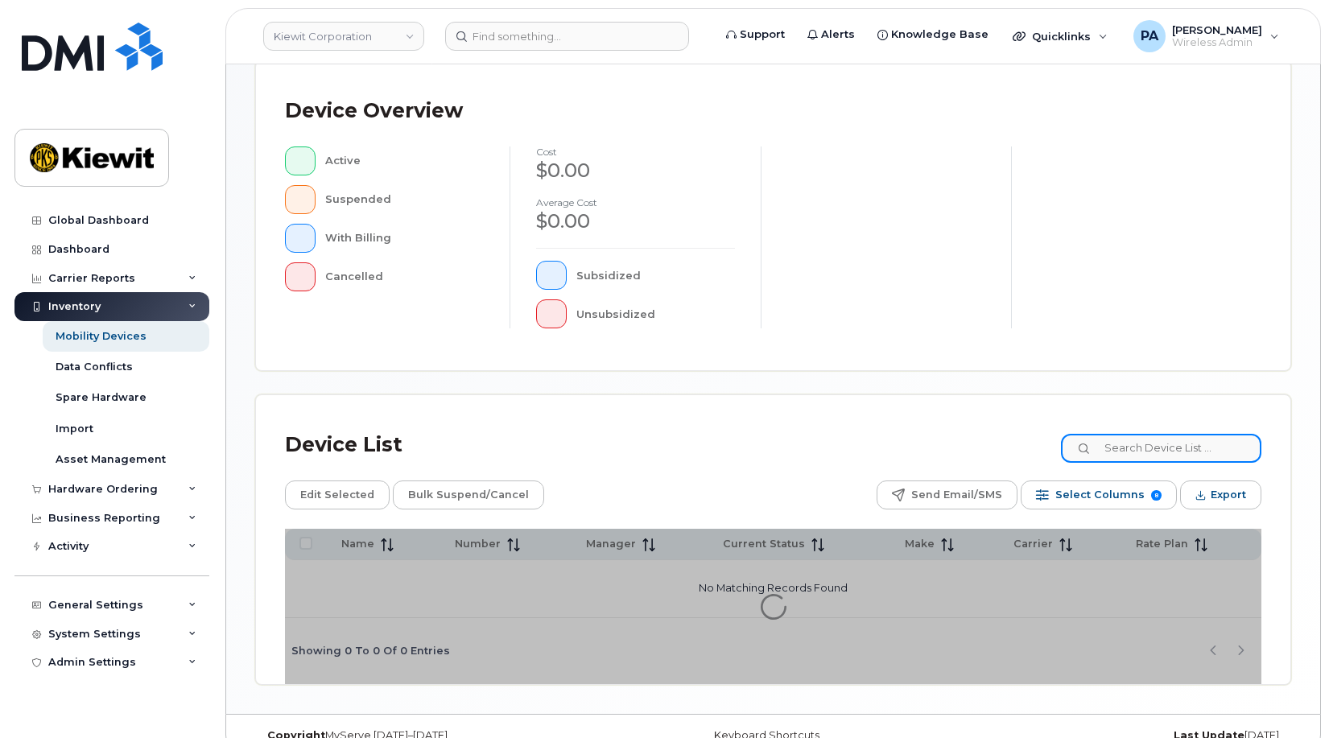
click at [1147, 450] on input at bounding box center [1161, 448] width 200 height 29
type input "106264"
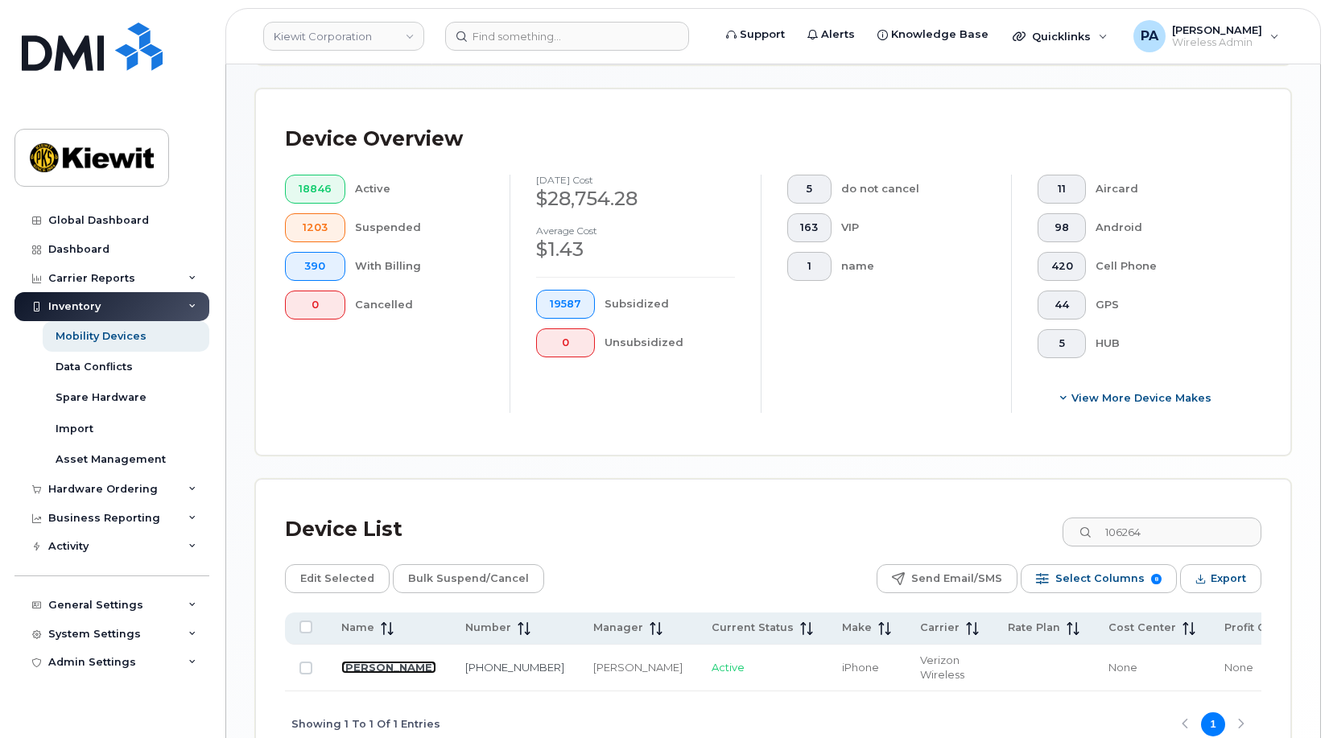
drag, startPoint x: 350, startPoint y: 663, endPoint x: 338, endPoint y: 663, distance: 12.1
click at [350, 663] on link "[PERSON_NAME]" at bounding box center [388, 667] width 95 height 13
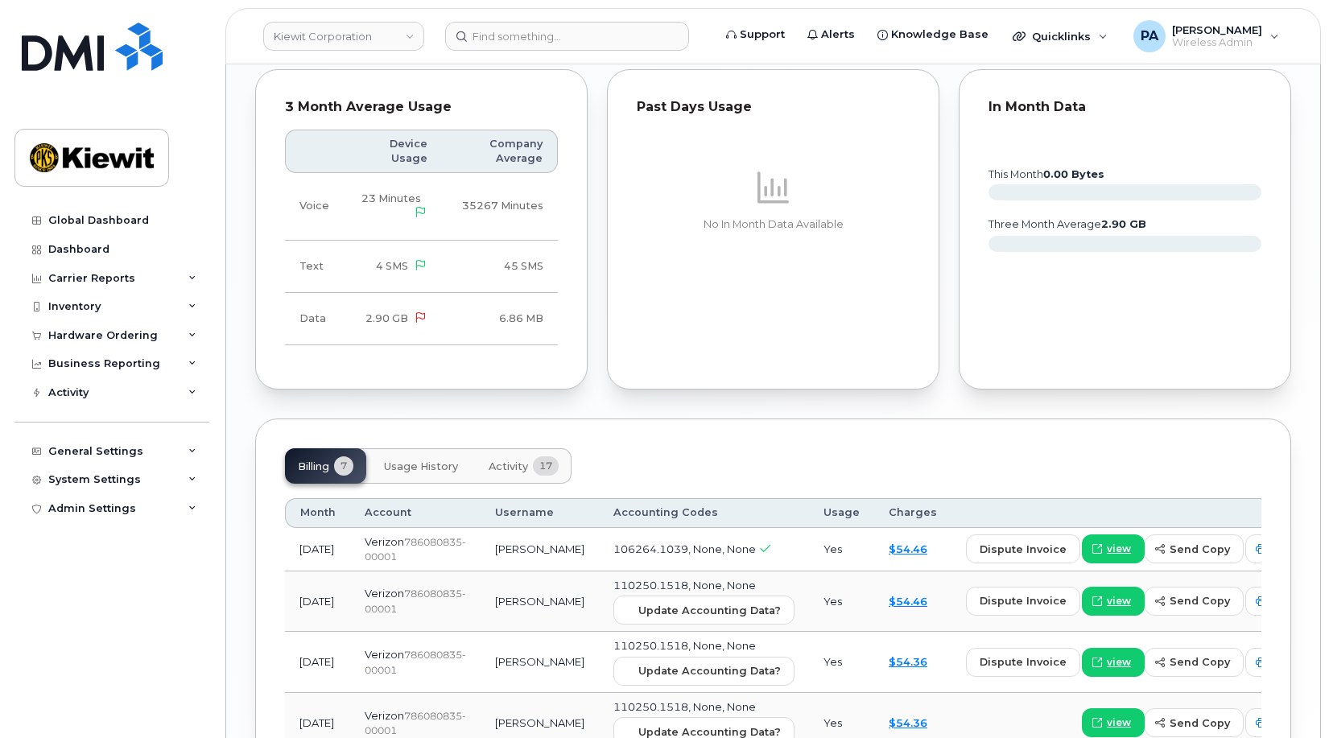
scroll to position [1771, 0]
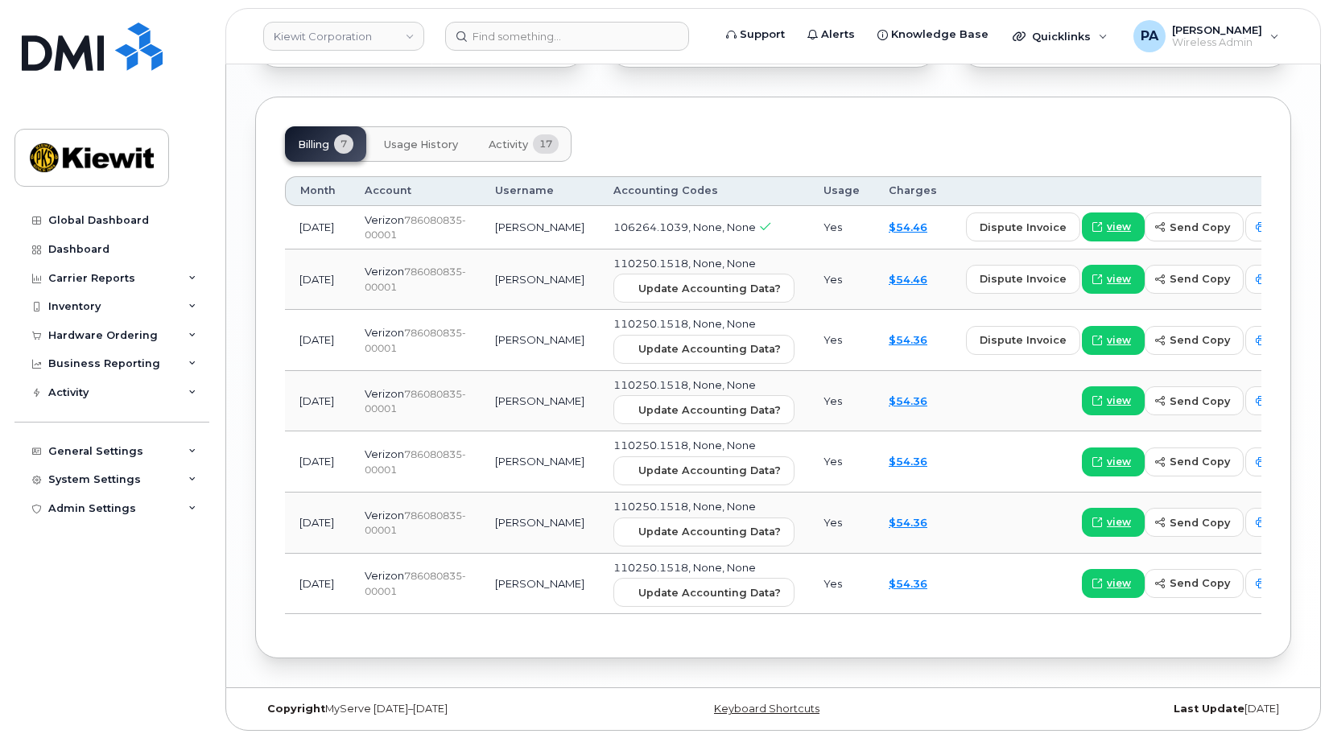
click at [518, 126] on button "Activity 17" at bounding box center [524, 143] width 96 height 35
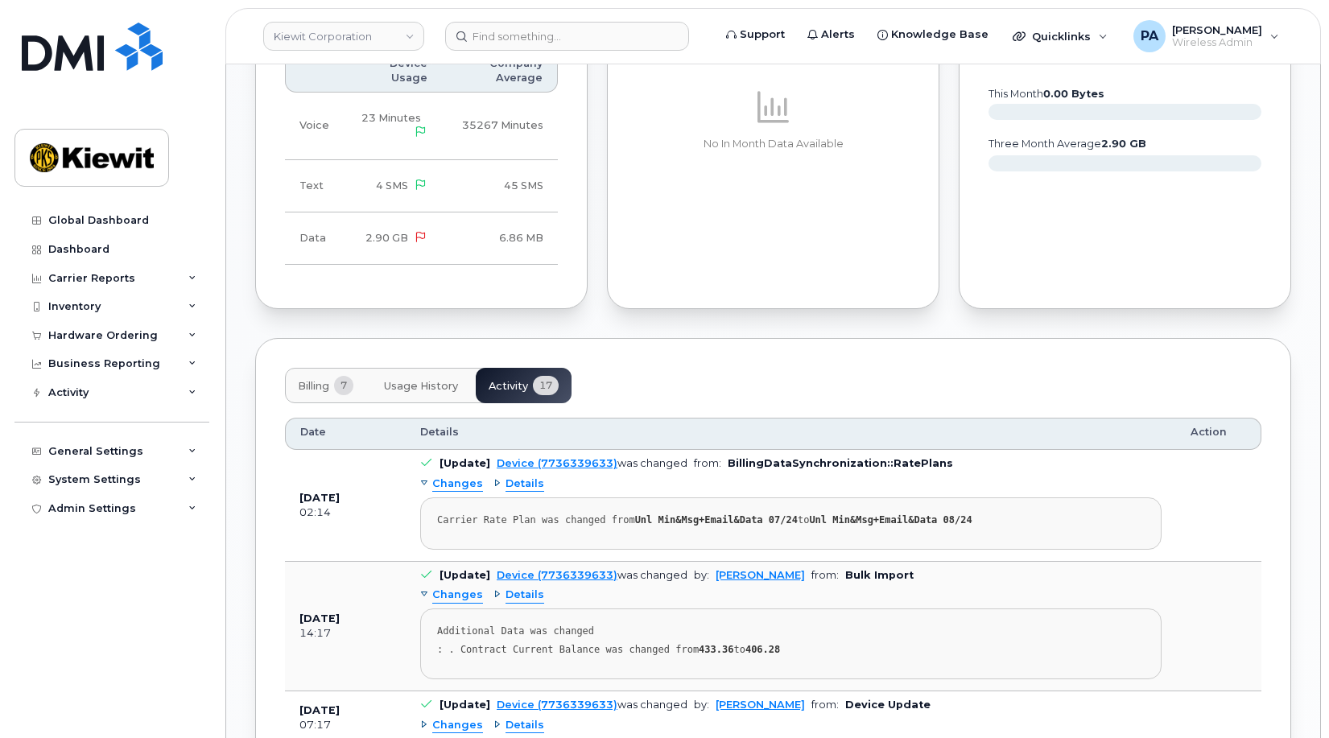
scroll to position [1691, 0]
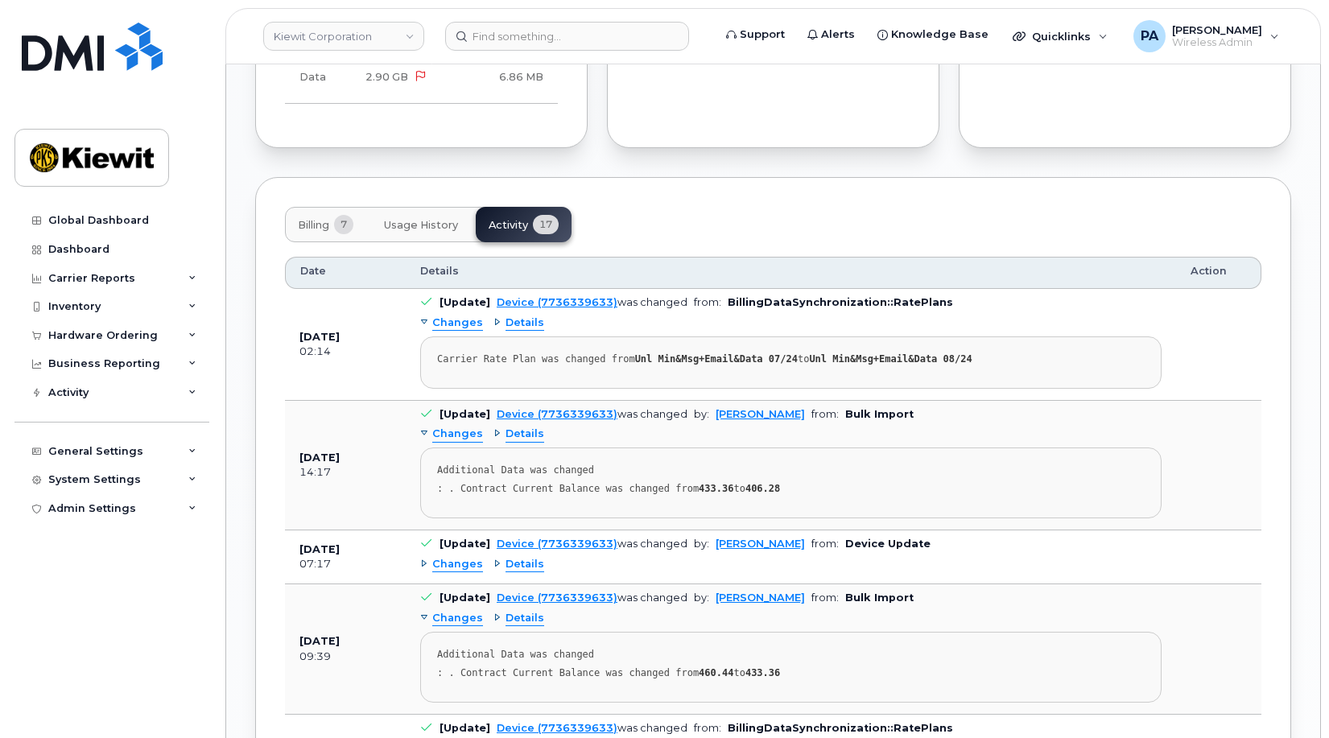
click at [464, 557] on span "Changes" at bounding box center [457, 564] width 51 height 15
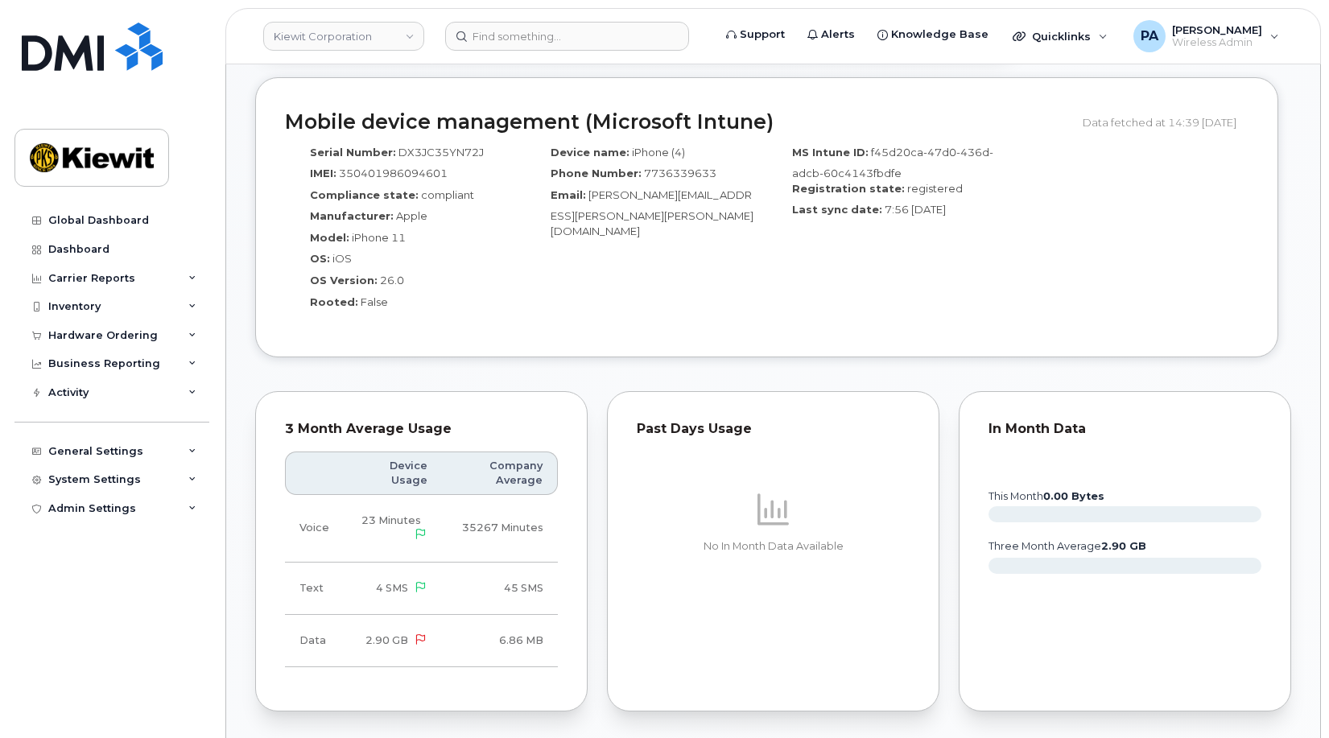
scroll to position [1530, 0]
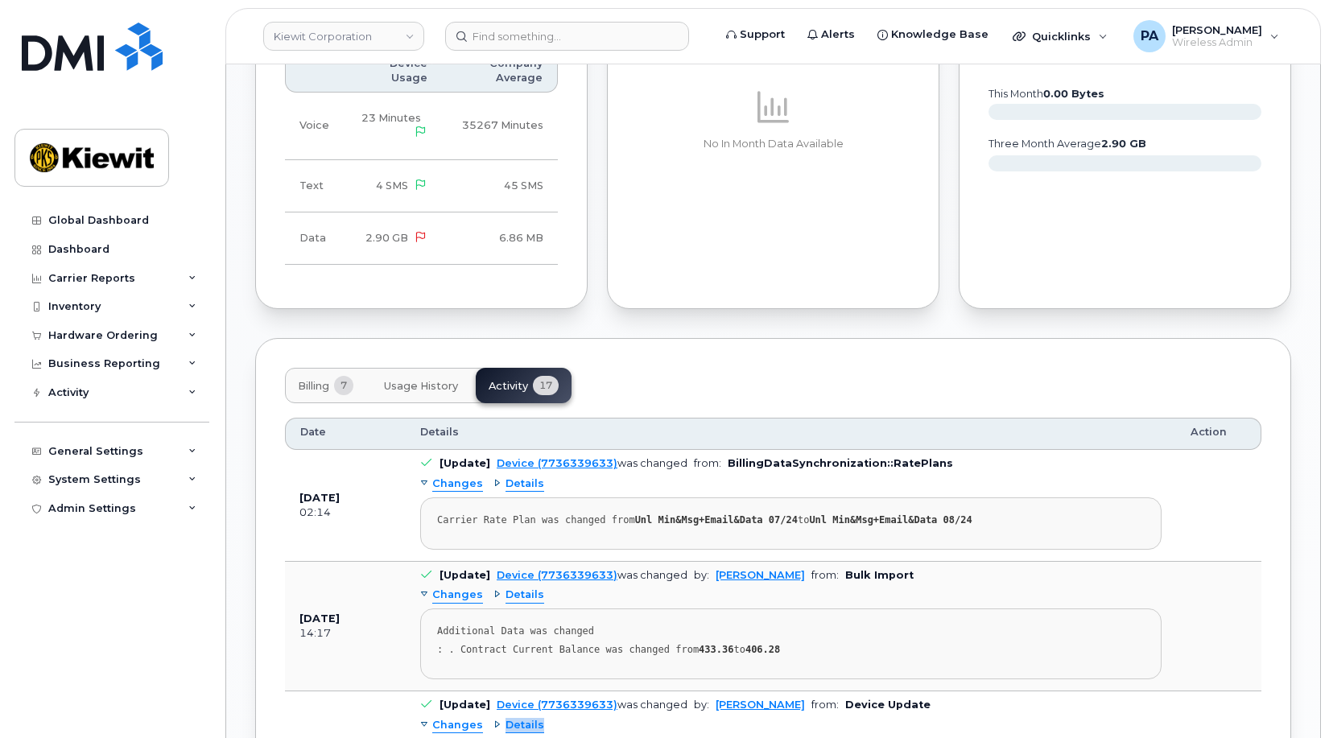
drag, startPoint x: 538, startPoint y: 700, endPoint x: 597, endPoint y: 699, distance: 58.8
drag, startPoint x: 597, startPoint y: 699, endPoint x: 608, endPoint y: 702, distance: 11.7
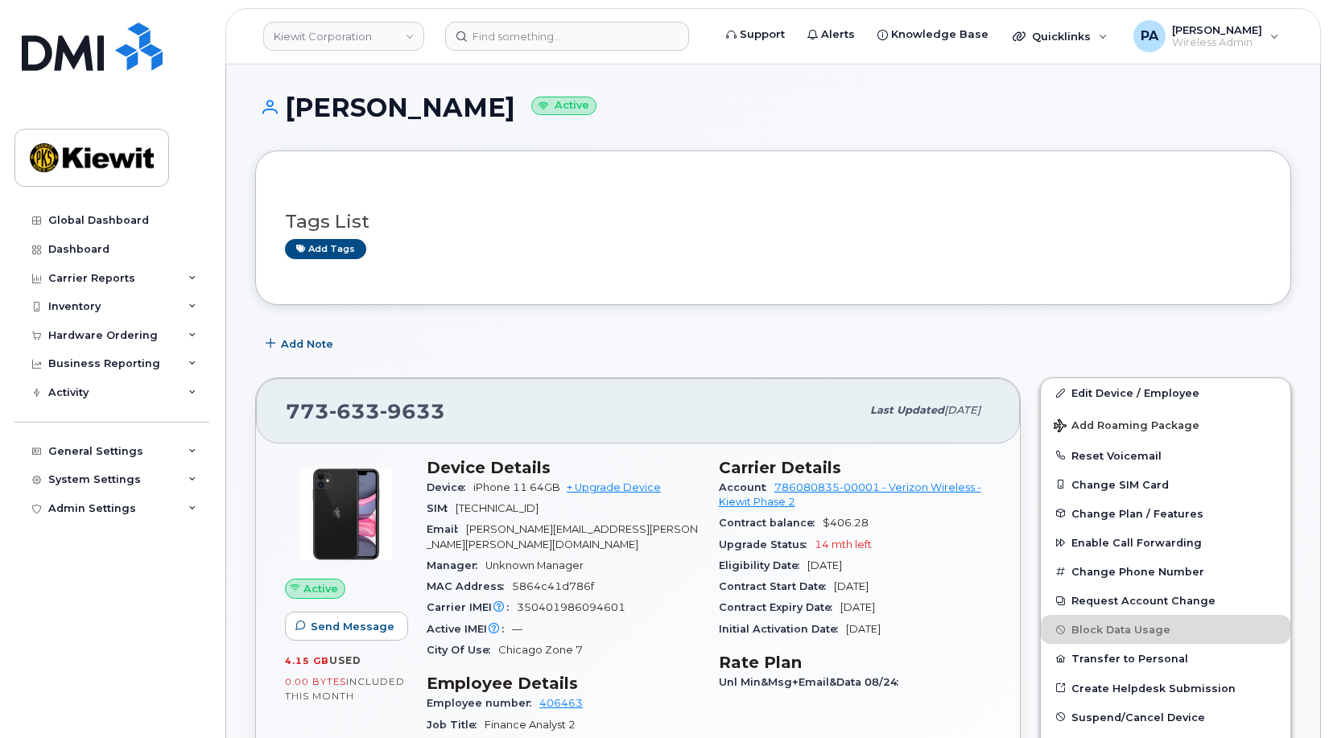
scroll to position [242, 0]
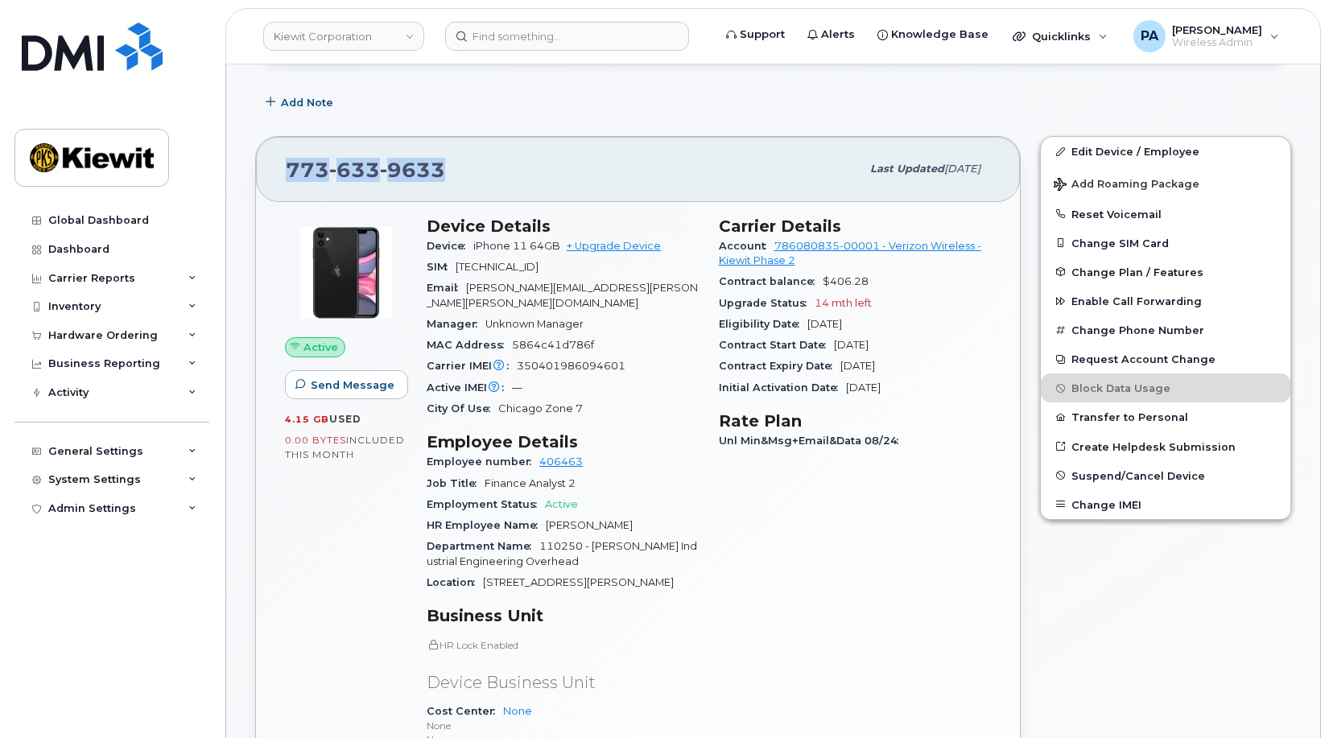
drag, startPoint x: 452, startPoint y: 171, endPoint x: 287, endPoint y: 166, distance: 165.1
click at [287, 166] on div "773 633 9633" at bounding box center [573, 169] width 575 height 34
copy span "773 633 9633"
click at [140, 452] on div "General Settings" at bounding box center [111, 451] width 195 height 29
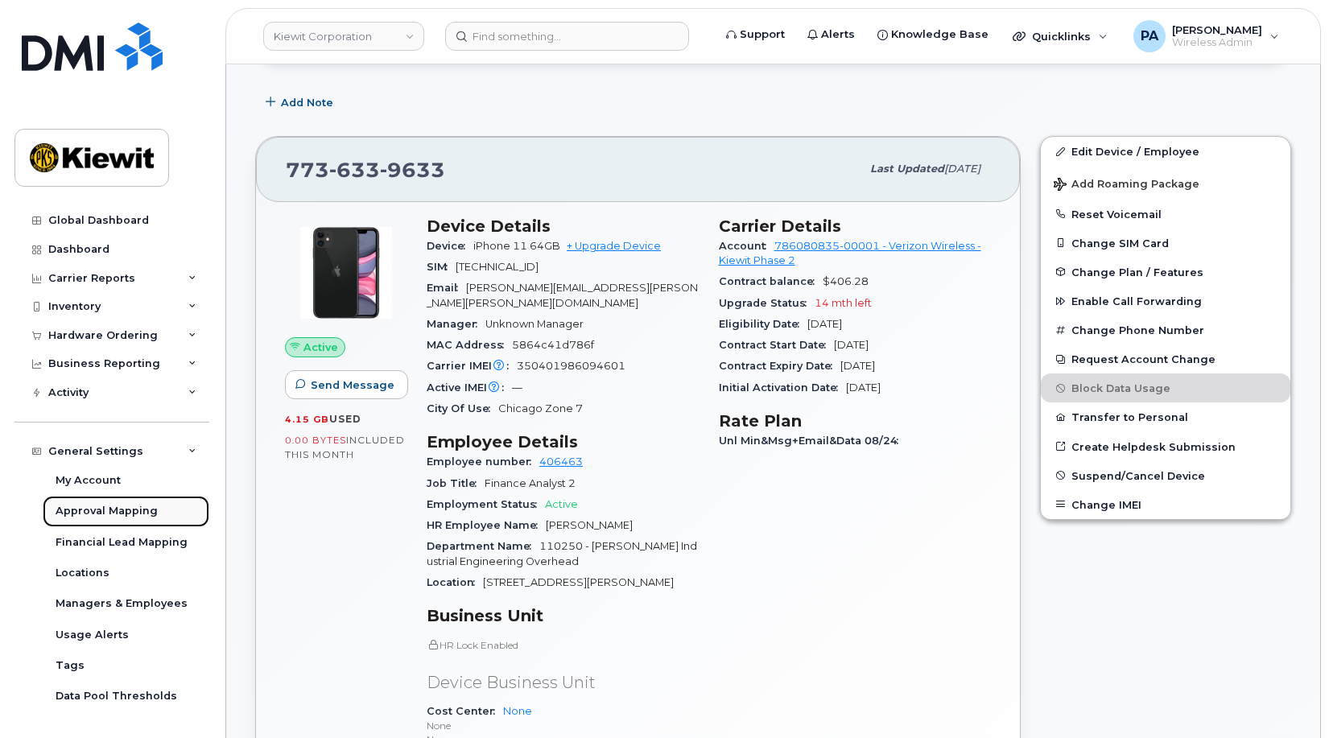
click at [126, 503] on link "Approval Mapping" at bounding box center [126, 511] width 167 height 31
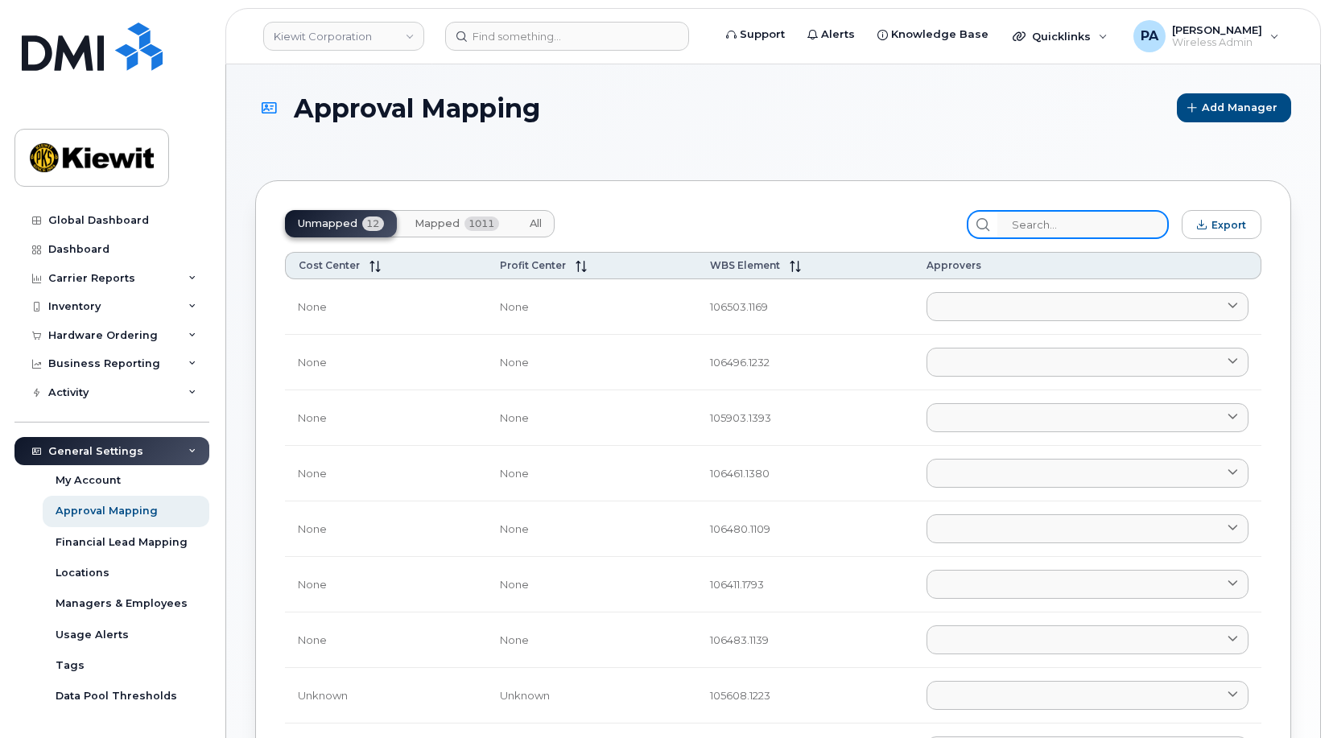
click at [1074, 218] on input "search" at bounding box center [1082, 224] width 171 height 29
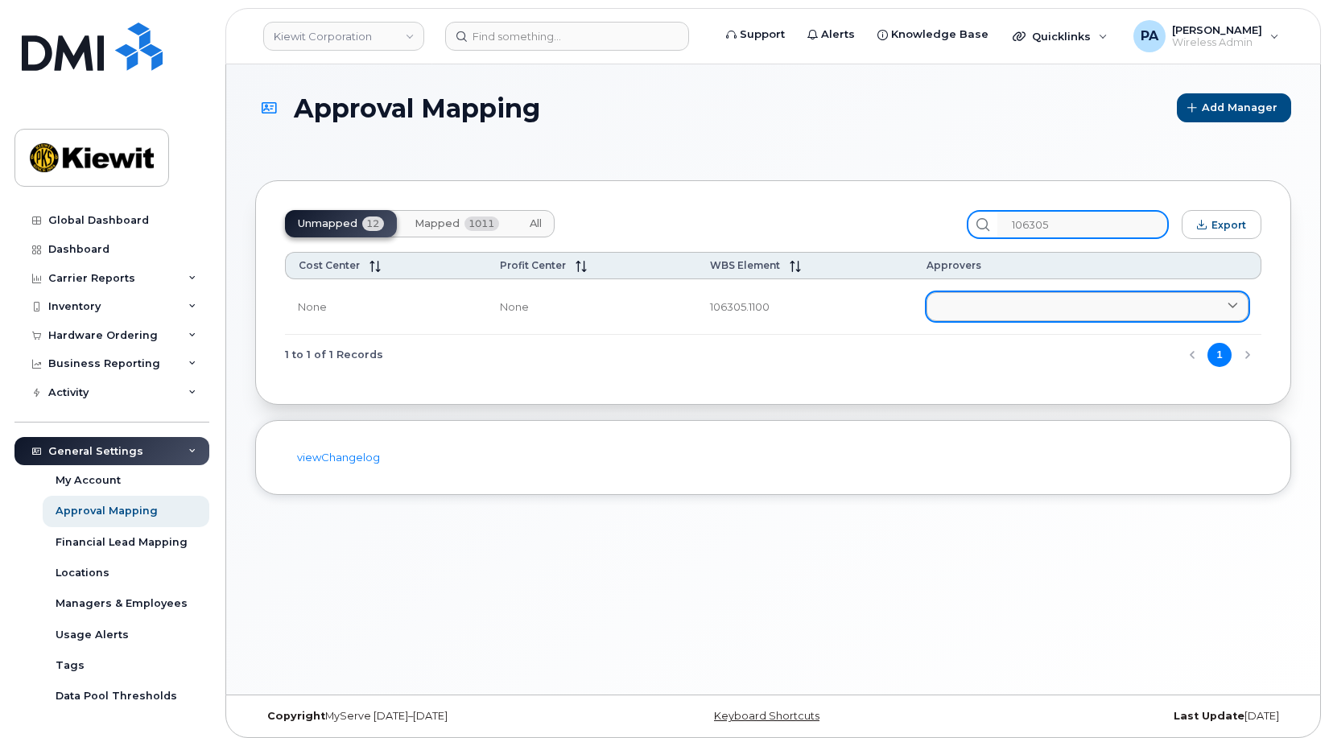
type input "106305"
click at [977, 300] on link at bounding box center [1088, 306] width 322 height 29
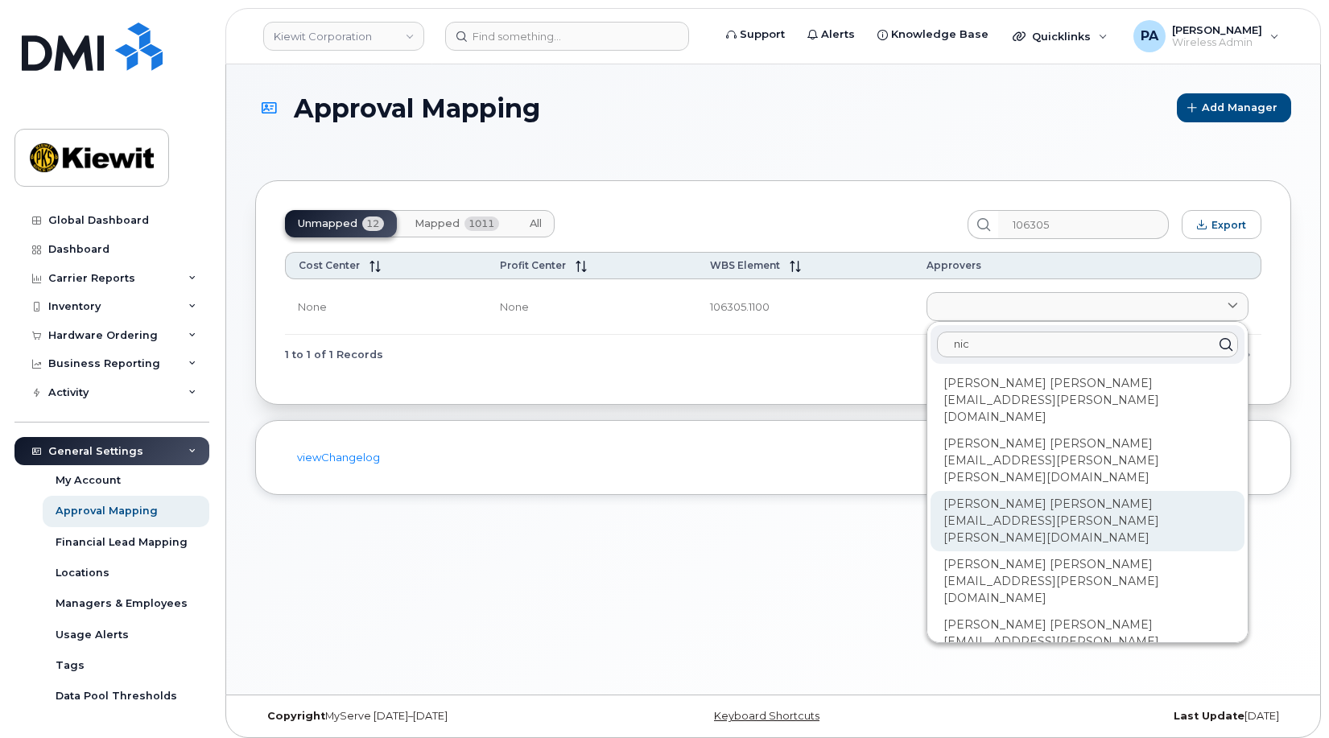
type input "nic"
click at [1024, 491] on div "[PERSON_NAME] [PERSON_NAME][EMAIL_ADDRESS][PERSON_NAME][PERSON_NAME][DOMAIN_NAM…" at bounding box center [1088, 521] width 314 height 60
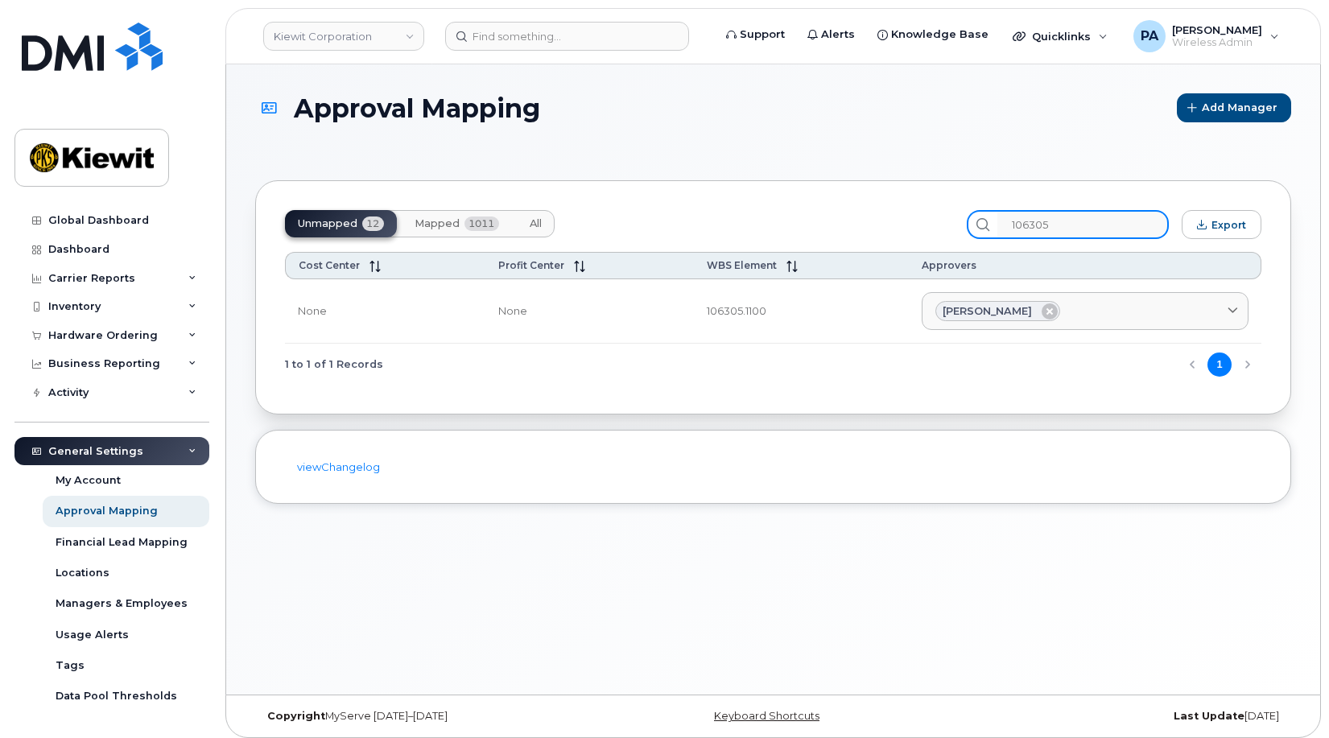
drag, startPoint x: 1080, startPoint y: 225, endPoint x: 583, endPoint y: 208, distance: 497.8
click at [583, 208] on div "Unmapped 12 Mapped 1011 All 106305 Export Cost Center Profit Center WBS Element…" at bounding box center [773, 297] width 1036 height 234
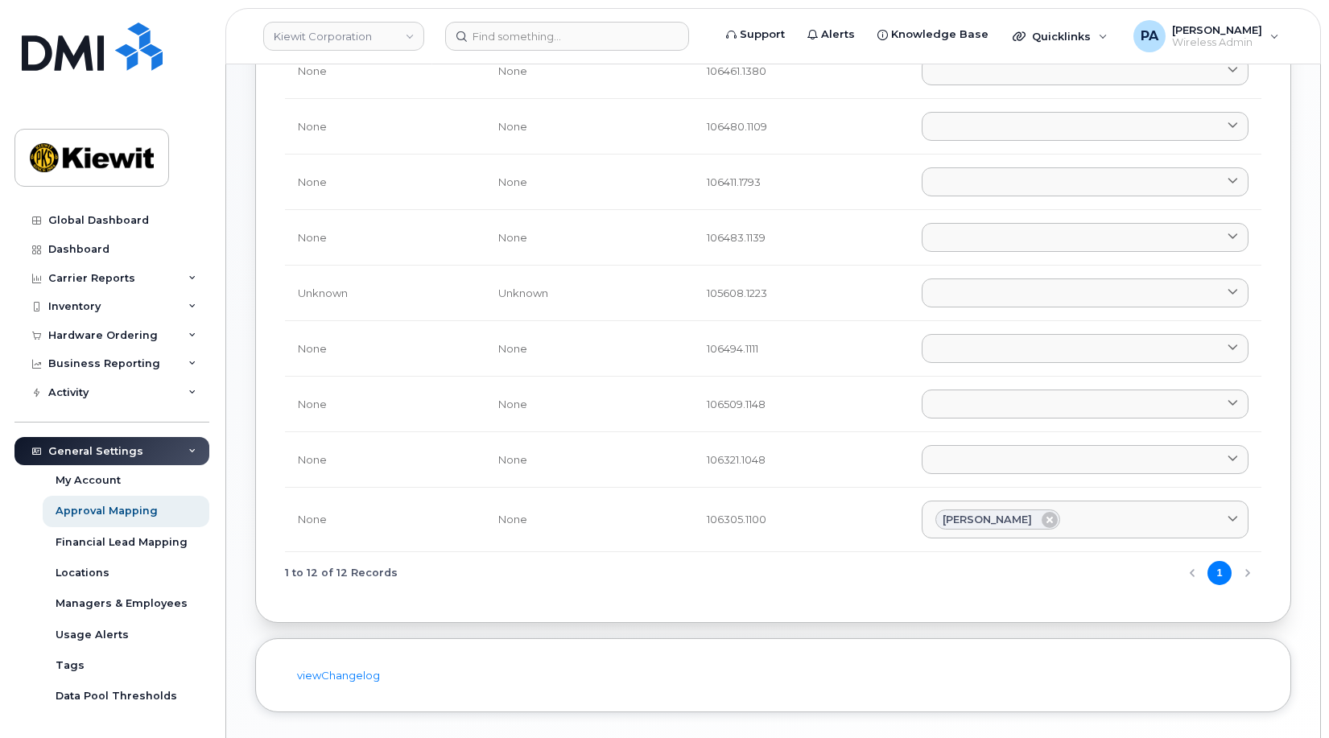
scroll to position [81, 0]
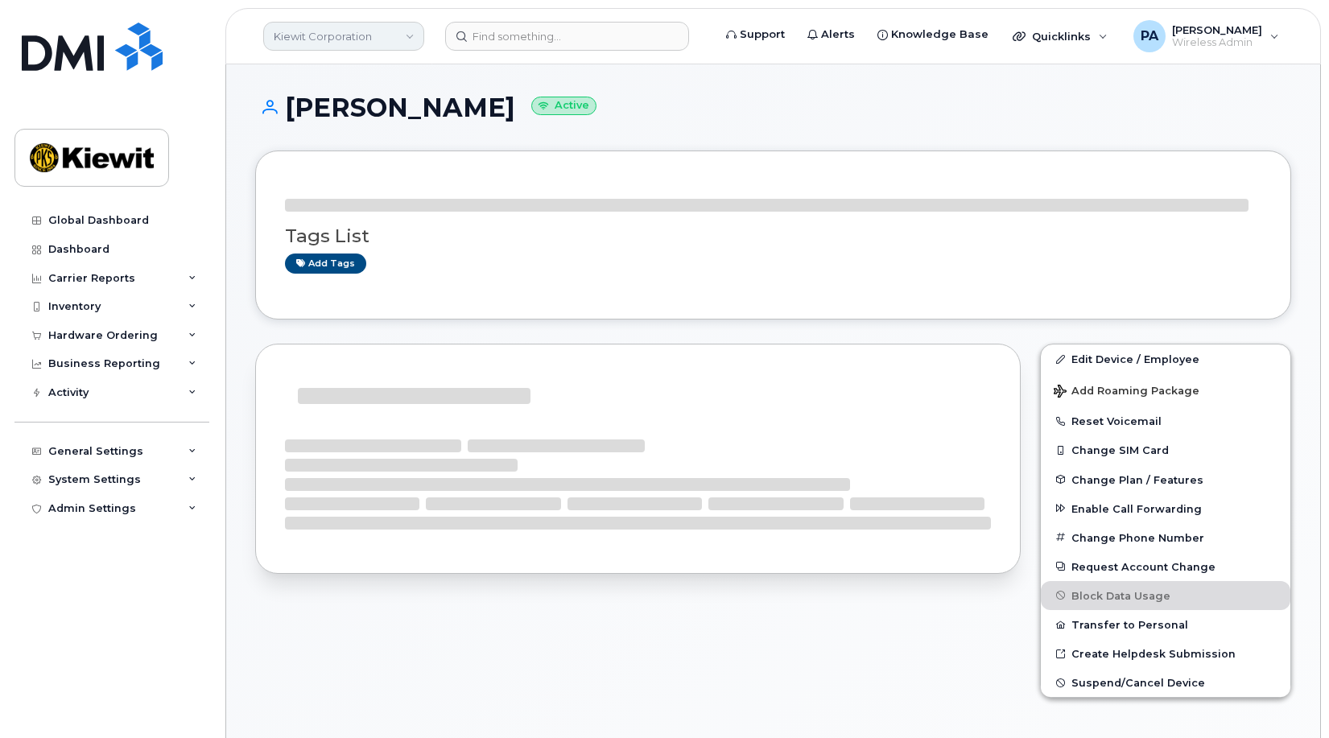
click at [360, 39] on link "Kiewit Corporation" at bounding box center [343, 36] width 161 height 29
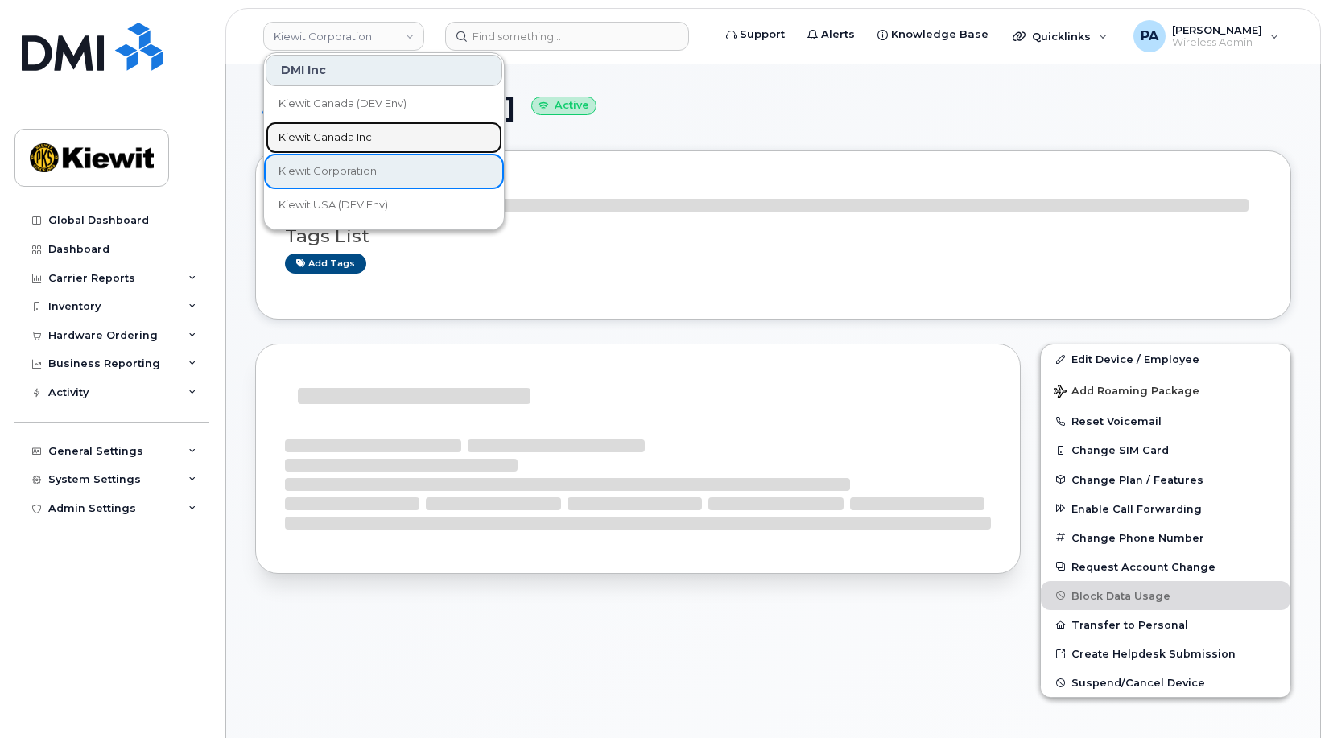
drag, startPoint x: 335, startPoint y: 139, endPoint x: 318, endPoint y: 173, distance: 37.8
click at [335, 139] on span "Kiewit Canada Inc" at bounding box center [325, 138] width 93 height 16
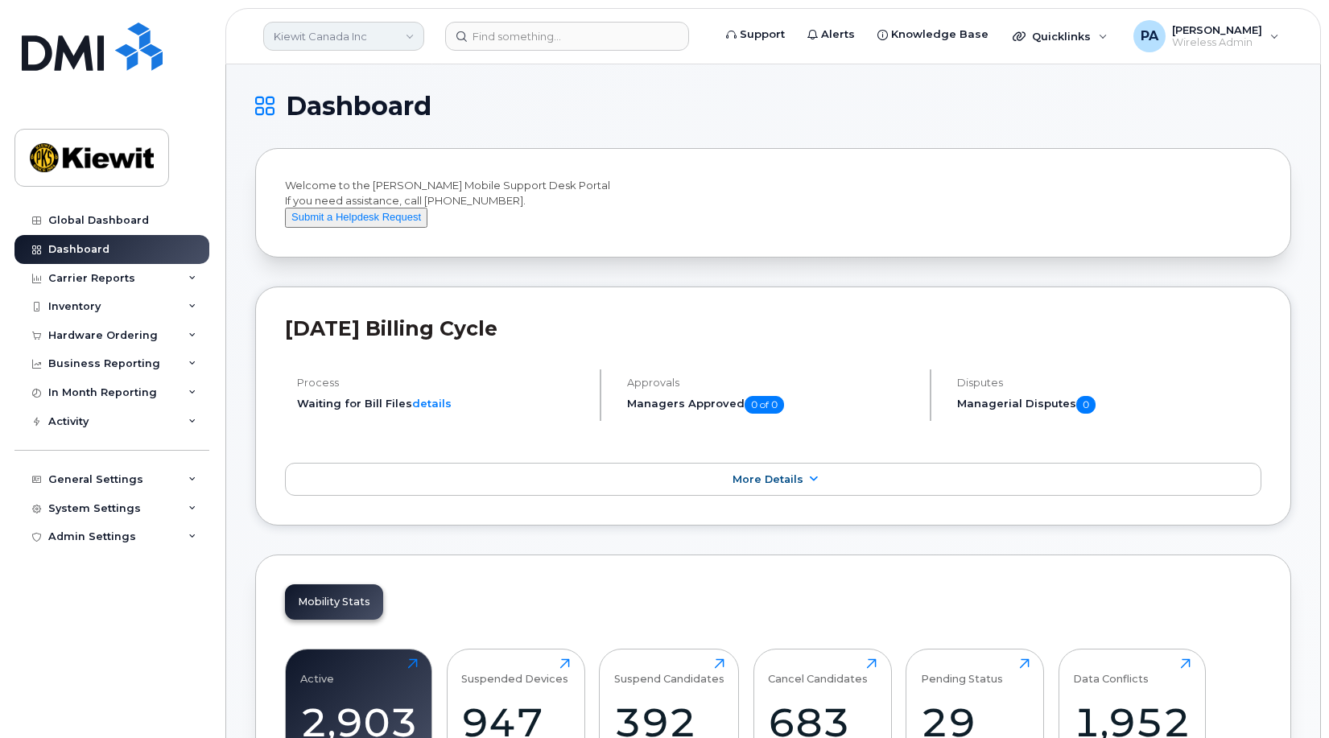
click at [367, 31] on link "Kiewit Canada Inc" at bounding box center [343, 36] width 161 height 29
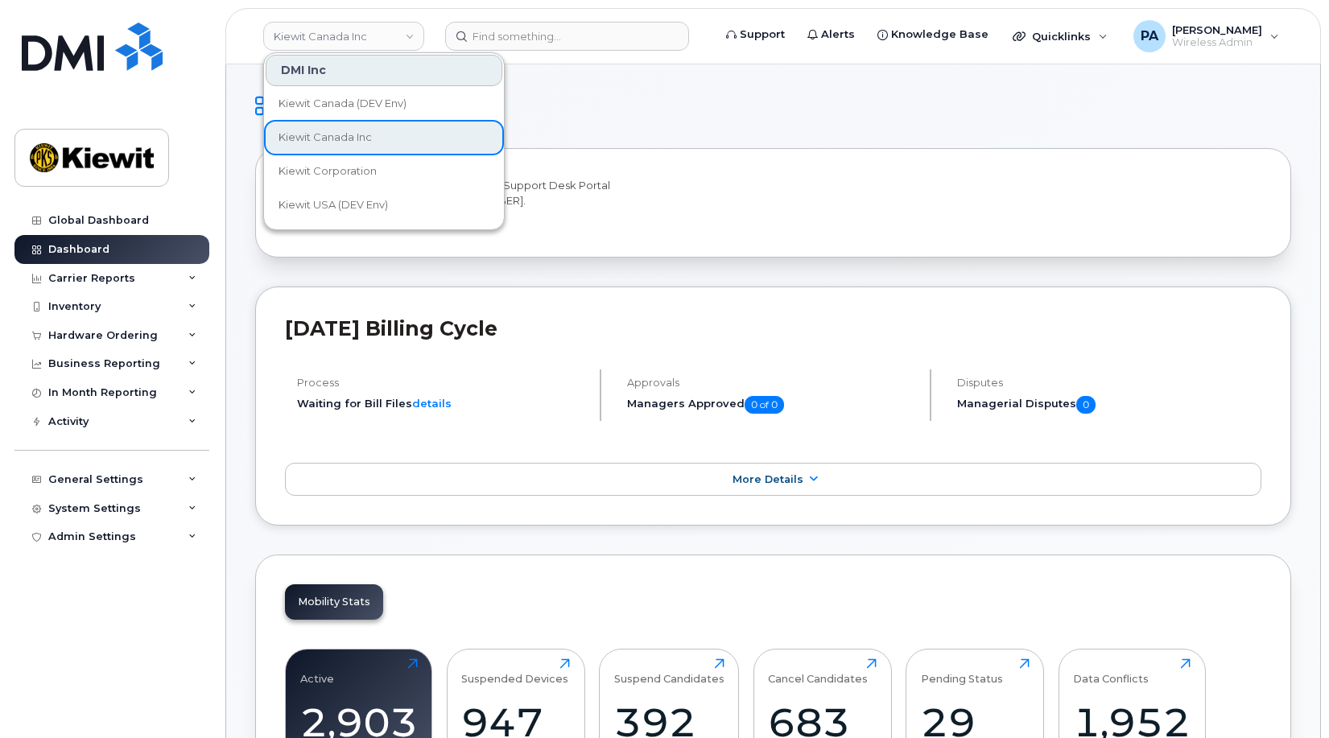
drag, startPoint x: 733, startPoint y: 89, endPoint x: 633, endPoint y: 138, distance: 112.0
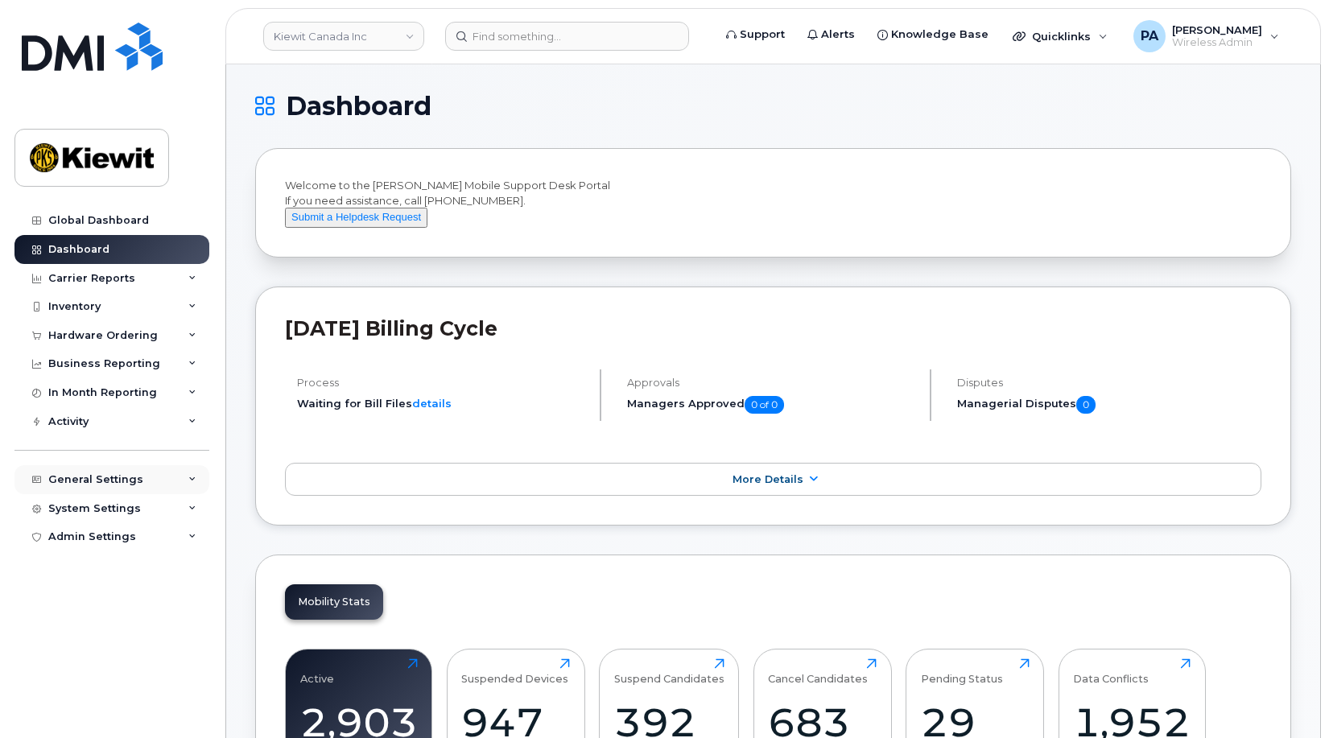
click at [100, 478] on div "General Settings" at bounding box center [95, 479] width 95 height 13
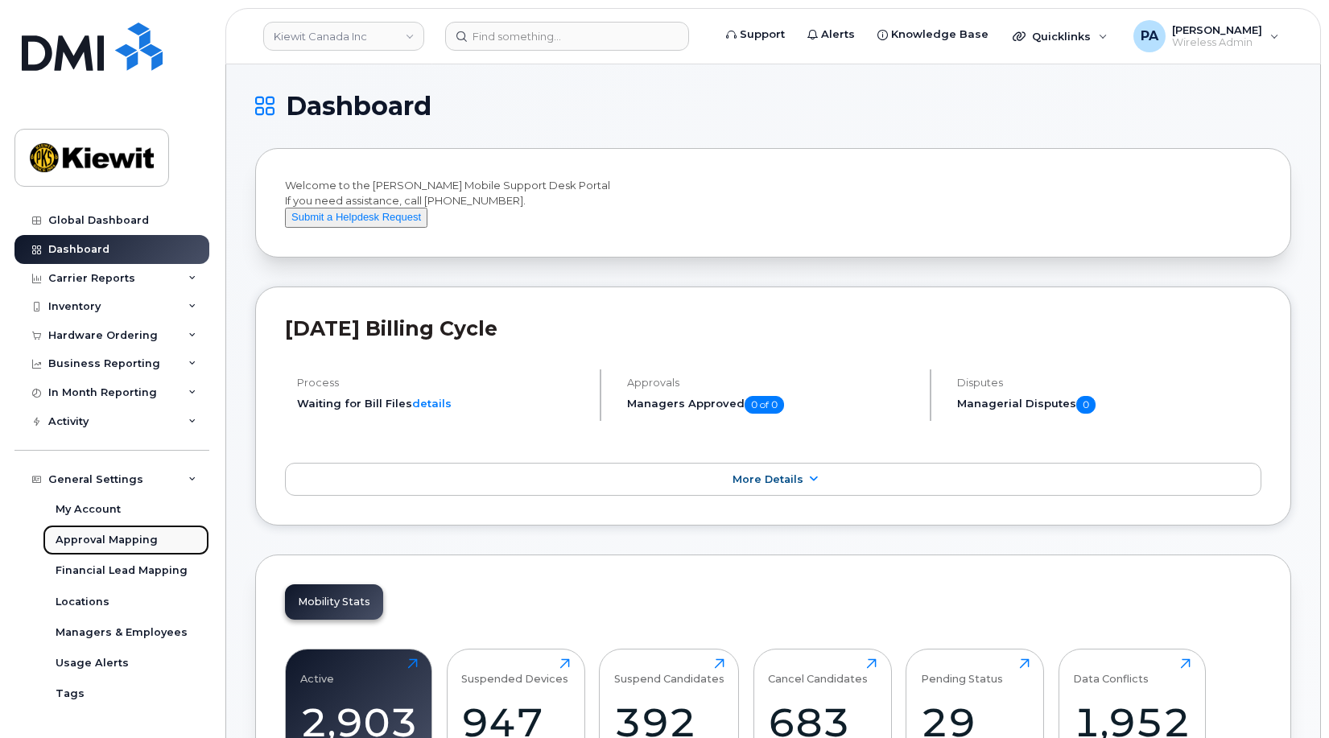
click at [108, 541] on div "Approval Mapping" at bounding box center [107, 540] width 102 height 14
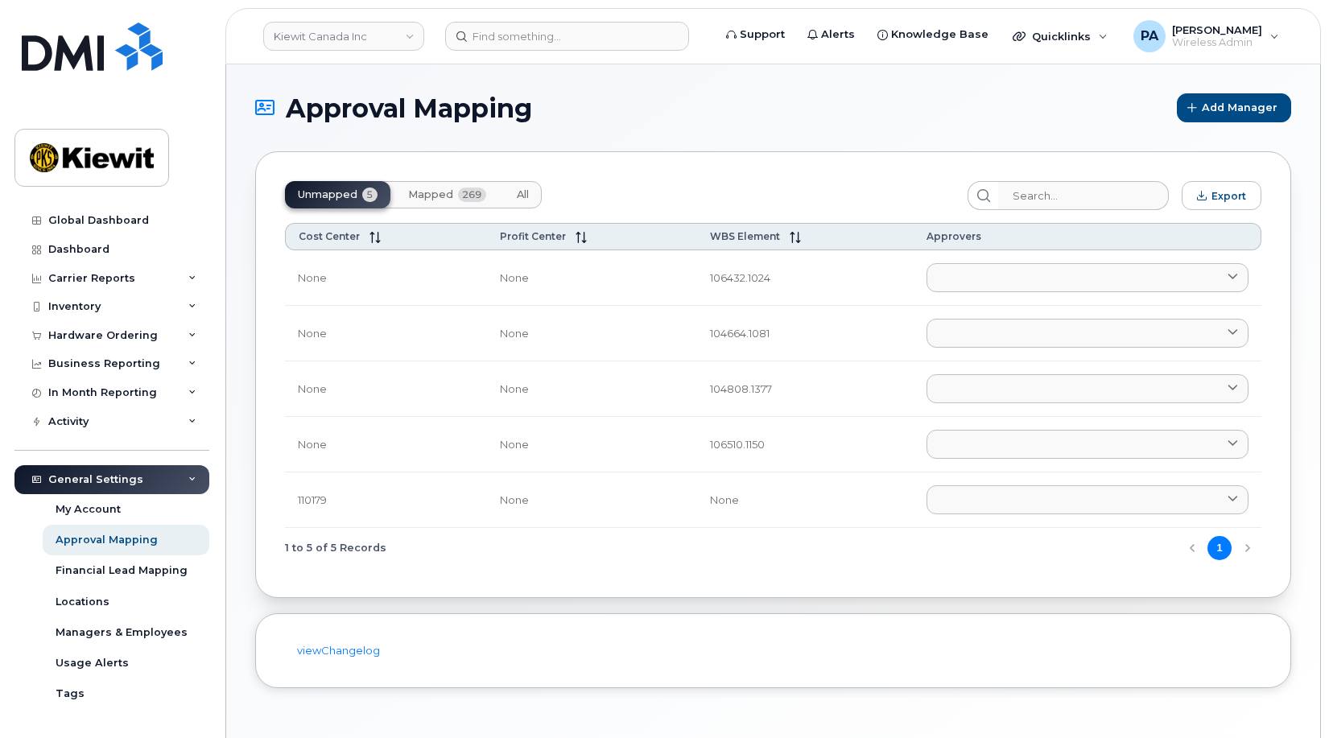
click at [517, 190] on span "All" at bounding box center [523, 194] width 12 height 13
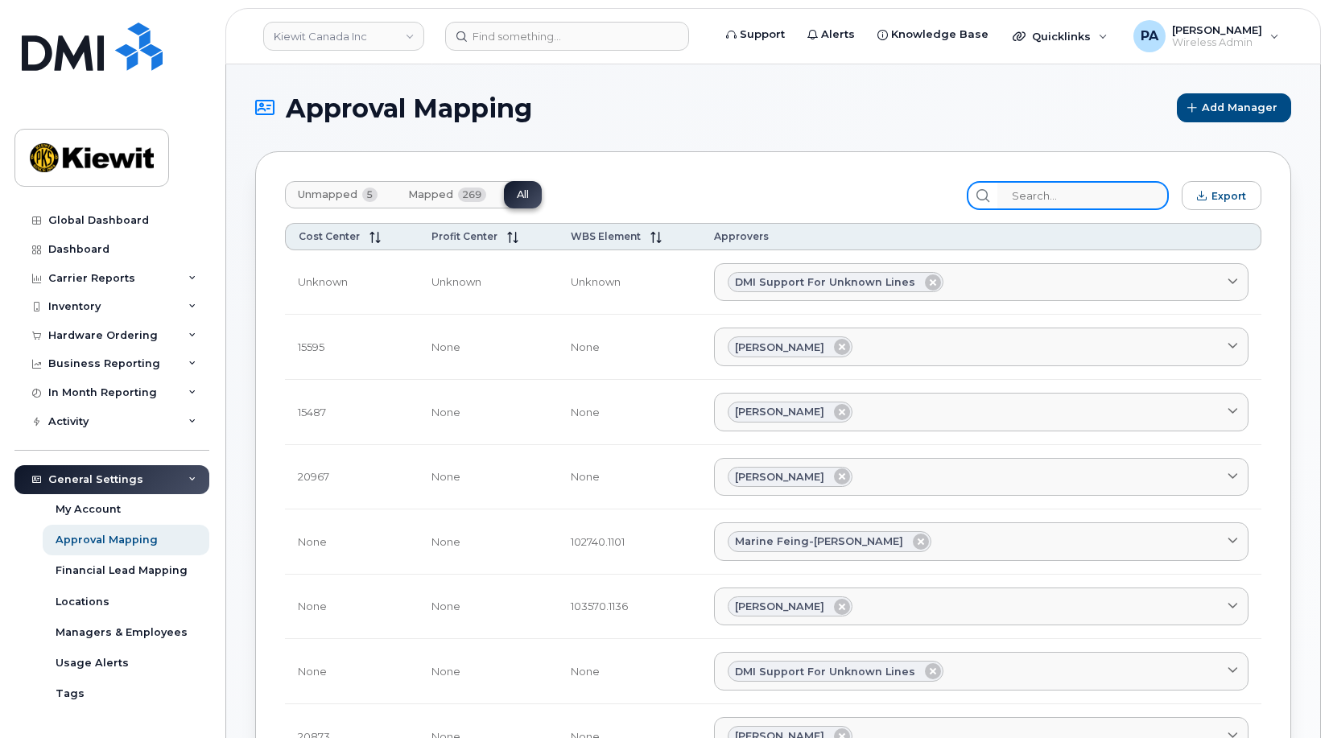
click at [1055, 193] on input "search" at bounding box center [1082, 195] width 171 height 29
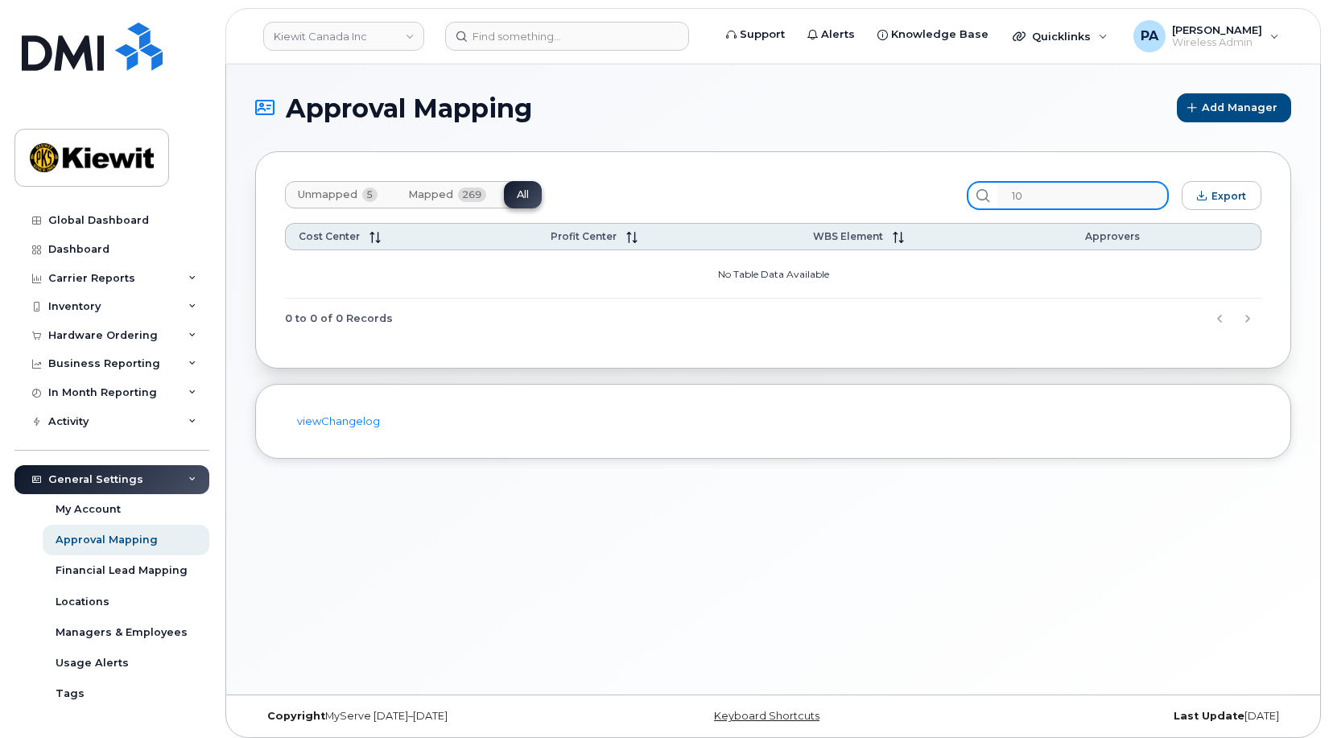
type input "1"
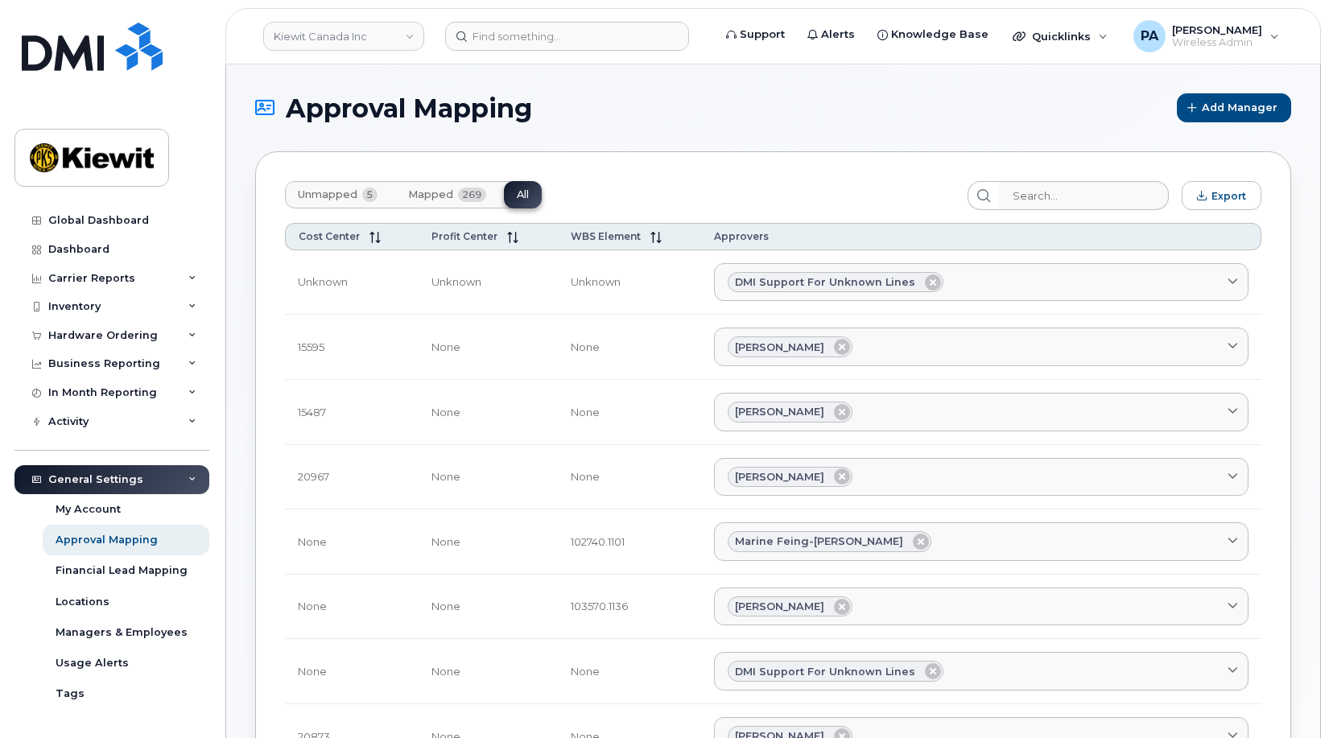
click at [323, 194] on span "Unmapped" at bounding box center [328, 194] width 60 height 13
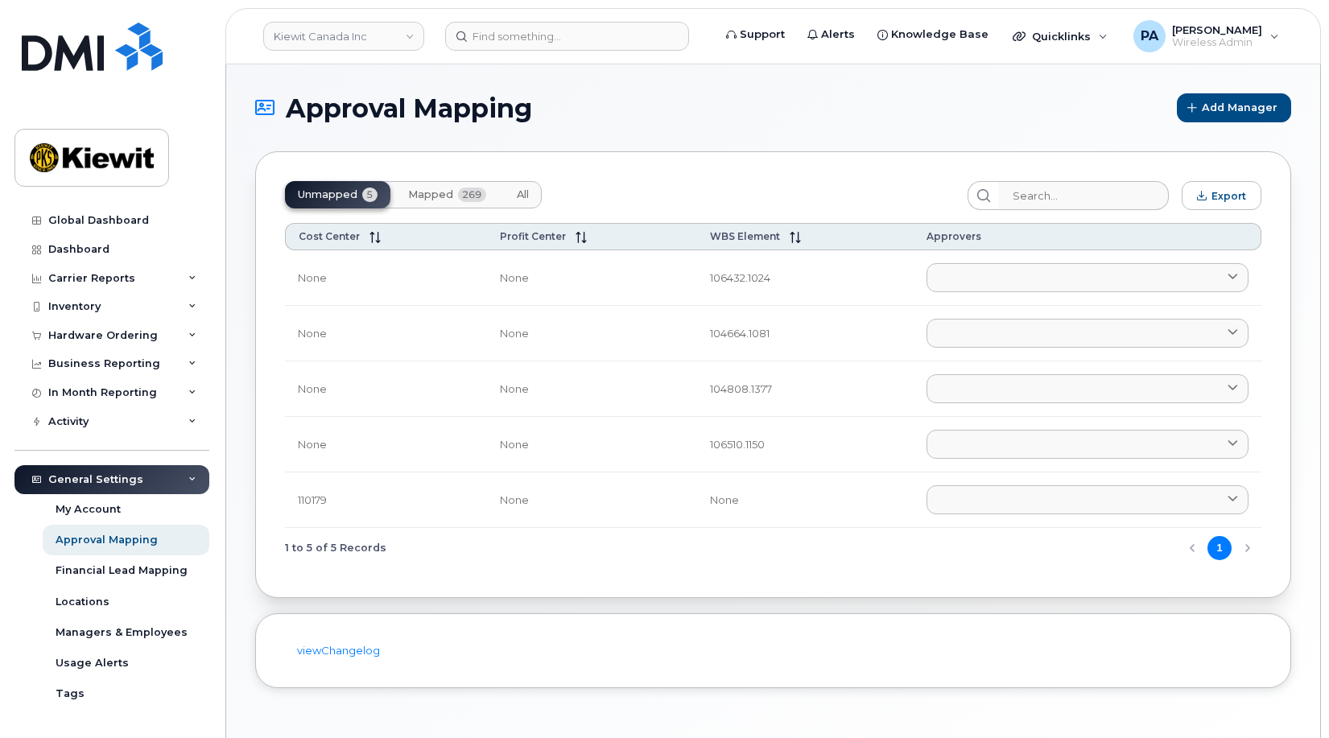
click at [528, 191] on span "All" at bounding box center [523, 194] width 12 height 13
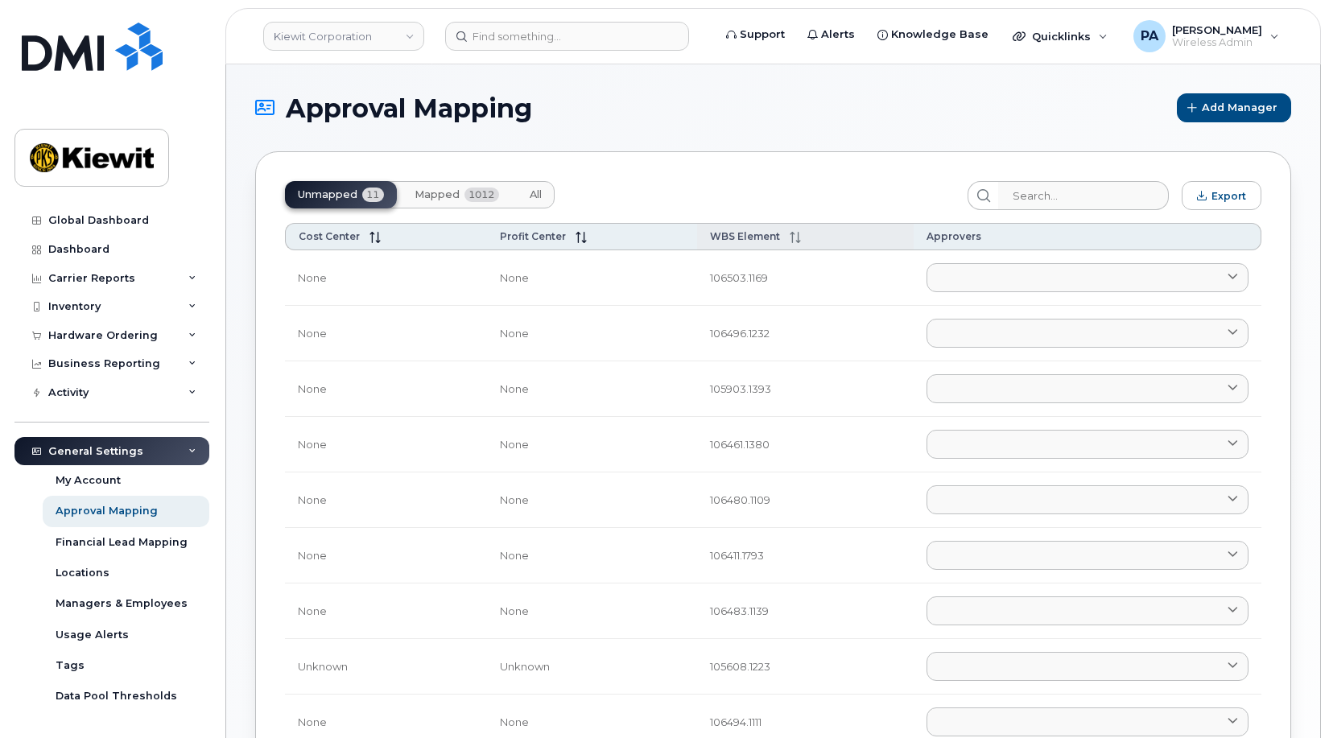
drag, startPoint x: 751, startPoint y: 234, endPoint x: 737, endPoint y: 243, distance: 16.3
click at [751, 234] on span "WBS Element" at bounding box center [745, 236] width 70 height 12
drag, startPoint x: 293, startPoint y: 278, endPoint x: 768, endPoint y: 275, distance: 475.0
click at [768, 275] on tr "Unknown Unknown 105608.1223 [PERSON_NAME] [PERSON_NAME][EMAIL_ADDRESS][PERSON_N…" at bounding box center [773, 278] width 976 height 56
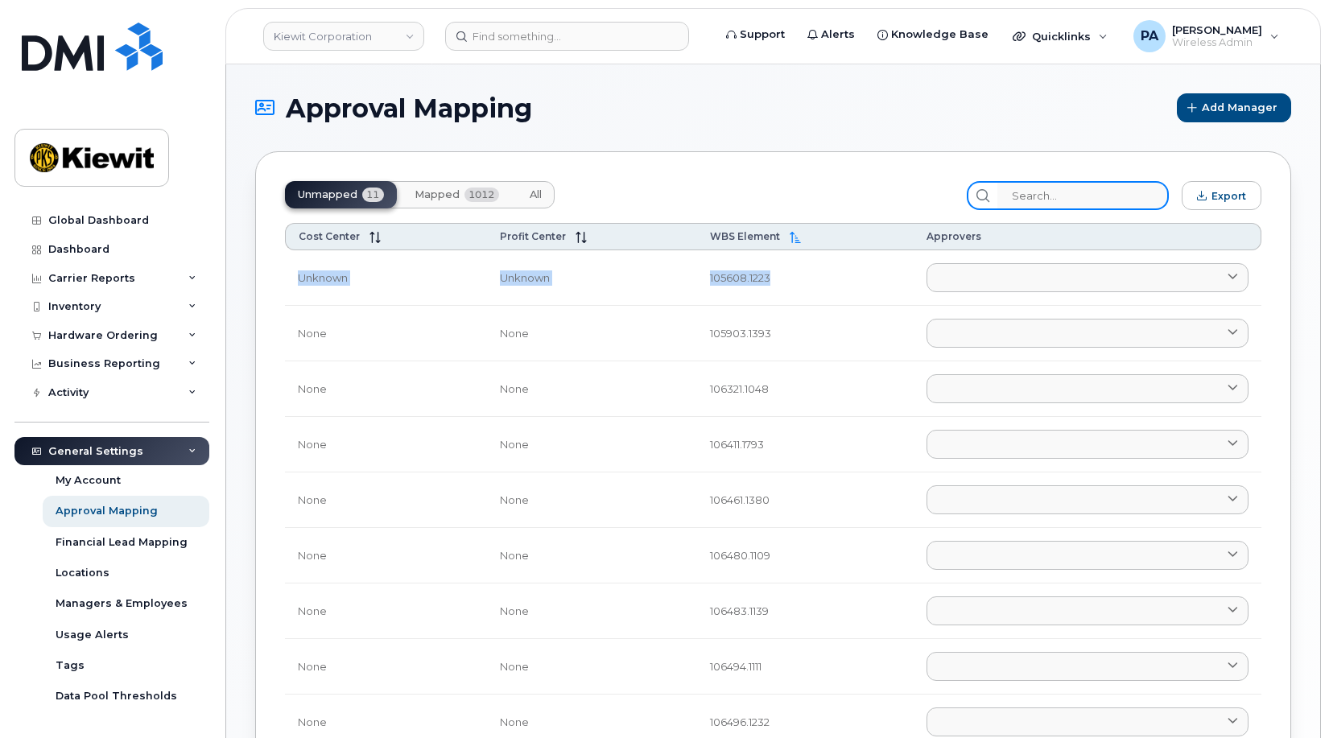
drag, startPoint x: 1080, startPoint y: 181, endPoint x: 1080, endPoint y: 191, distance: 9.7
click at [1080, 181] on input "search" at bounding box center [1082, 195] width 171 height 29
click at [1080, 191] on input "search" at bounding box center [1082, 195] width 171 height 29
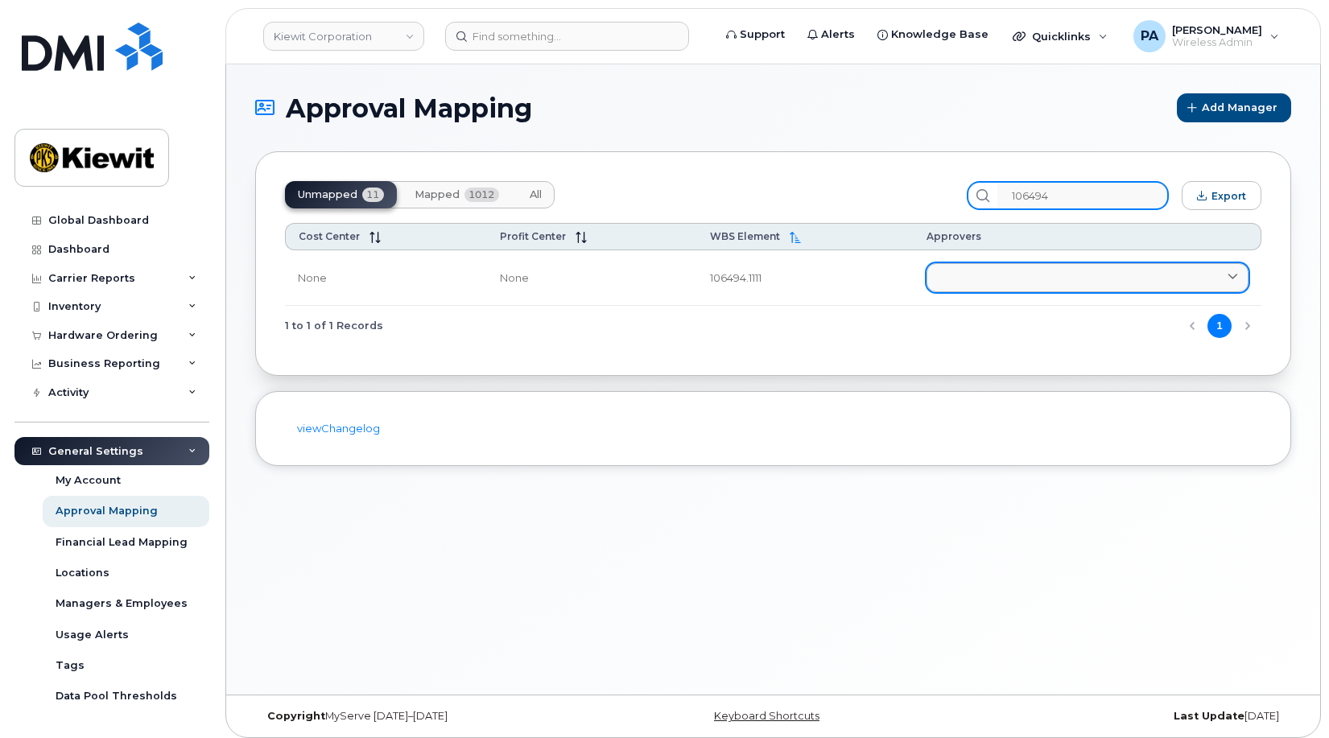
type input "106494"
click at [1077, 281] on link at bounding box center [1088, 277] width 322 height 29
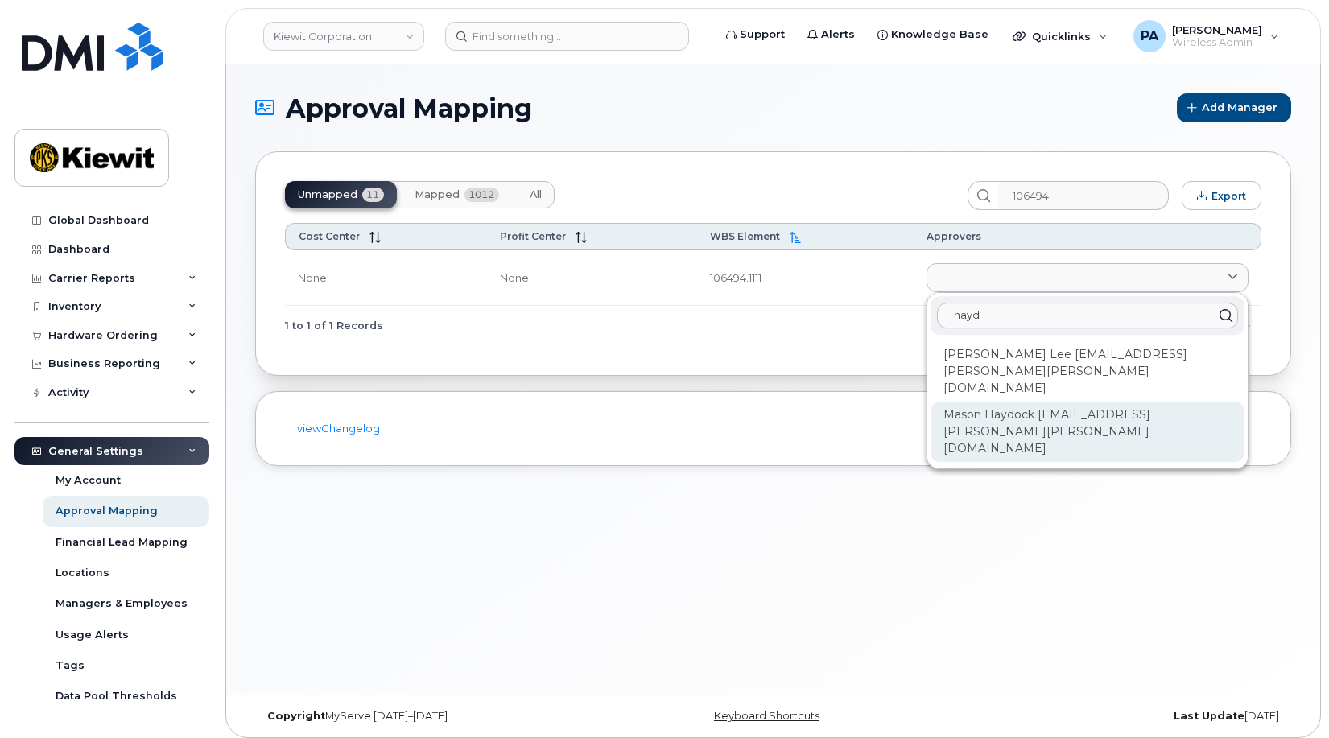
type input "hayd"
click at [1076, 402] on div "Mason Haydock [EMAIL_ADDRESS][PERSON_NAME][PERSON_NAME][DOMAIN_NAME]" at bounding box center [1088, 432] width 314 height 60
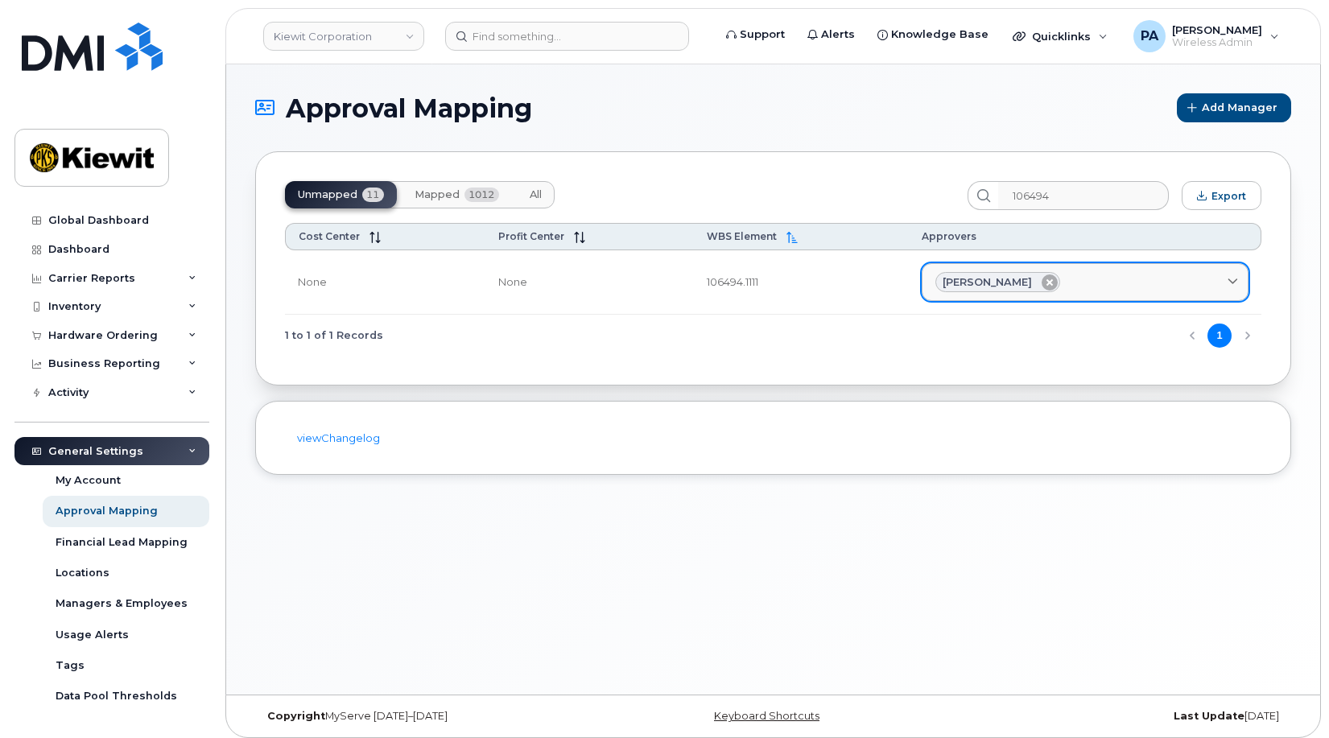
click at [1046, 280] on icon at bounding box center [1050, 283] width 16 height 16
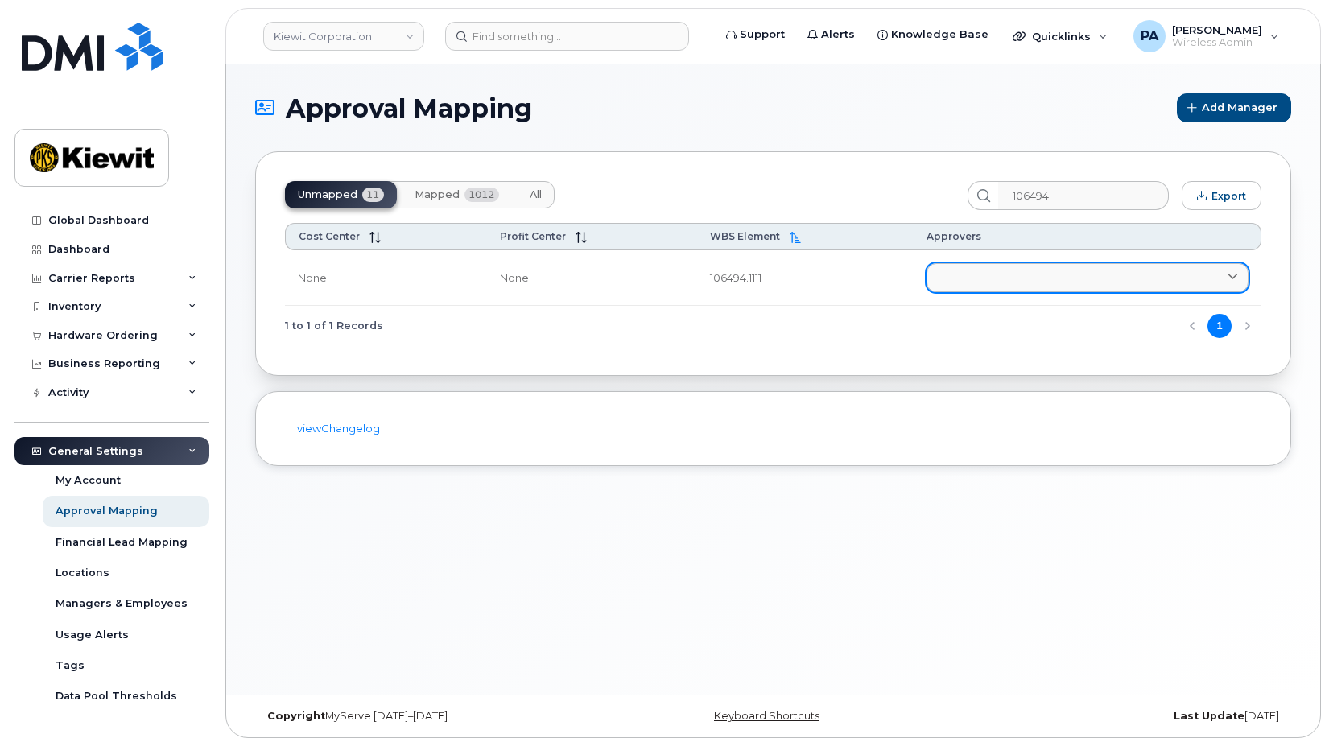
click at [1004, 280] on link at bounding box center [1088, 277] width 322 height 29
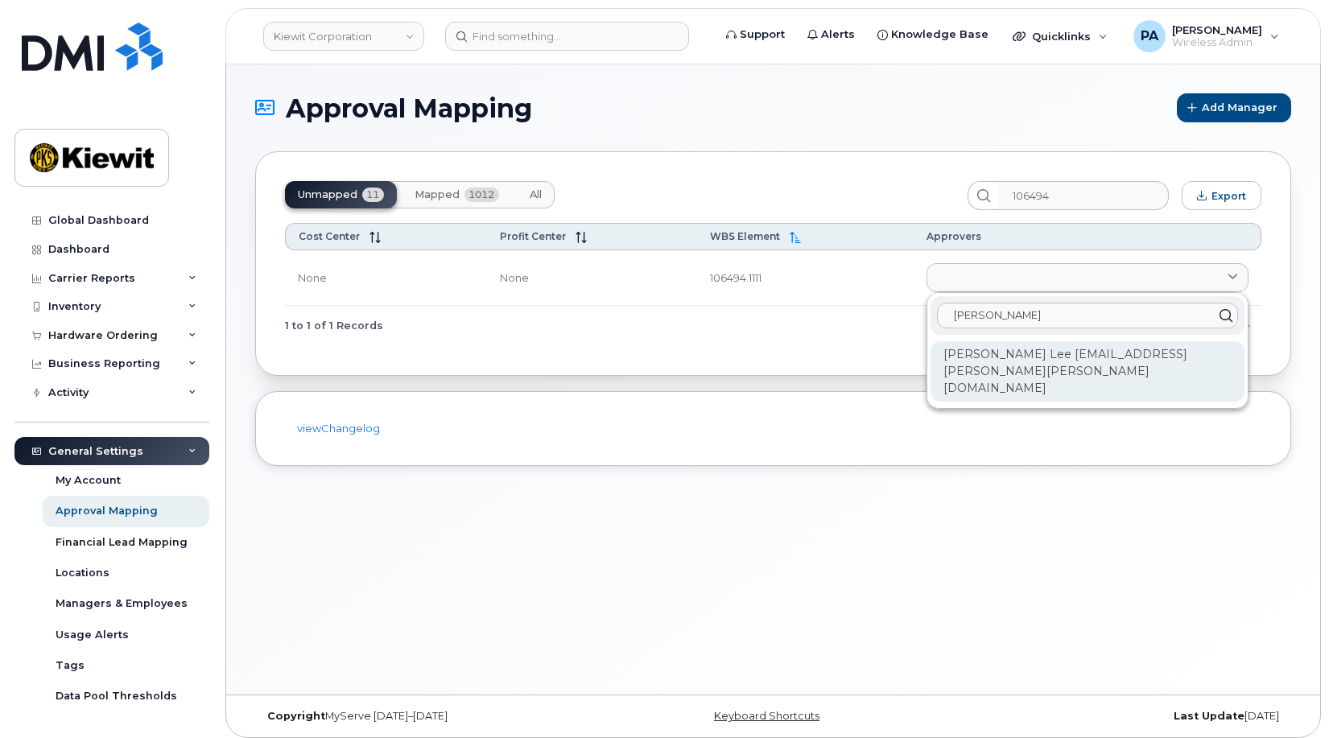
type input "hayde"
click at [1023, 357] on div "[PERSON_NAME] Lee [EMAIL_ADDRESS][PERSON_NAME][PERSON_NAME][DOMAIN_NAME]" at bounding box center [1088, 371] width 314 height 60
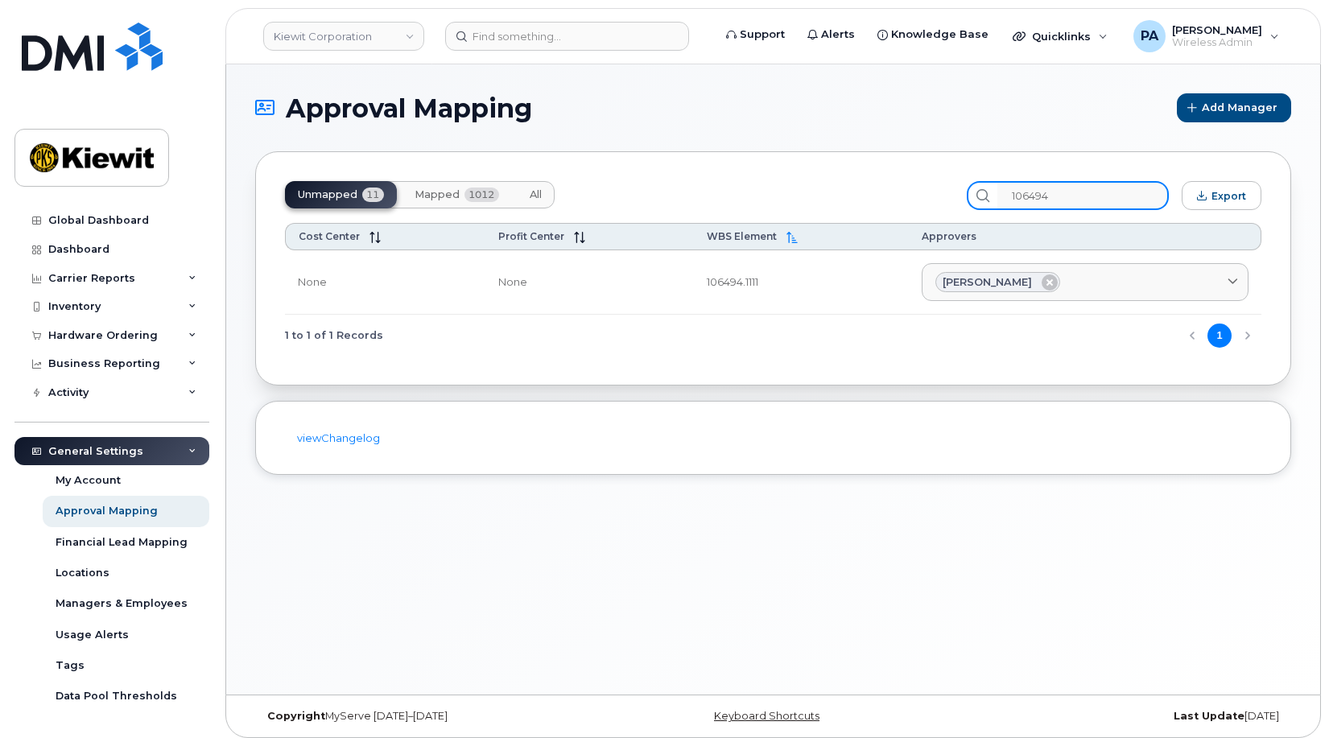
click at [1088, 184] on input "106494" at bounding box center [1082, 195] width 171 height 29
drag, startPoint x: 1086, startPoint y: 197, endPoint x: 764, endPoint y: 186, distance: 322.2
click at [764, 186] on div "Unmapped 11 Mapped 1012 All 106494 Export" at bounding box center [773, 195] width 976 height 29
click at [1114, 197] on input "106494" at bounding box center [1082, 195] width 171 height 29
drag, startPoint x: 1137, startPoint y: 196, endPoint x: 791, endPoint y: 205, distance: 345.5
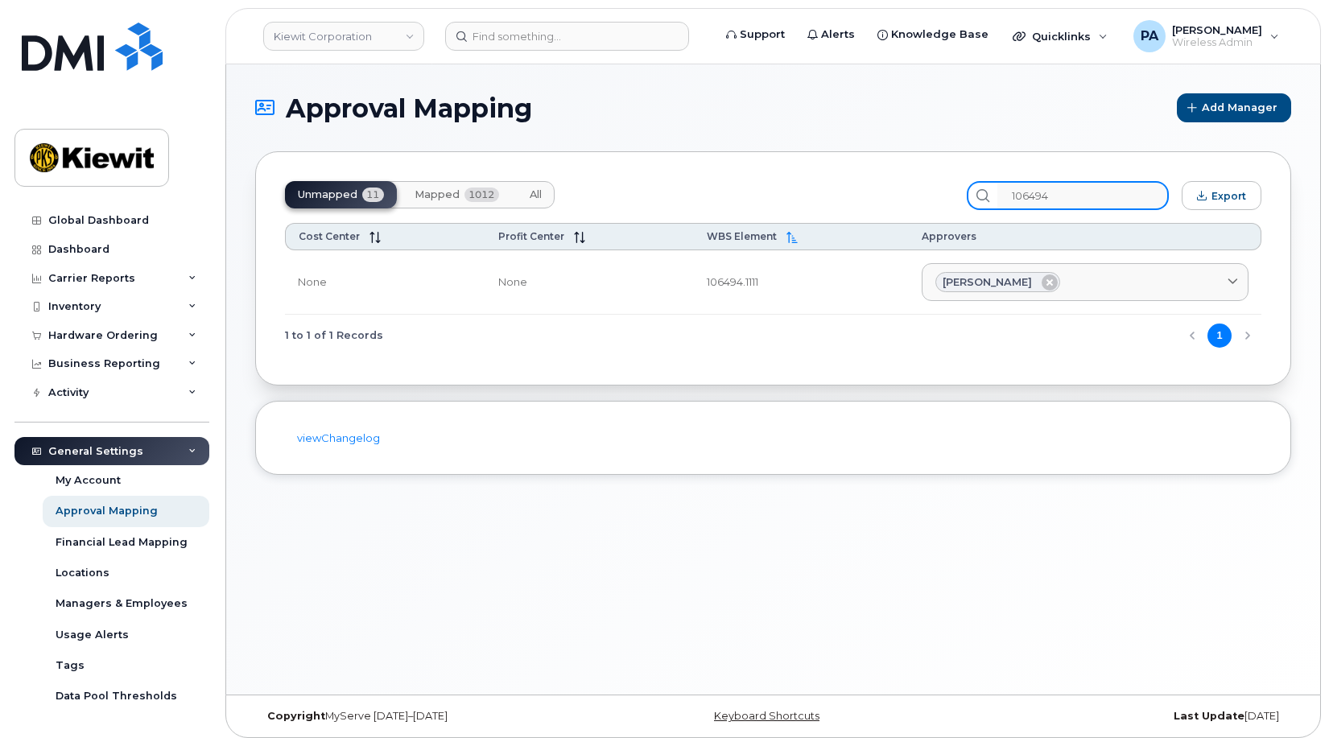
click at [791, 205] on div "Unmapped 11 Mapped 1012 All 106494 Export" at bounding box center [773, 195] width 976 height 29
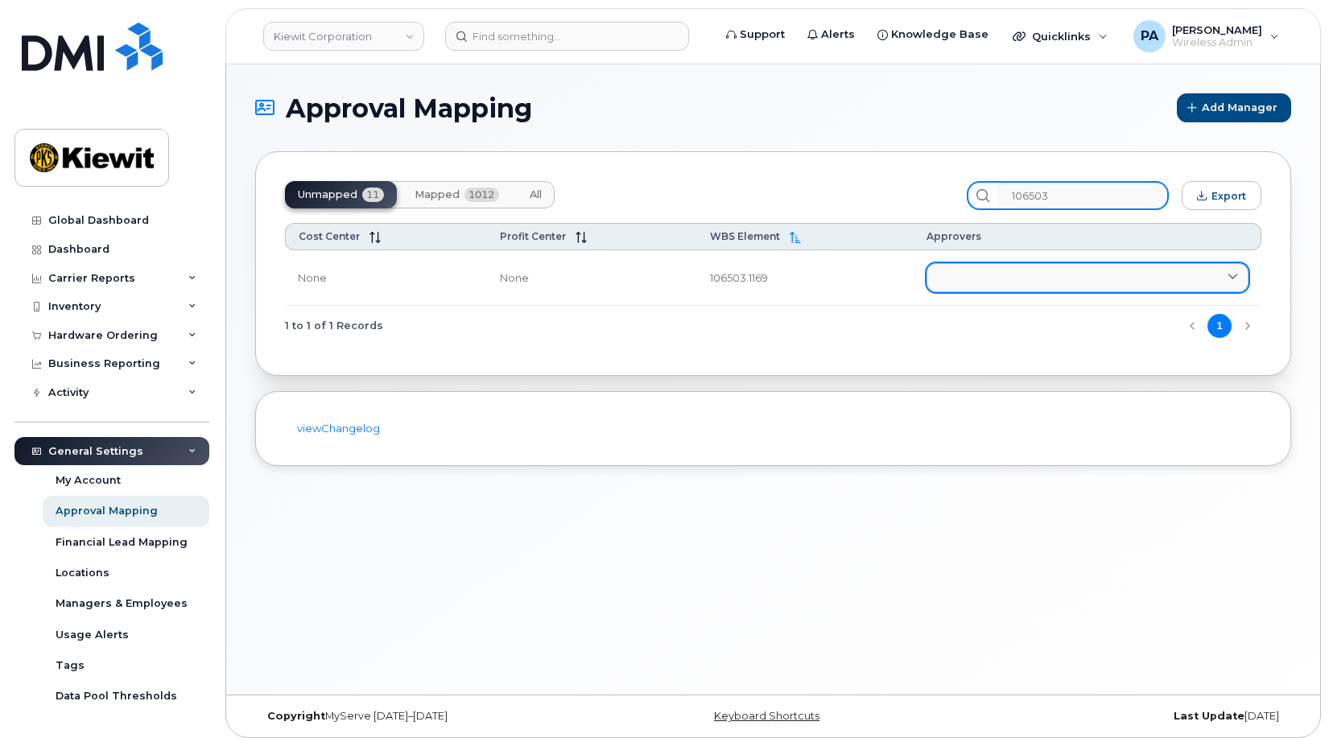
type input "106503"
click at [980, 276] on link at bounding box center [1088, 277] width 322 height 29
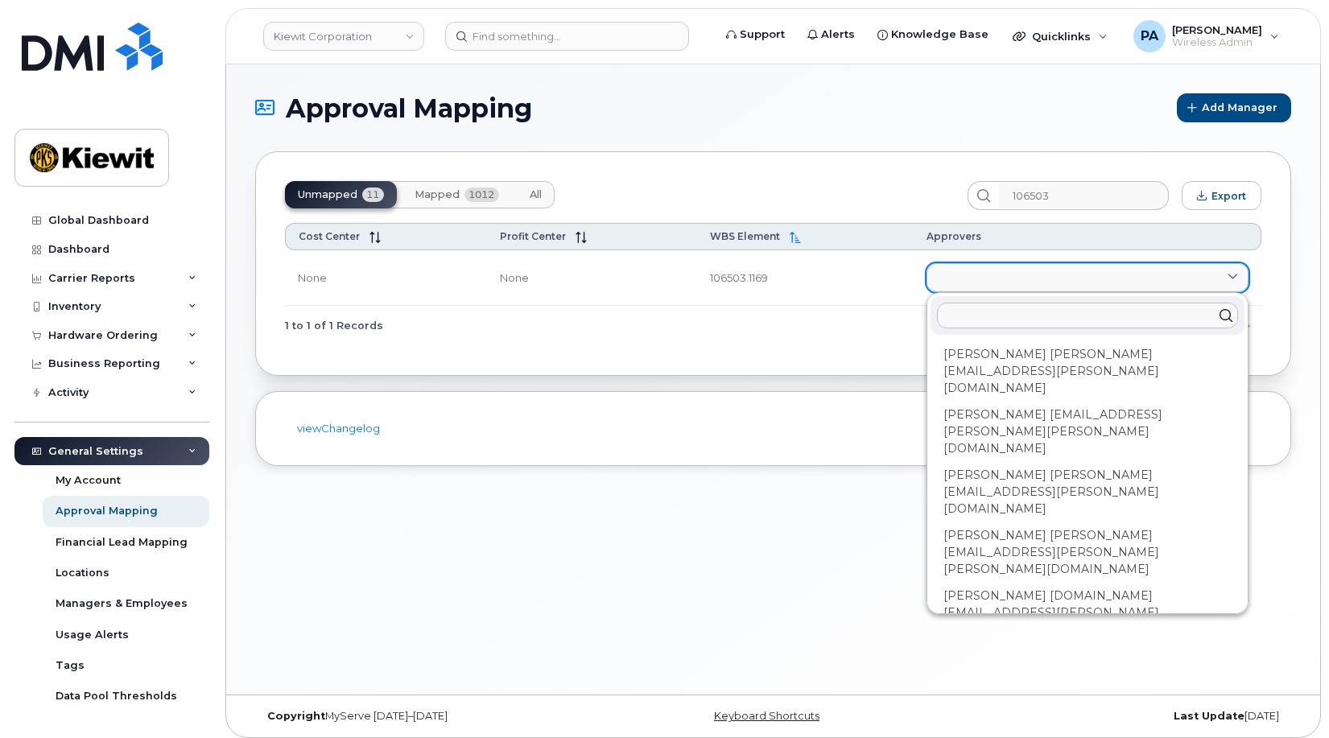
type input "c"
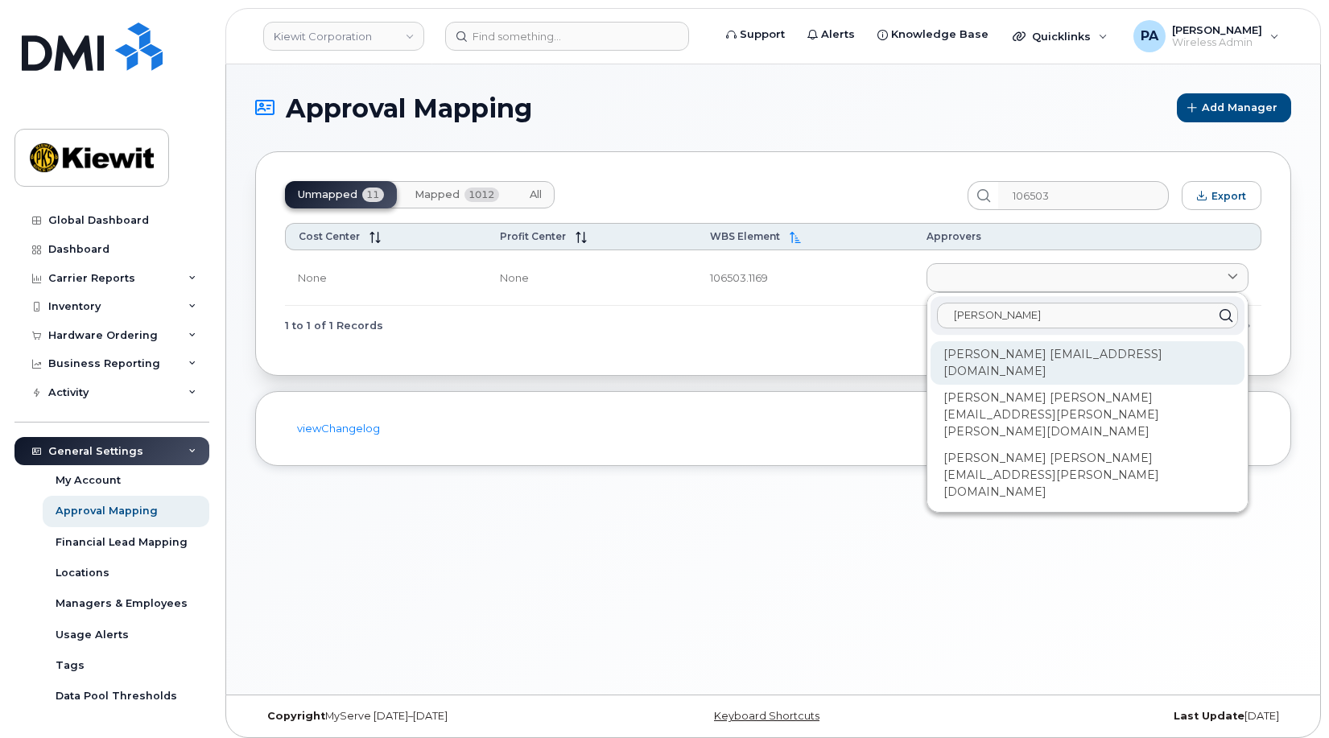
type input "jacob"
click at [979, 353] on div "Jacob Chadwick JCHADWICK@MASSELEC.COM" at bounding box center [1088, 362] width 314 height 43
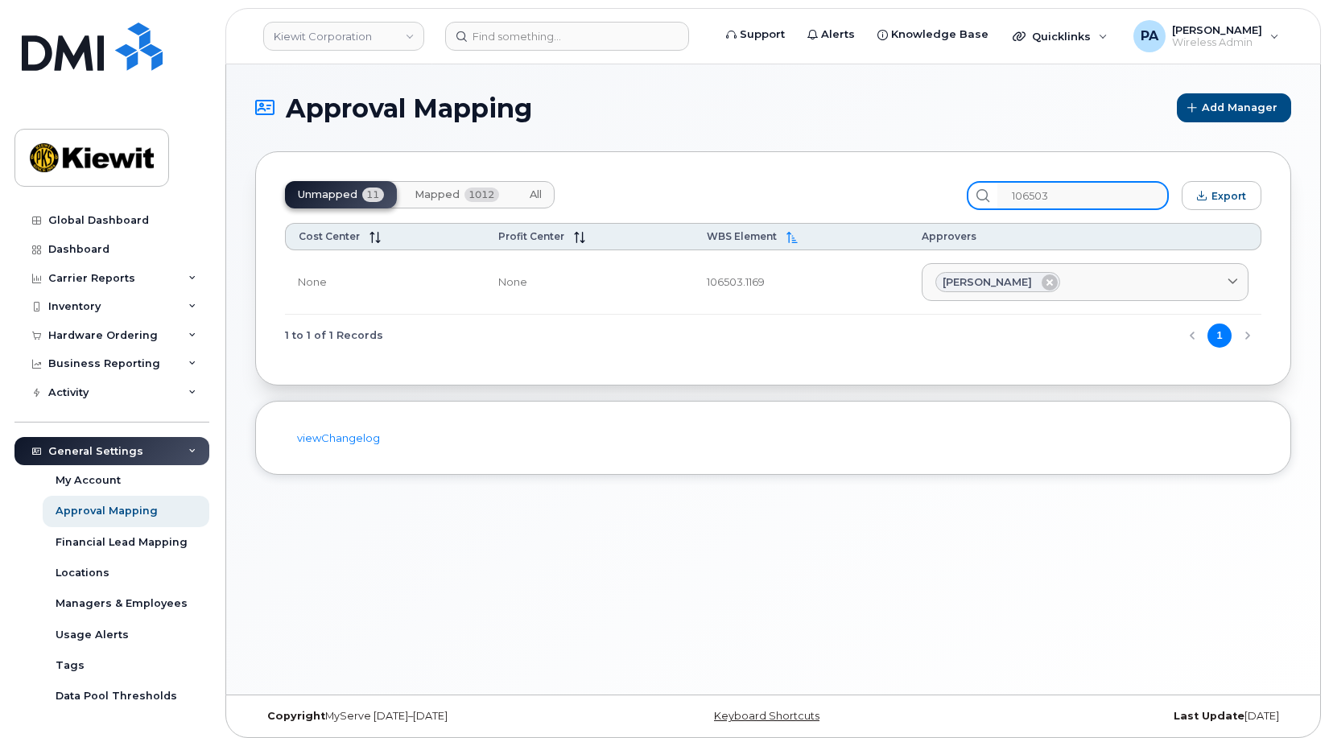
click at [1096, 192] on input "106503" at bounding box center [1082, 195] width 171 height 29
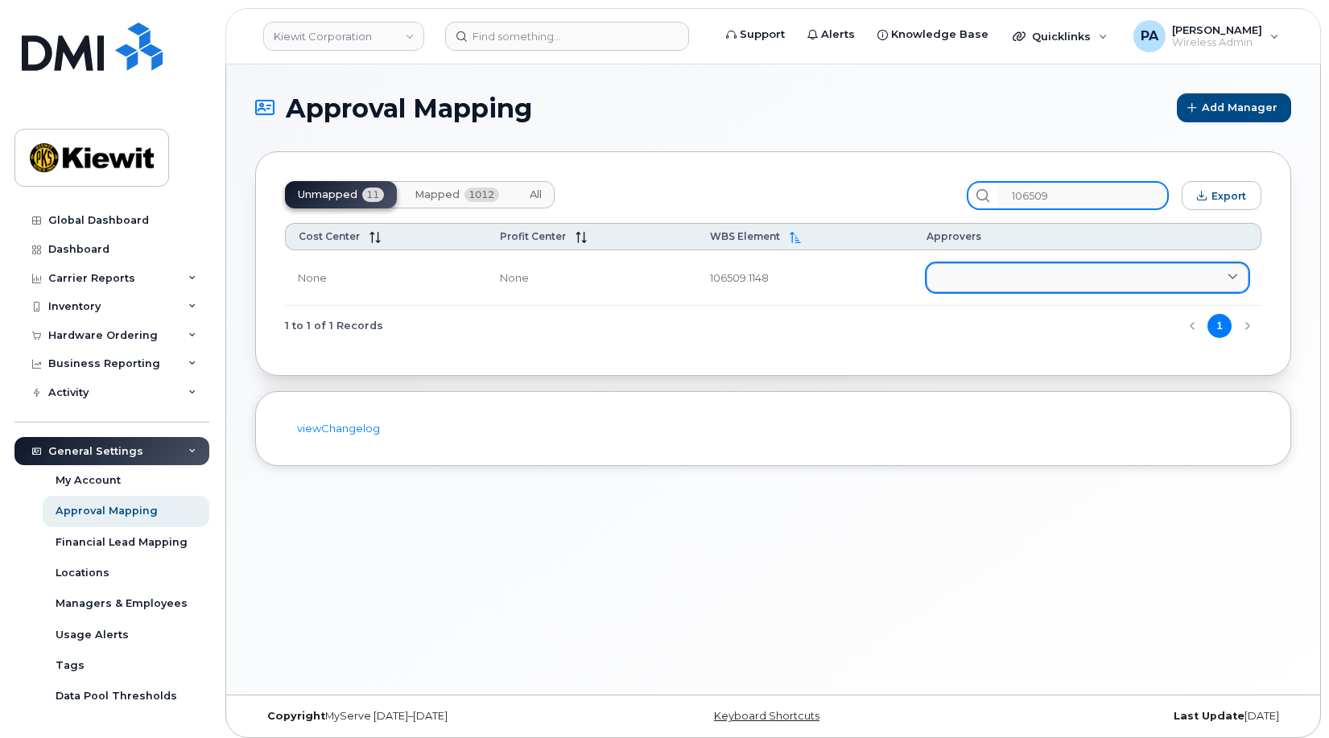
type input "106509"
click at [1019, 279] on link at bounding box center [1088, 277] width 322 height 29
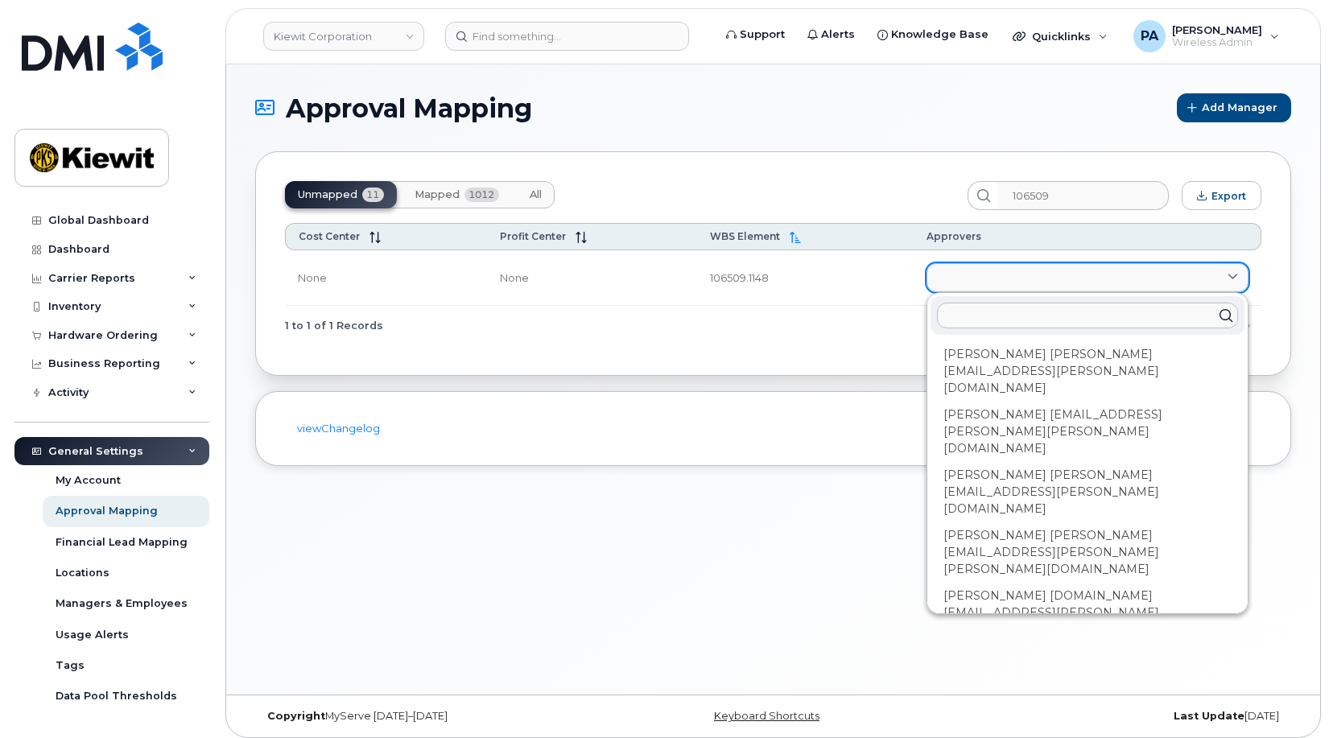
type input "c"
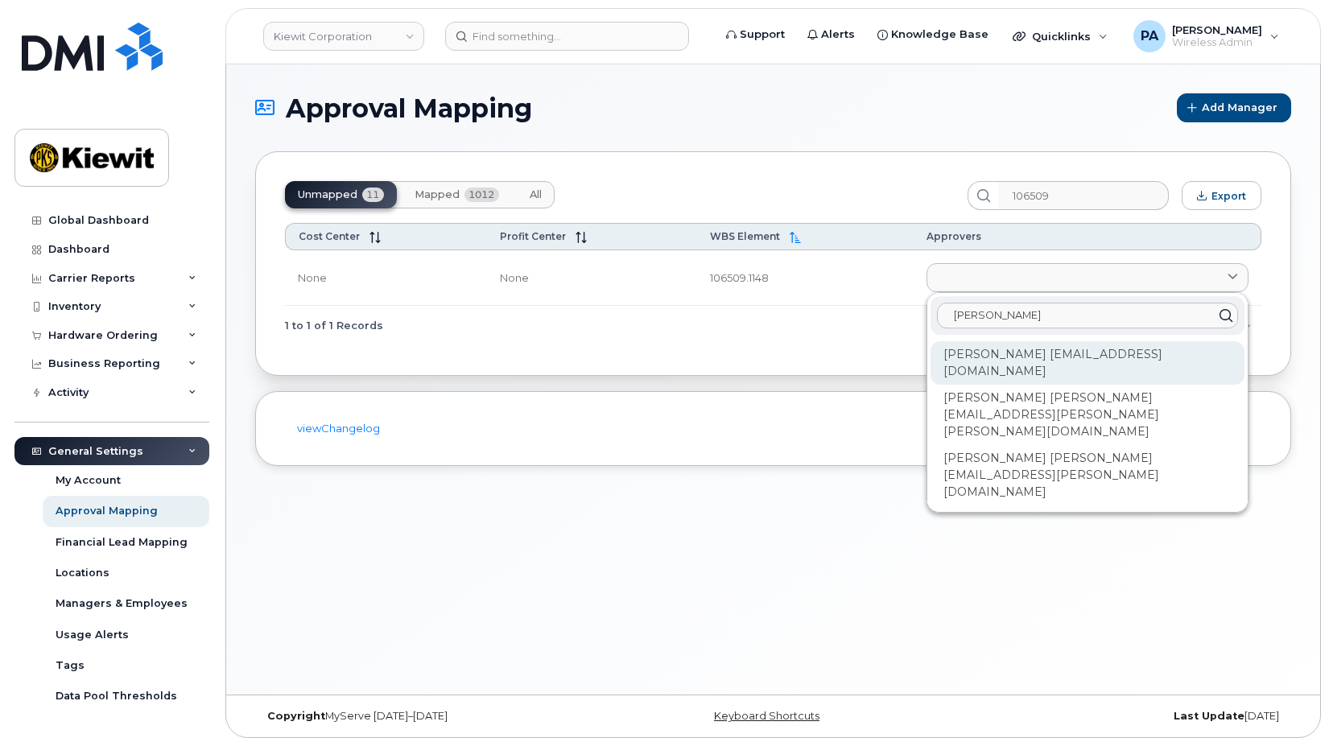
type input "jacob"
click at [984, 353] on div "Jacob Chadwick JCHADWICK@MASSELEC.COM" at bounding box center [1088, 362] width 314 height 43
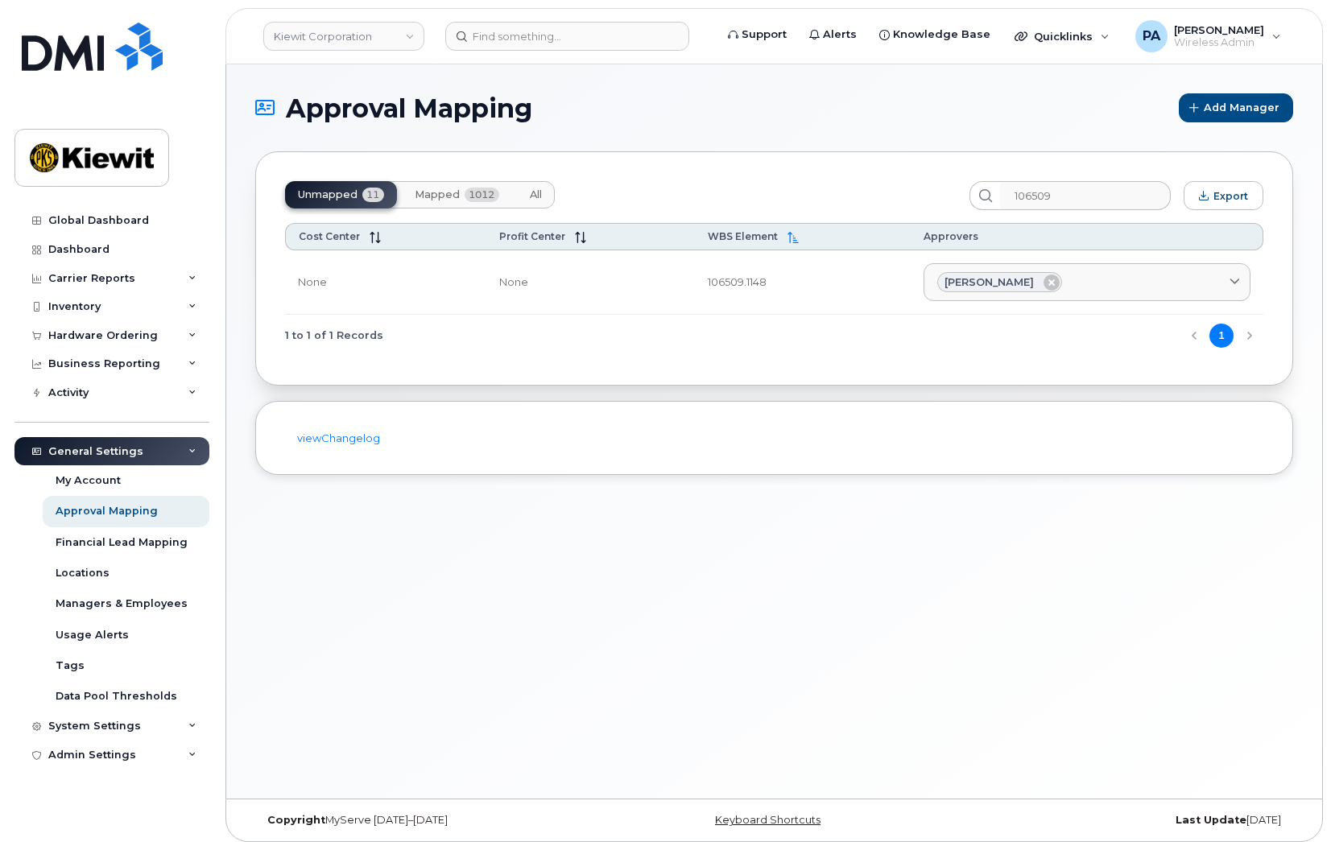
click at [306, 597] on div "Approval Mapping Add Manager Unmapped 11 Mapped 1012 All 106509 Export Cost Cen…" at bounding box center [774, 431] width 1096 height 734
drag, startPoint x: 1097, startPoint y: 192, endPoint x: 880, endPoint y: 200, distance: 217.5
click at [880, 200] on div "Unmapped 11 Mapped 1012 All 106509 Export" at bounding box center [774, 195] width 978 height 29
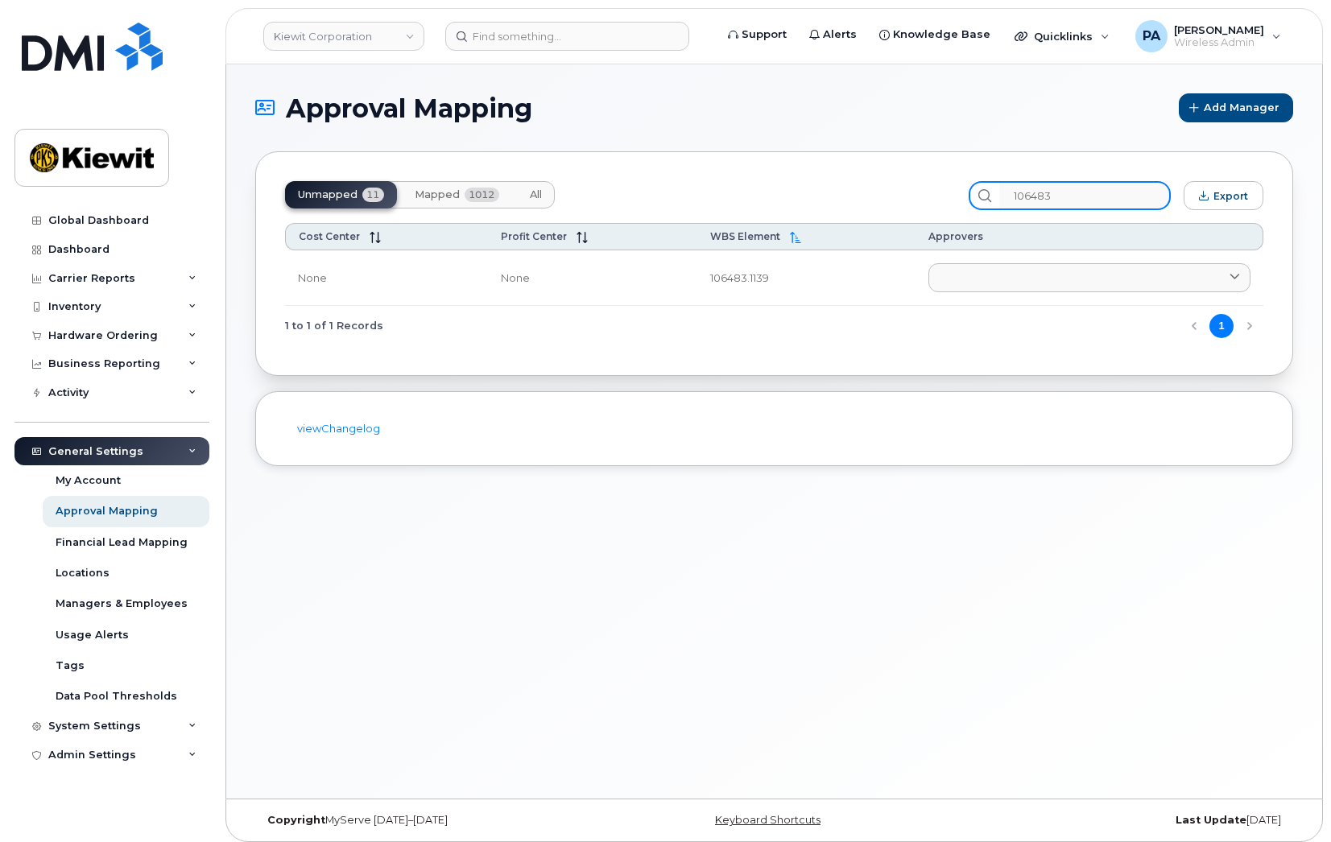
type input "106483"
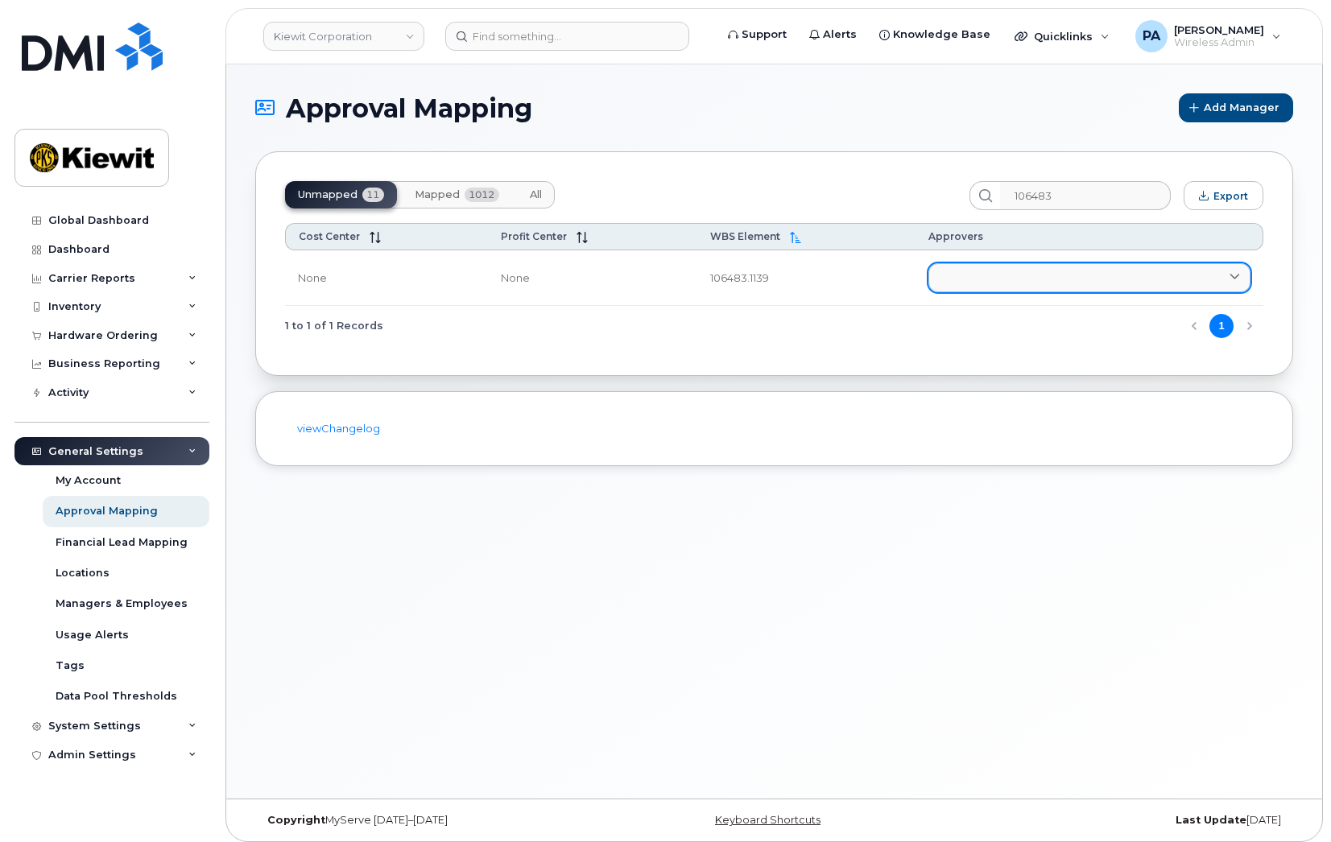
click at [993, 280] on link at bounding box center [1089, 277] width 322 height 29
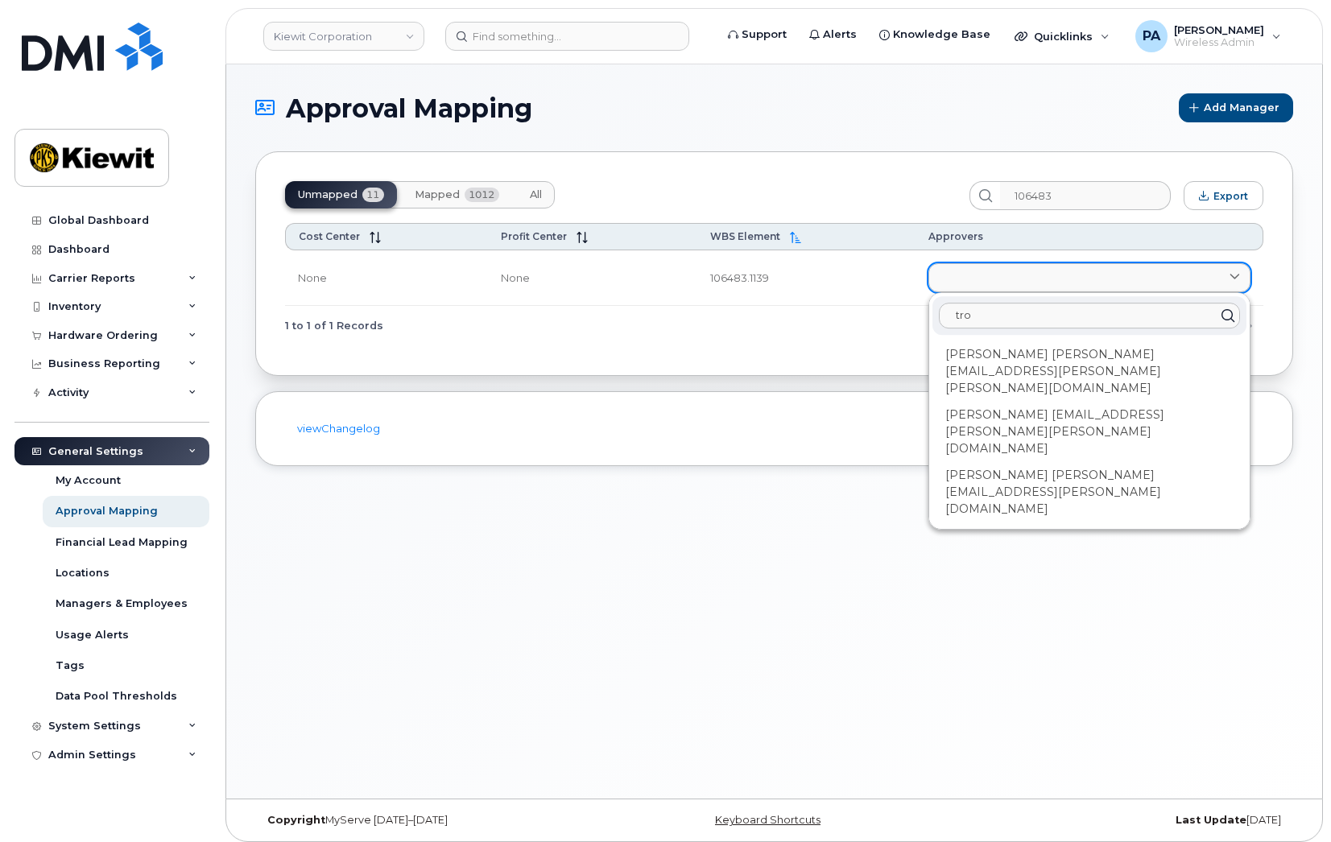
type input "troy"
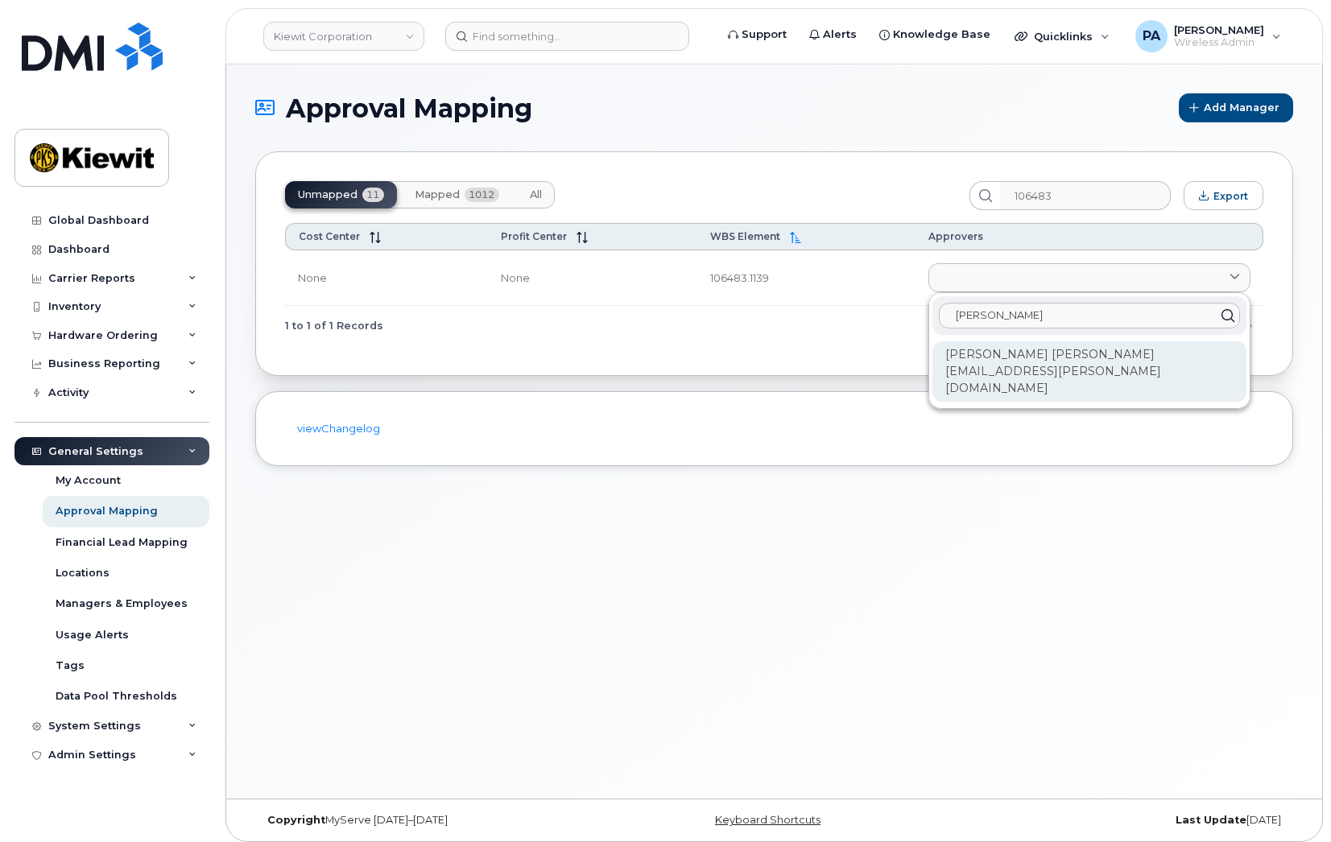
click at [1017, 358] on div "Troy Huntington TROY.HUNTINGTON@KIEWIT.COM" at bounding box center [1089, 371] width 314 height 60
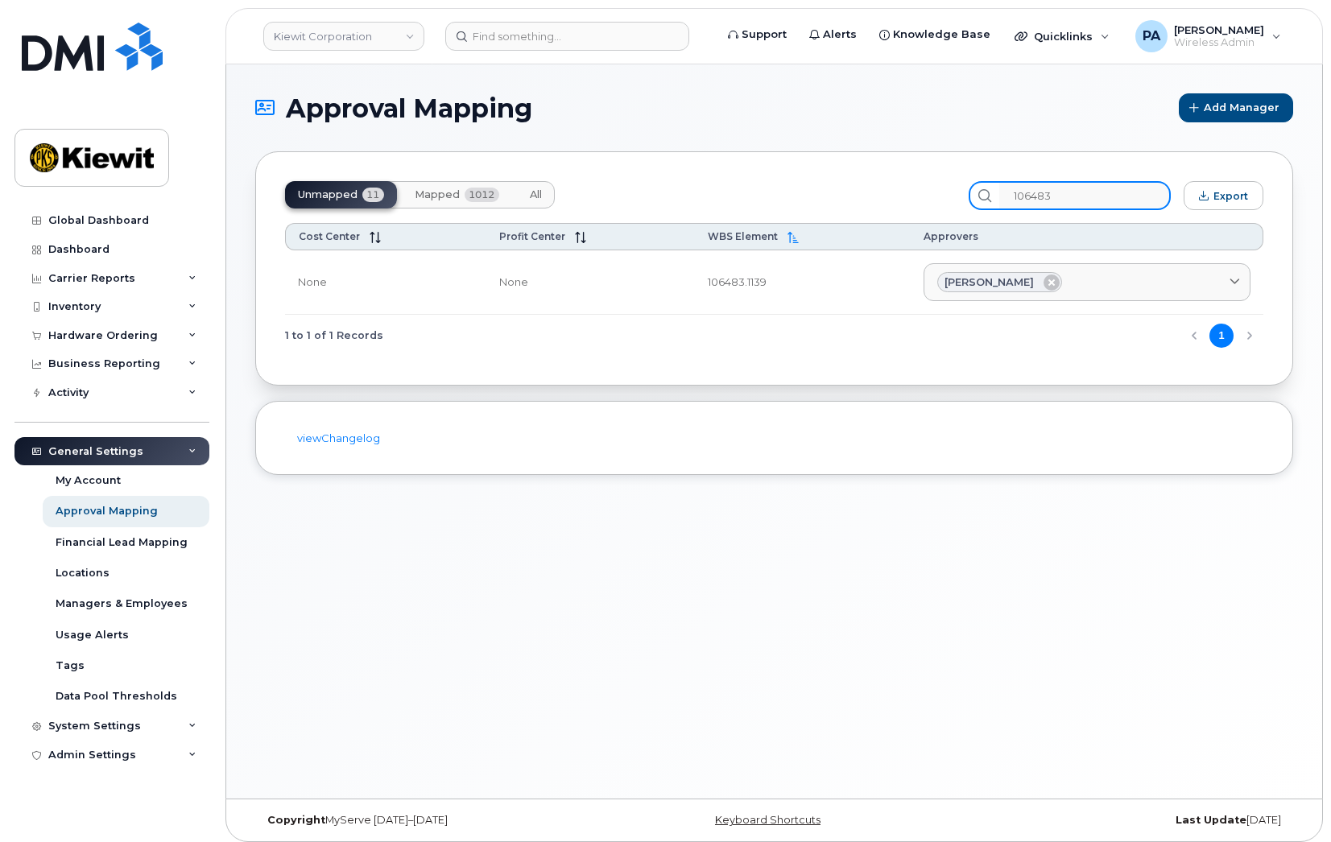
drag, startPoint x: 1117, startPoint y: 196, endPoint x: 483, endPoint y: 197, distance: 633.6
click at [483, 197] on div "Unmapped 11 Mapped 1012 All 106483 Export" at bounding box center [774, 195] width 978 height 29
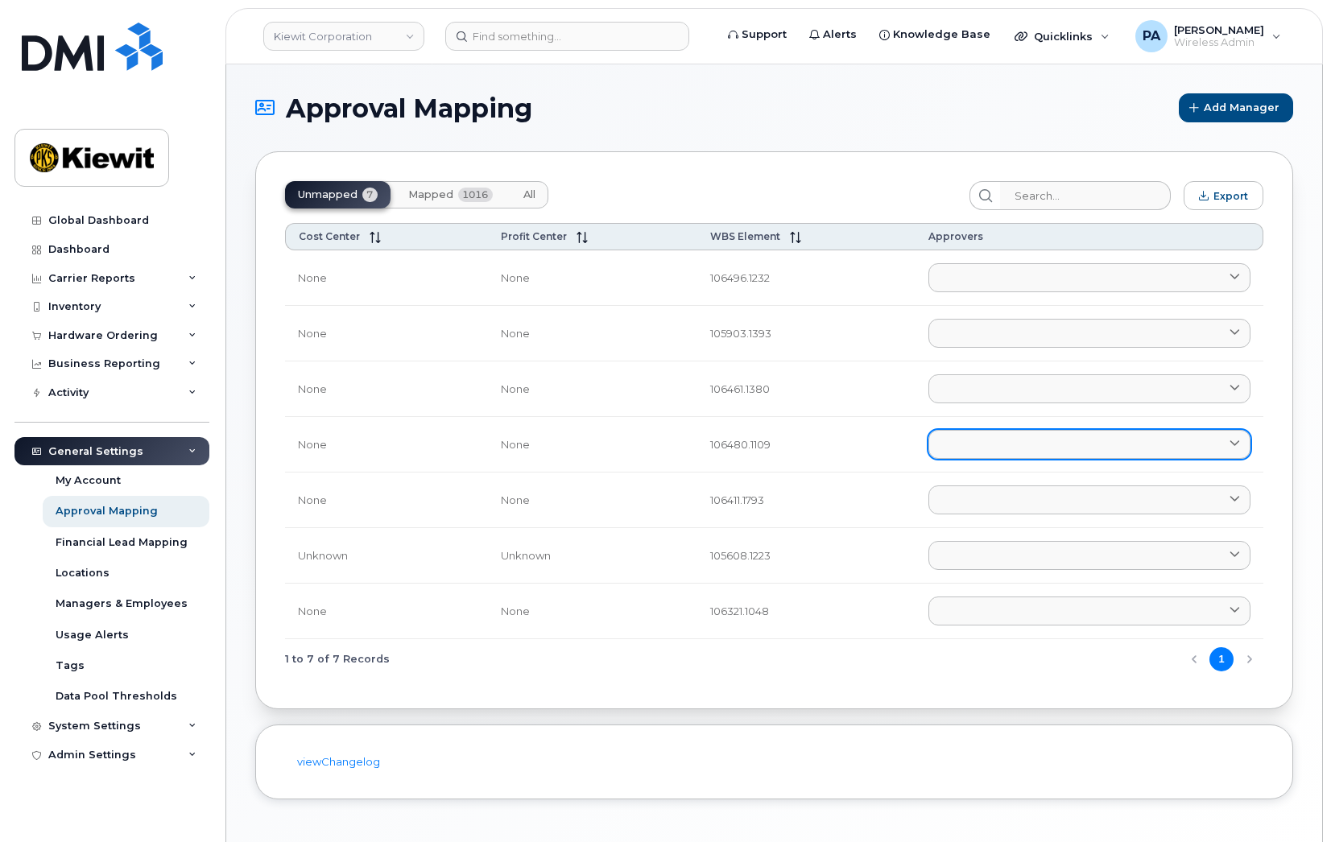
click at [978, 445] on link at bounding box center [1089, 444] width 322 height 29
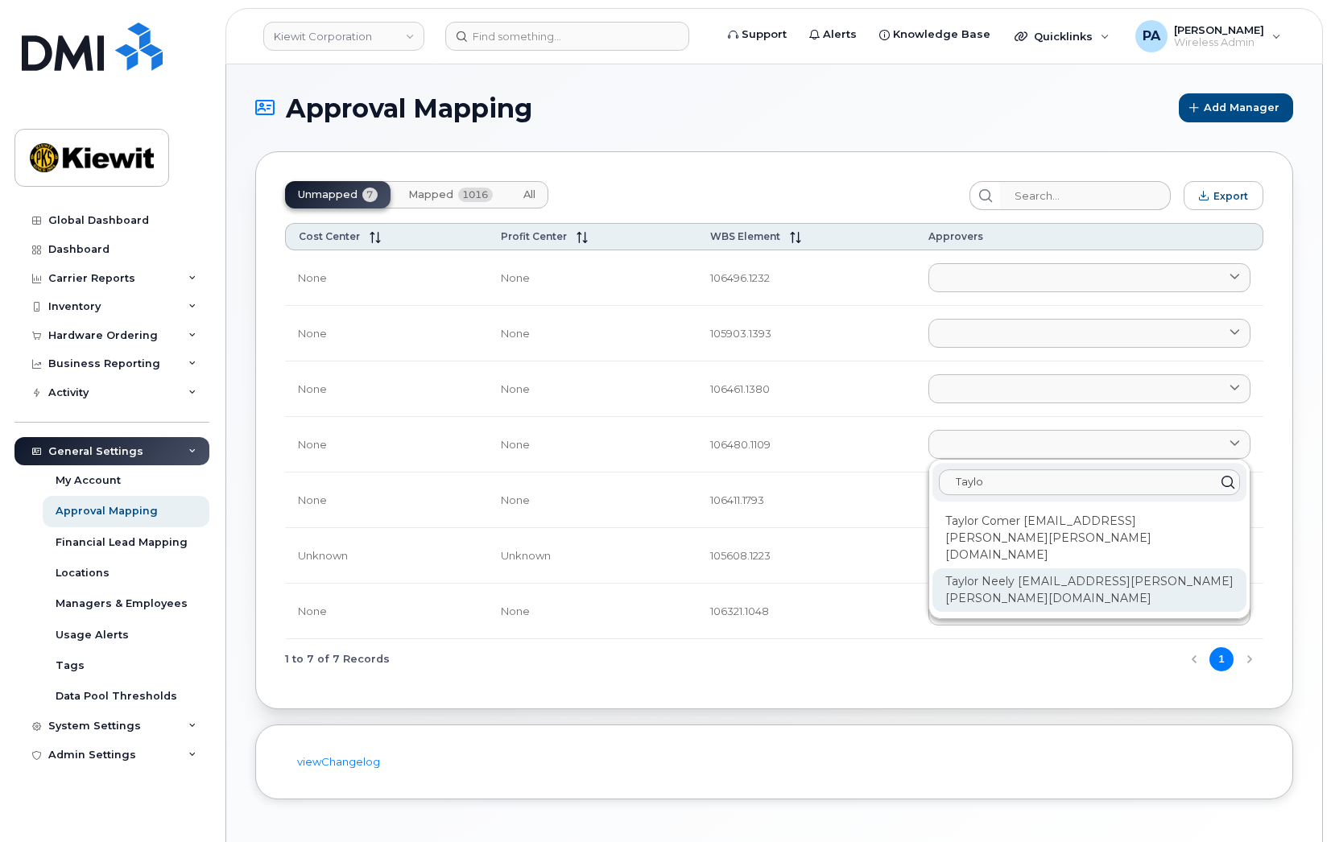
type input "Taylo"
click at [1074, 568] on div "Taylor Neely [EMAIL_ADDRESS][PERSON_NAME][PERSON_NAME][DOMAIN_NAME]" at bounding box center [1089, 589] width 314 height 43
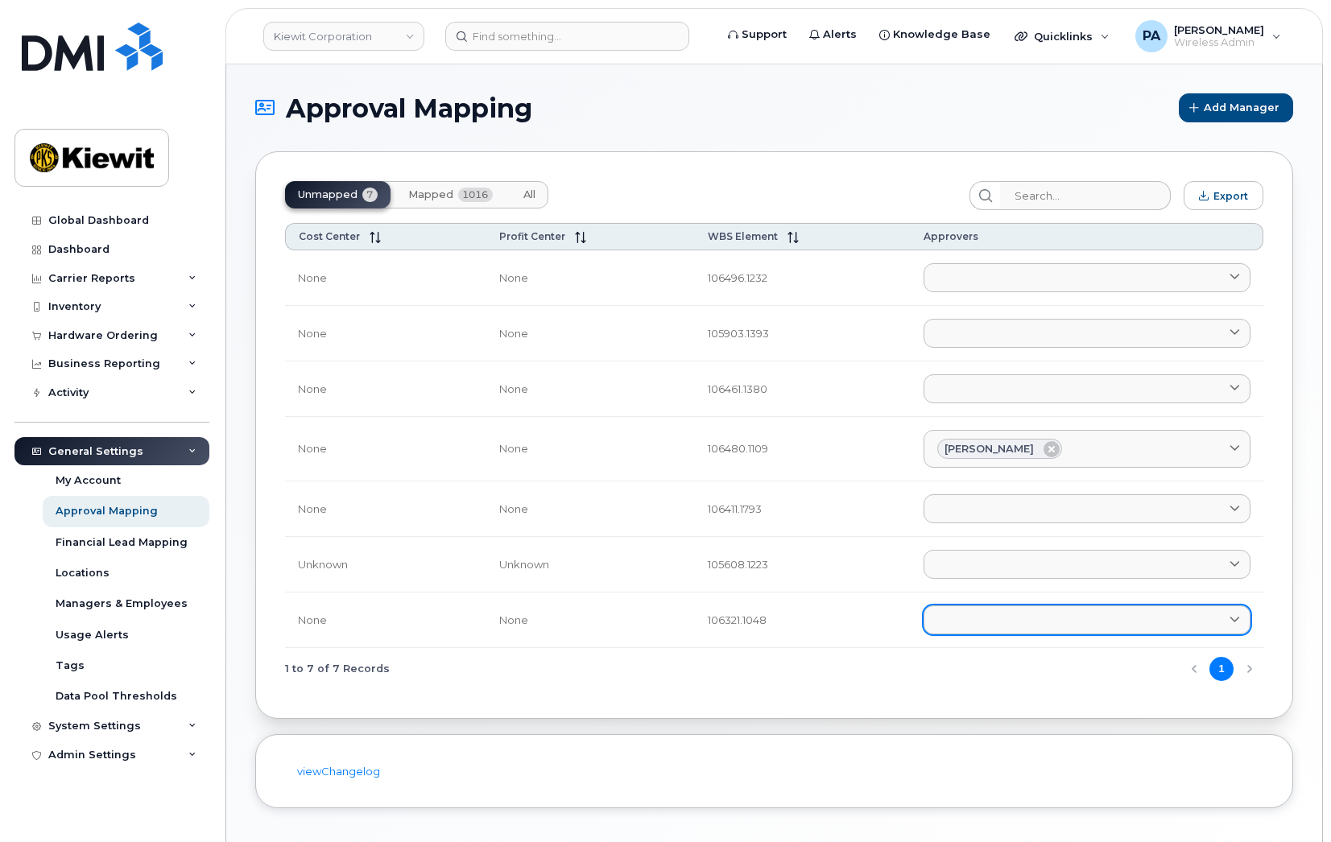
click at [969, 629] on link at bounding box center [1086, 619] width 327 height 29
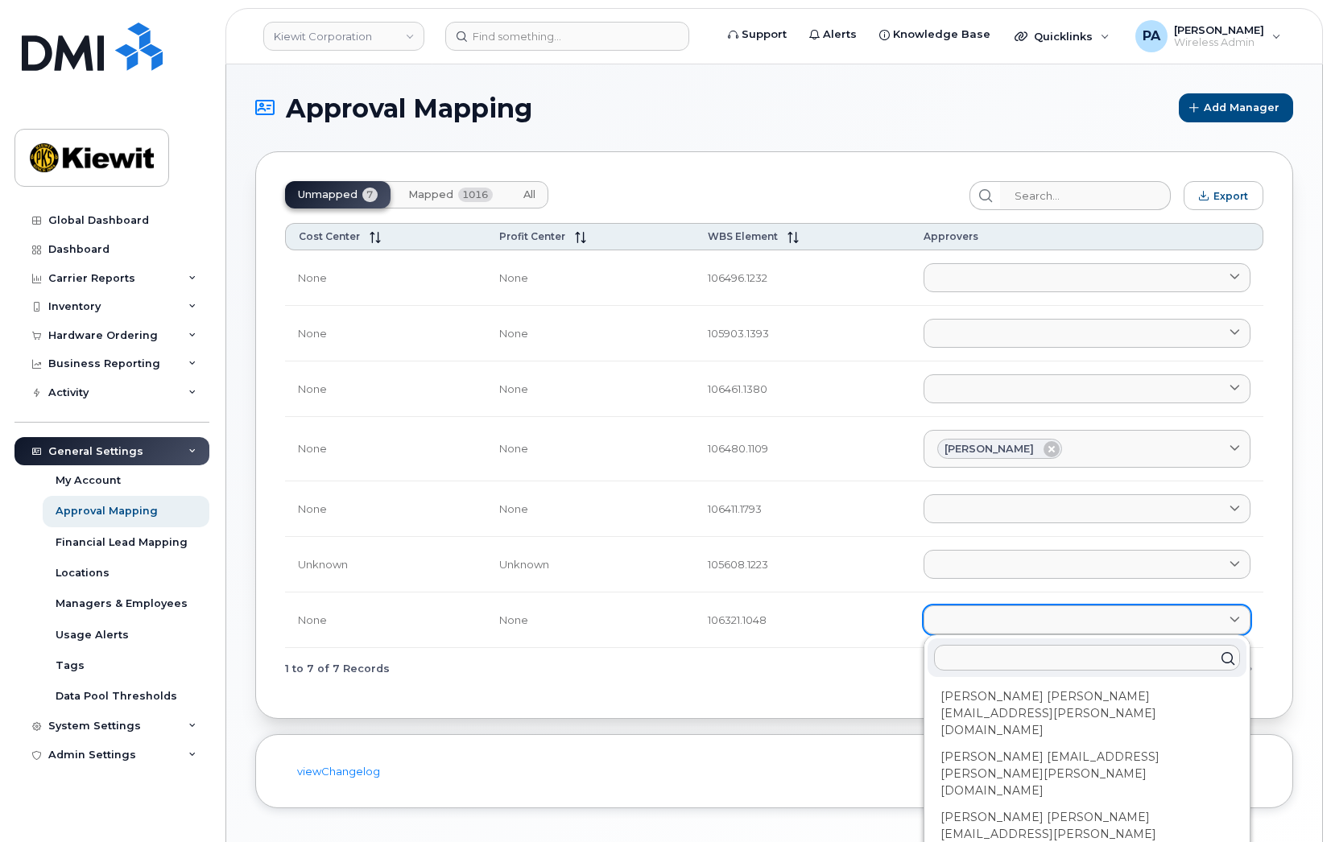
paste input "Jace.Miller1"
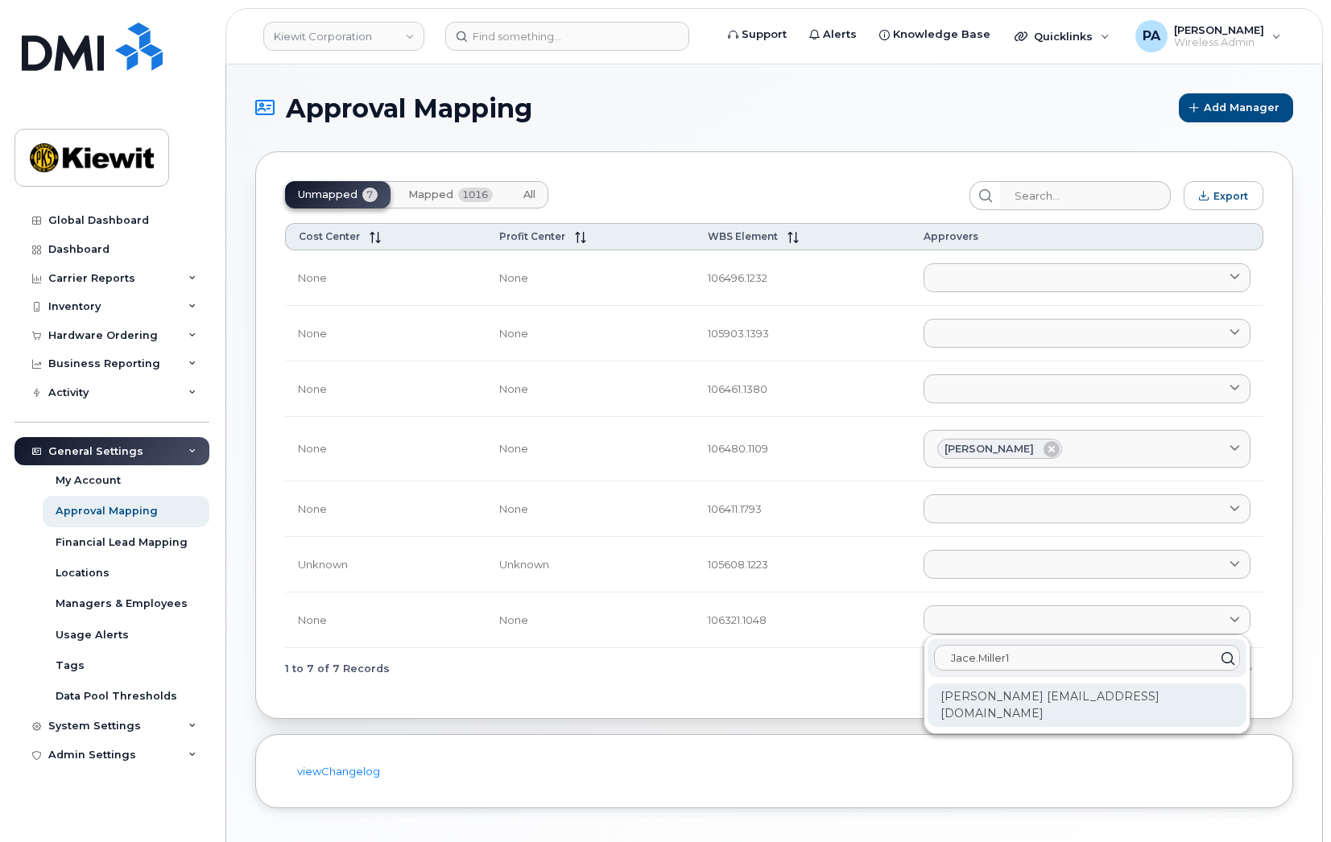
type input "Jace.Miller1"
click at [1043, 704] on div "[PERSON_NAME] [EMAIL_ADDRESS][DOMAIN_NAME]" at bounding box center [1086, 704] width 319 height 43
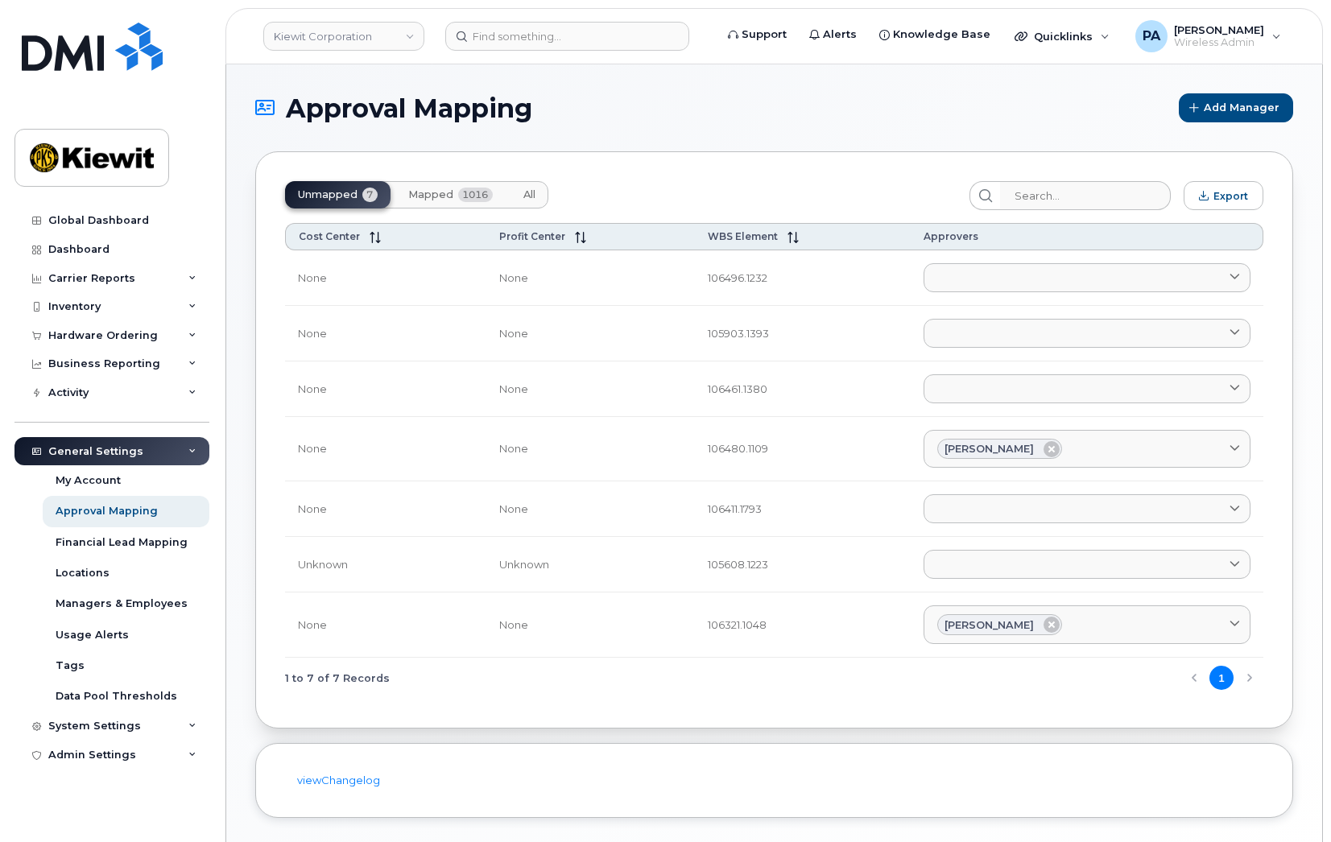
click at [369, 740] on section "Approval Mapping Add Manager Unmapped 7 Mapped 1016 All Export Cost Center Prof…" at bounding box center [774, 455] width 1038 height 725
click at [287, 84] on div "Approval Mapping Add Manager Unmapped 7 Mapped 1016 All Export Cost Center Prof…" at bounding box center [774, 467] width 1096 height 807
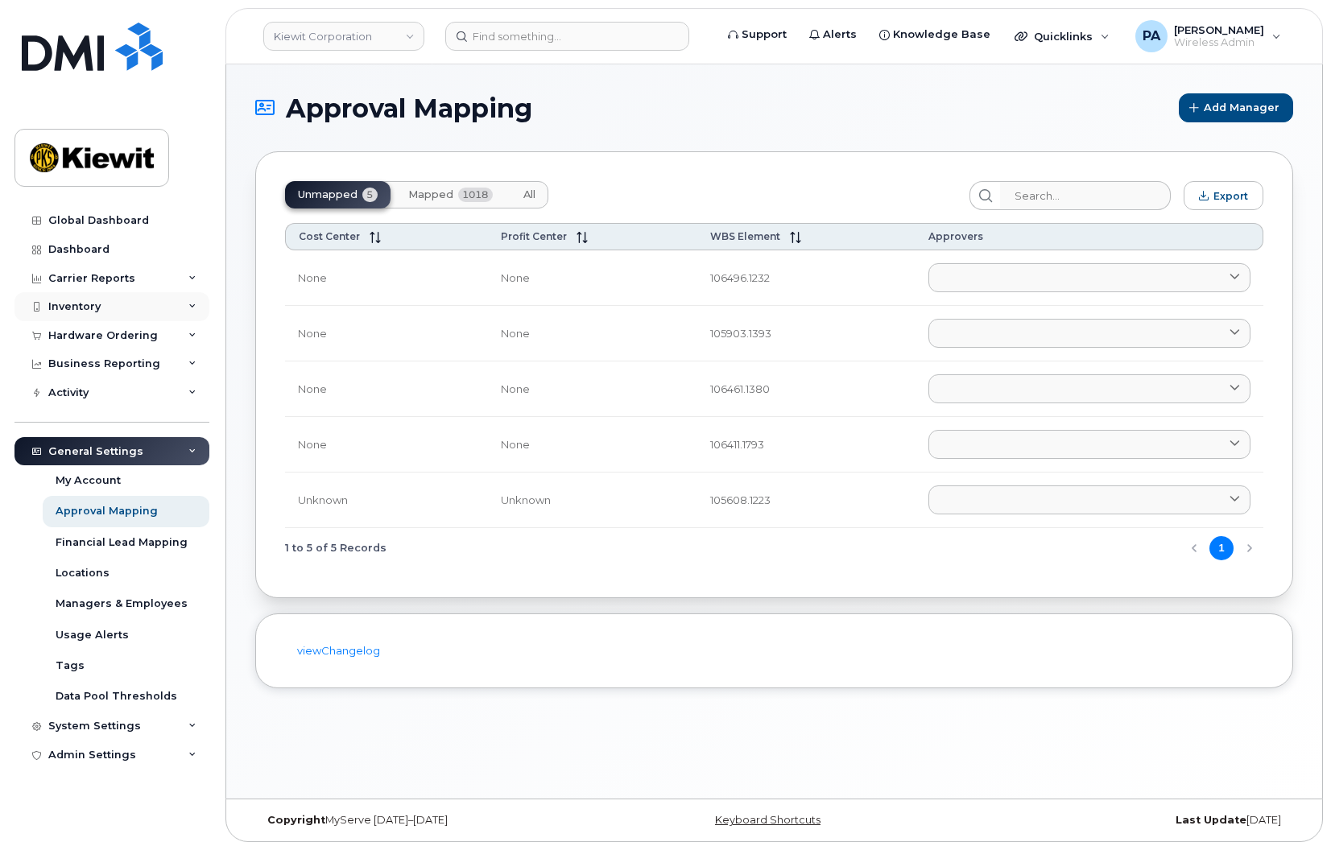
click at [99, 305] on div "Inventory" at bounding box center [74, 306] width 52 height 13
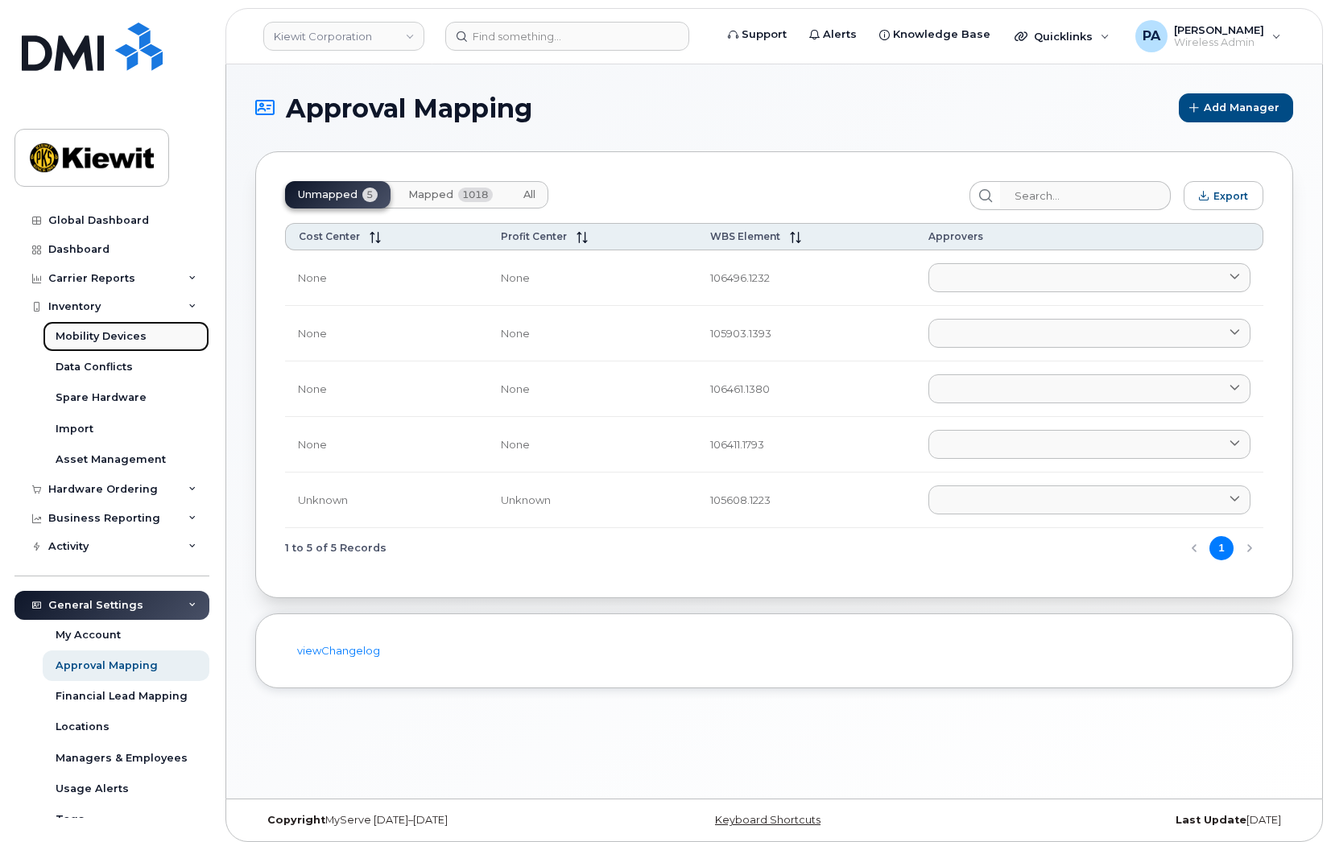
click at [105, 338] on div "Mobility Devices" at bounding box center [101, 336] width 91 height 14
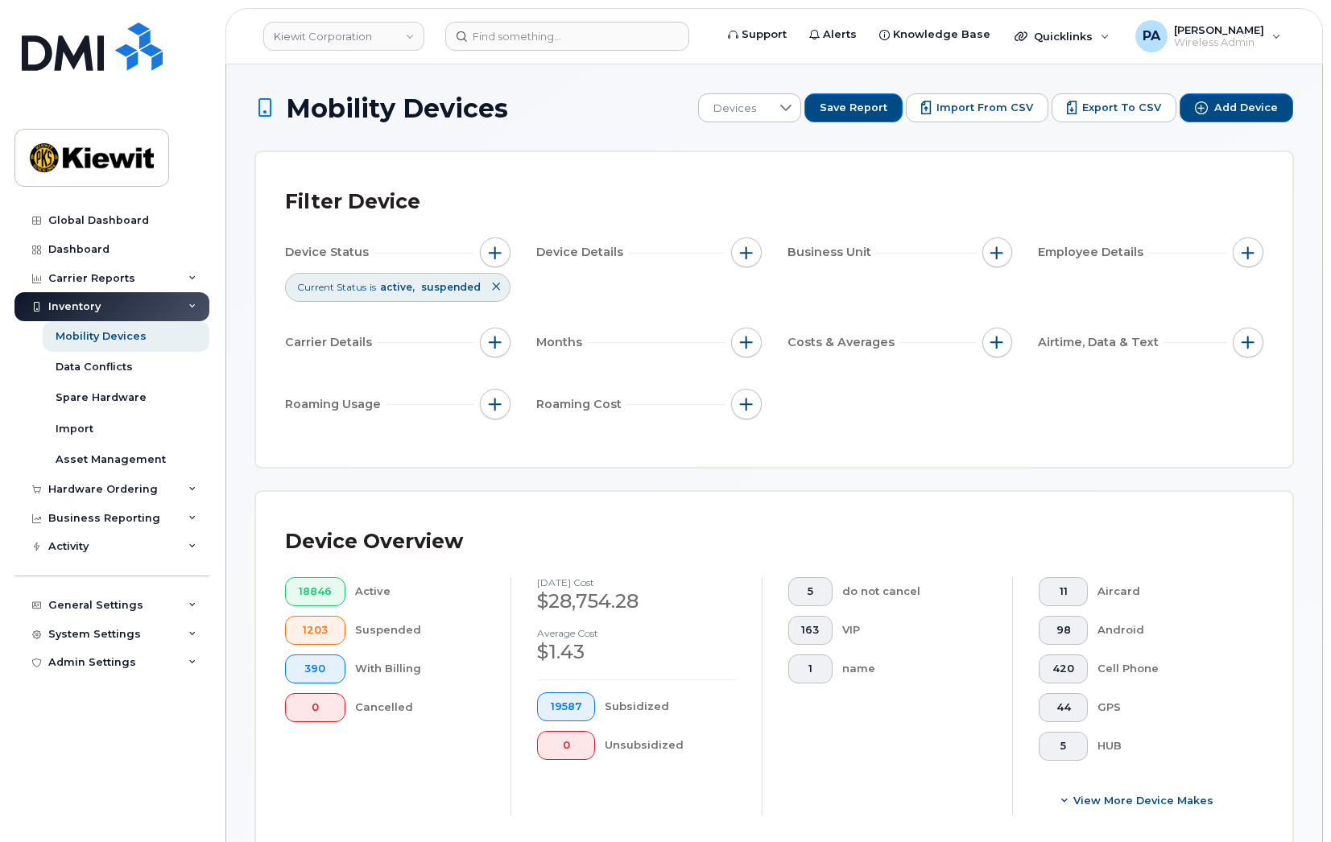
drag, startPoint x: 246, startPoint y: 792, endPoint x: 258, endPoint y: 788, distance: 12.7
click at [116, 479] on div "Hardware Ordering" at bounding box center [111, 489] width 195 height 29
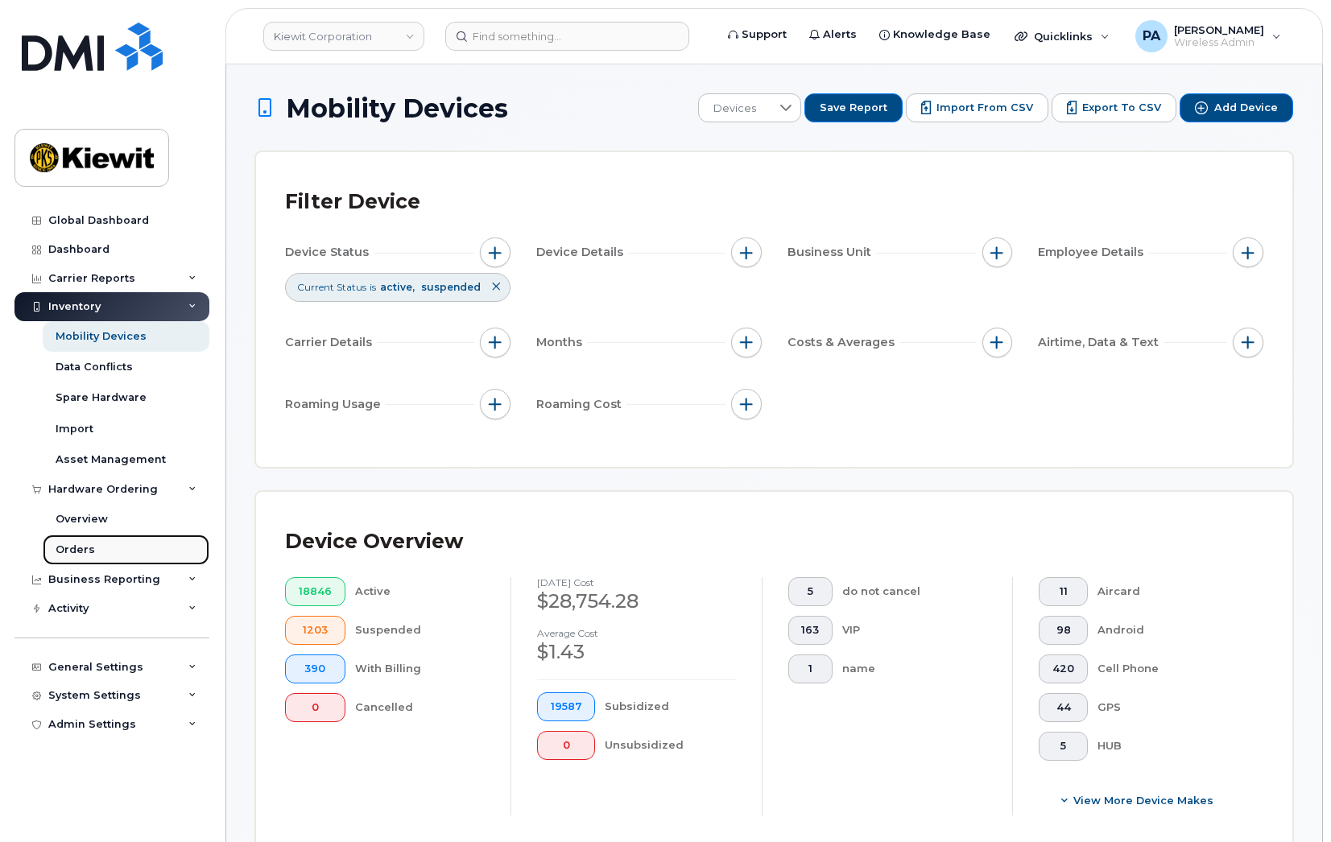
click at [103, 552] on link "Orders" at bounding box center [126, 550] width 167 height 31
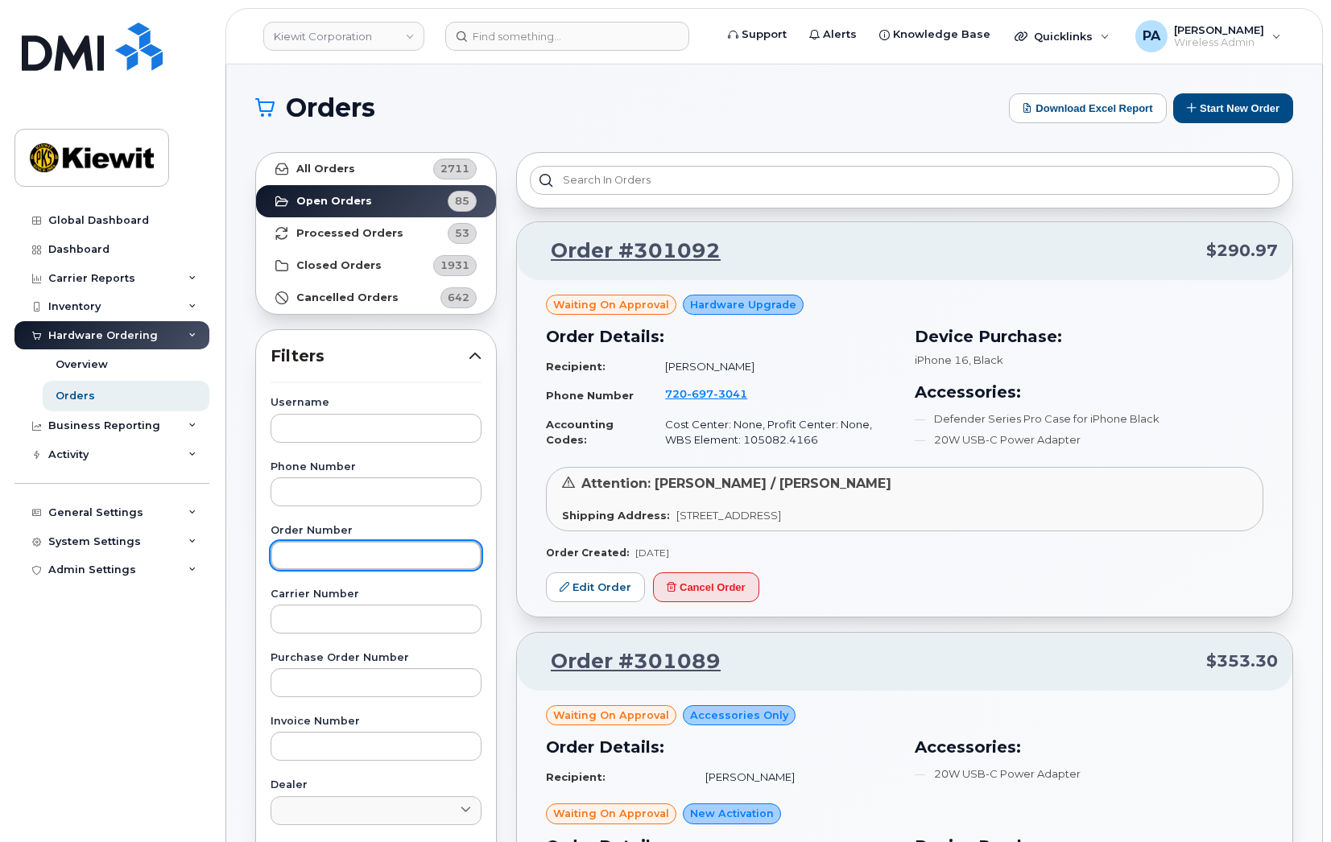
click at [378, 557] on input "text" at bounding box center [375, 555] width 211 height 29
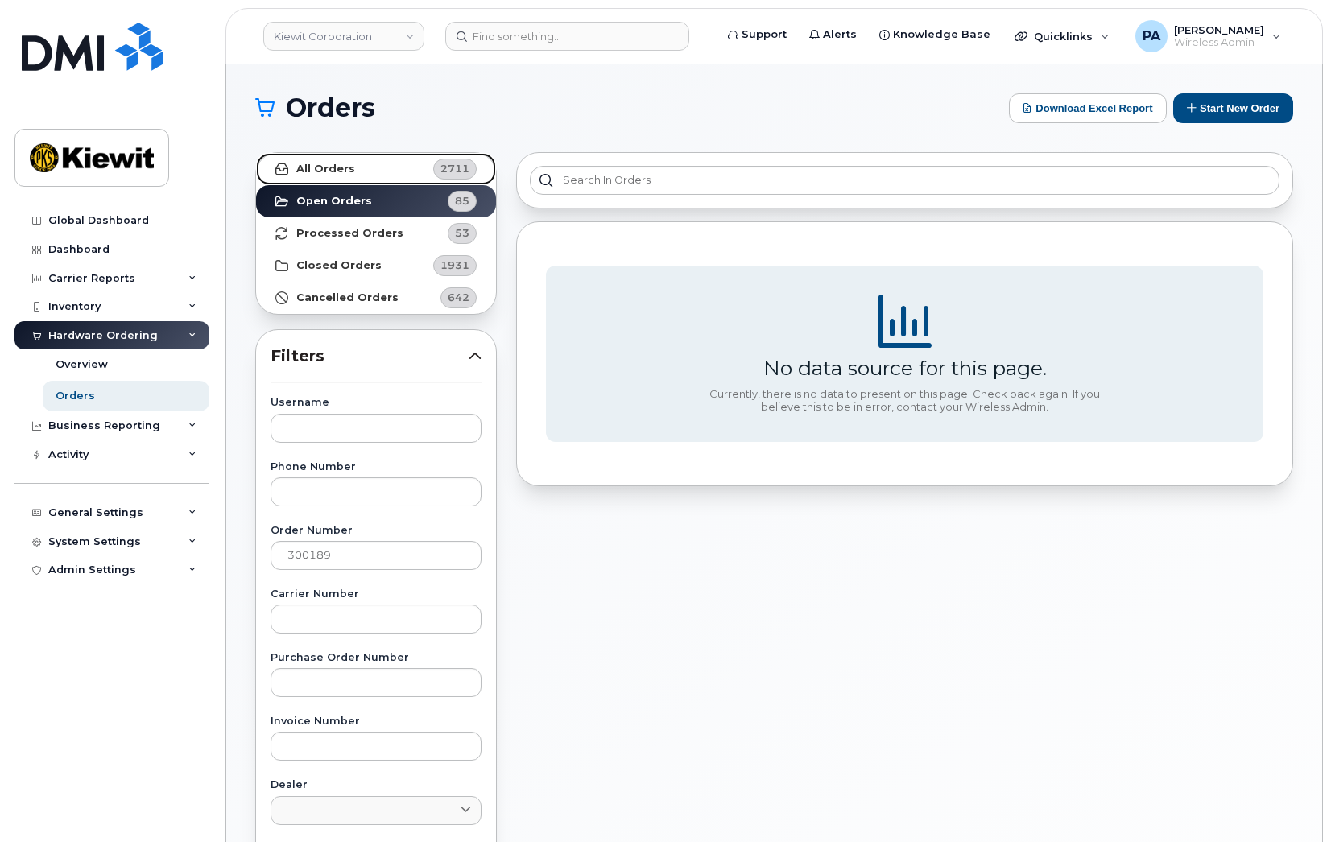
click at [329, 175] on strong "All Orders" at bounding box center [325, 169] width 59 height 13
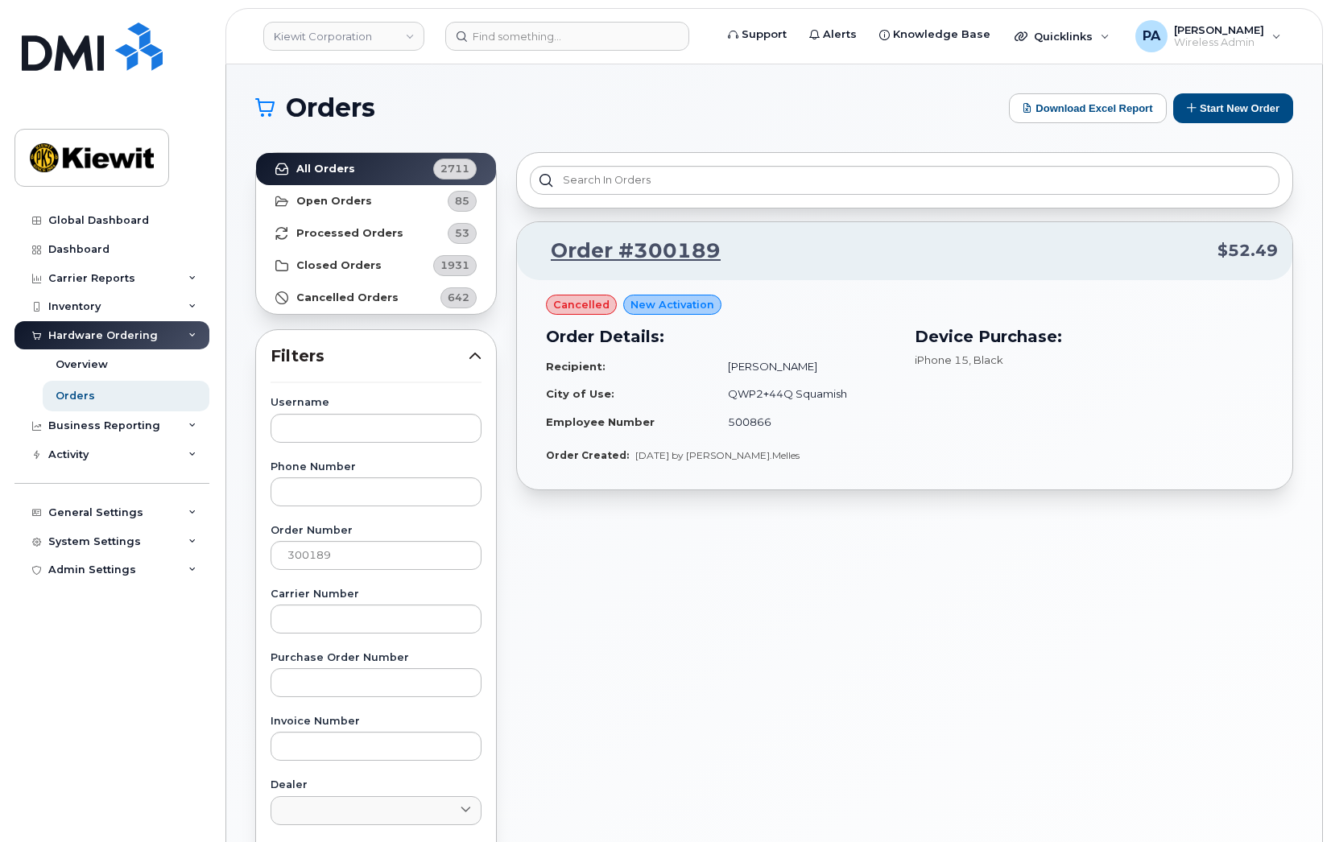
click at [513, 558] on div "Order #300189 $52.49 cancelled New Activation Order Details: Recipient: Alexand…" at bounding box center [904, 707] width 796 height 1131
drag, startPoint x: 299, startPoint y: 561, endPoint x: 444, endPoint y: 555, distance: 145.0
click at [444, 555] on input "300189" at bounding box center [375, 555] width 211 height 29
type input "301089"
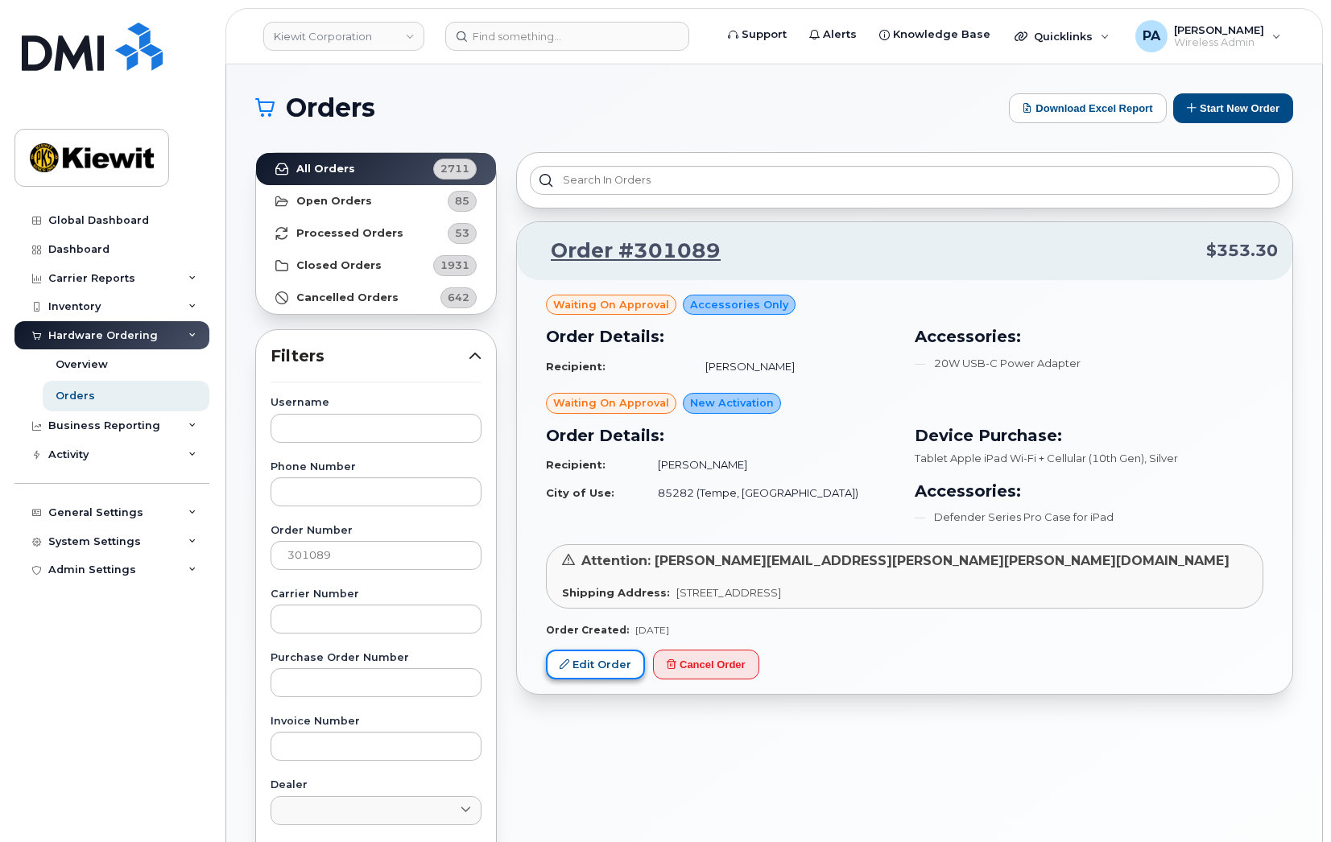
drag, startPoint x: 634, startPoint y: 663, endPoint x: 643, endPoint y: 674, distance: 14.2
click at [634, 663] on link "Edit Order" at bounding box center [595, 665] width 99 height 30
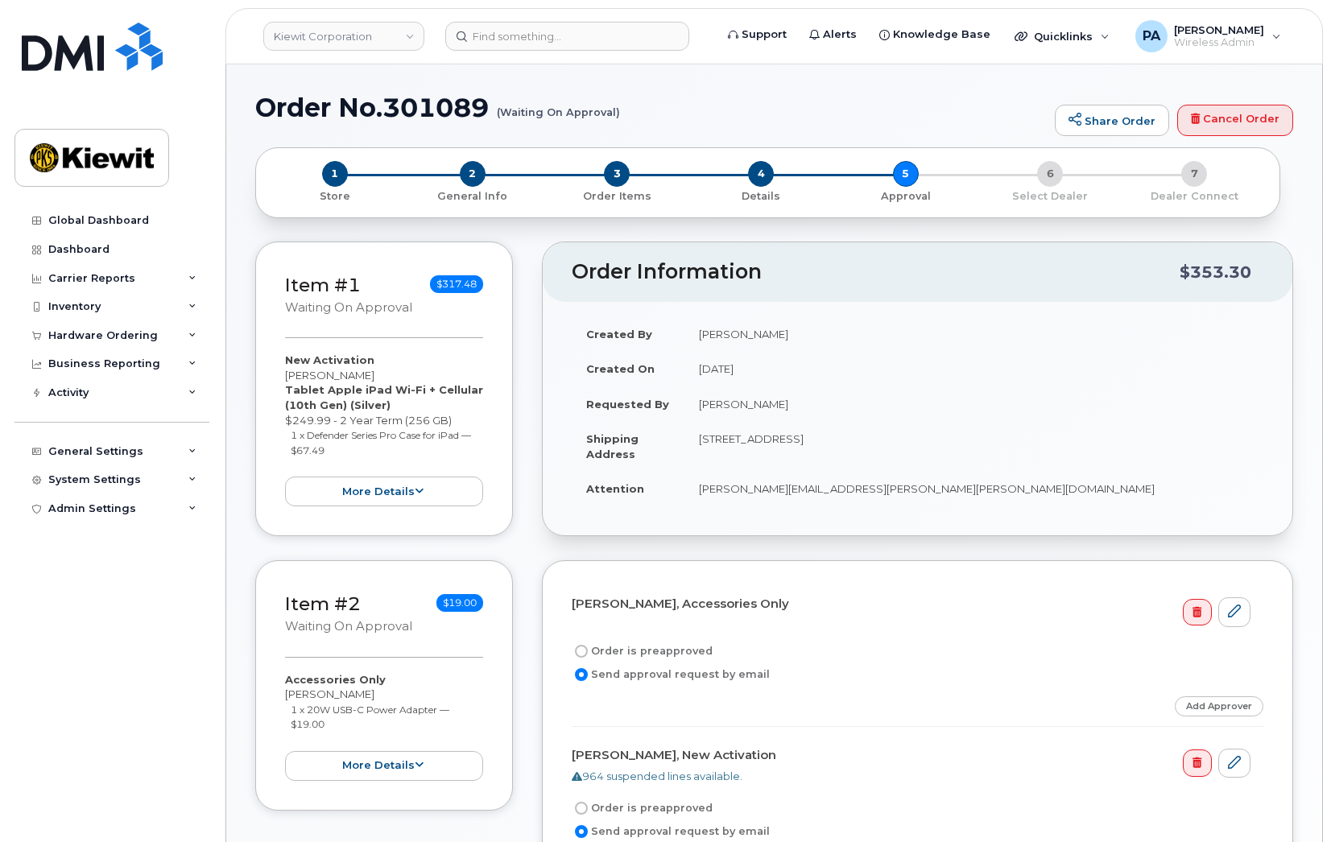
drag, startPoint x: 785, startPoint y: 327, endPoint x: 702, endPoint y: 329, distance: 83.0
click at [702, 329] on td "Mark Oyekunie" at bounding box center [973, 333] width 579 height 35
copy td "Mark Oyekunie"
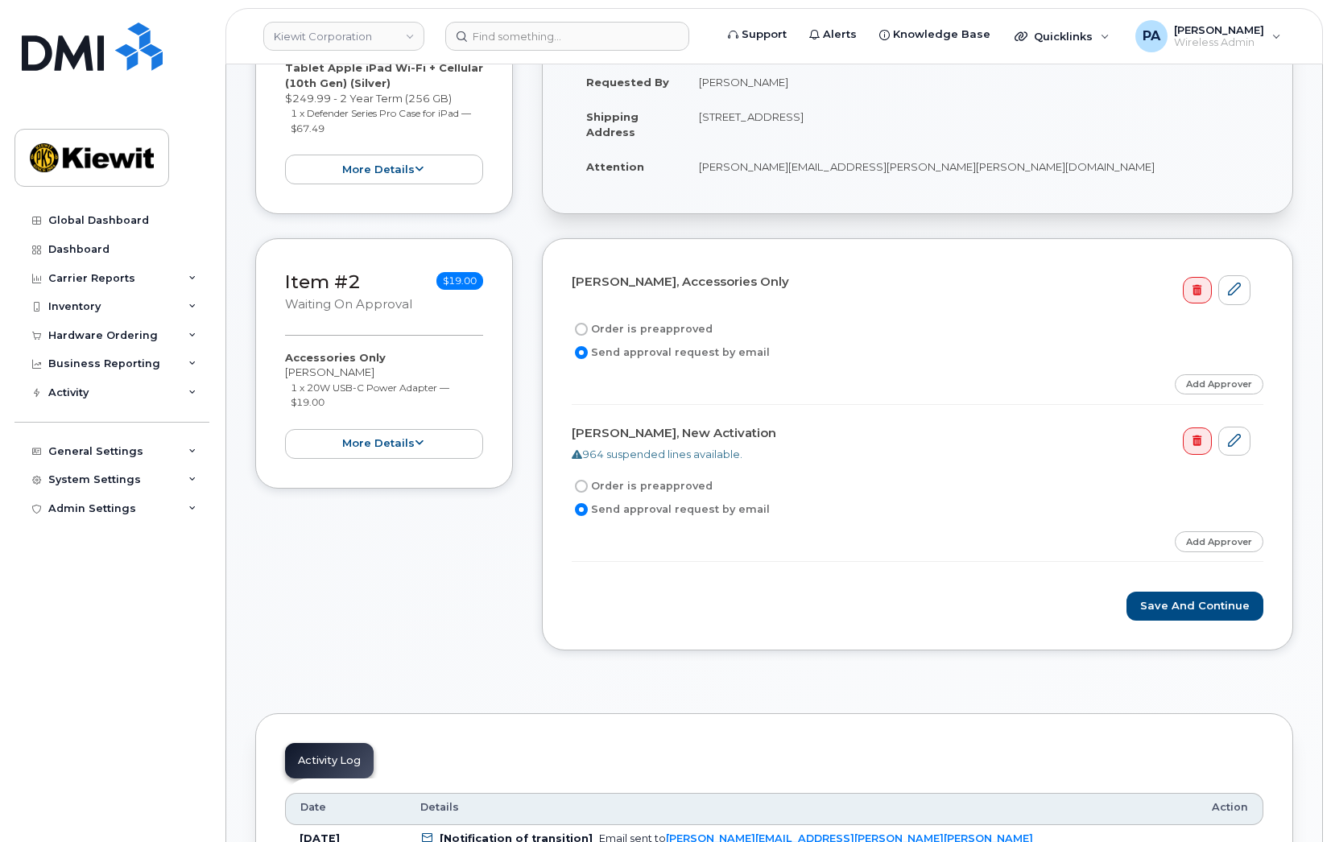
scroll to position [725, 0]
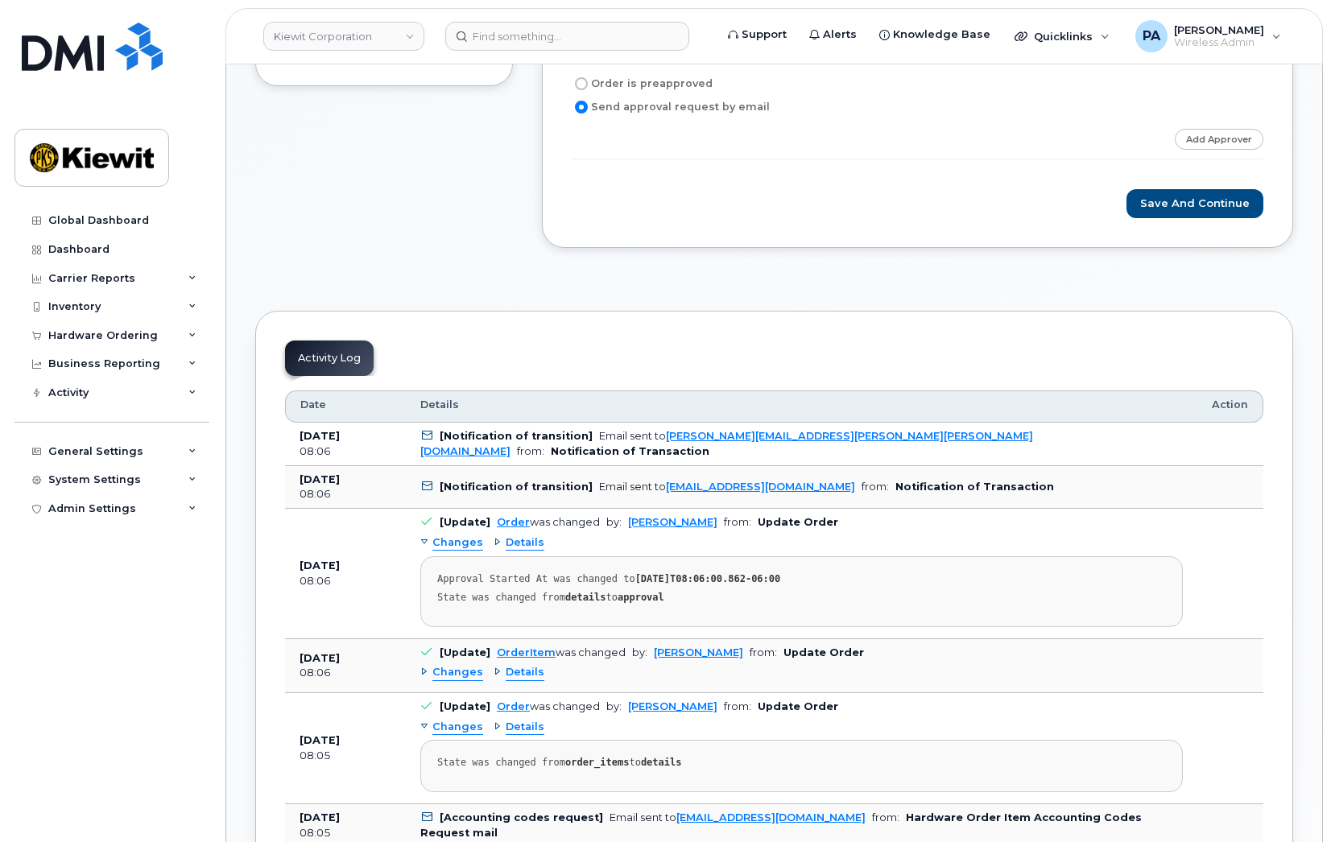
click at [349, 612] on td "Sep 18, 2025 08:06" at bounding box center [345, 574] width 121 height 130
drag, startPoint x: 730, startPoint y: 654, endPoint x: 646, endPoint y: 654, distance: 83.7
click at [646, 654] on td "[Update] OrderItem was changed by: Mark Oyekunie from: Update Order Changes Det…" at bounding box center [801, 666] width 791 height 54
copy link "Mark Oyekunie"
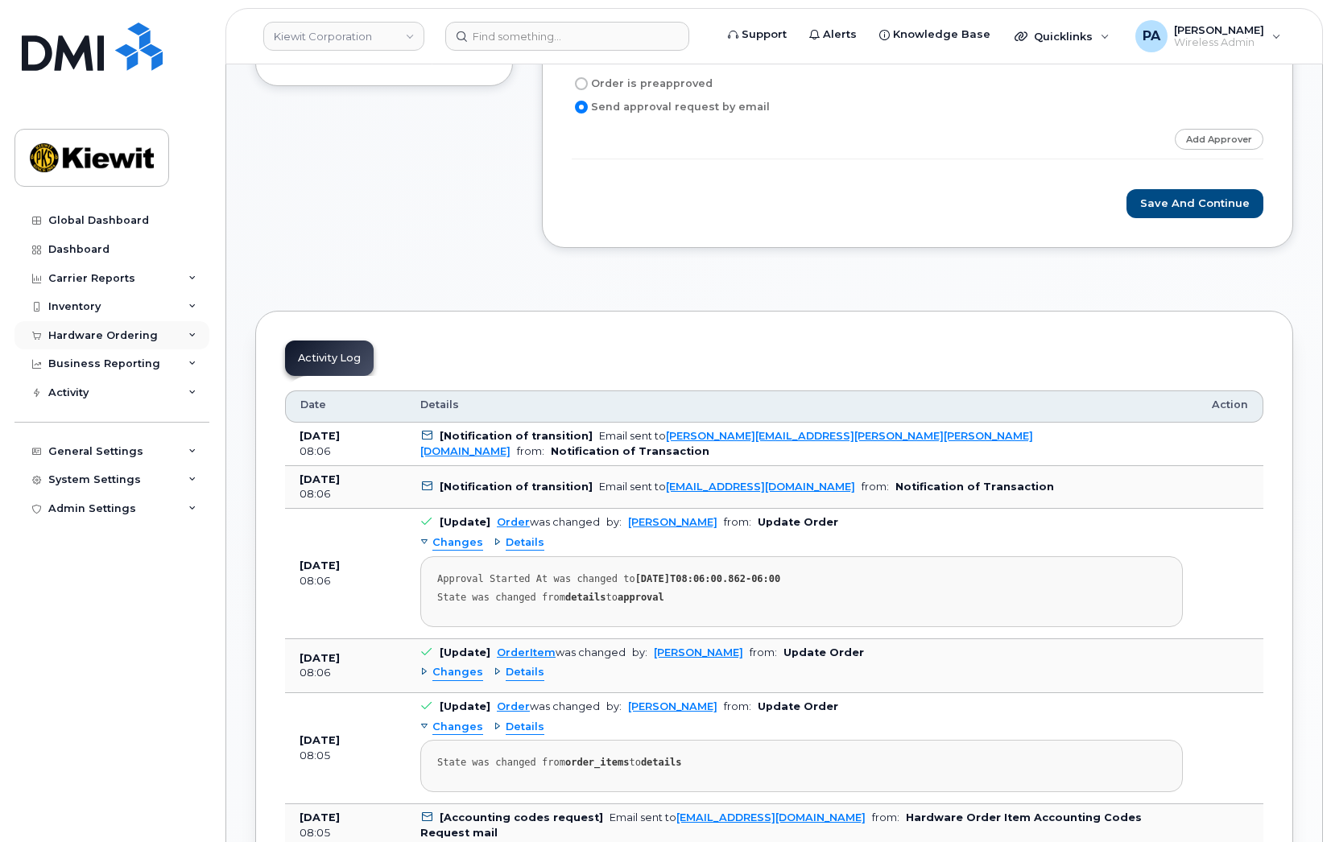
click at [117, 331] on div "Hardware Ordering" at bounding box center [102, 335] width 109 height 13
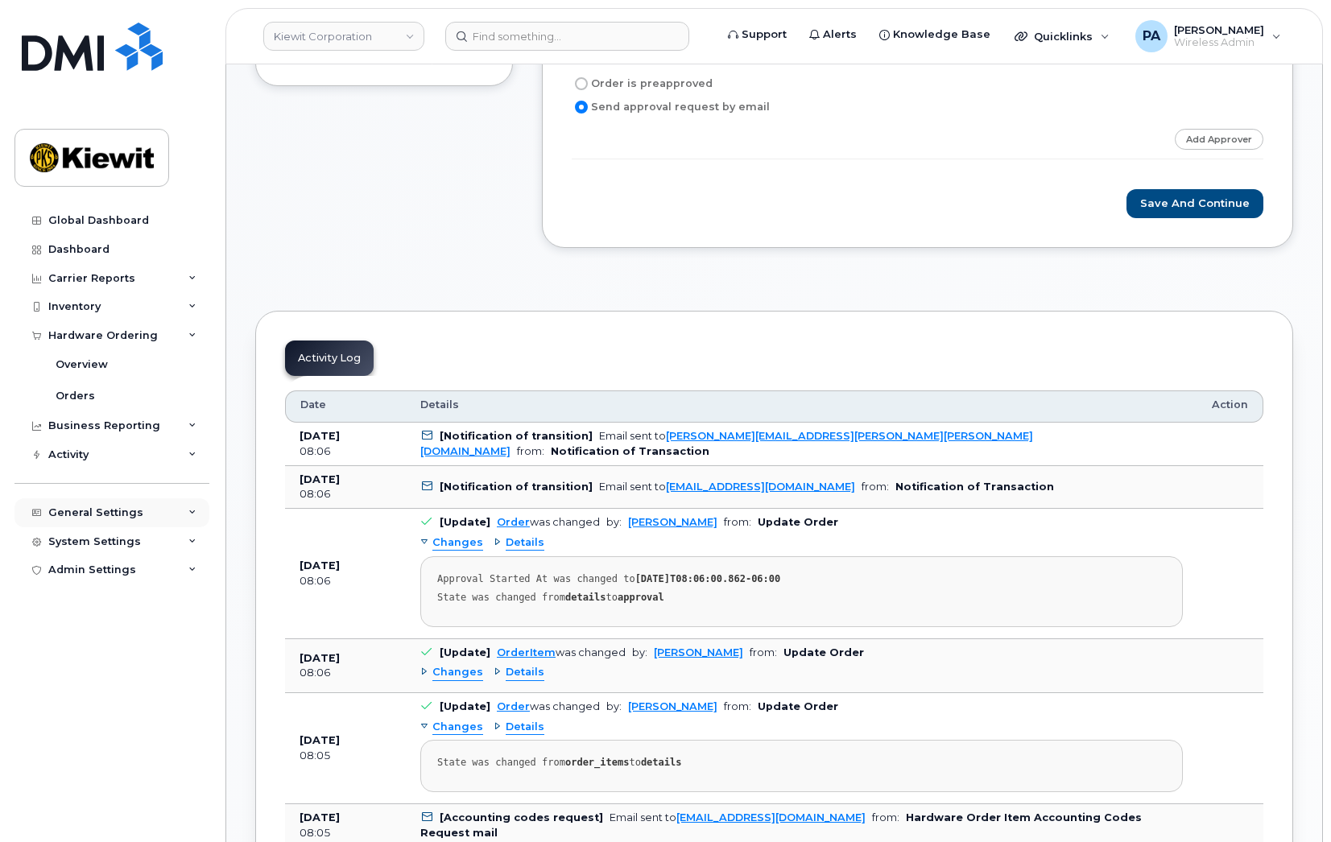
click at [98, 510] on div "General Settings" at bounding box center [95, 512] width 95 height 13
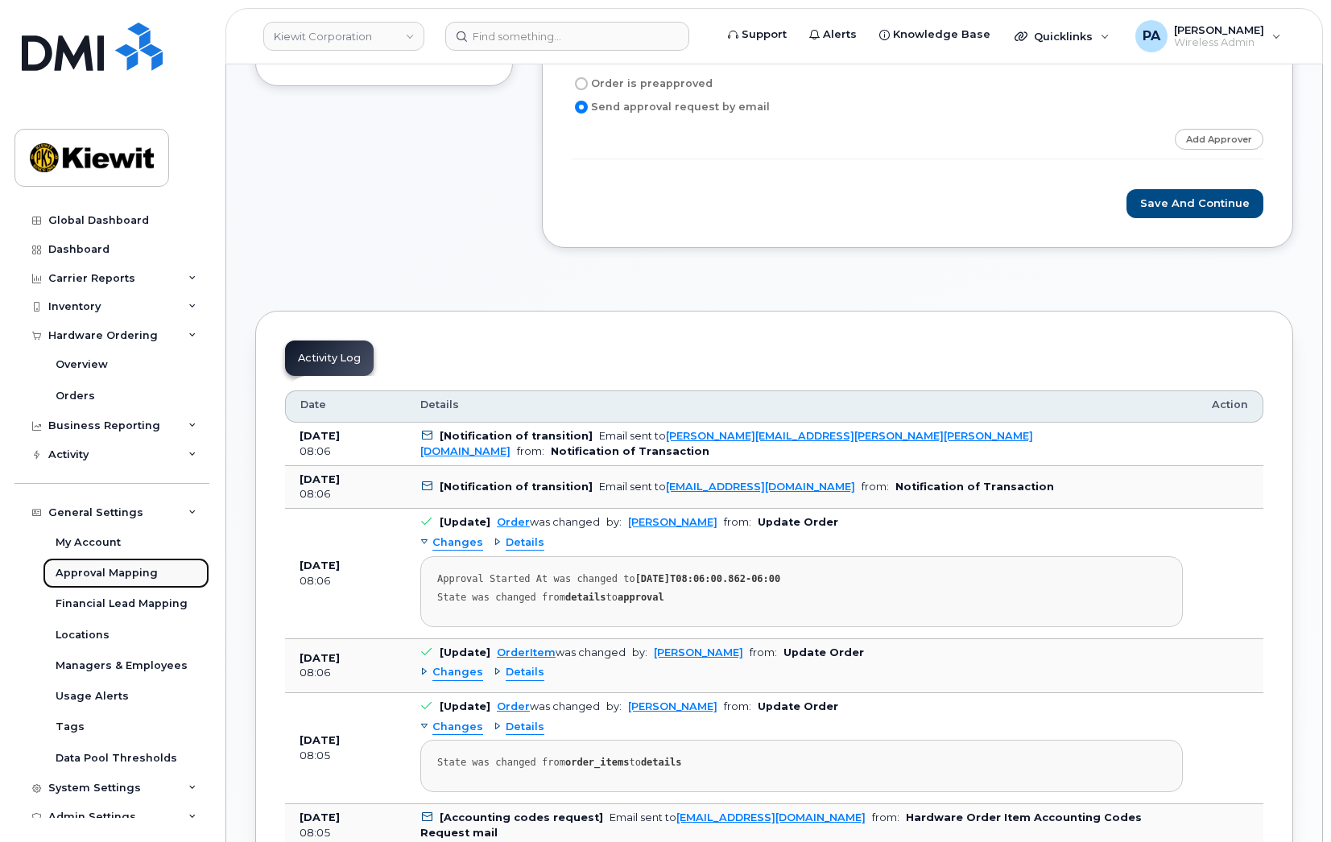
click at [86, 568] on div "Approval Mapping" at bounding box center [107, 573] width 102 height 14
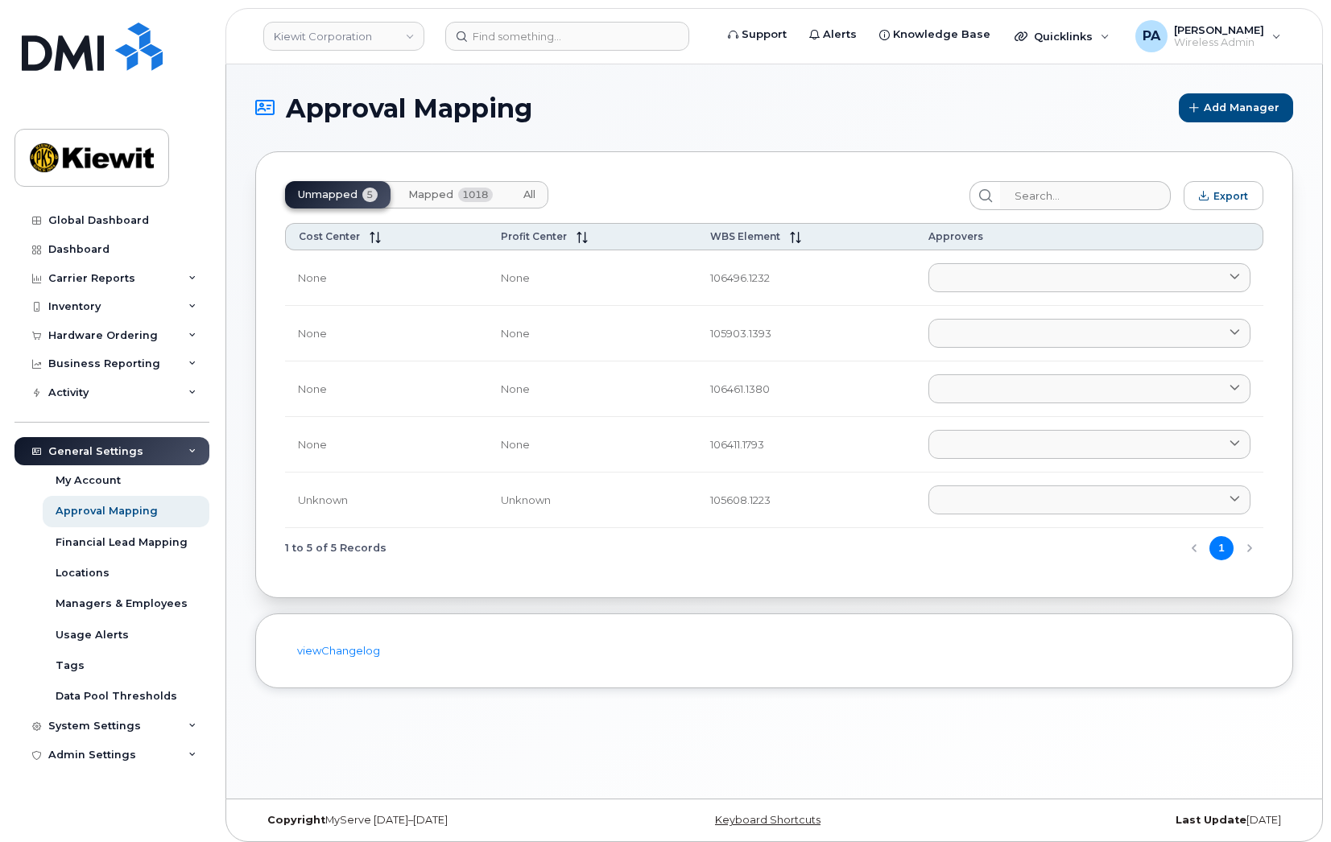
click at [527, 198] on span "All" at bounding box center [529, 194] width 12 height 13
click at [1059, 194] on input "search" at bounding box center [1084, 195] width 171 height 29
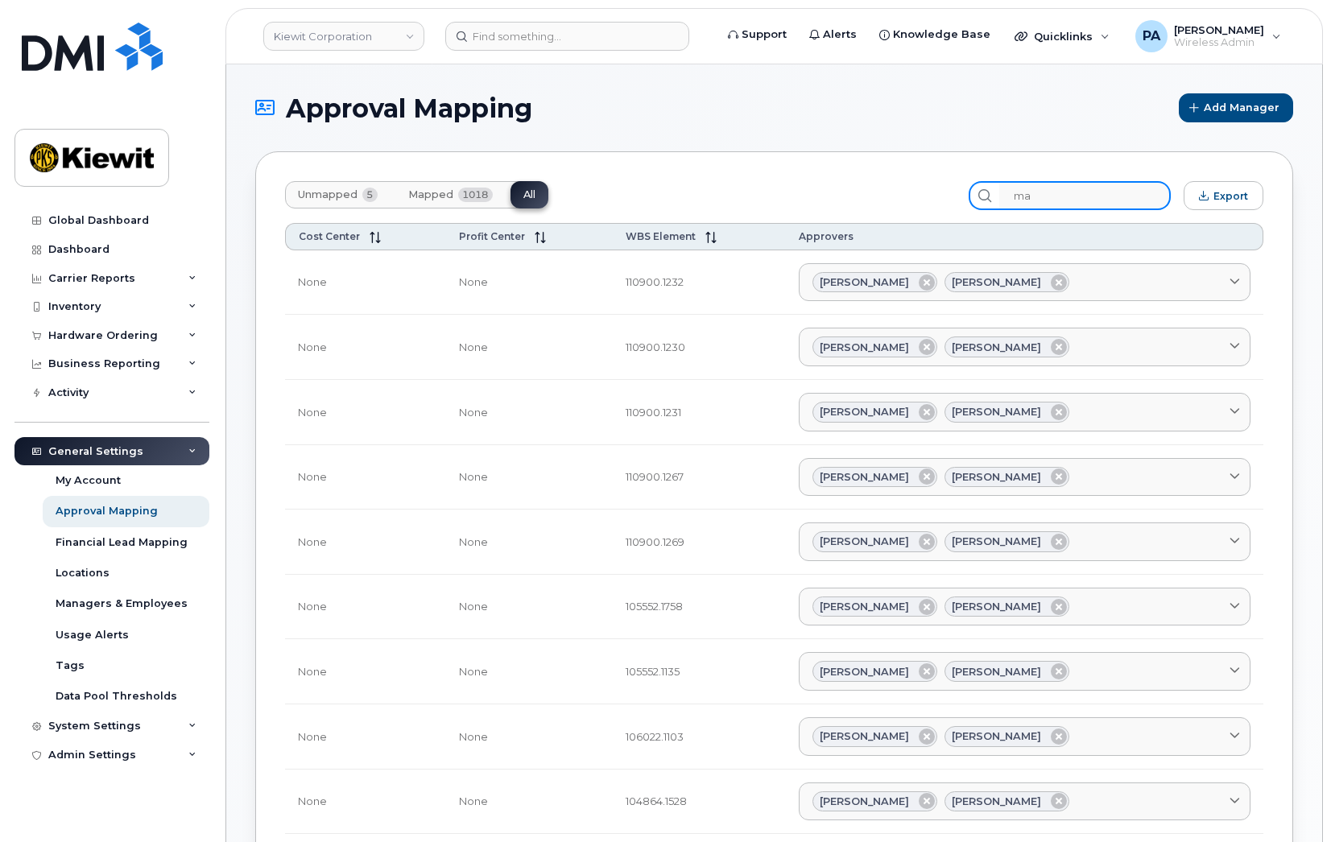
type input "m"
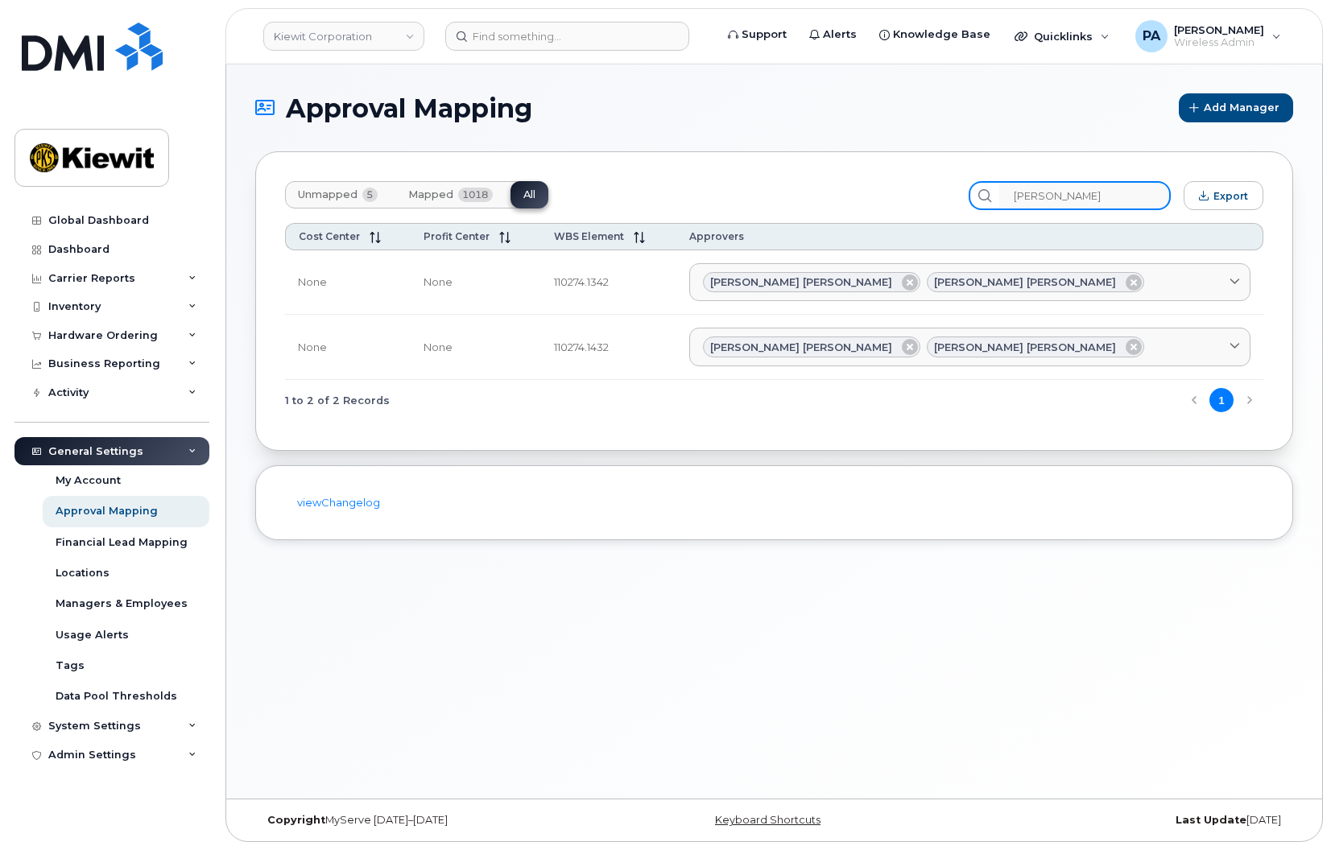
type input "gaston"
click at [461, 151] on section "Approval Mapping Add Manager Unmapped 5 Mapped 1018 All gaston Export Cost Cent…" at bounding box center [774, 316] width 1038 height 447
click at [1127, 188] on input "gaston" at bounding box center [1084, 195] width 171 height 29
click at [305, 192] on span "Unmapped" at bounding box center [328, 194] width 60 height 13
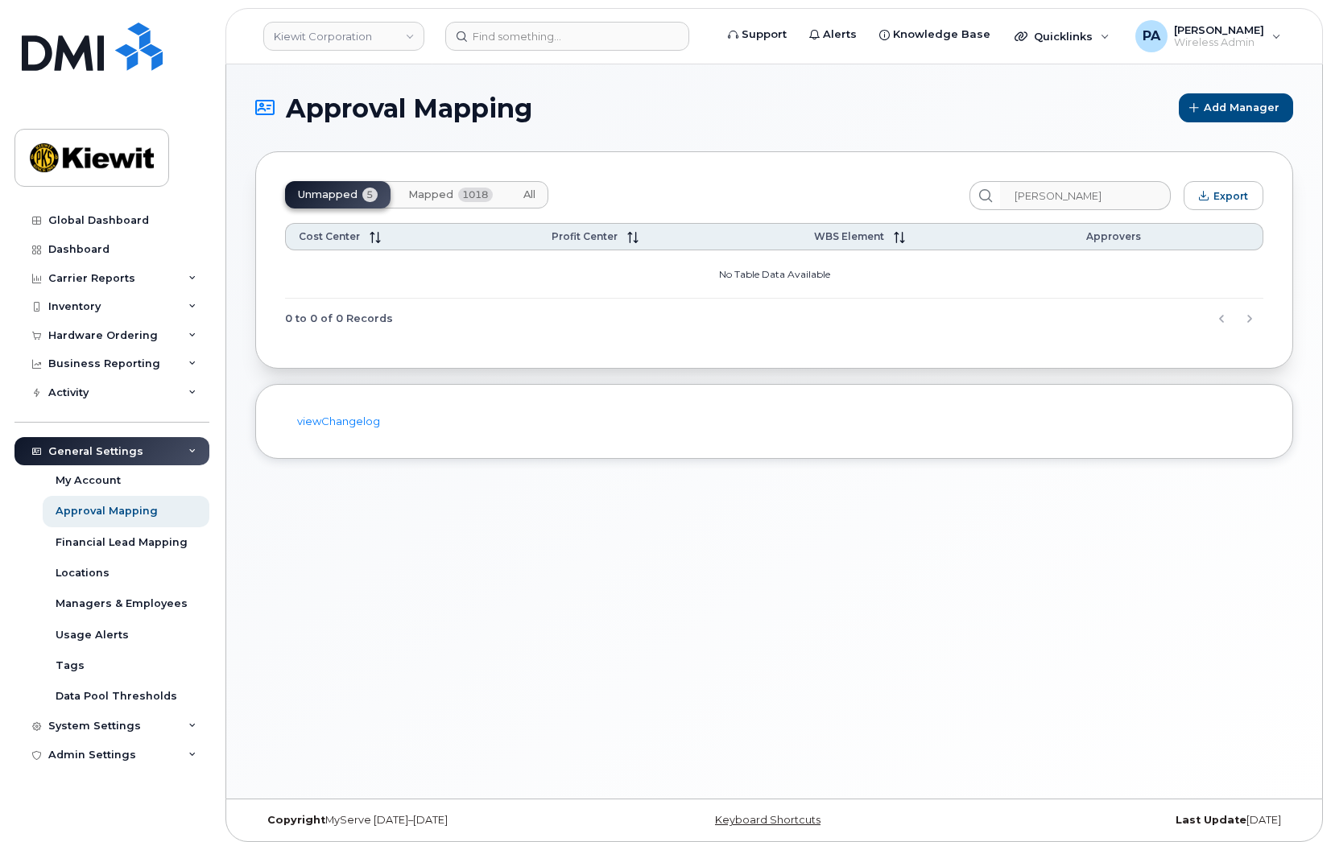
click at [408, 191] on span "Mapped" at bounding box center [430, 194] width 45 height 13
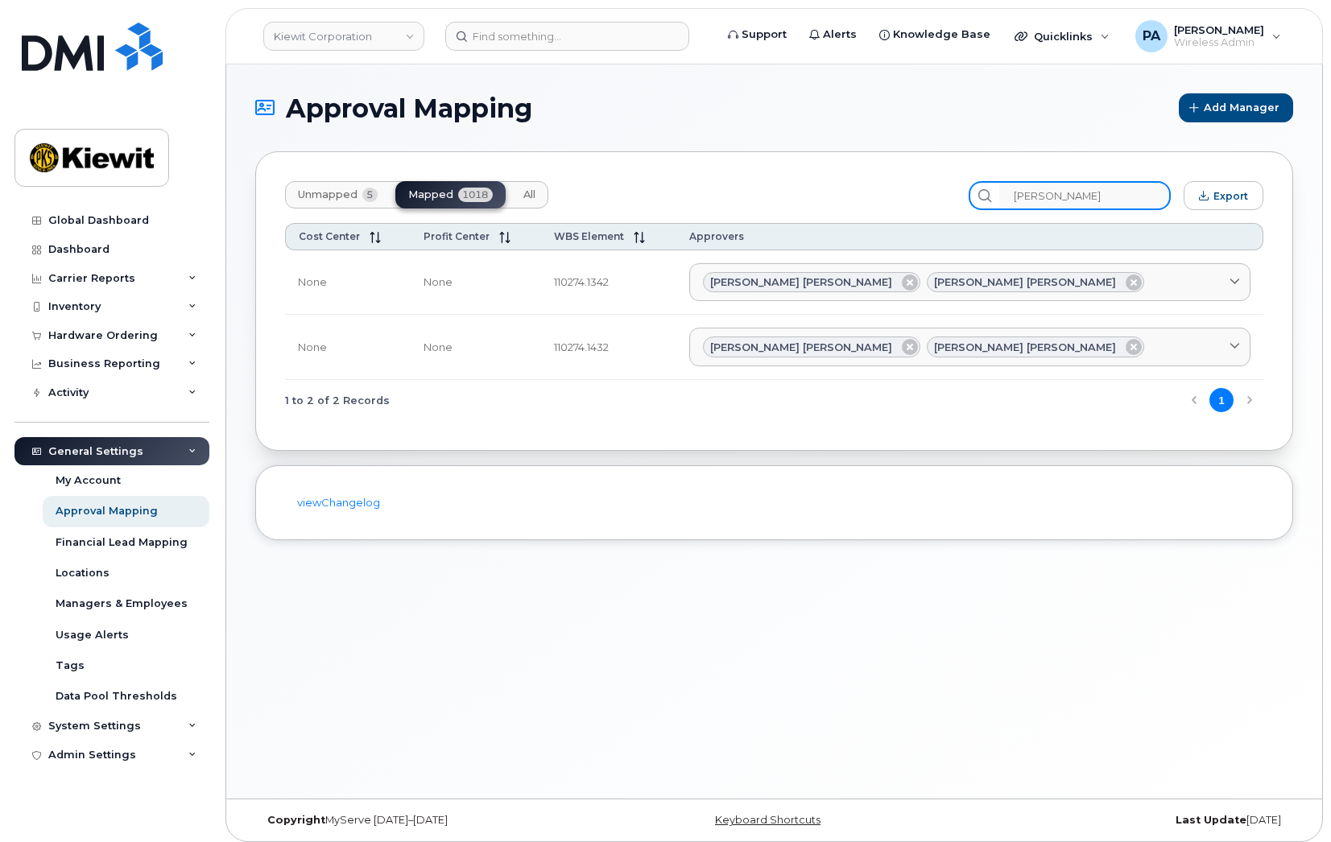
drag, startPoint x: 1081, startPoint y: 198, endPoint x: 724, endPoint y: 211, distance: 357.7
click at [724, 211] on div "Unmapped 5 Mapped 1018 All gaston Export Cost Center Profit Center WBS Element …" at bounding box center [774, 300] width 1038 height 299
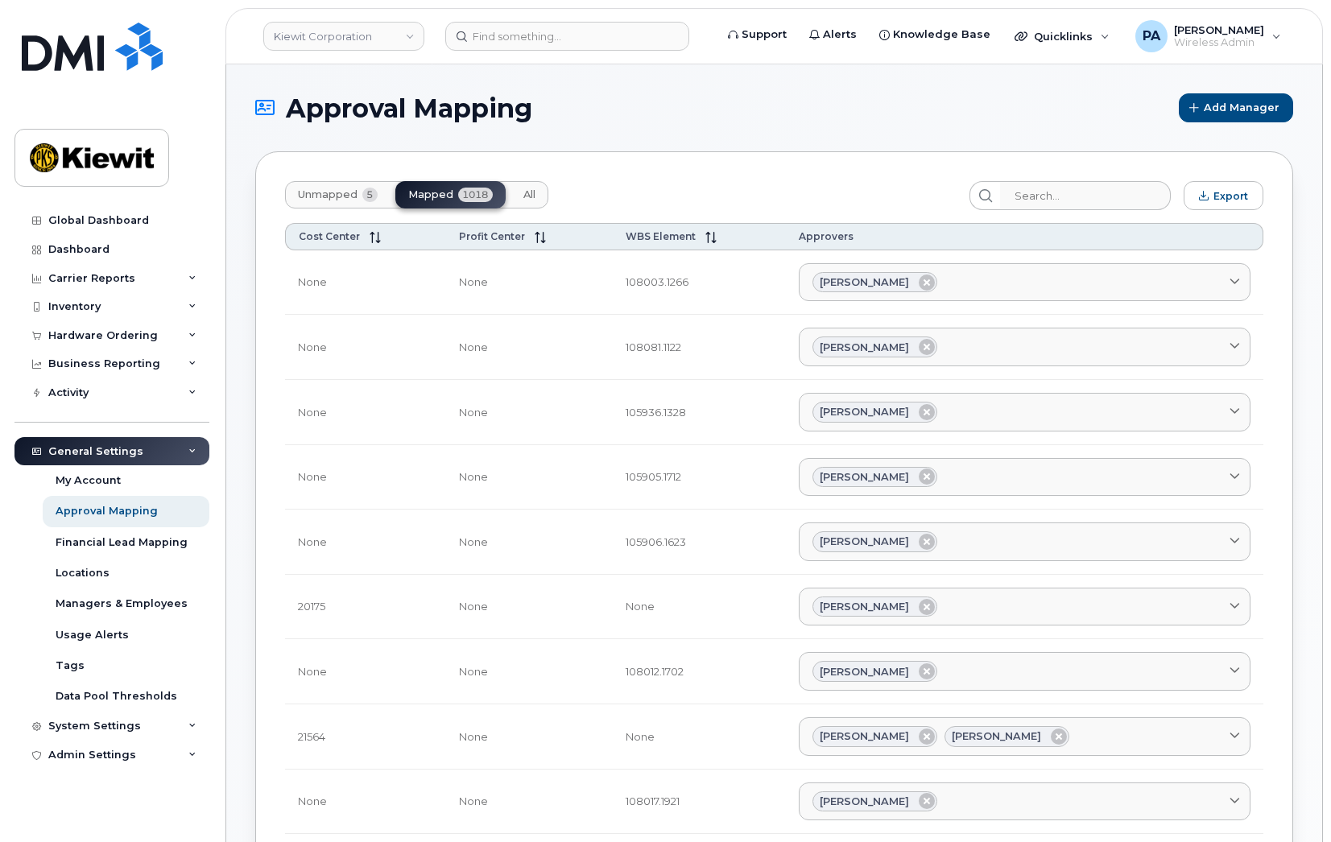
click at [328, 202] on button "Unmapped 5" at bounding box center [337, 194] width 105 height 27
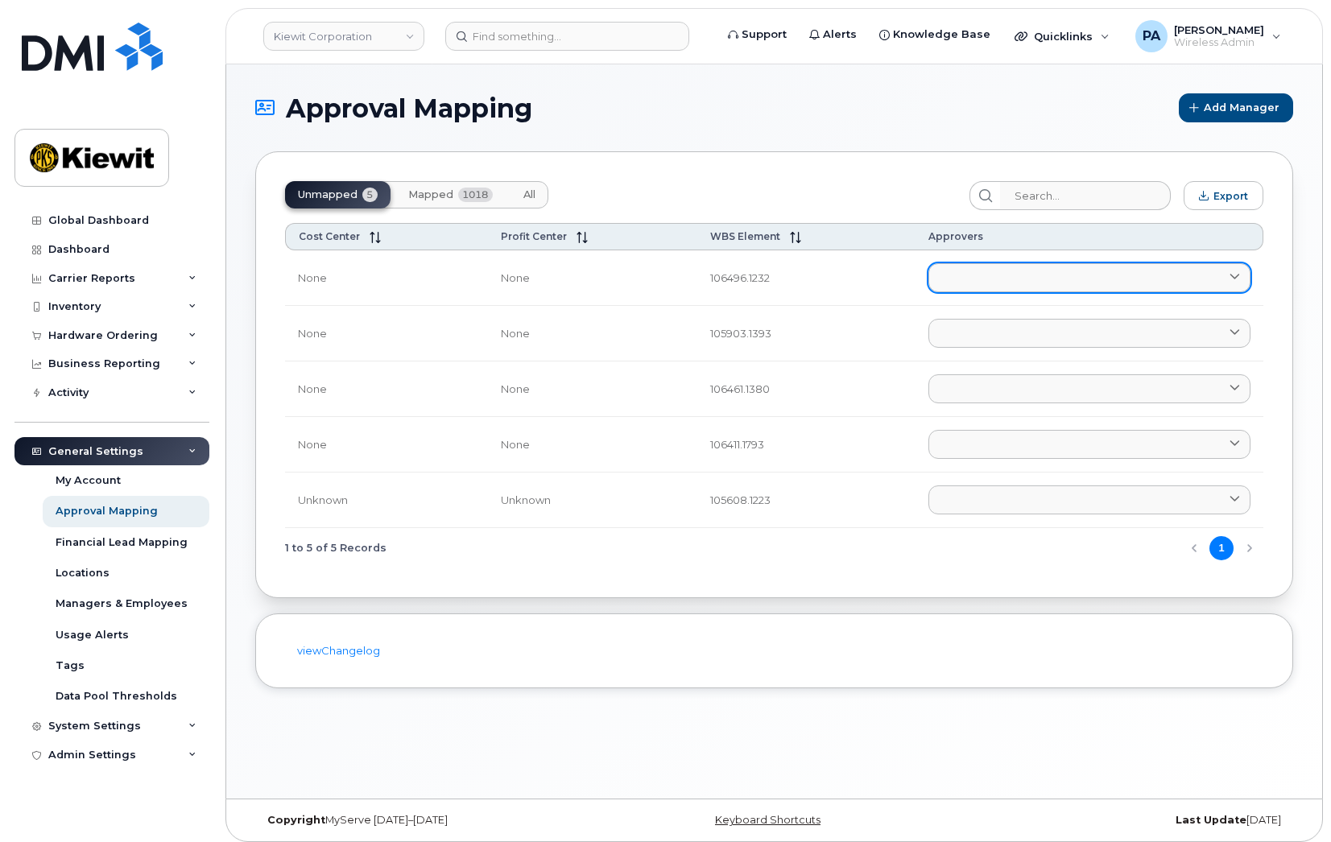
click at [979, 287] on link at bounding box center [1089, 277] width 322 height 29
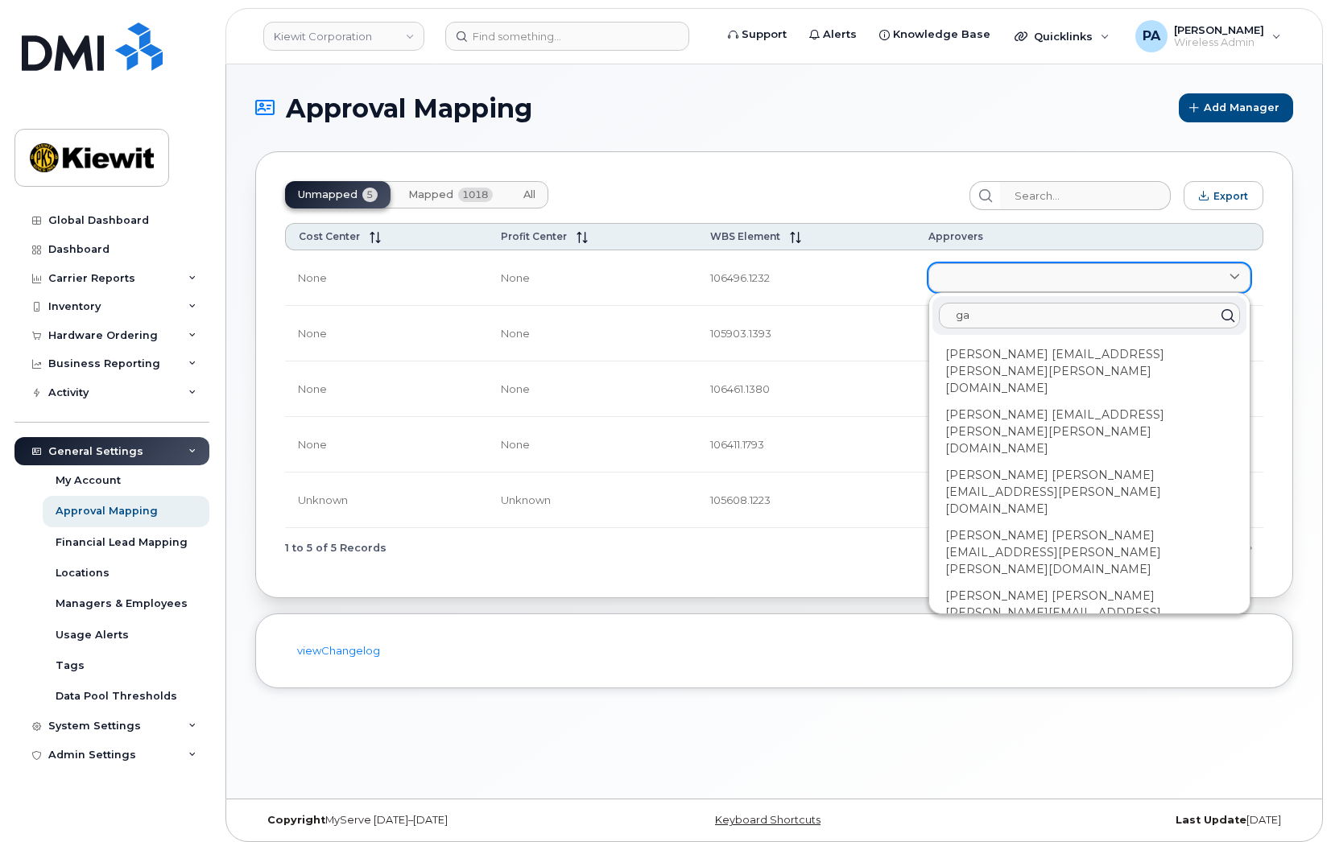
type input "g"
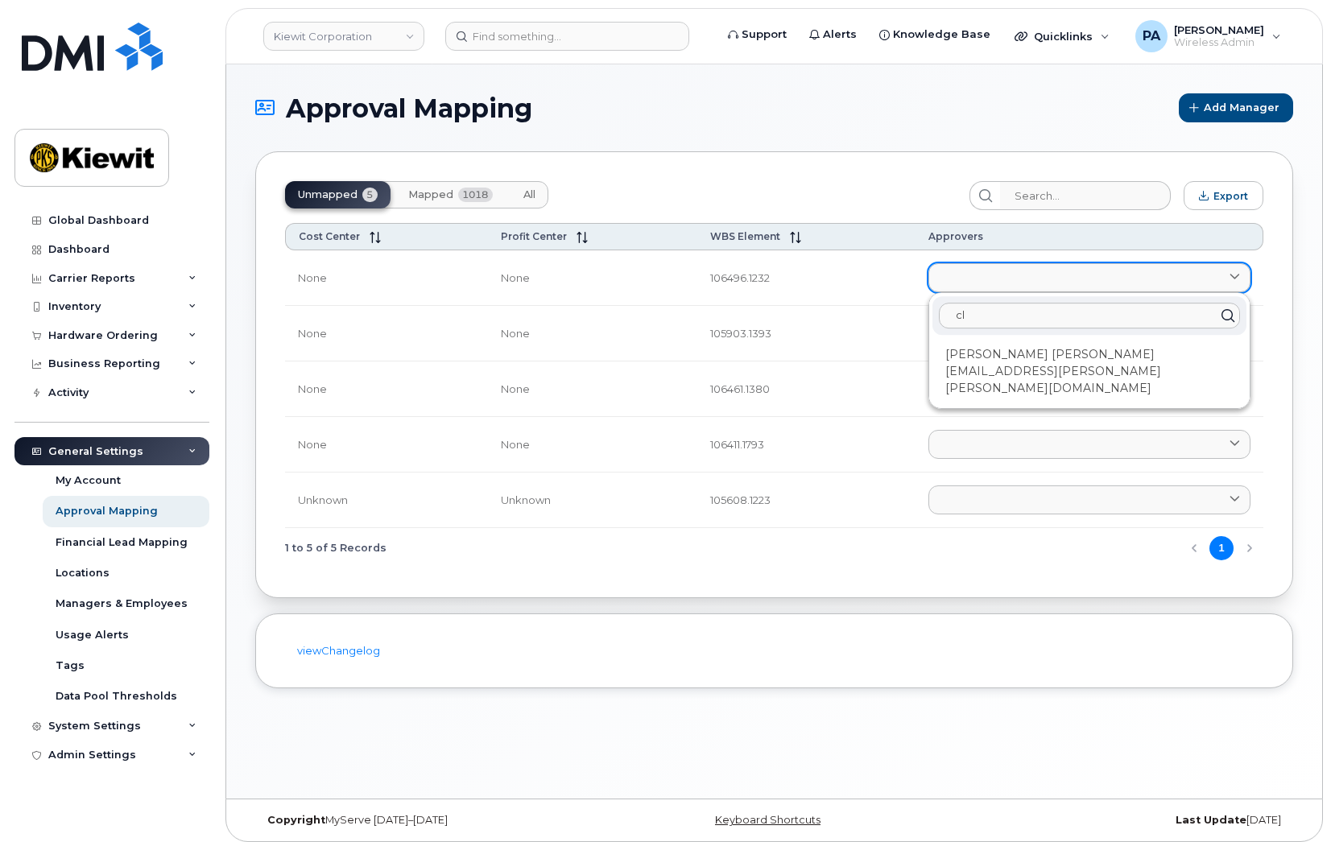
type input "c"
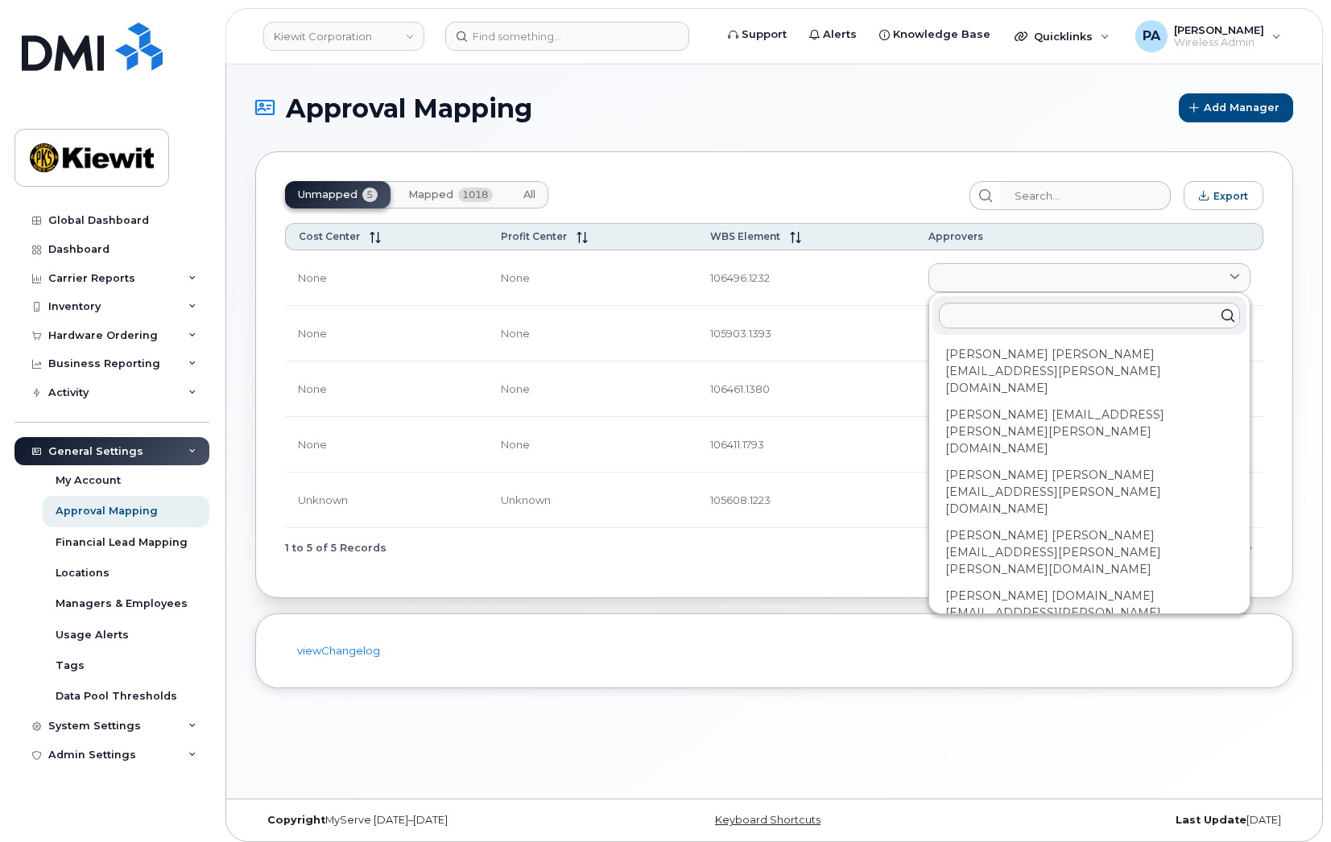
click at [438, 760] on div "Approval Mapping Add Manager Unmapped 5 Mapped 1018 All Export Cost Center Prof…" at bounding box center [774, 431] width 1096 height 734
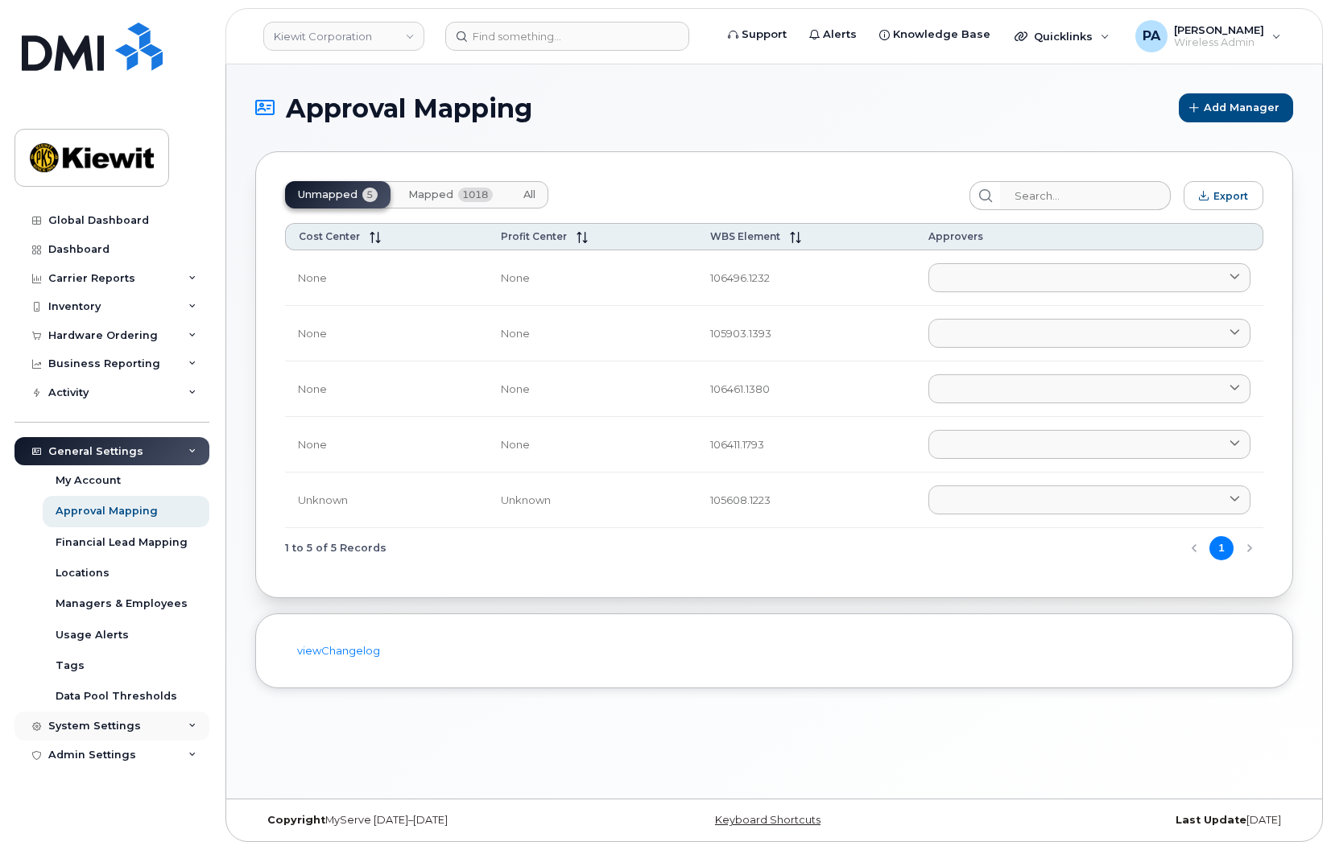
click at [100, 718] on div "System Settings" at bounding box center [111, 726] width 195 height 29
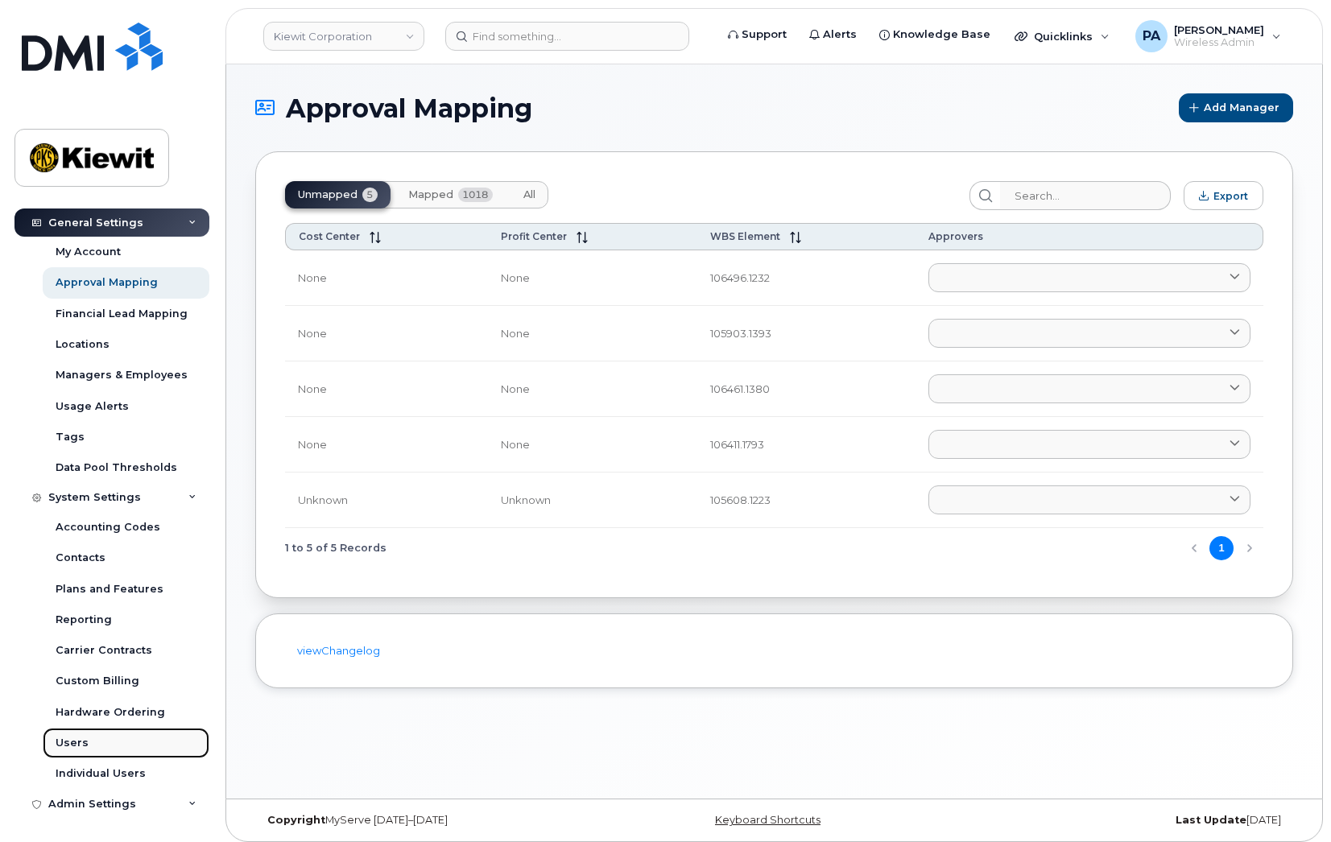
click at [72, 744] on div "Users" at bounding box center [72, 743] width 33 height 14
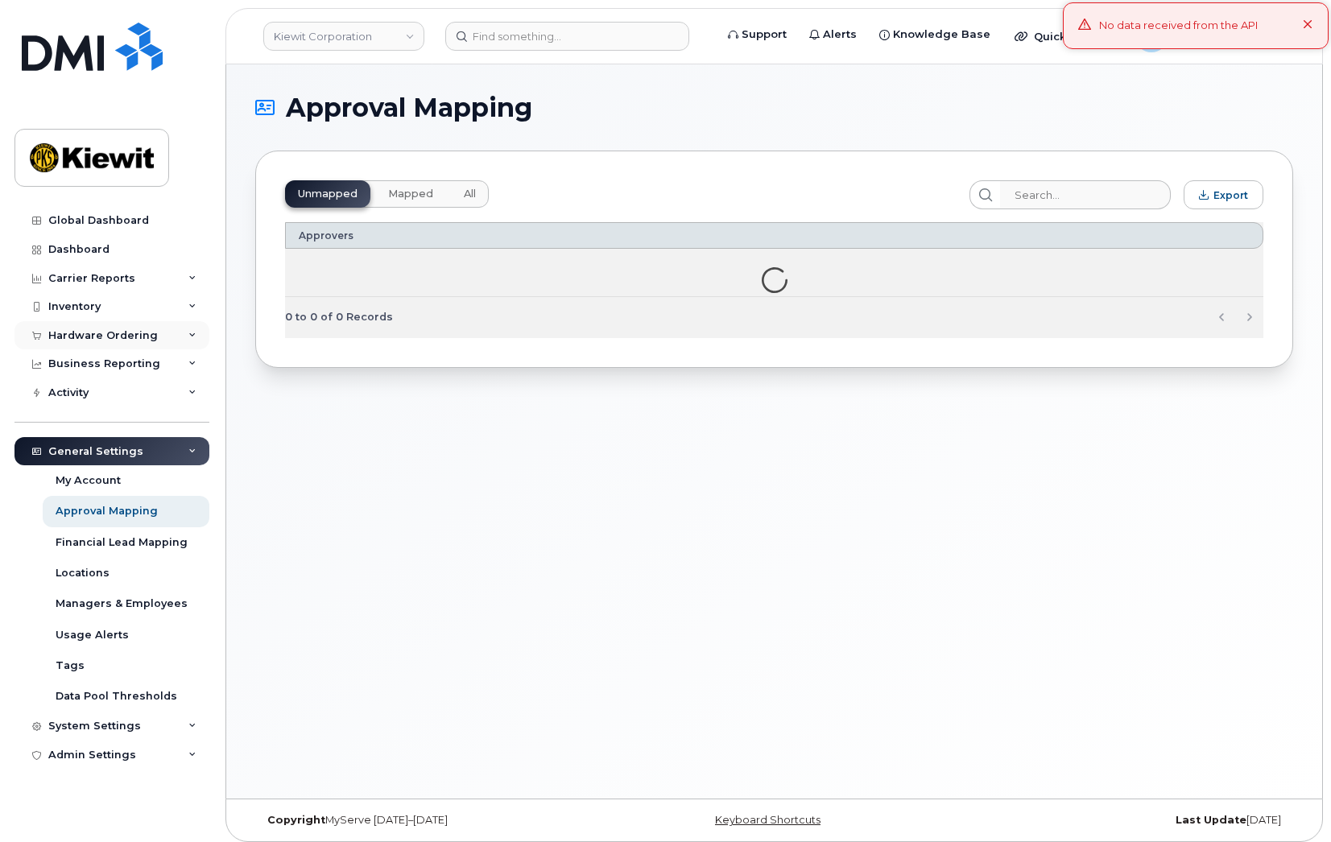
click at [89, 340] on div "Hardware Ordering" at bounding box center [102, 335] width 109 height 13
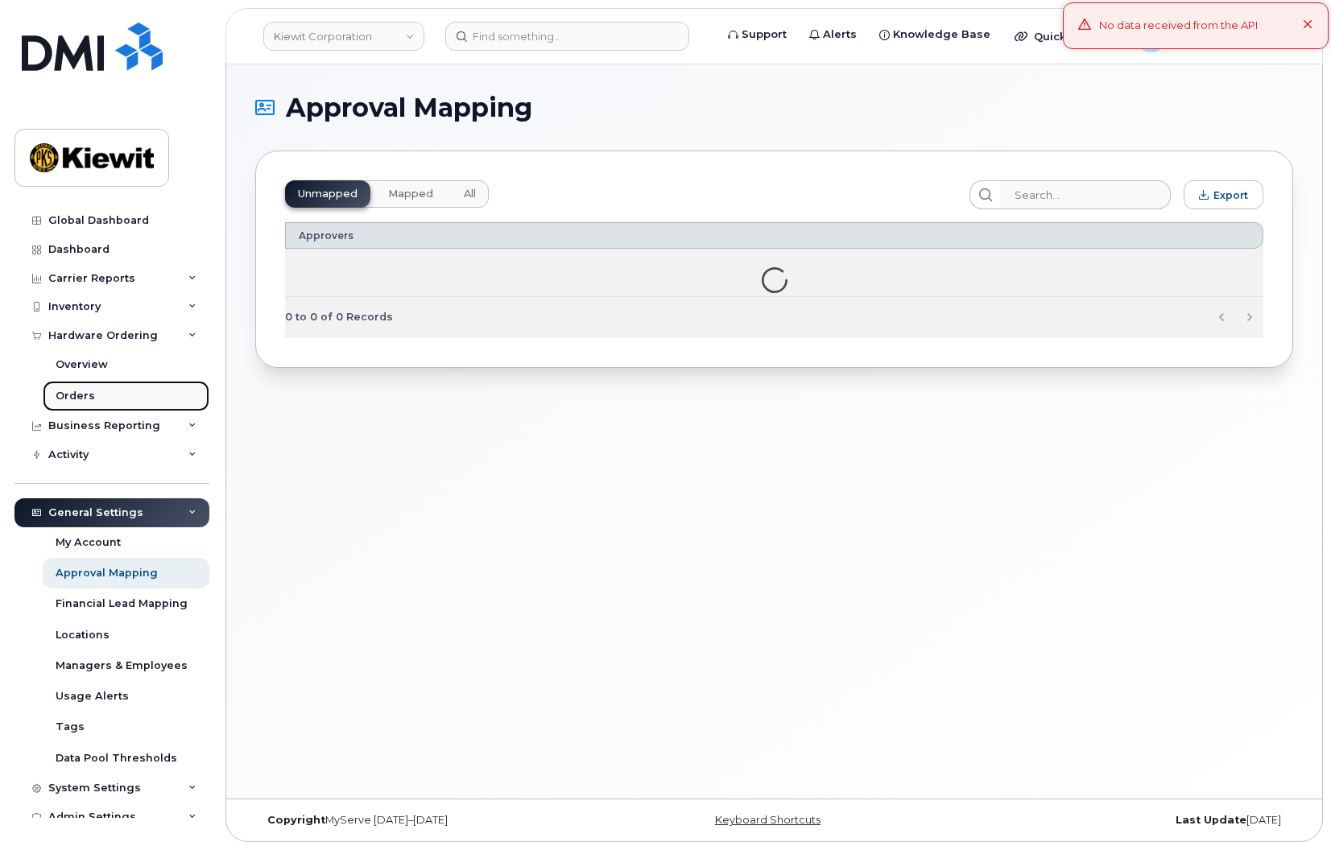
click at [62, 404] on link "Orders" at bounding box center [126, 396] width 167 height 31
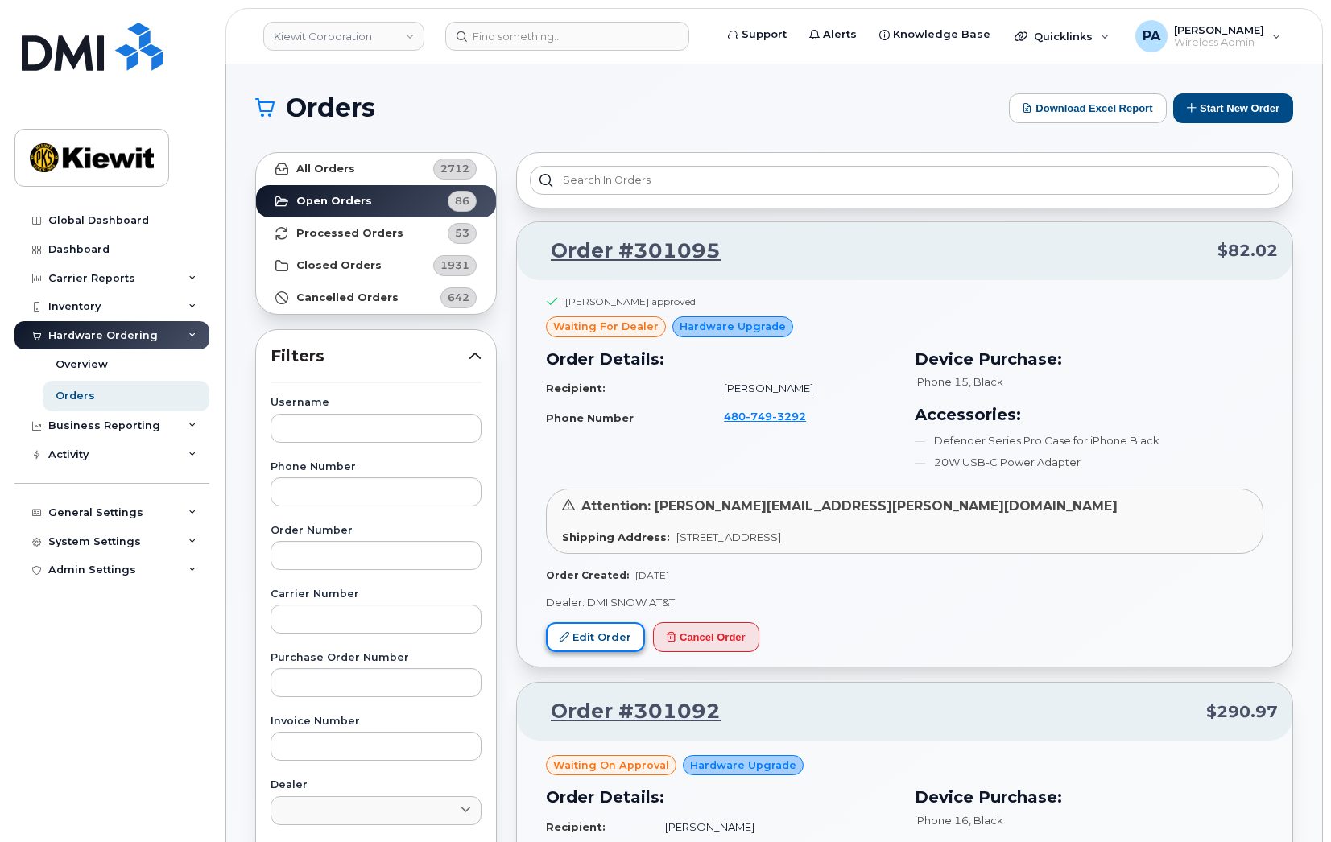
click at [603, 639] on link "Edit Order" at bounding box center [595, 637] width 99 height 30
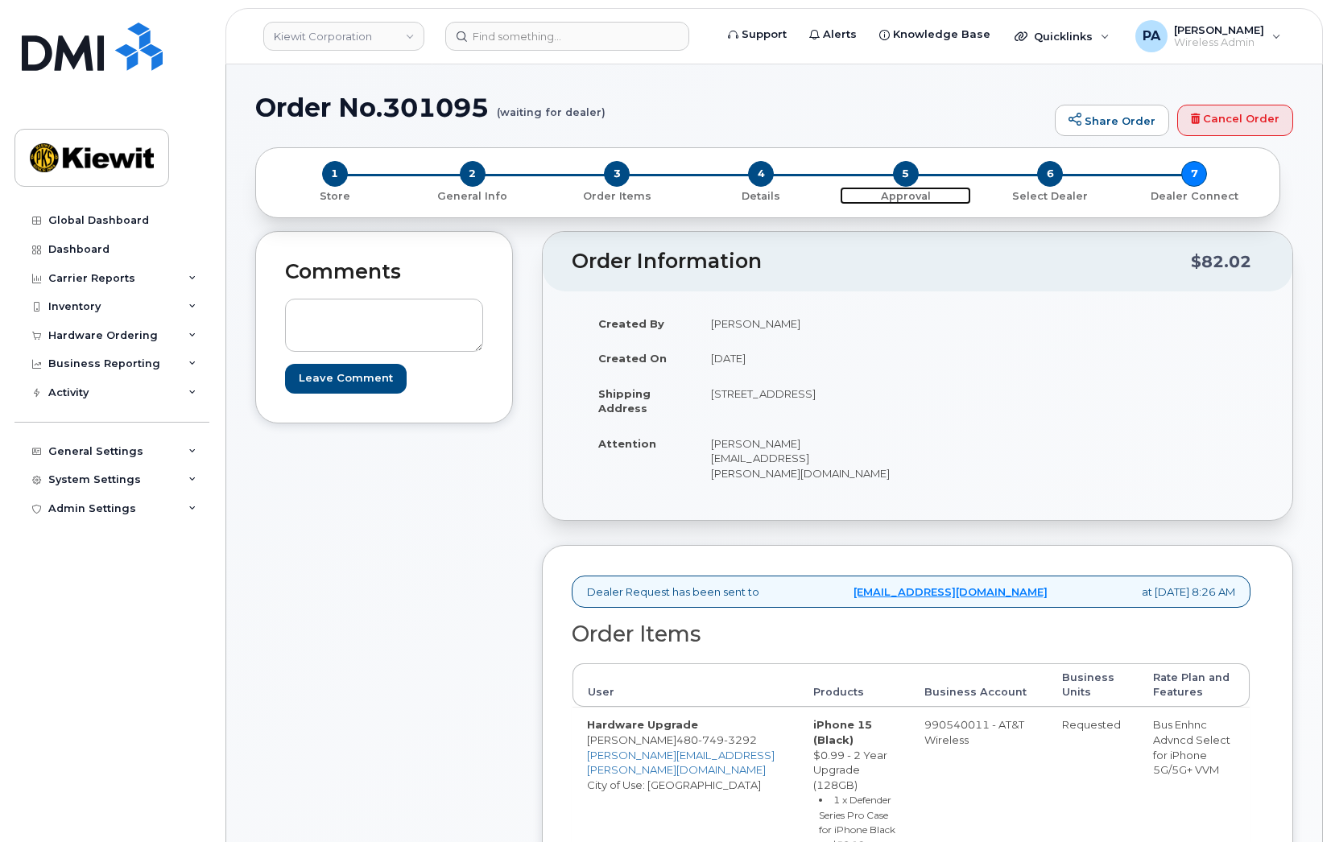
click at [911, 175] on span "5" at bounding box center [906, 174] width 26 height 26
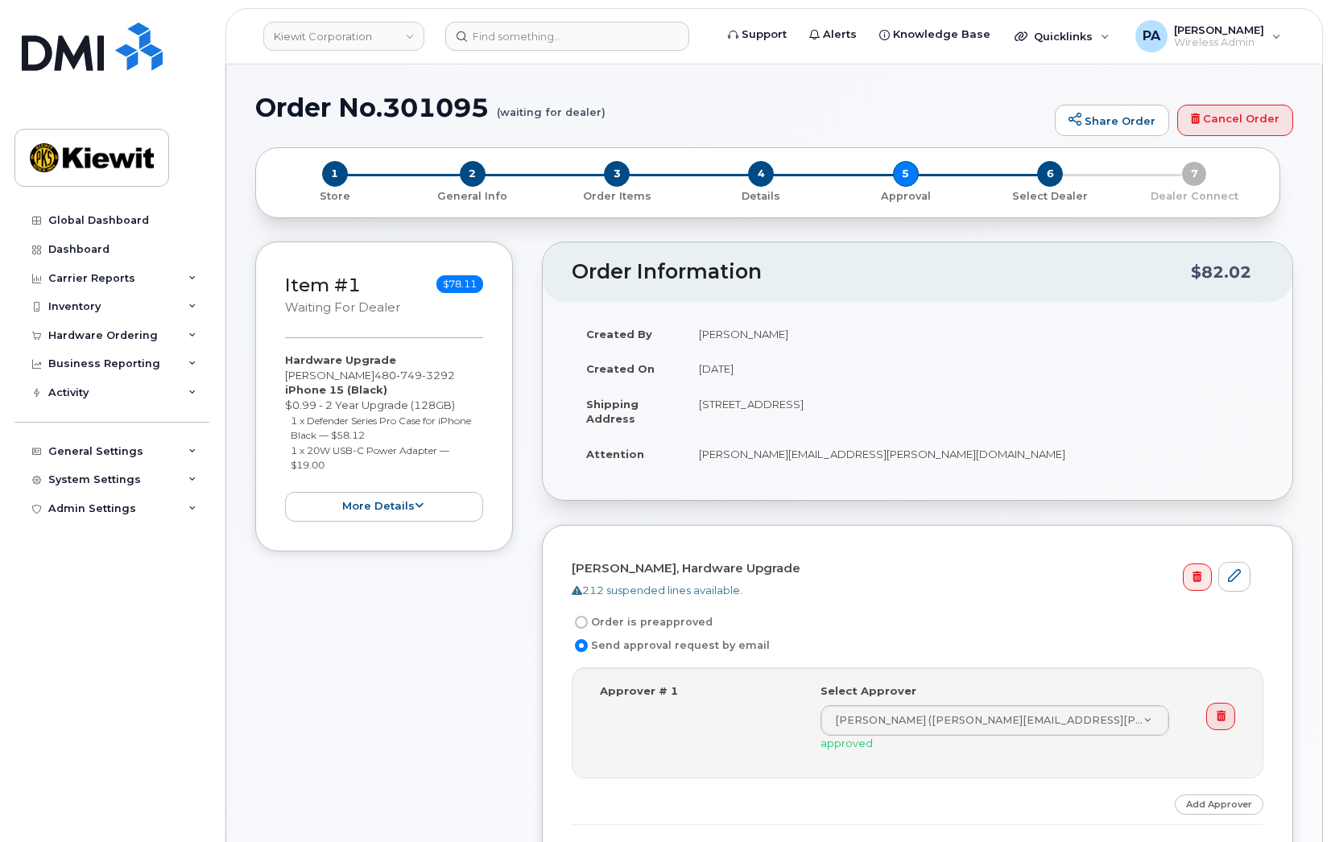
scroll to position [322, 0]
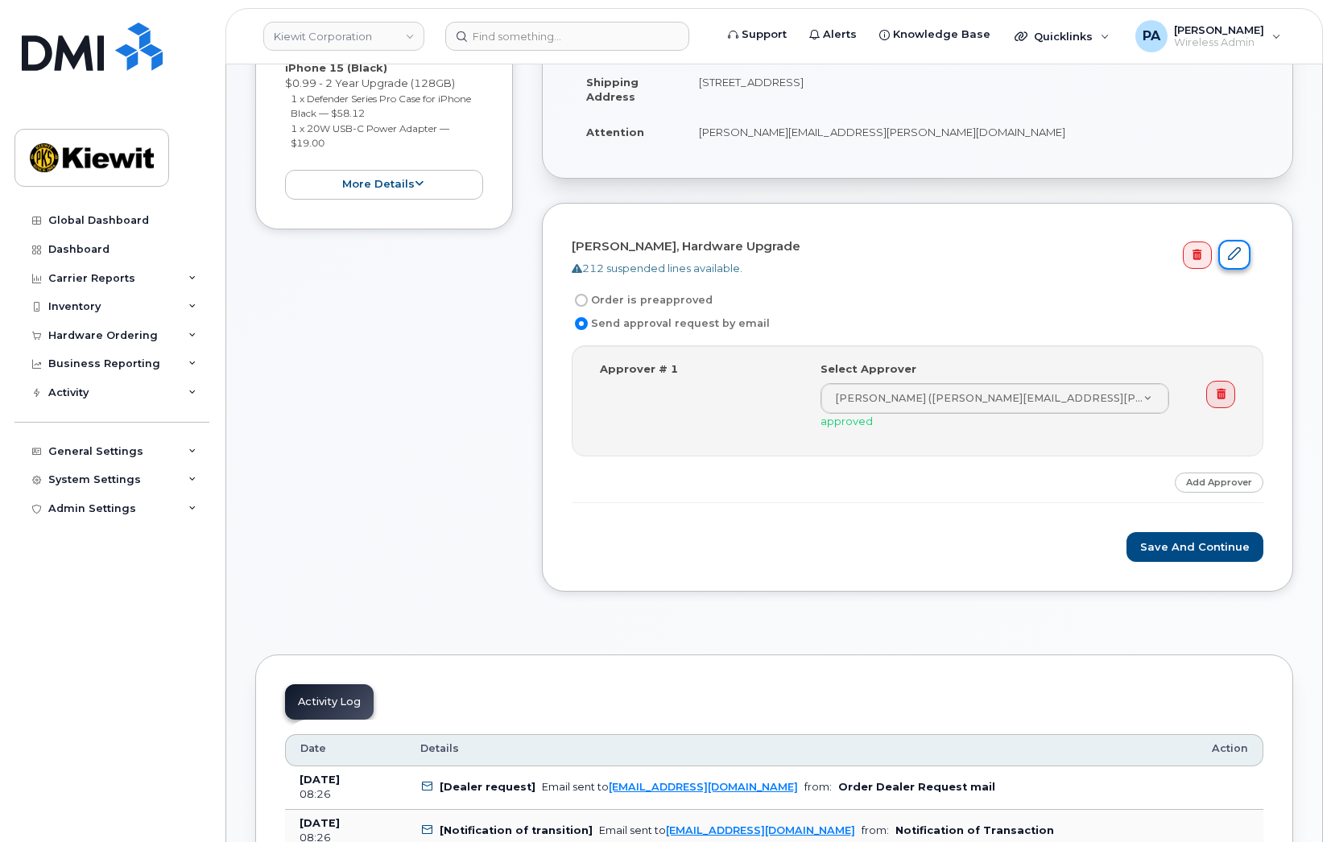
click at [1242, 254] on link at bounding box center [1234, 255] width 32 height 30
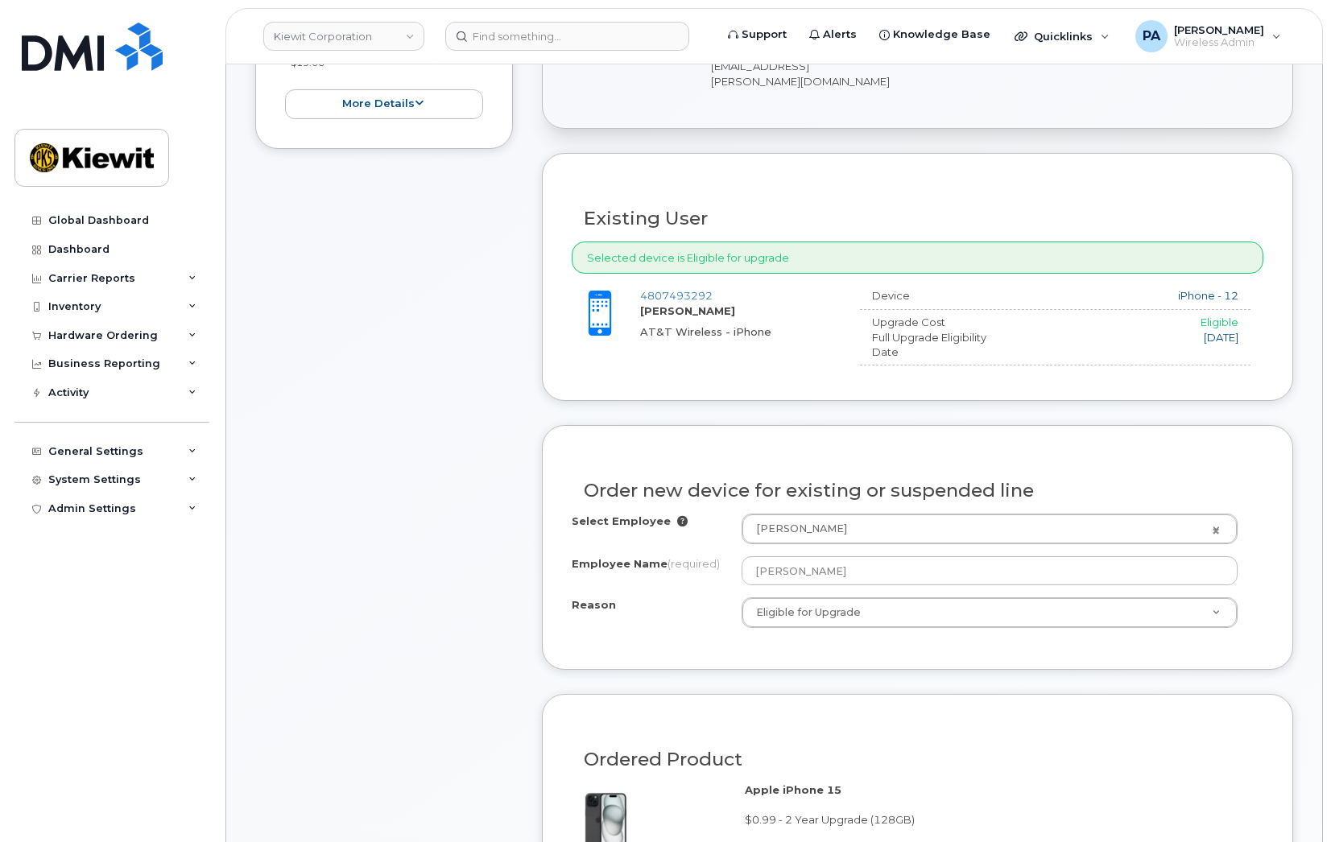
scroll to position [81, 0]
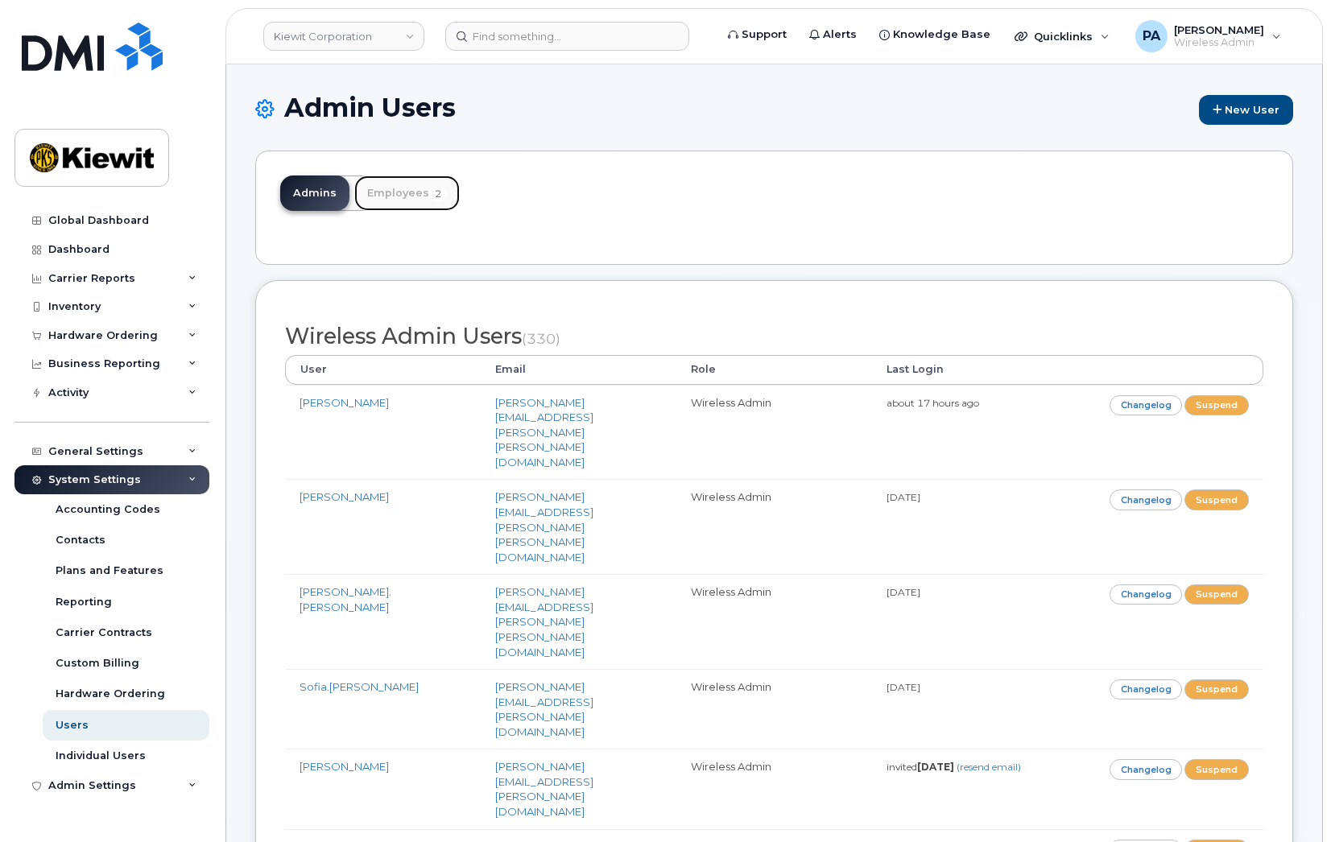
click at [400, 196] on link "Employees 2" at bounding box center [406, 192] width 105 height 35
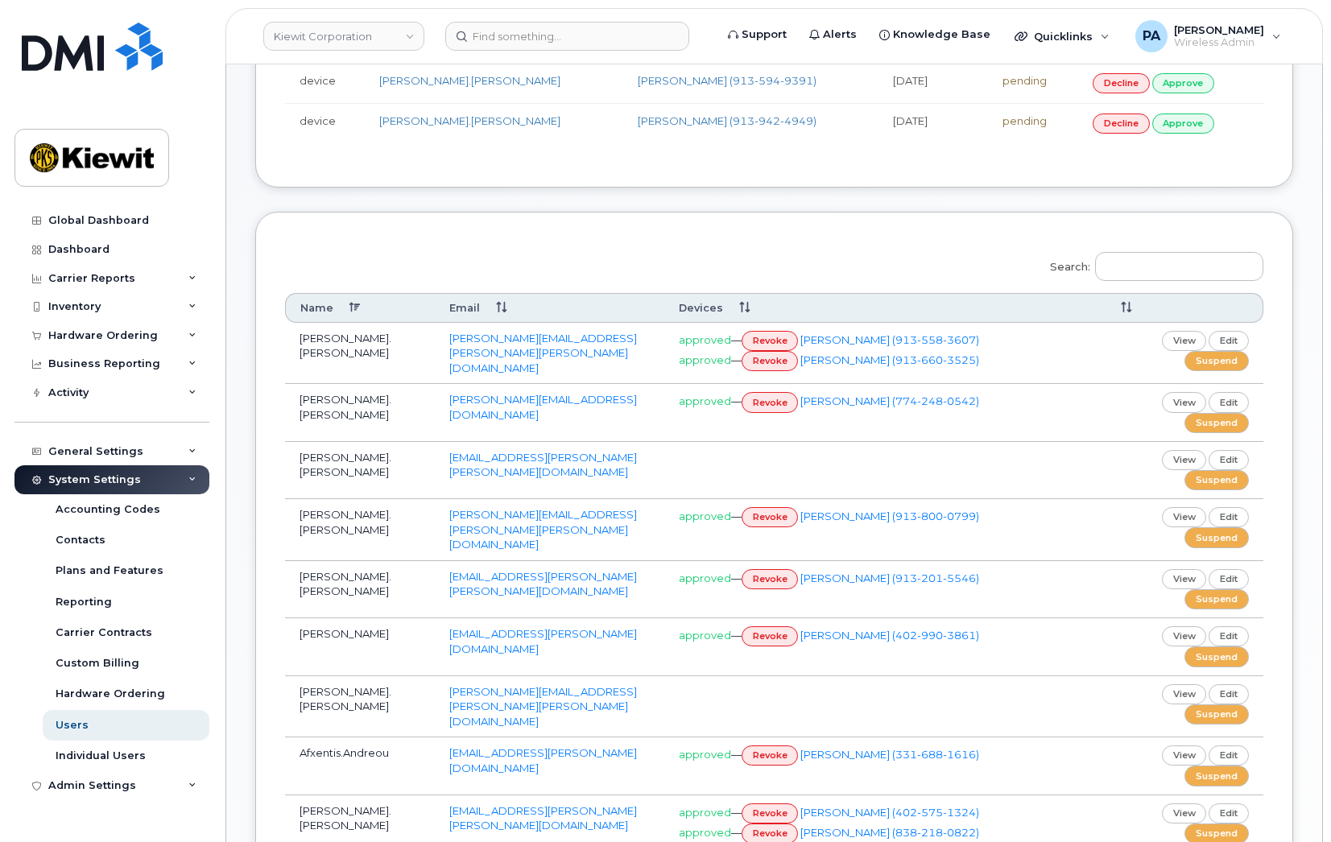
scroll to position [322, 0]
click at [1144, 267] on input "Search:" at bounding box center [1179, 266] width 168 height 29
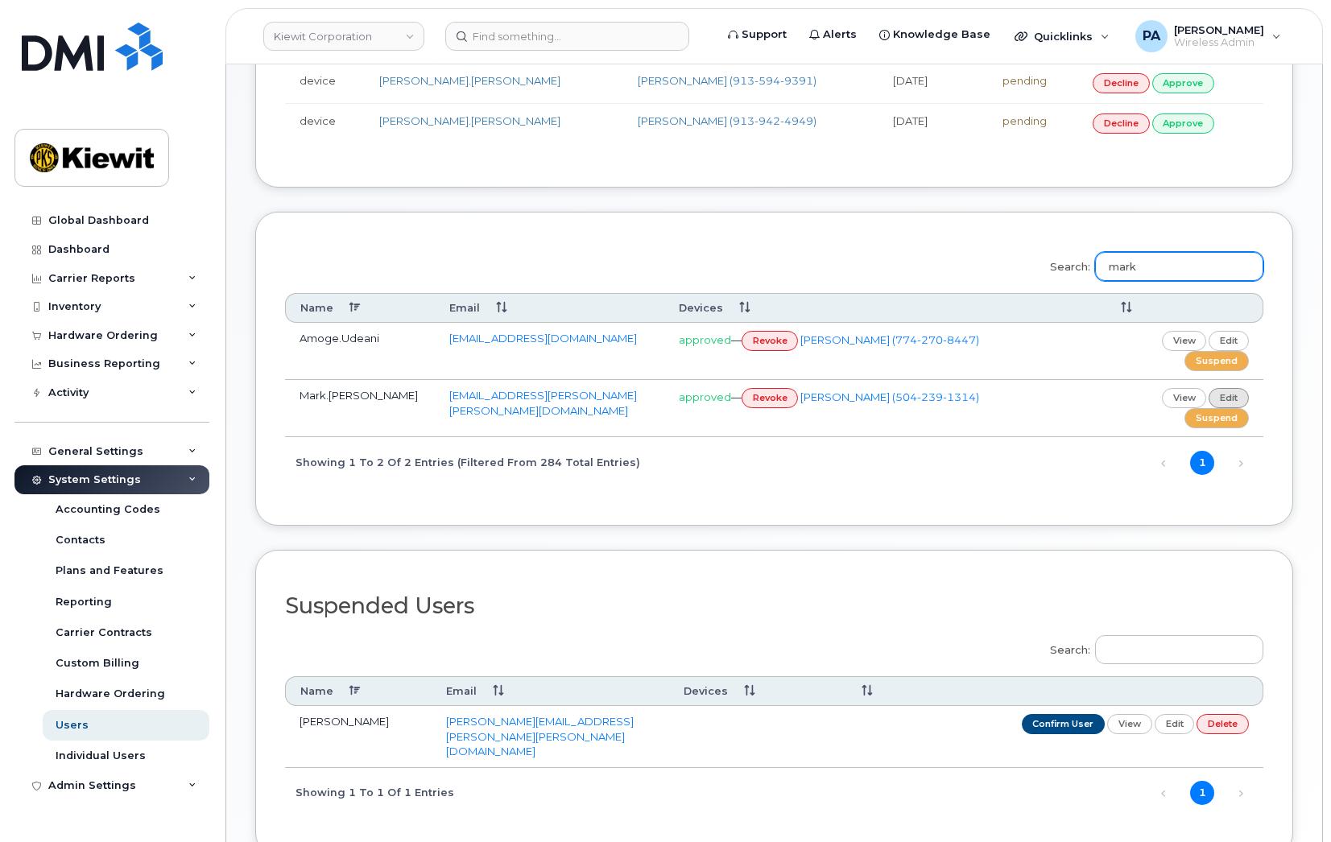
type input "mark"
click at [1240, 401] on link "edit" at bounding box center [1228, 398] width 40 height 20
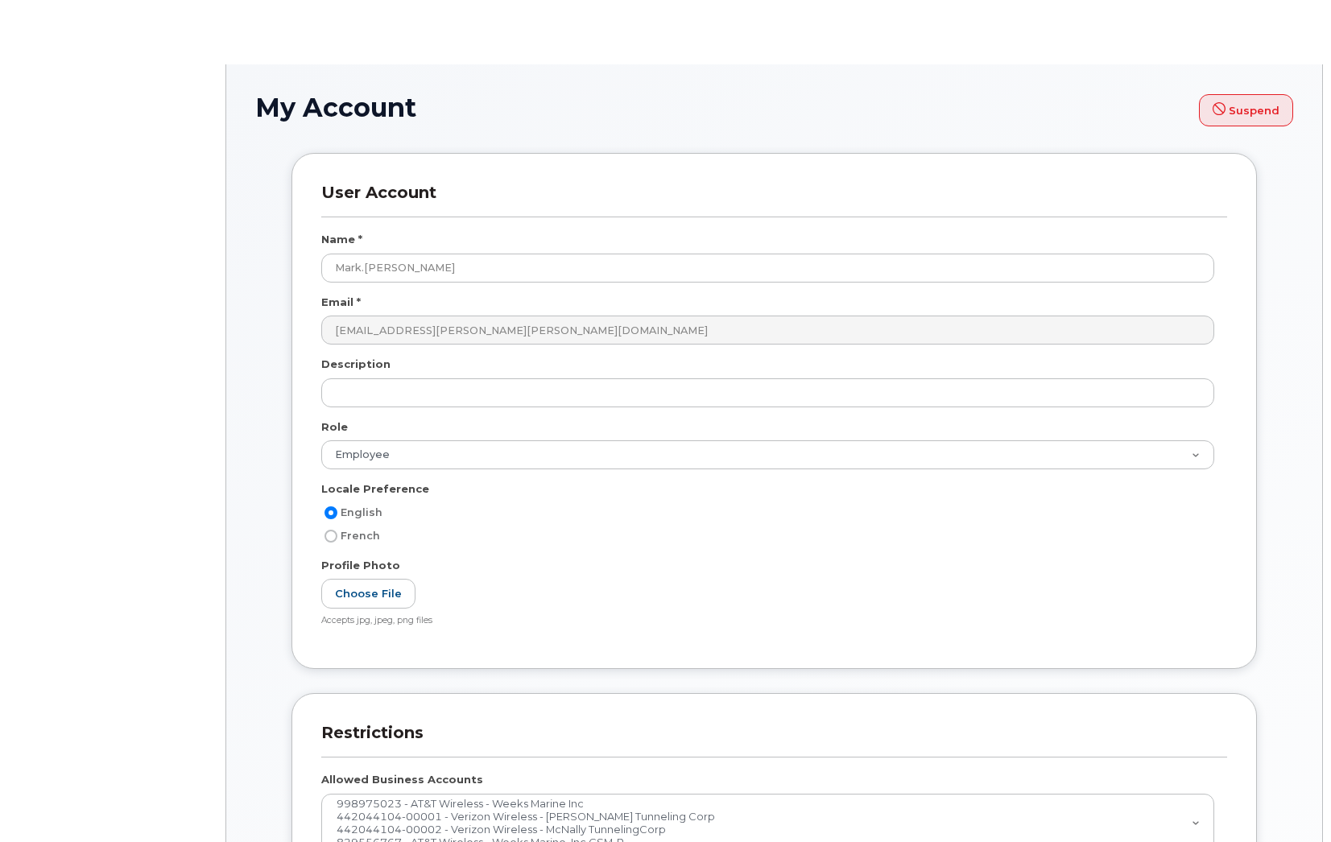
select select
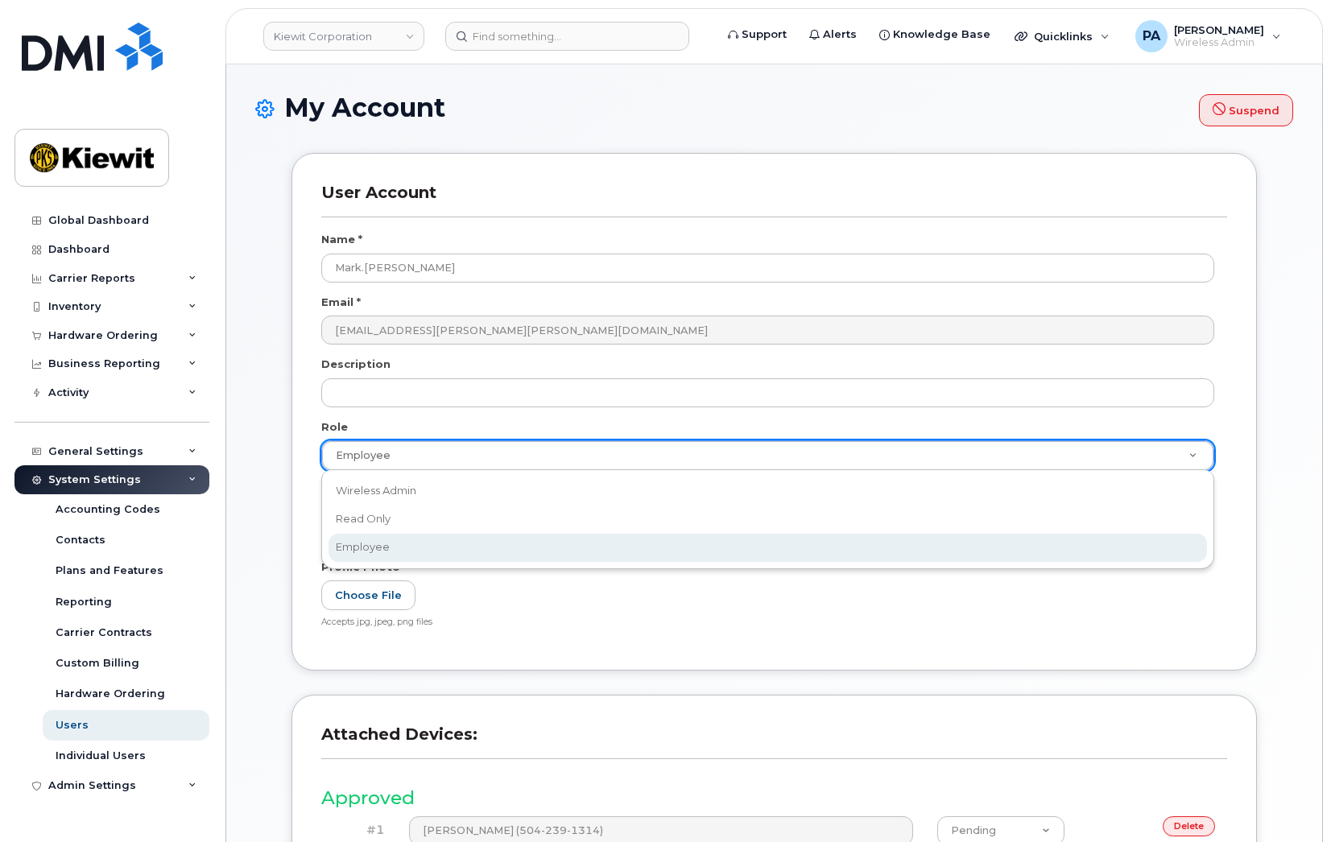
drag, startPoint x: 370, startPoint y: 458, endPoint x: 372, endPoint y: 479, distance: 21.1
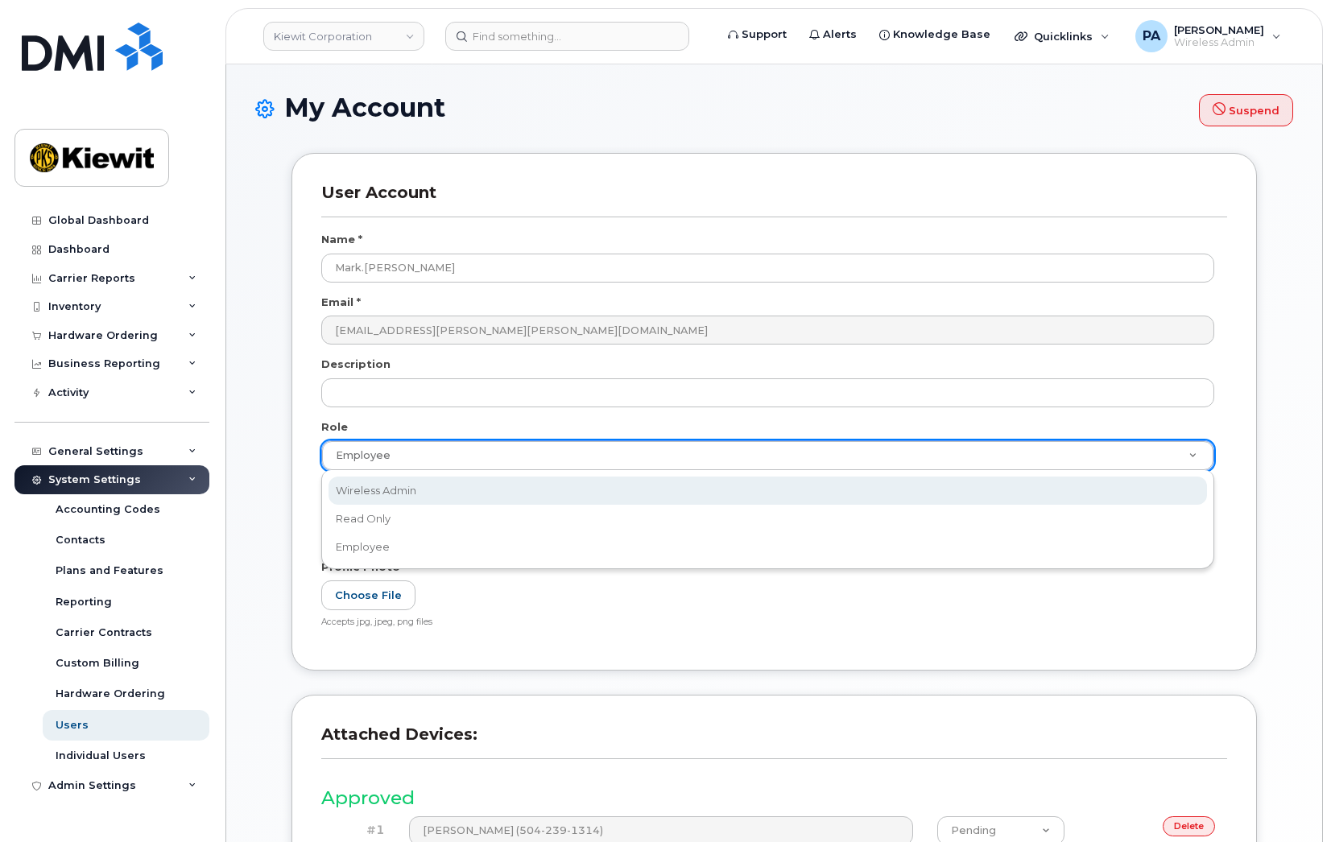
select select "wireless_admin"
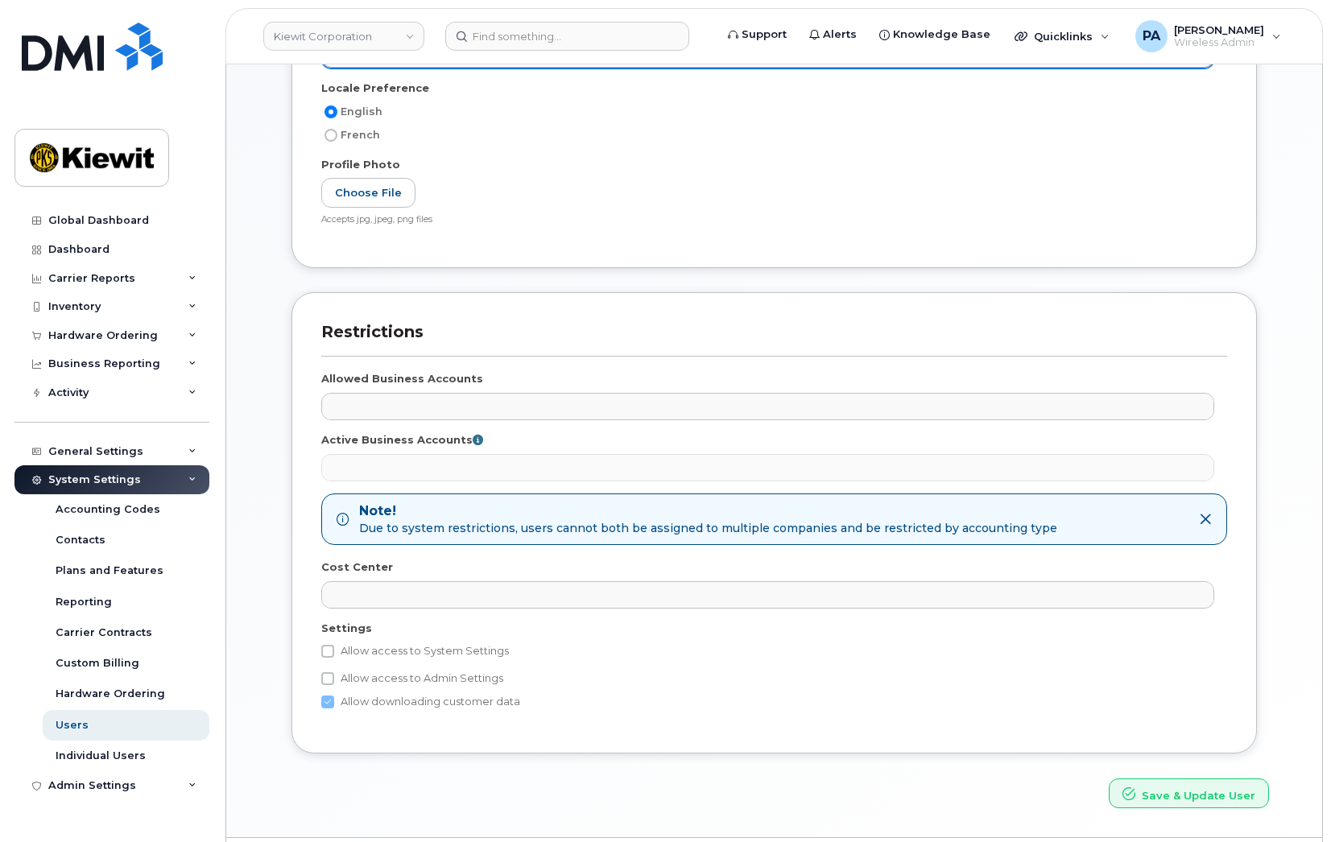
scroll to position [449, 0]
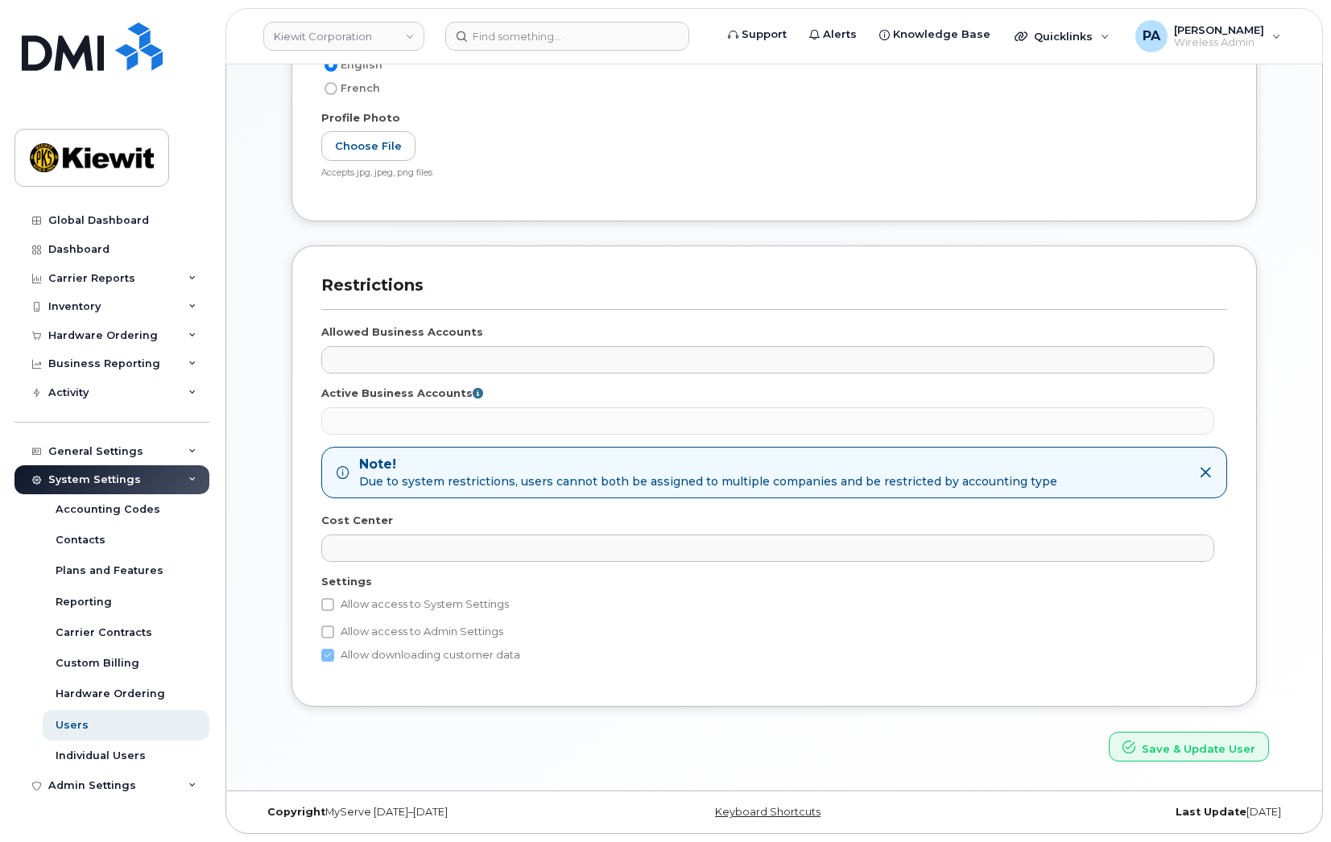
click at [355, 598] on label "Allow access to System Settings" at bounding box center [415, 604] width 188 height 19
click at [334, 598] on input "Allow access to System Settings" at bounding box center [327, 604] width 13 height 13
checkbox input "true"
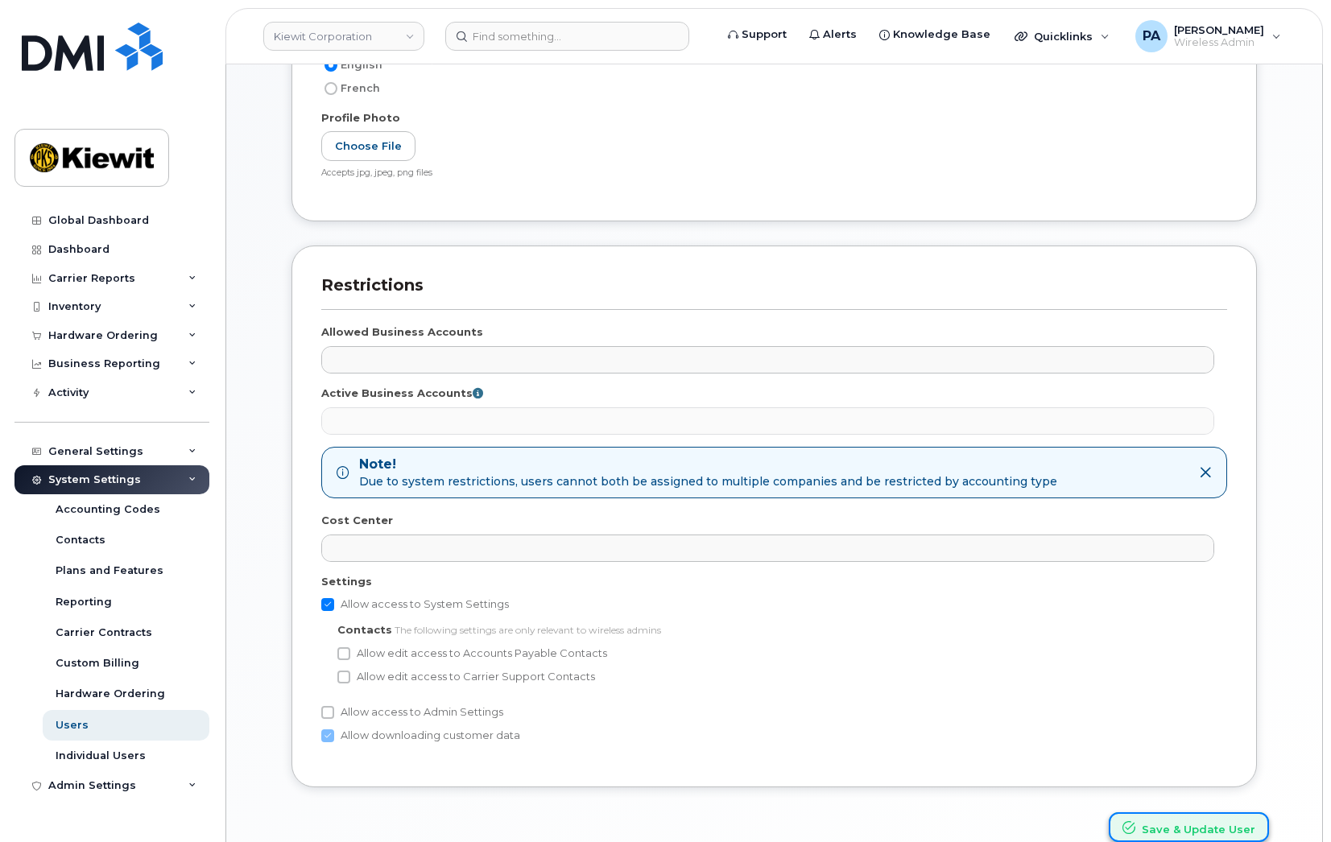
click at [1199, 824] on button "Save & Update User" at bounding box center [1189, 827] width 160 height 30
